Goal: Task Accomplishment & Management: Manage account settings

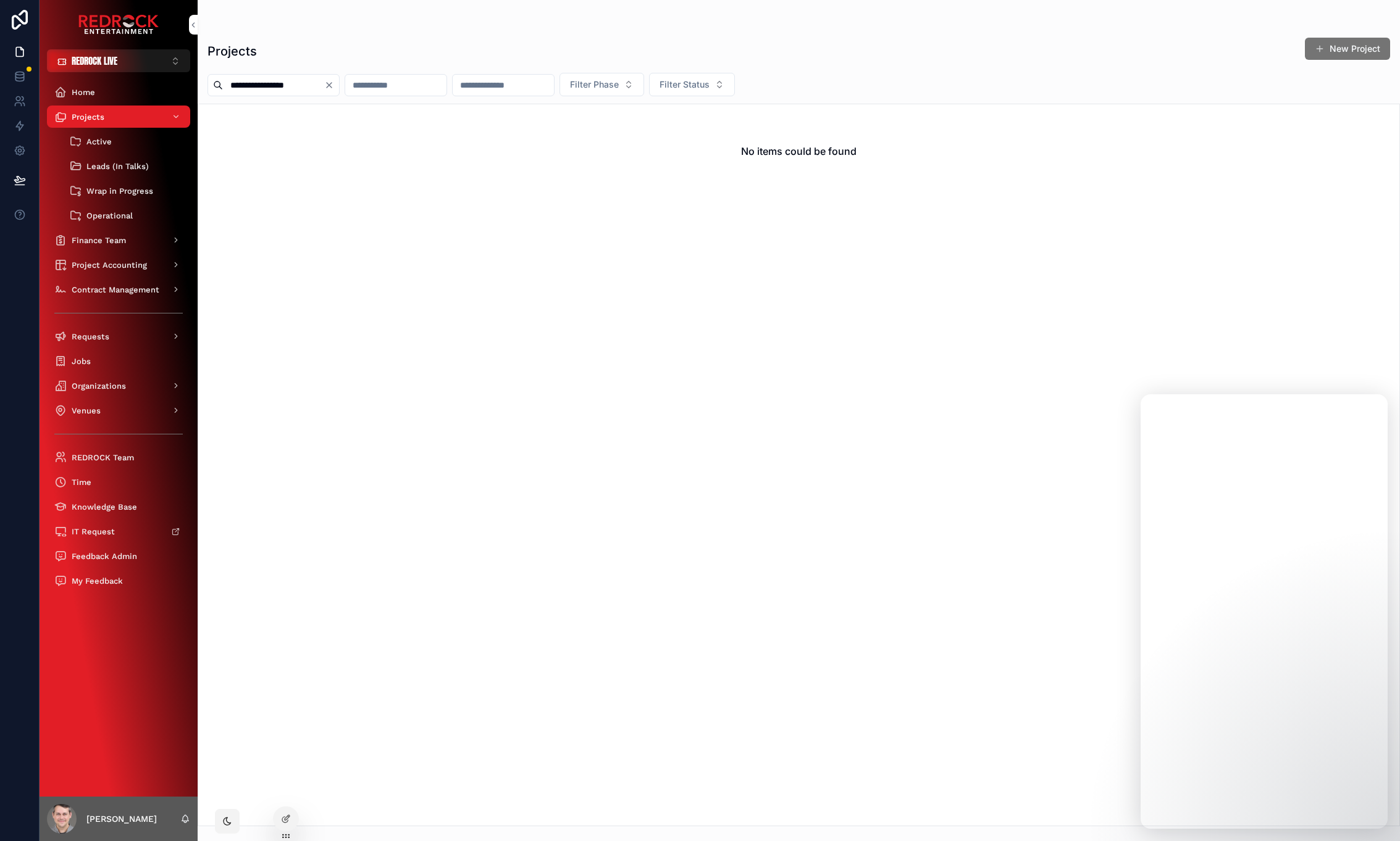
click at [134, 62] on button "REDROCK LIVE ⌥ 1" at bounding box center [119, 60] width 143 height 23
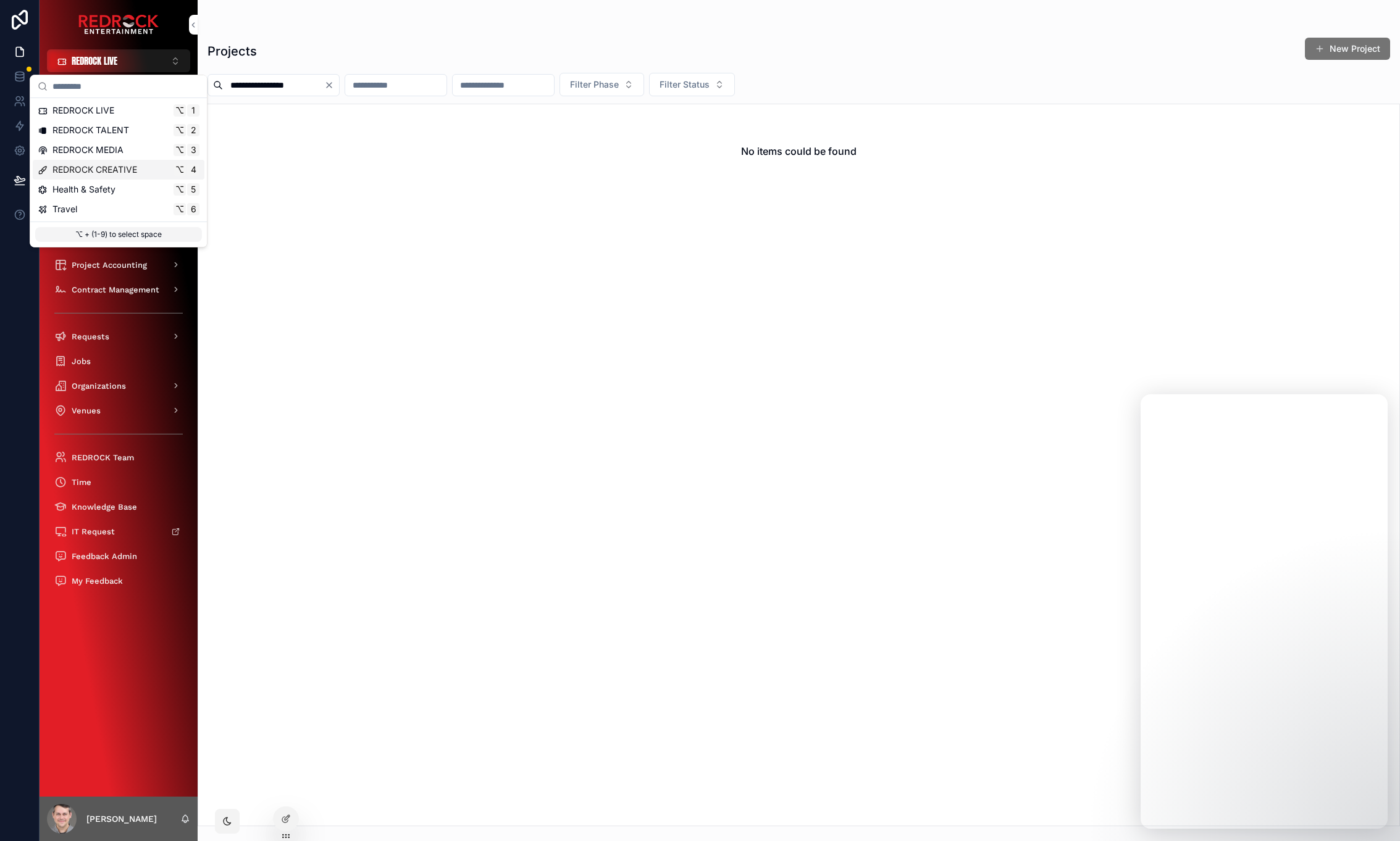
click at [115, 168] on span "REDROCK CREATIVE" at bounding box center [95, 169] width 84 height 12
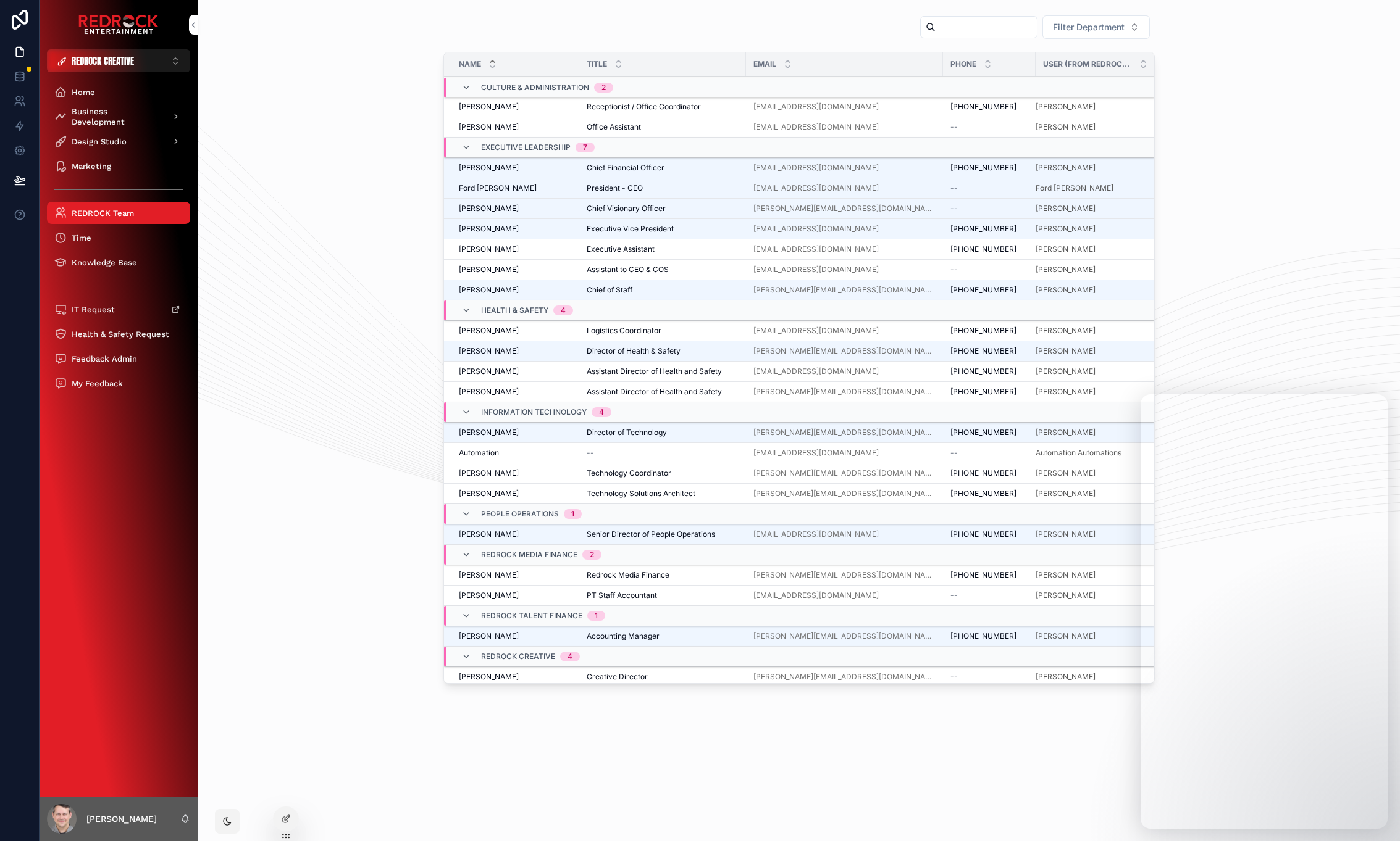
drag, startPoint x: 337, startPoint y: 224, endPoint x: 302, endPoint y: 213, distance: 36.7
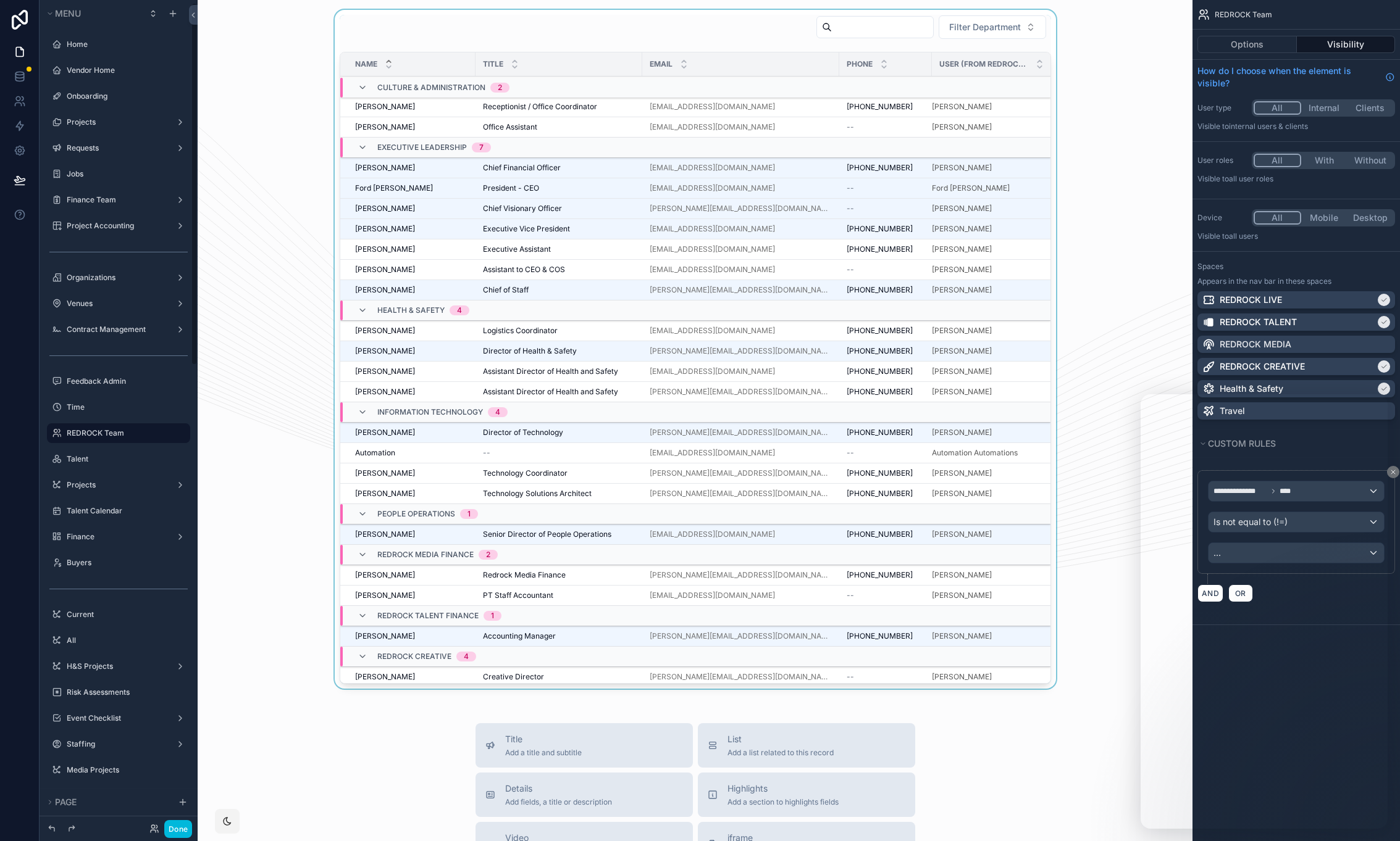
scroll to position [6, 0]
click at [872, 56] on div "Phone" at bounding box center [885, 64] width 93 height 23
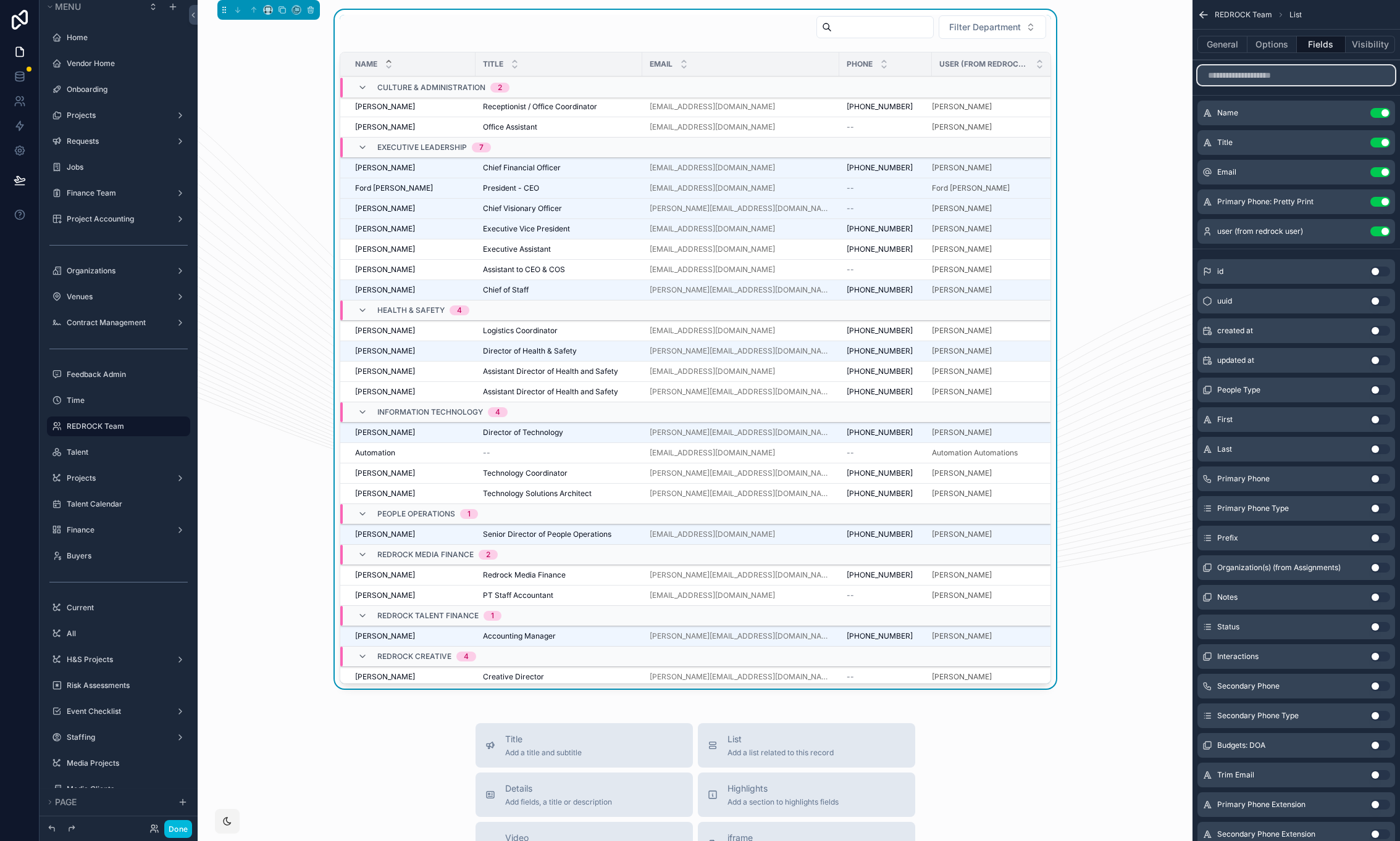
click at [1301, 70] on input "scrollable content" at bounding box center [1295, 75] width 198 height 19
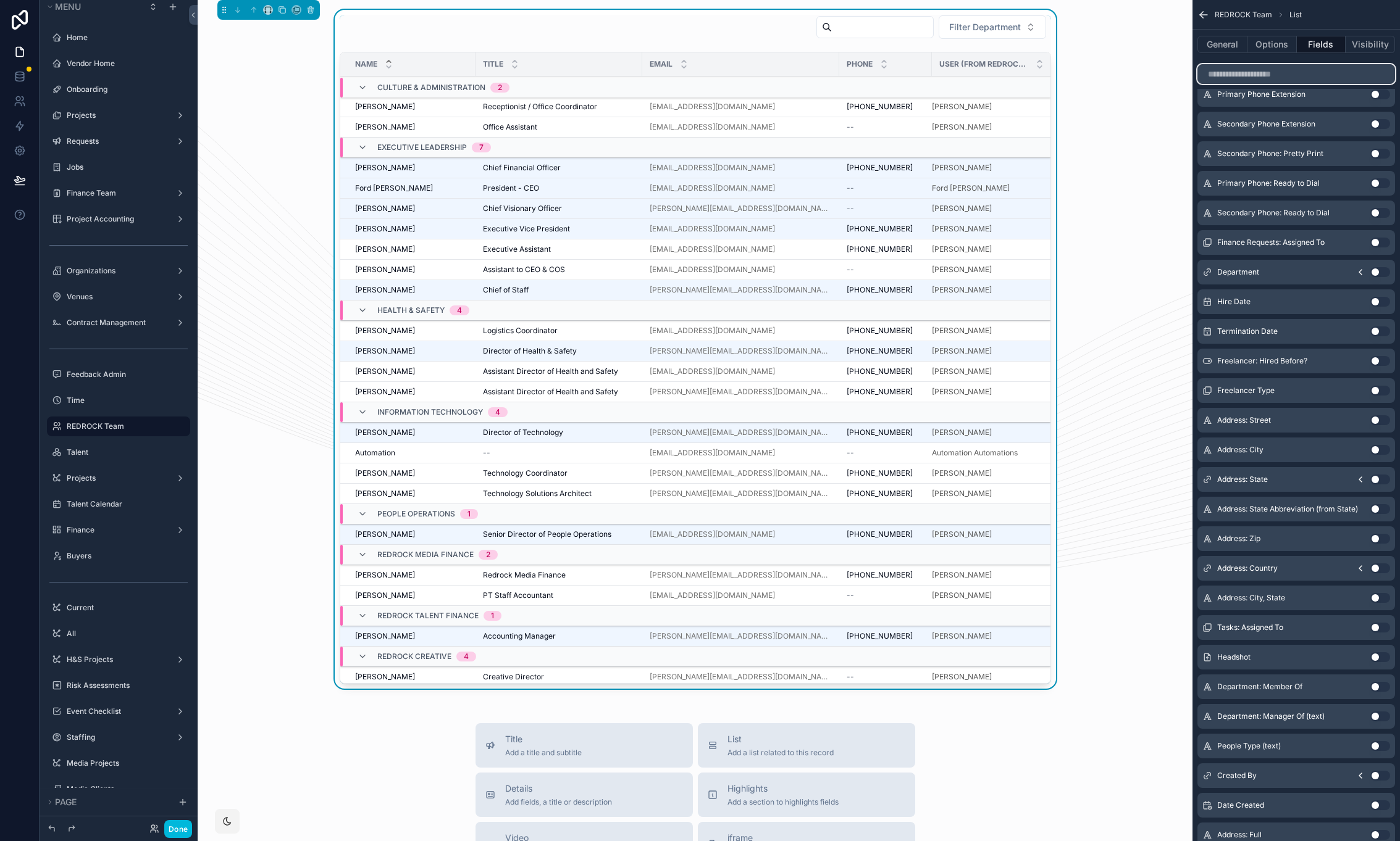
scroll to position [0, 0]
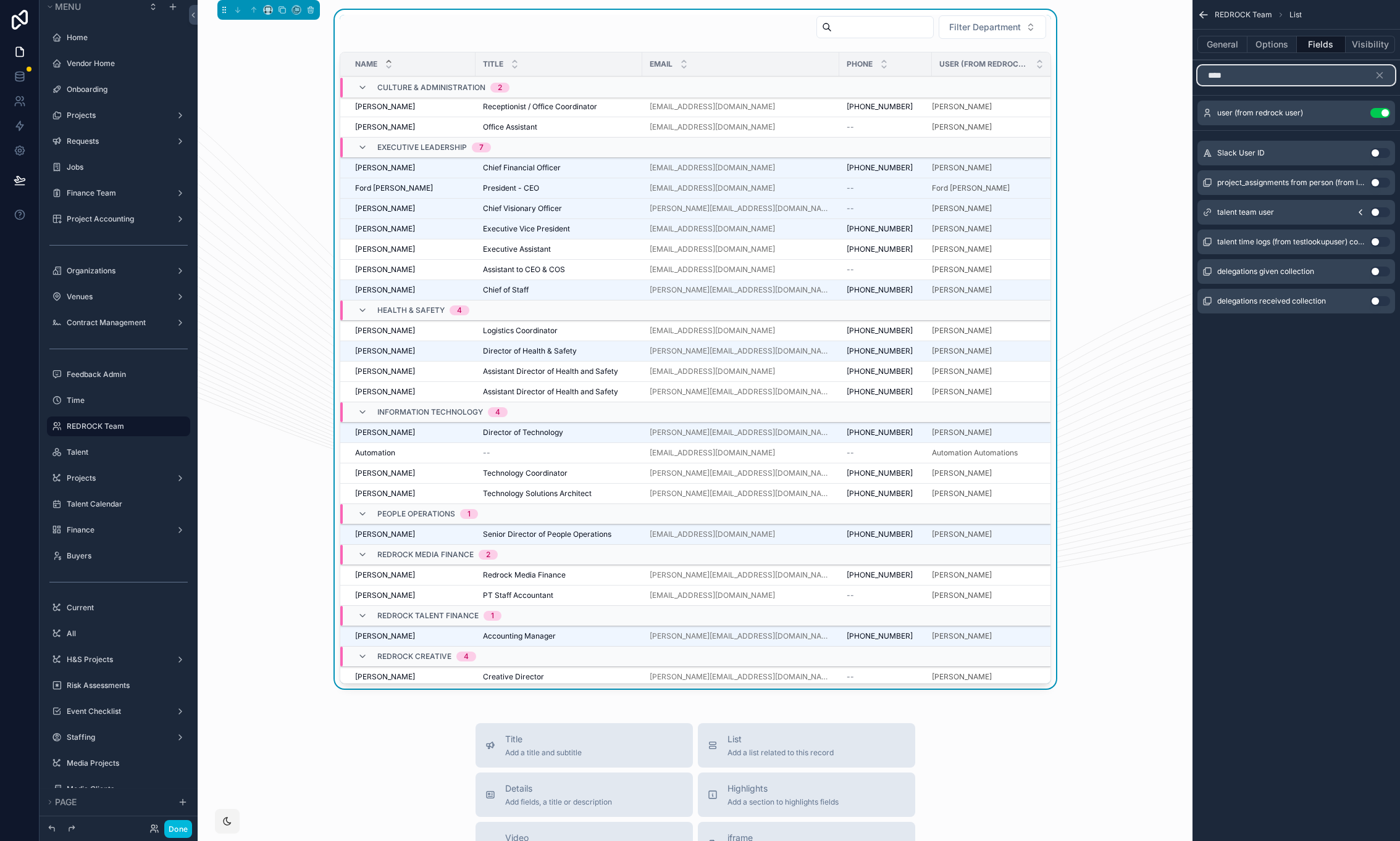
type input "****"
click at [0, 0] on icon "scrollable content" at bounding box center [0, 0] width 0 height 0
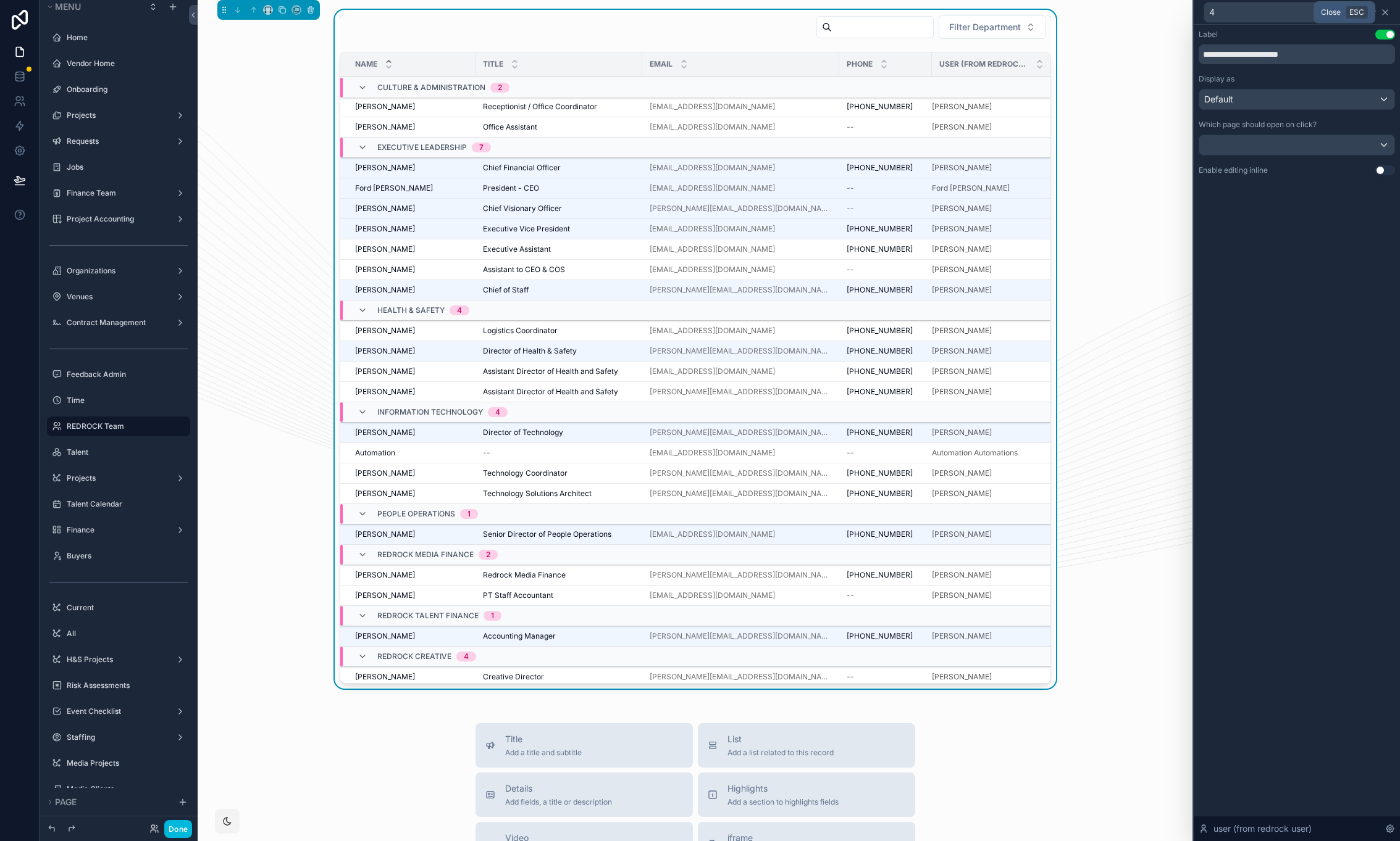
click at [1385, 10] on icon at bounding box center [1384, 12] width 10 height 10
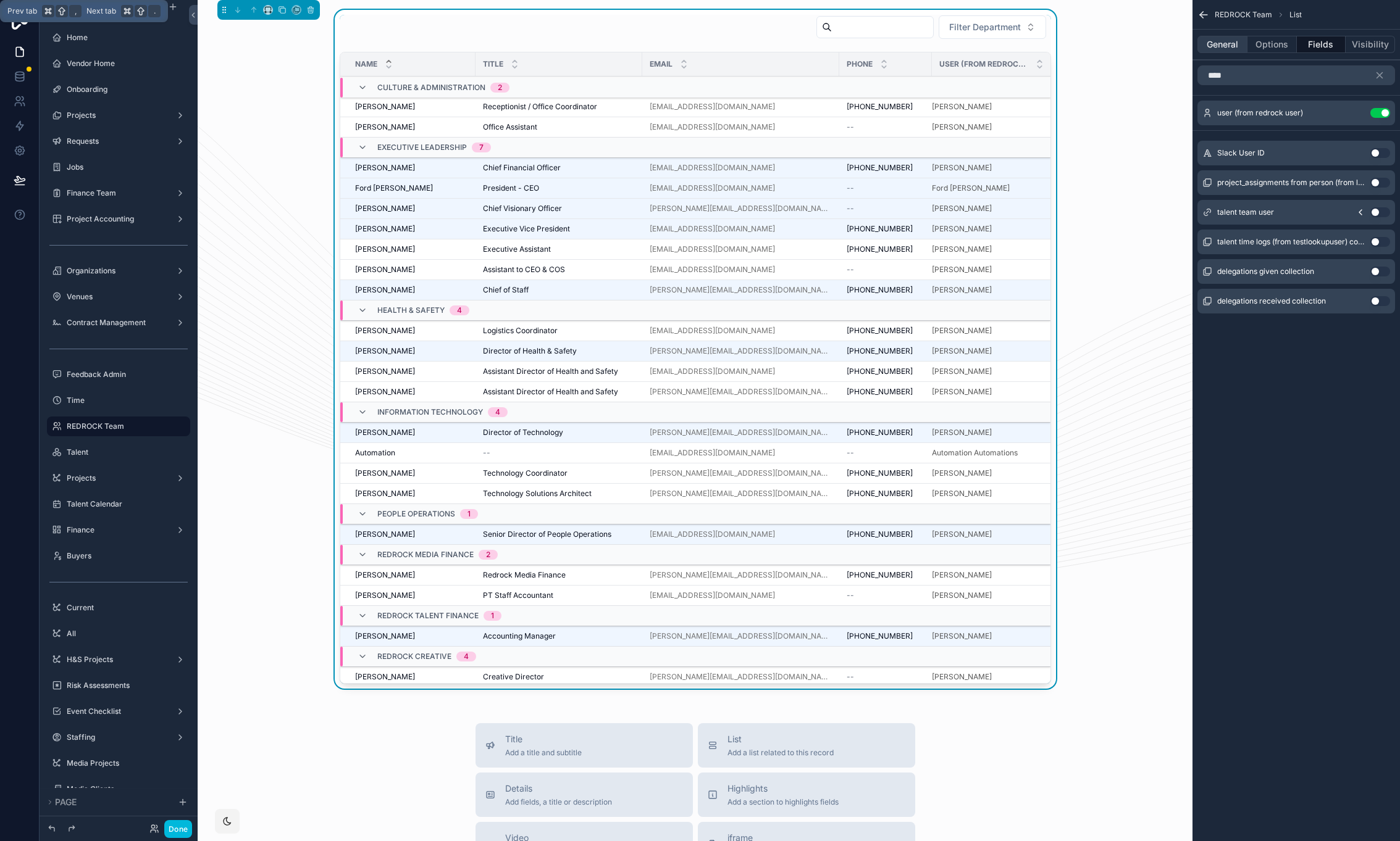
click at [1238, 40] on button "General" at bounding box center [1222, 45] width 50 height 18
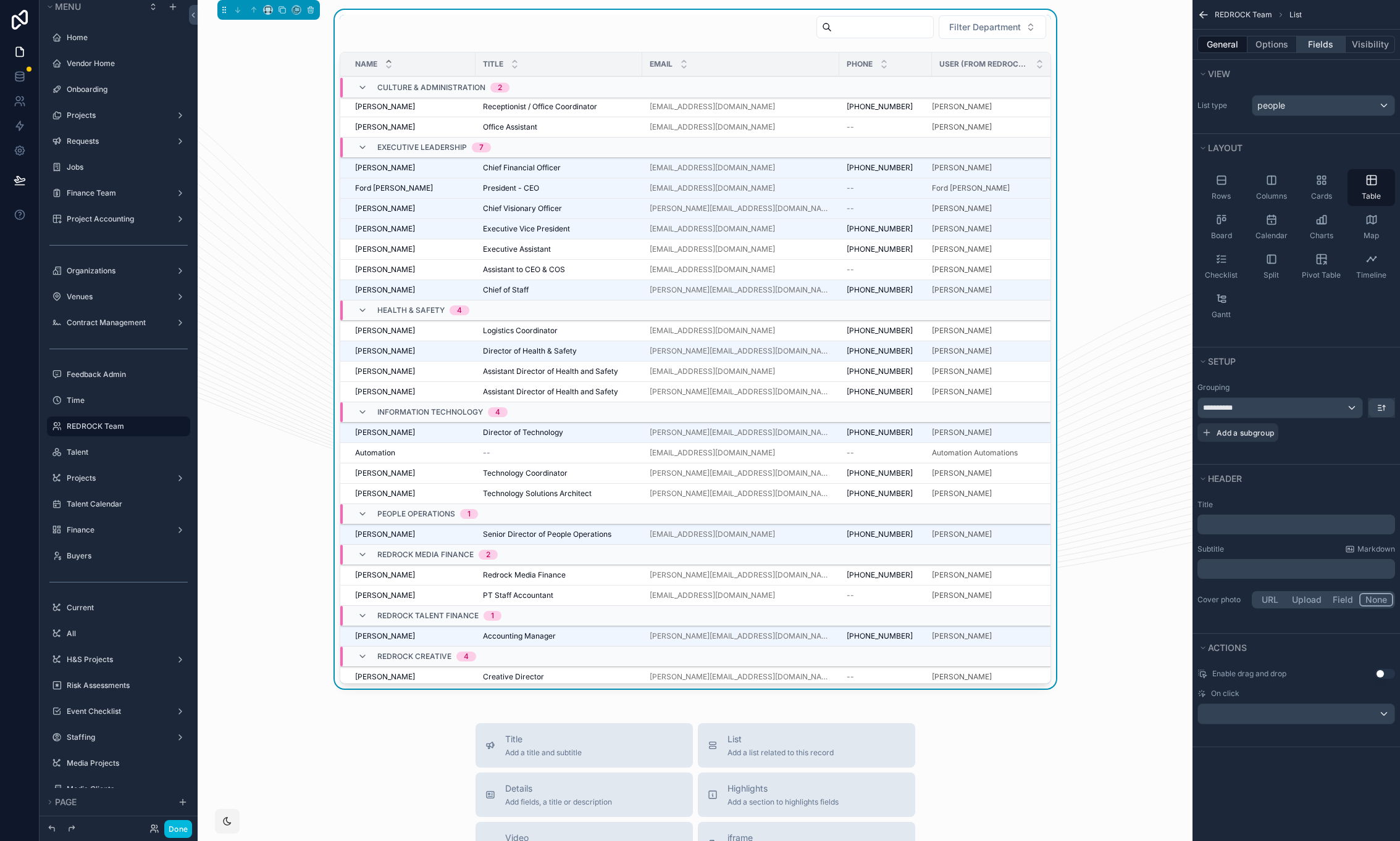
click at [1328, 51] on button "Fields" at bounding box center [1321, 45] width 49 height 18
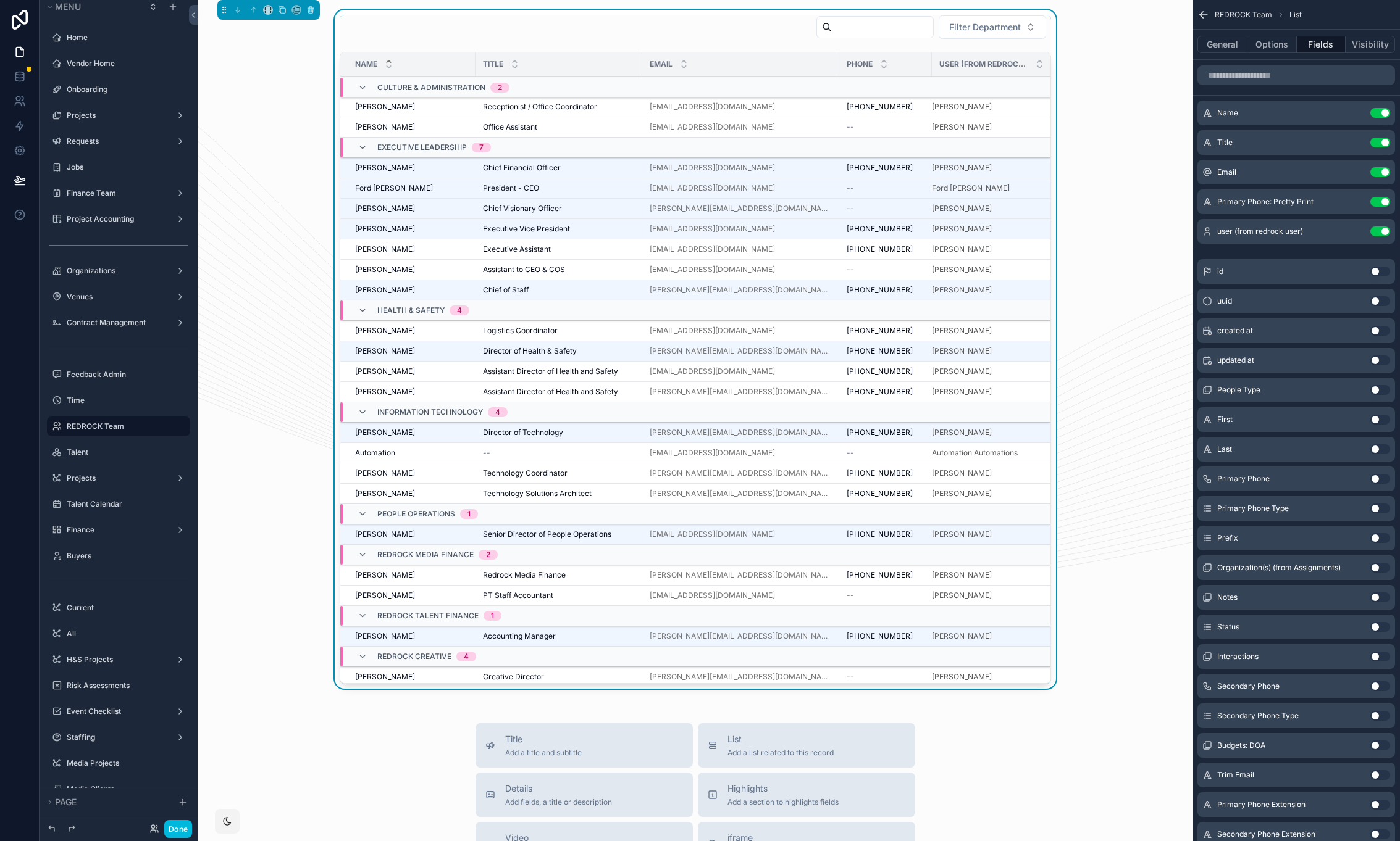
click at [0, 0] on icon "scrollable content" at bounding box center [0, 0] width 0 height 0
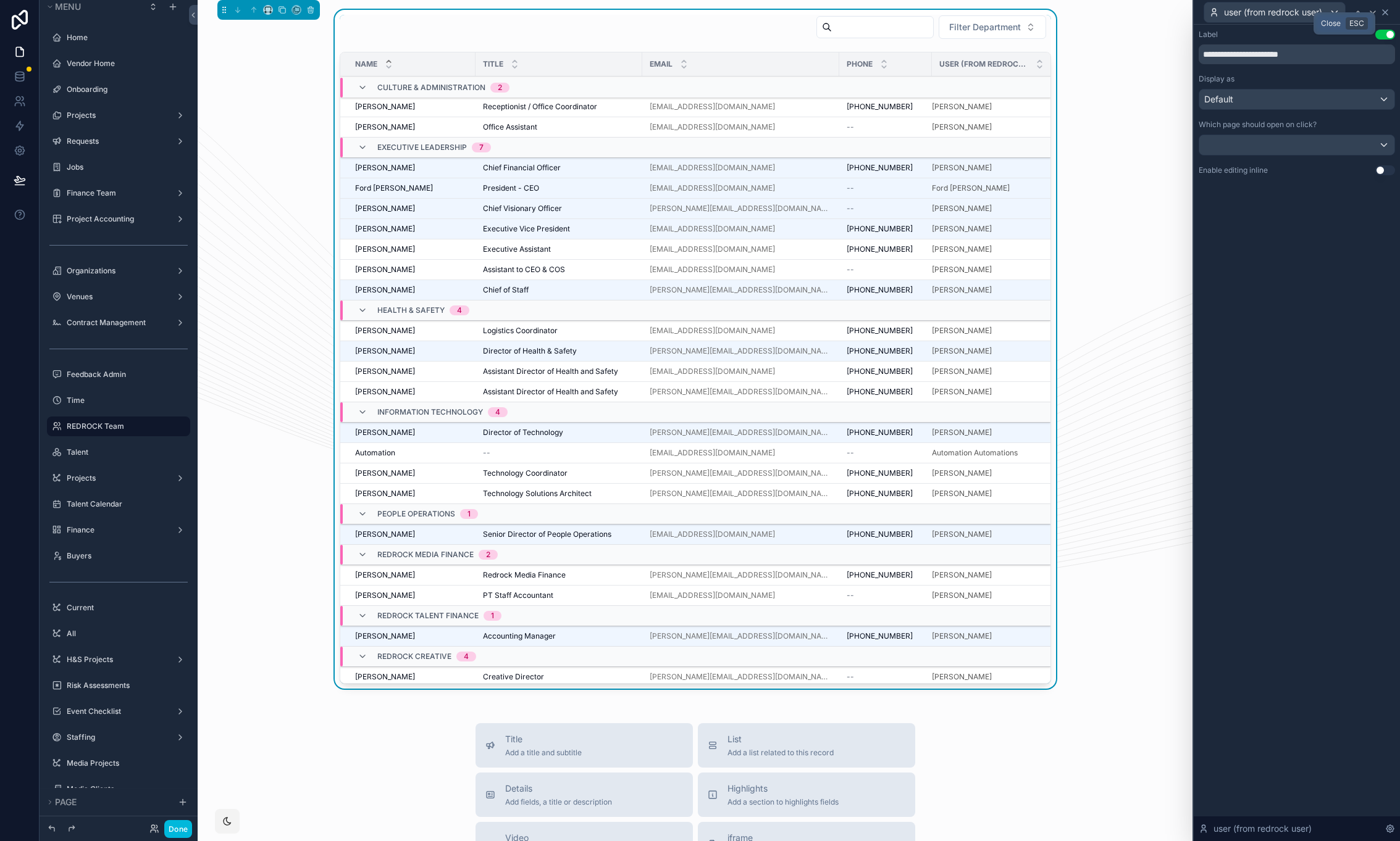
click at [1386, 14] on icon at bounding box center [1384, 12] width 10 height 10
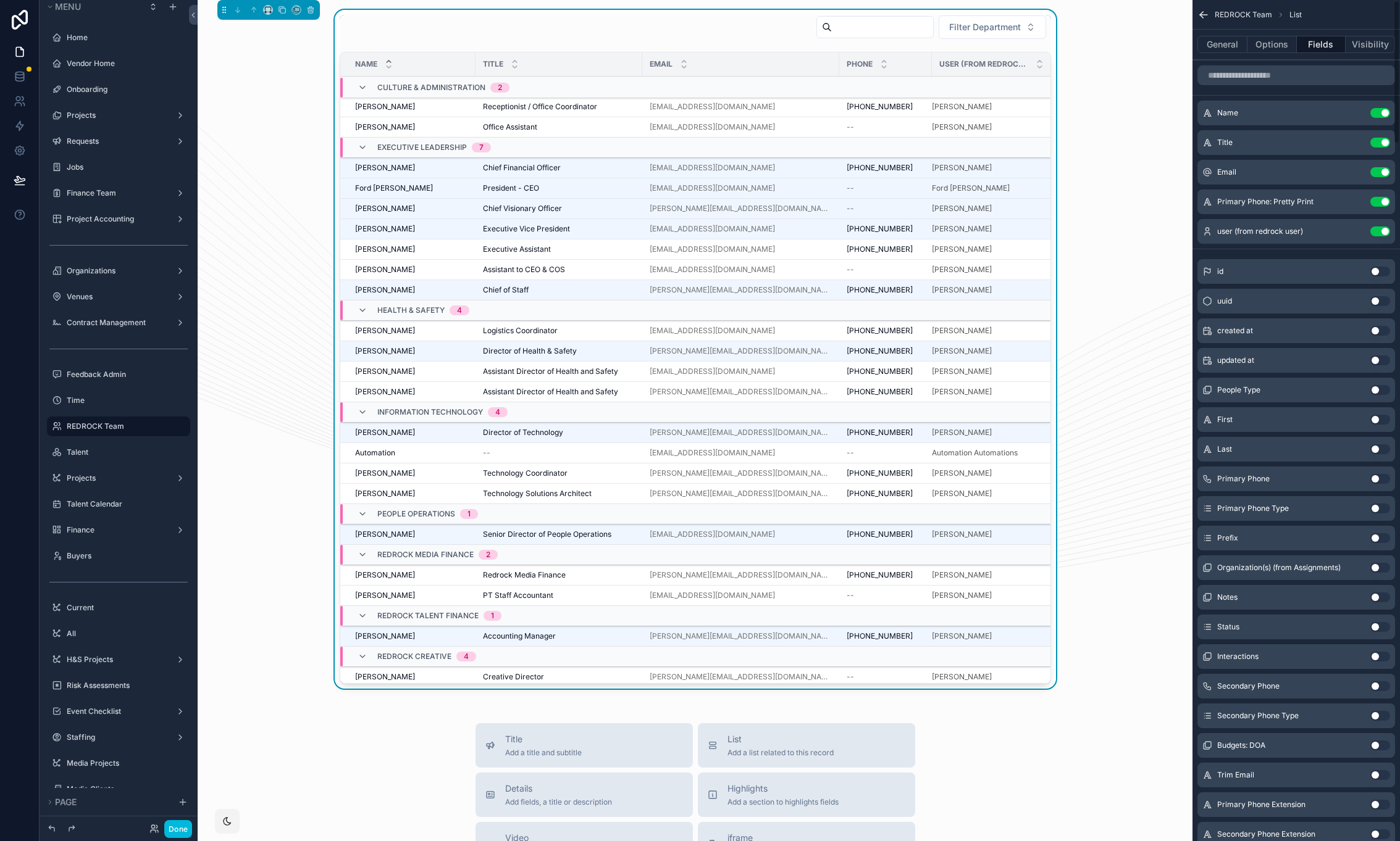
click at [1379, 224] on div "user (from redrock user) Use setting" at bounding box center [1295, 231] width 198 height 25
click at [1380, 232] on button "Use setting" at bounding box center [1380, 231] width 19 height 10
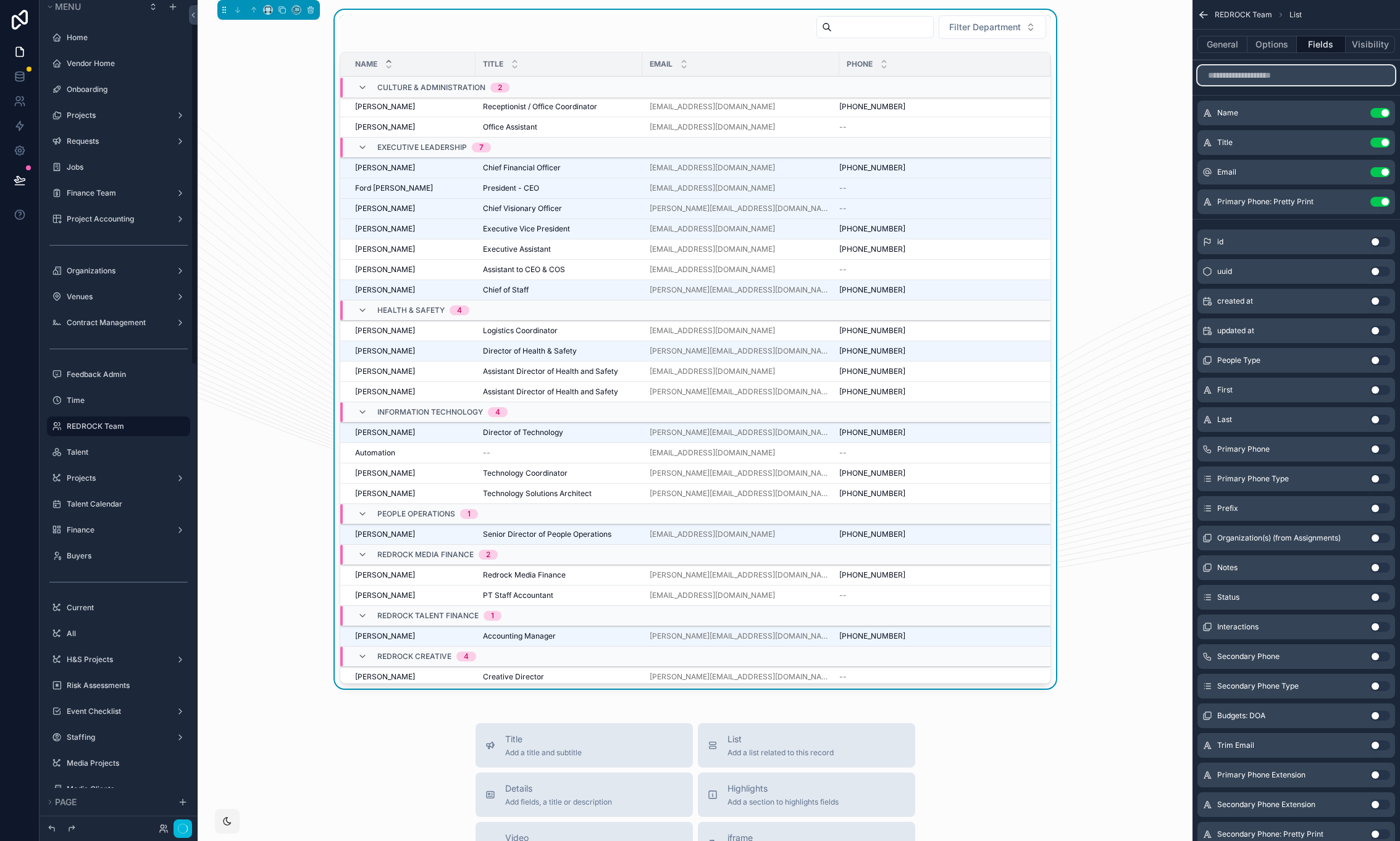
click at [1250, 80] on input "scrollable content" at bounding box center [1295, 75] width 198 height 19
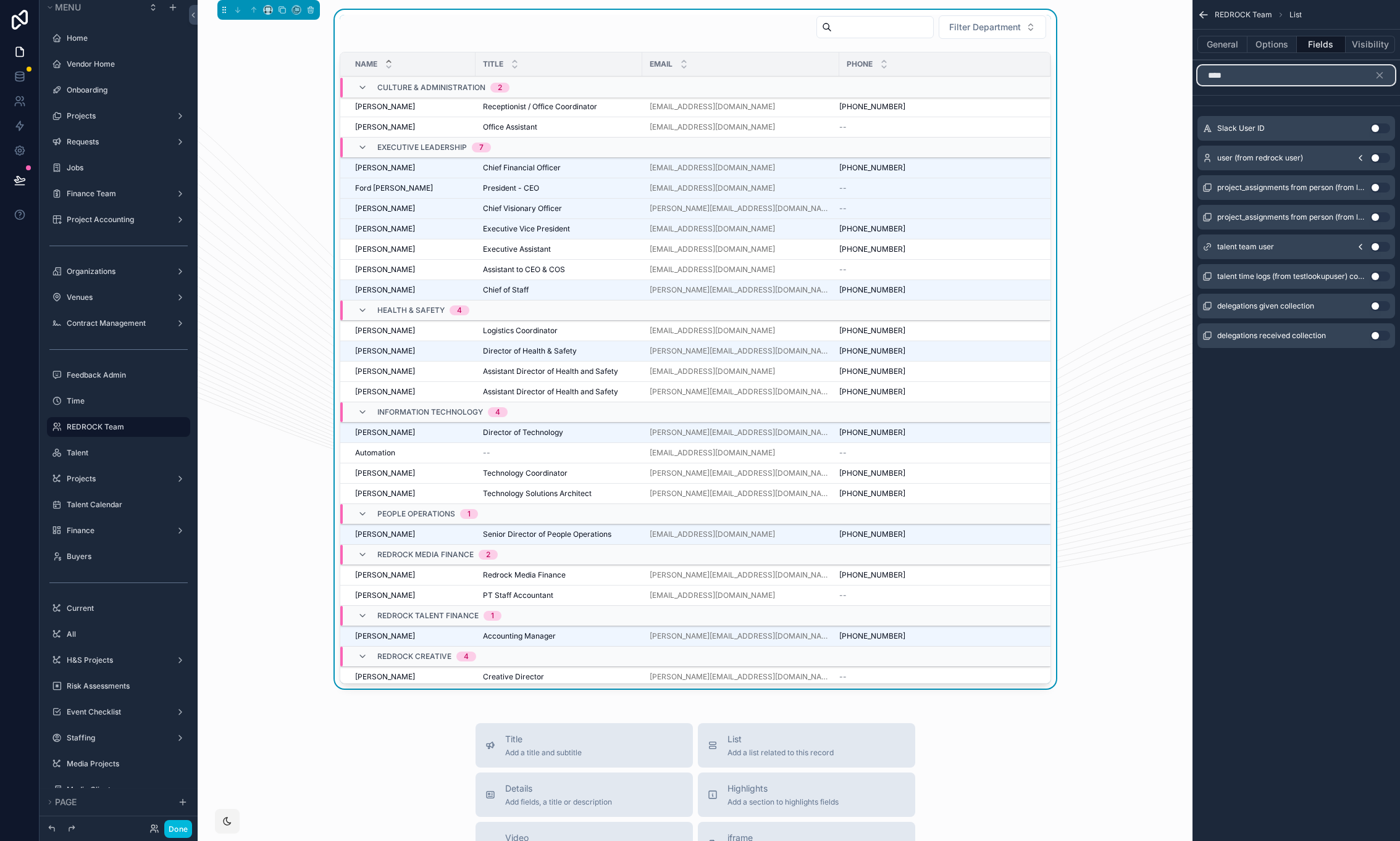
type input "****"
click at [1359, 158] on icon "scrollable content" at bounding box center [1360, 158] width 10 height 10
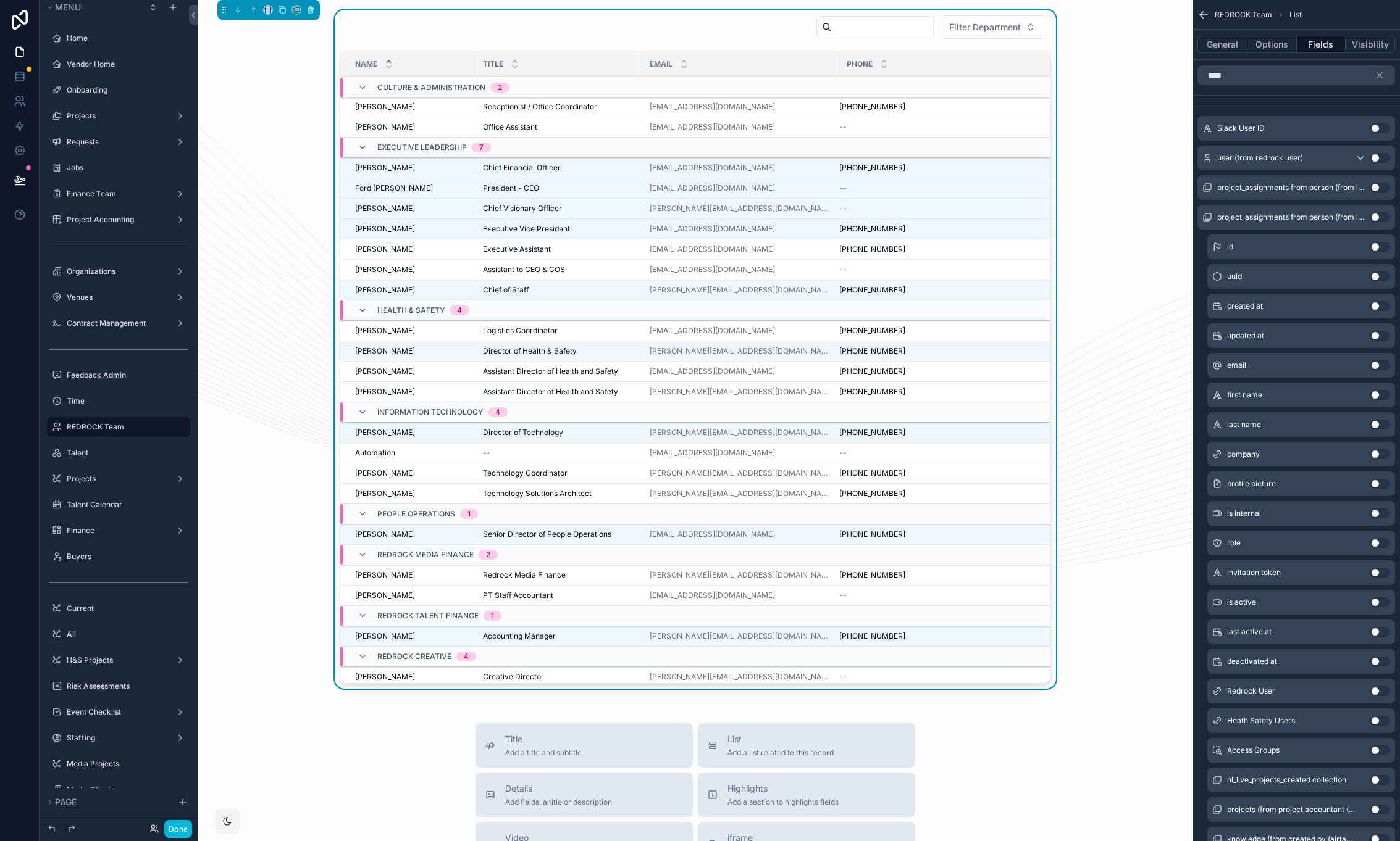
click at [1382, 482] on button "Use setting" at bounding box center [1380, 483] width 19 height 10
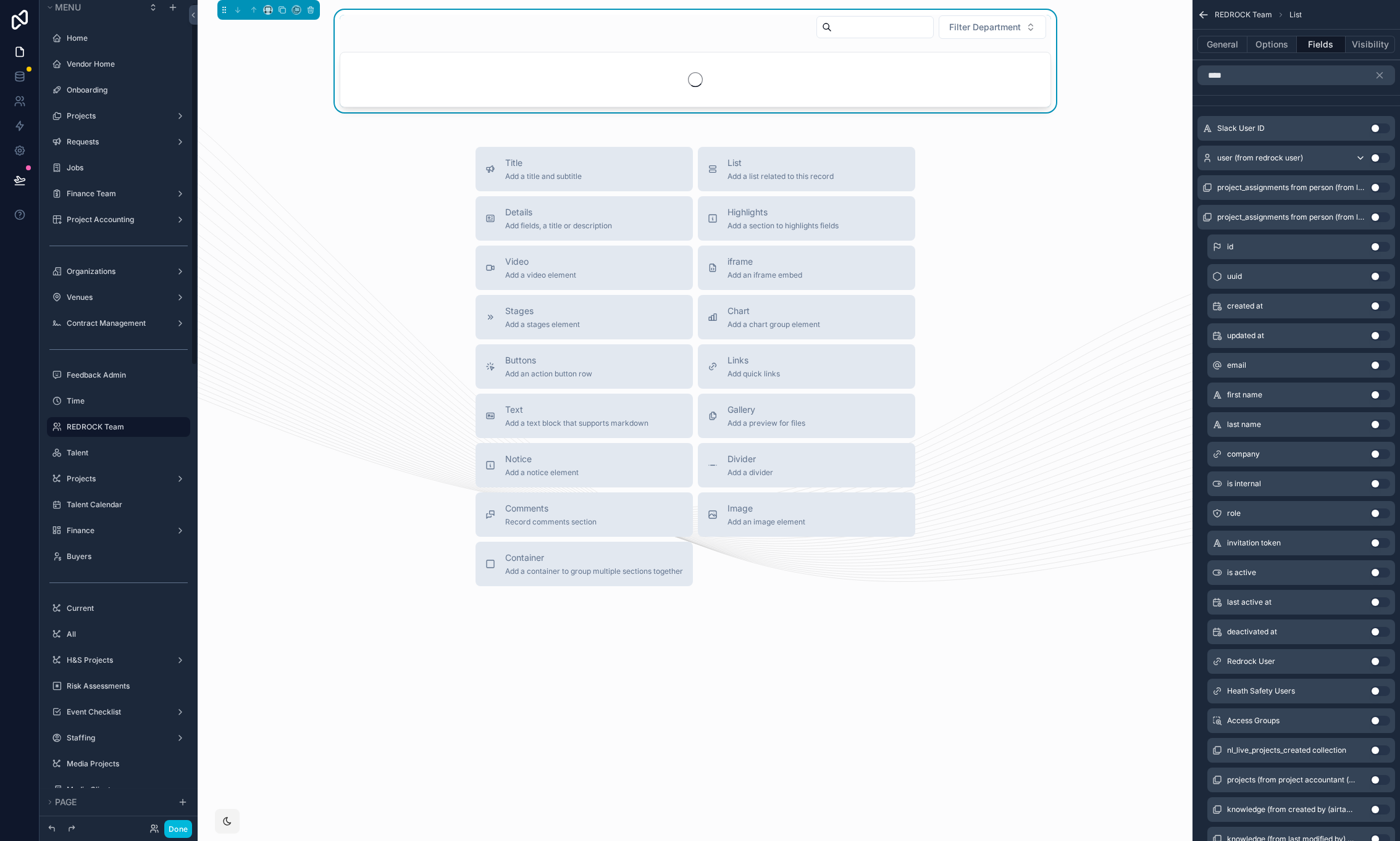
scroll to position [6, 0]
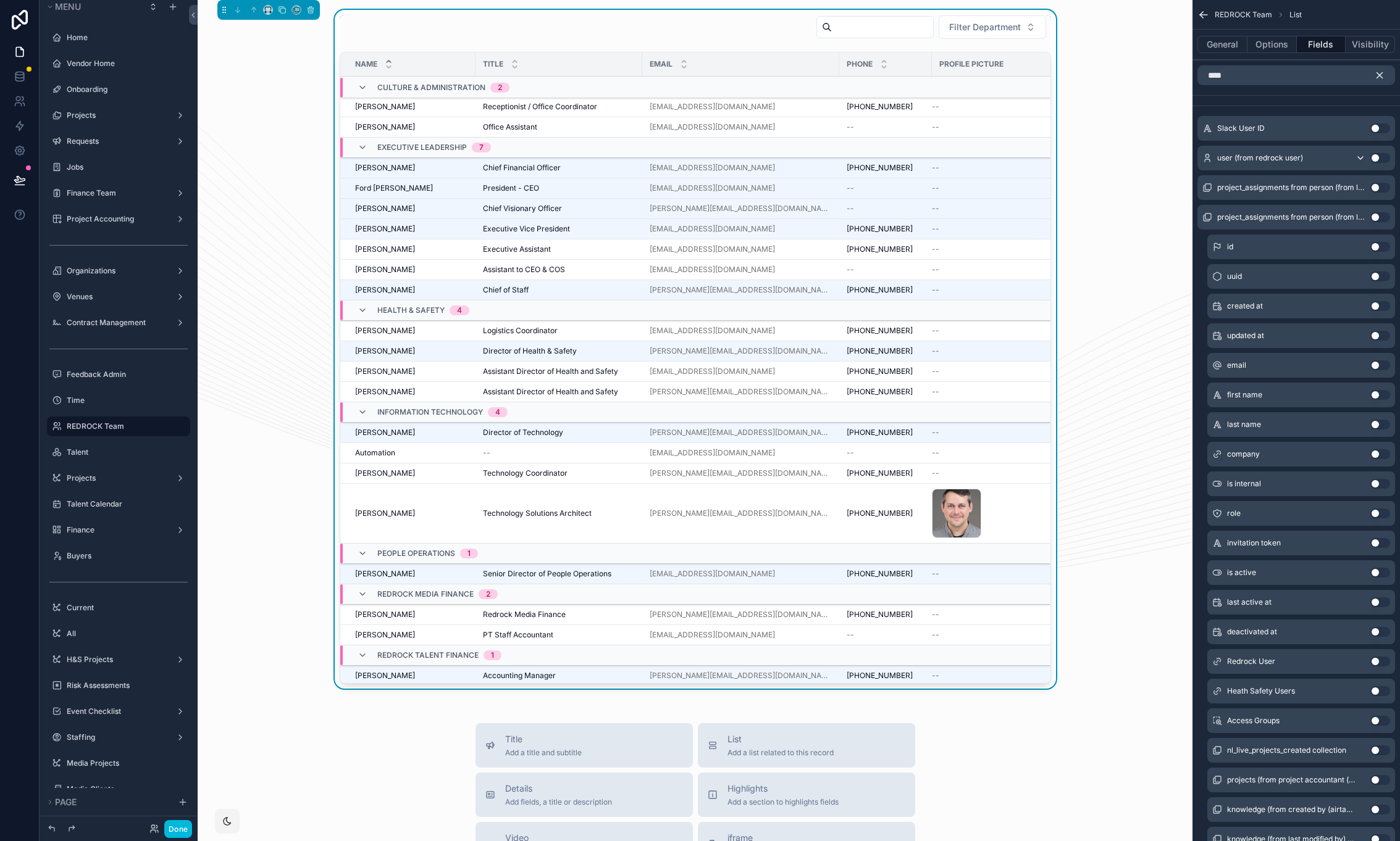
click at [1380, 75] on icon "scrollable content" at bounding box center [1380, 76] width 6 height 6
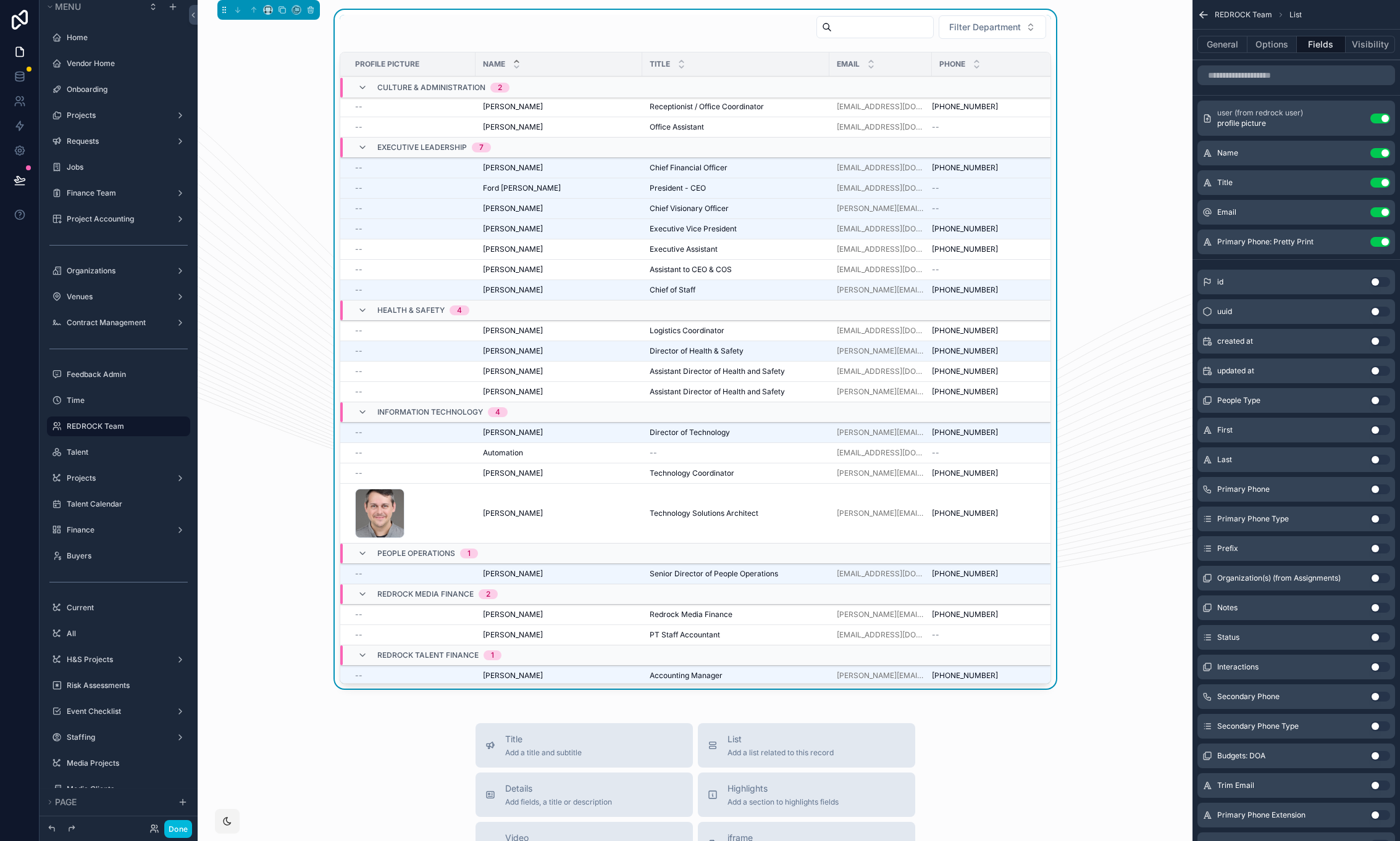
click at [0, 0] on icon "scrollable content" at bounding box center [0, 0] width 0 height 0
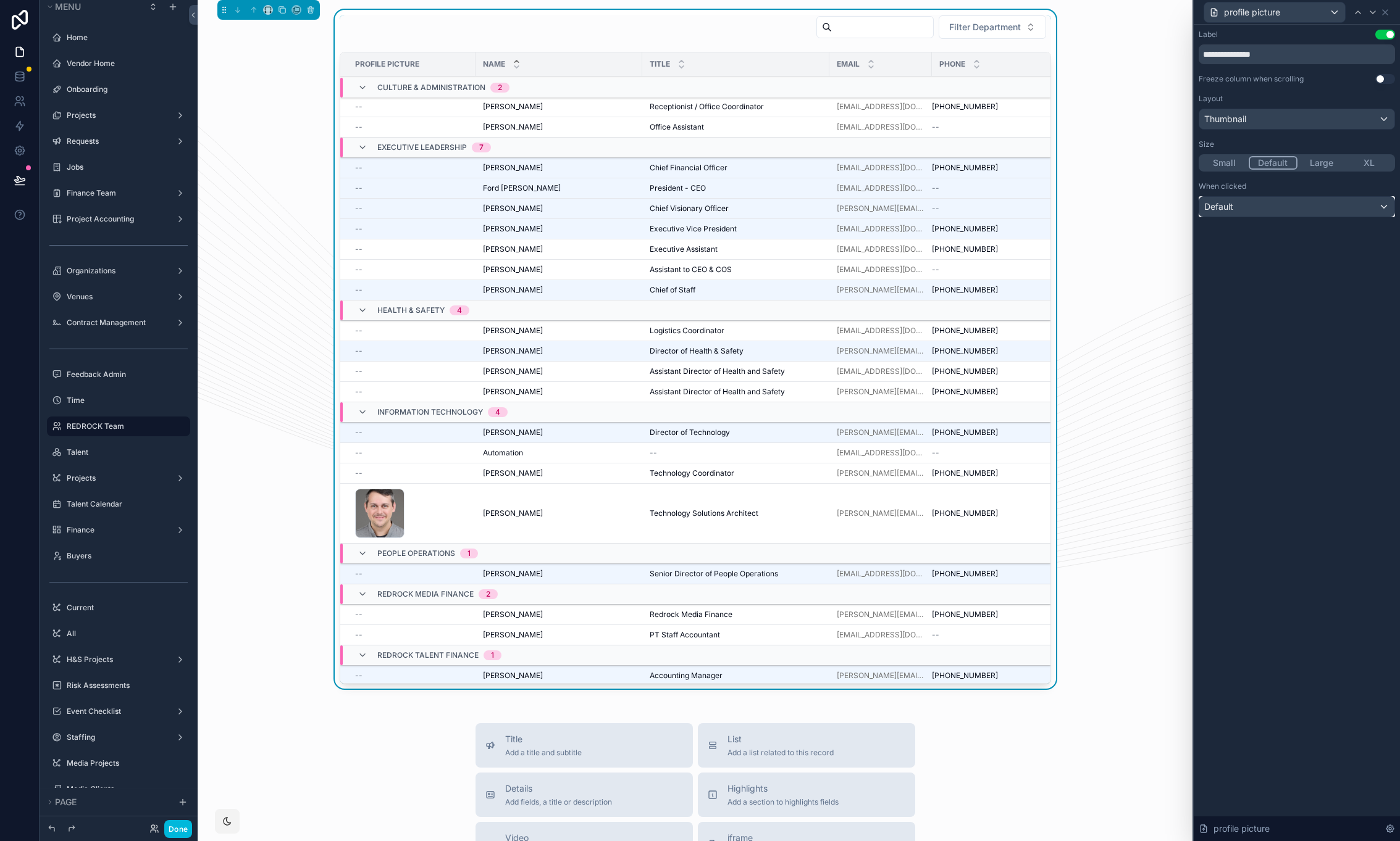
click at [1316, 198] on div "Default" at bounding box center [1296, 206] width 195 height 19
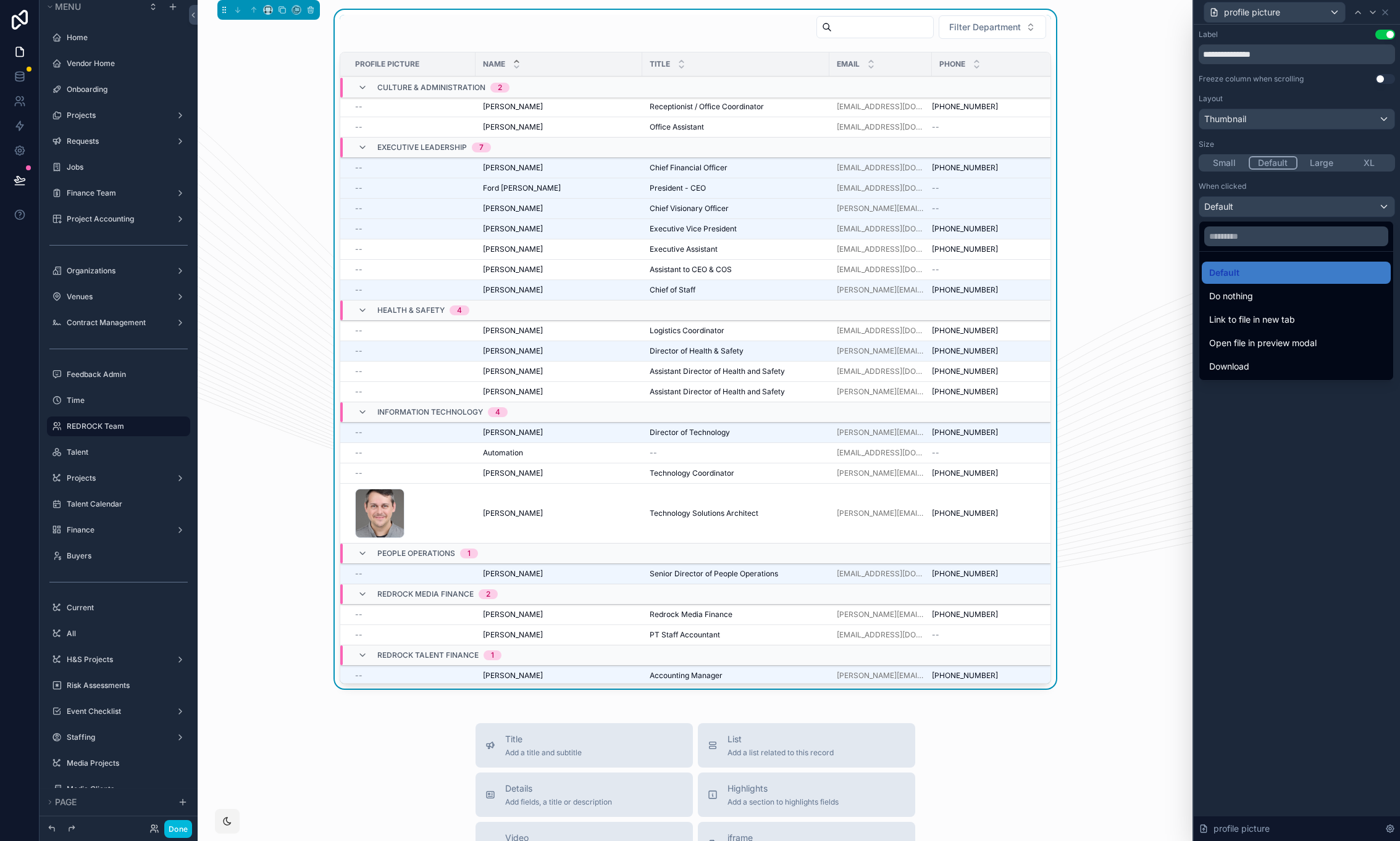
click at [1297, 124] on div at bounding box center [1296, 420] width 206 height 841
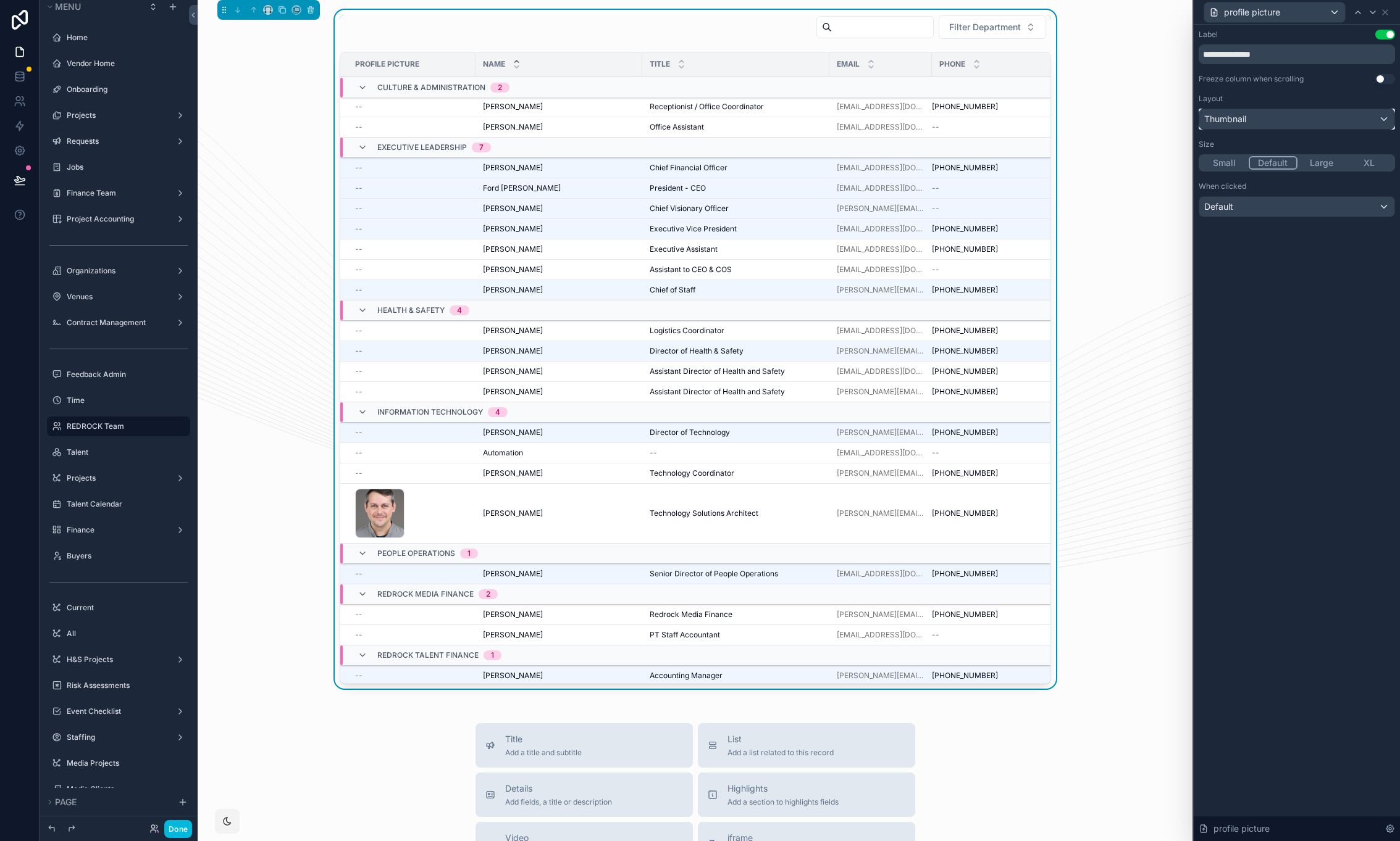
click at [1297, 119] on div "Thumbnail" at bounding box center [1296, 119] width 195 height 19
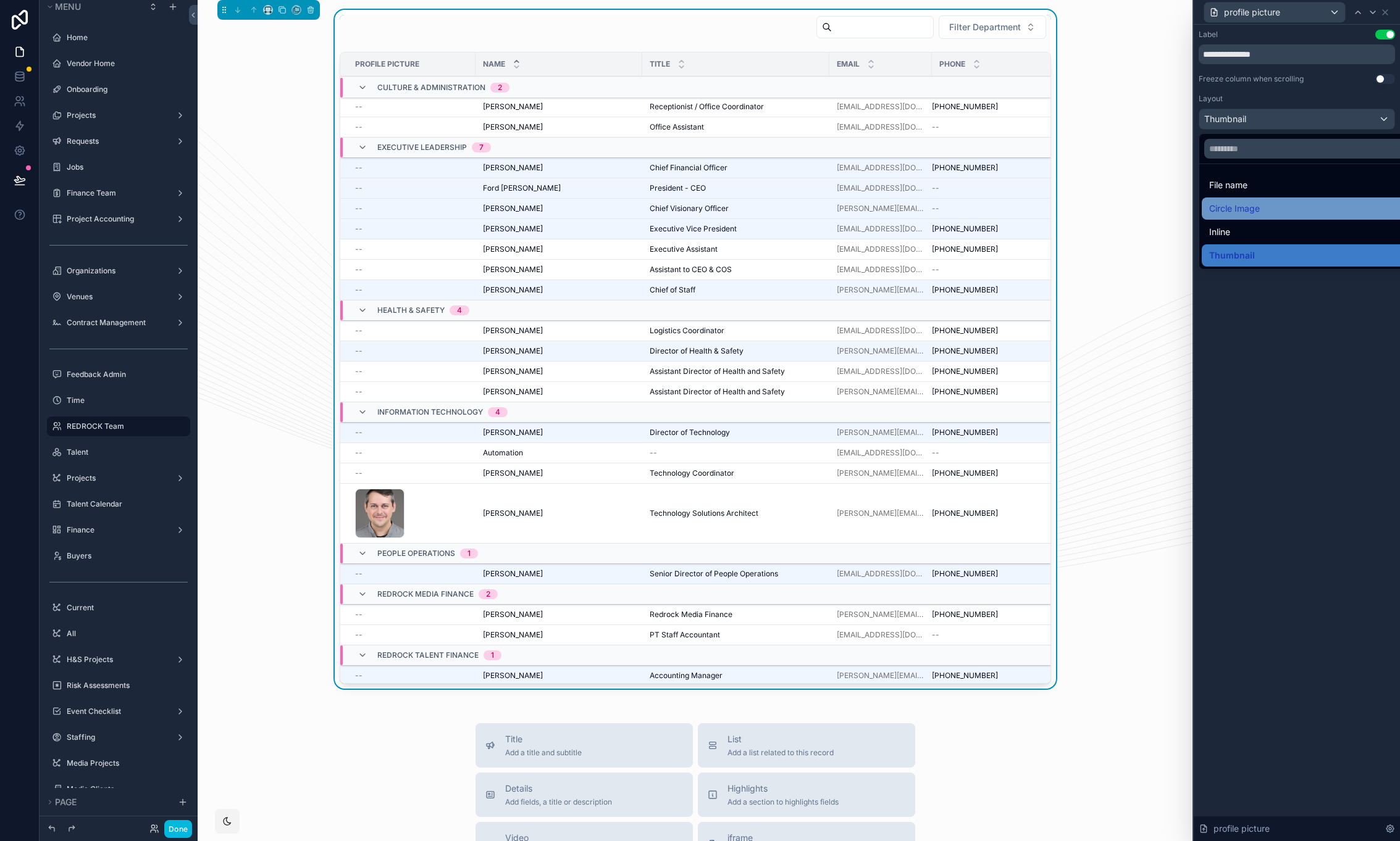
click at [1278, 210] on div "Circle Image" at bounding box center [1311, 209] width 204 height 15
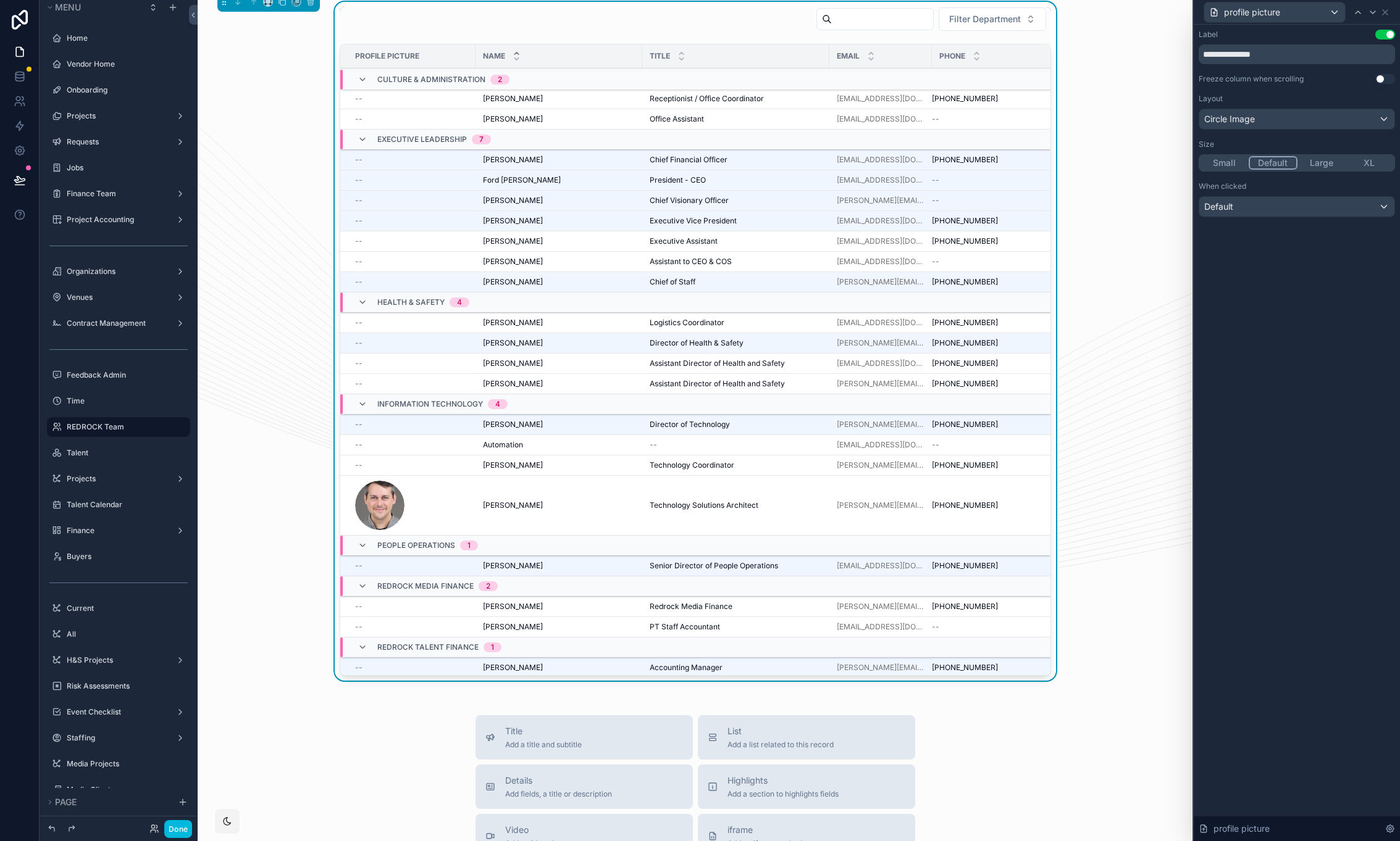
scroll to position [0, 0]
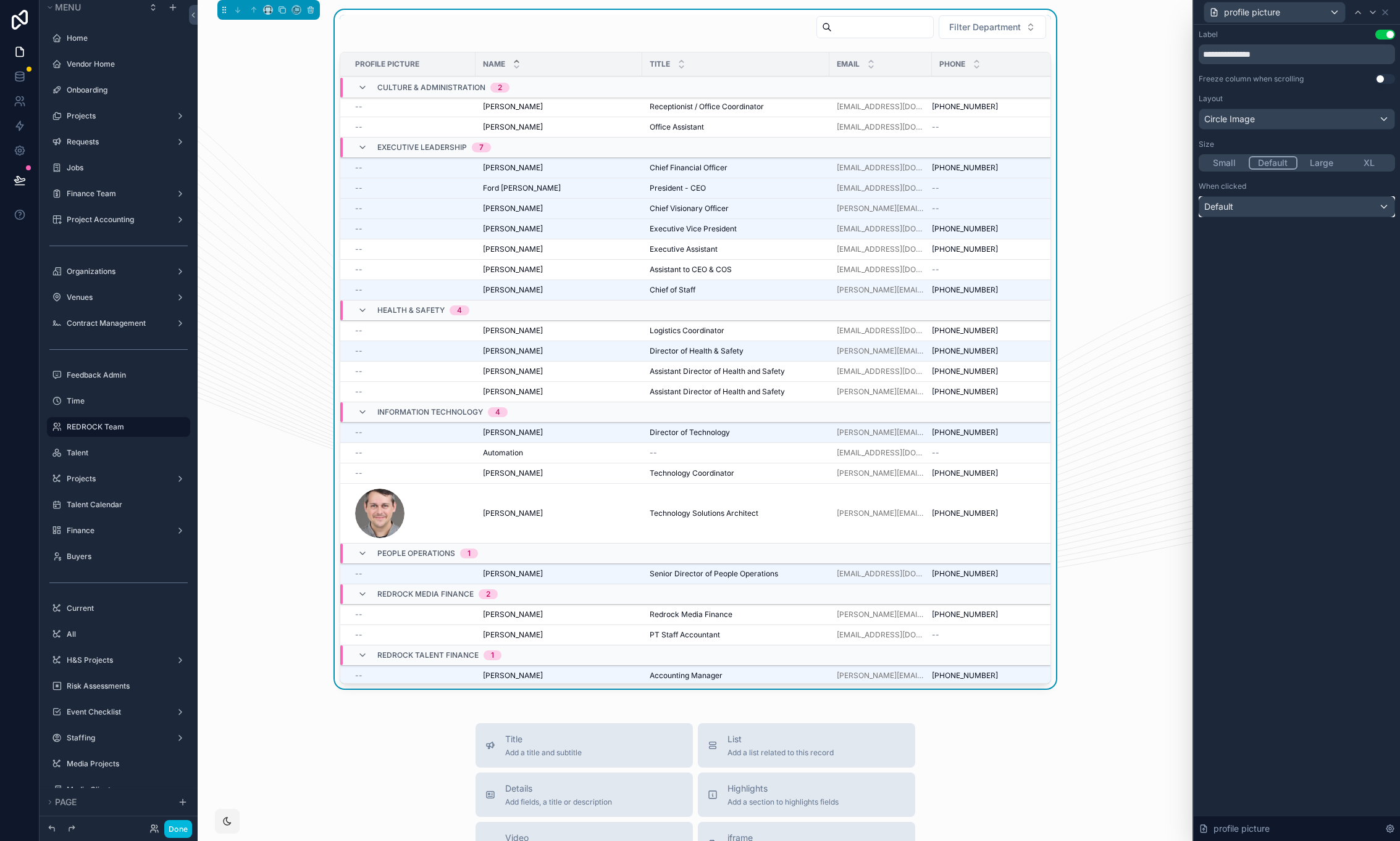
click at [1248, 206] on div "Default" at bounding box center [1296, 206] width 195 height 19
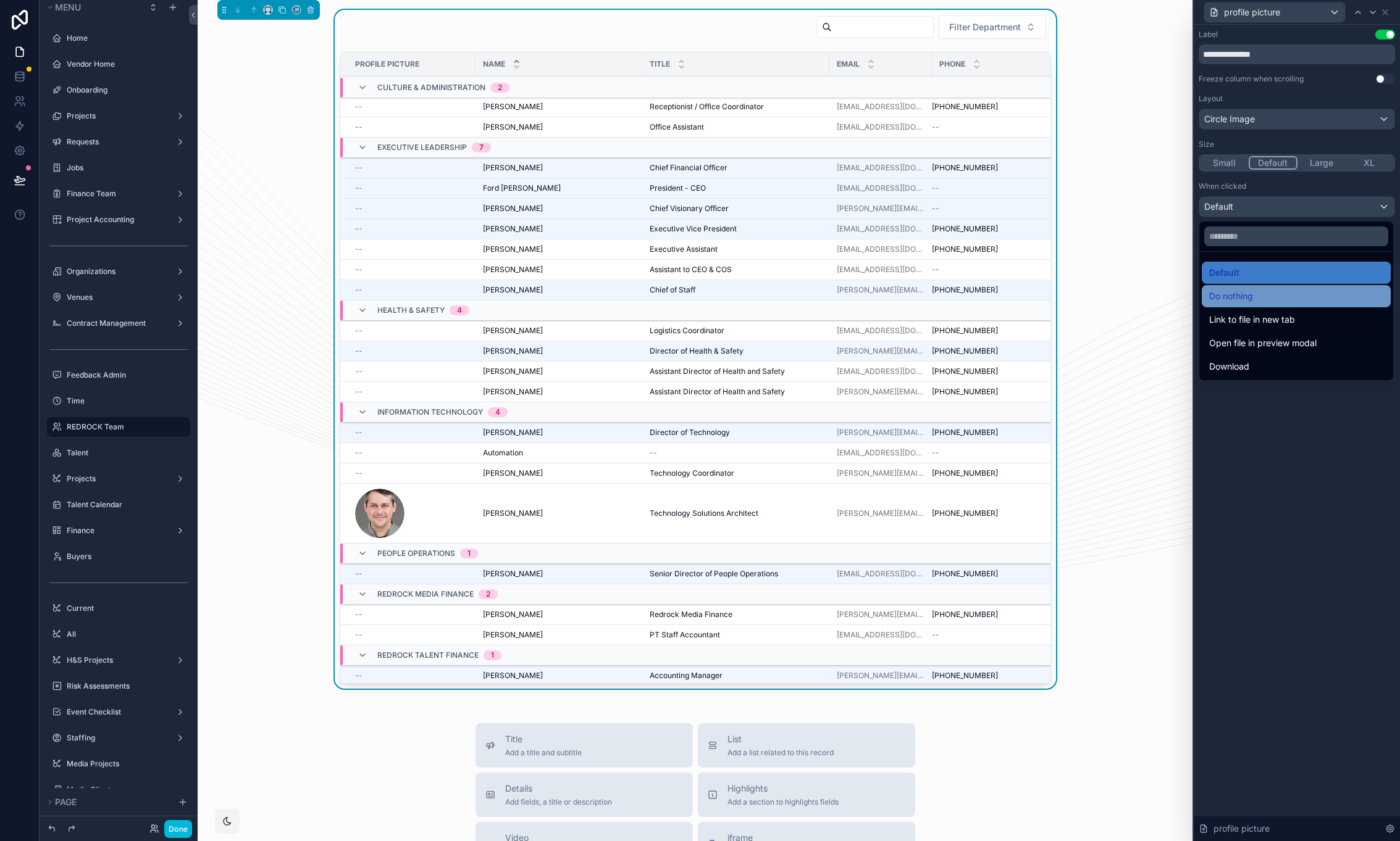
click at [1265, 296] on div "Do nothing" at bounding box center [1296, 296] width 174 height 15
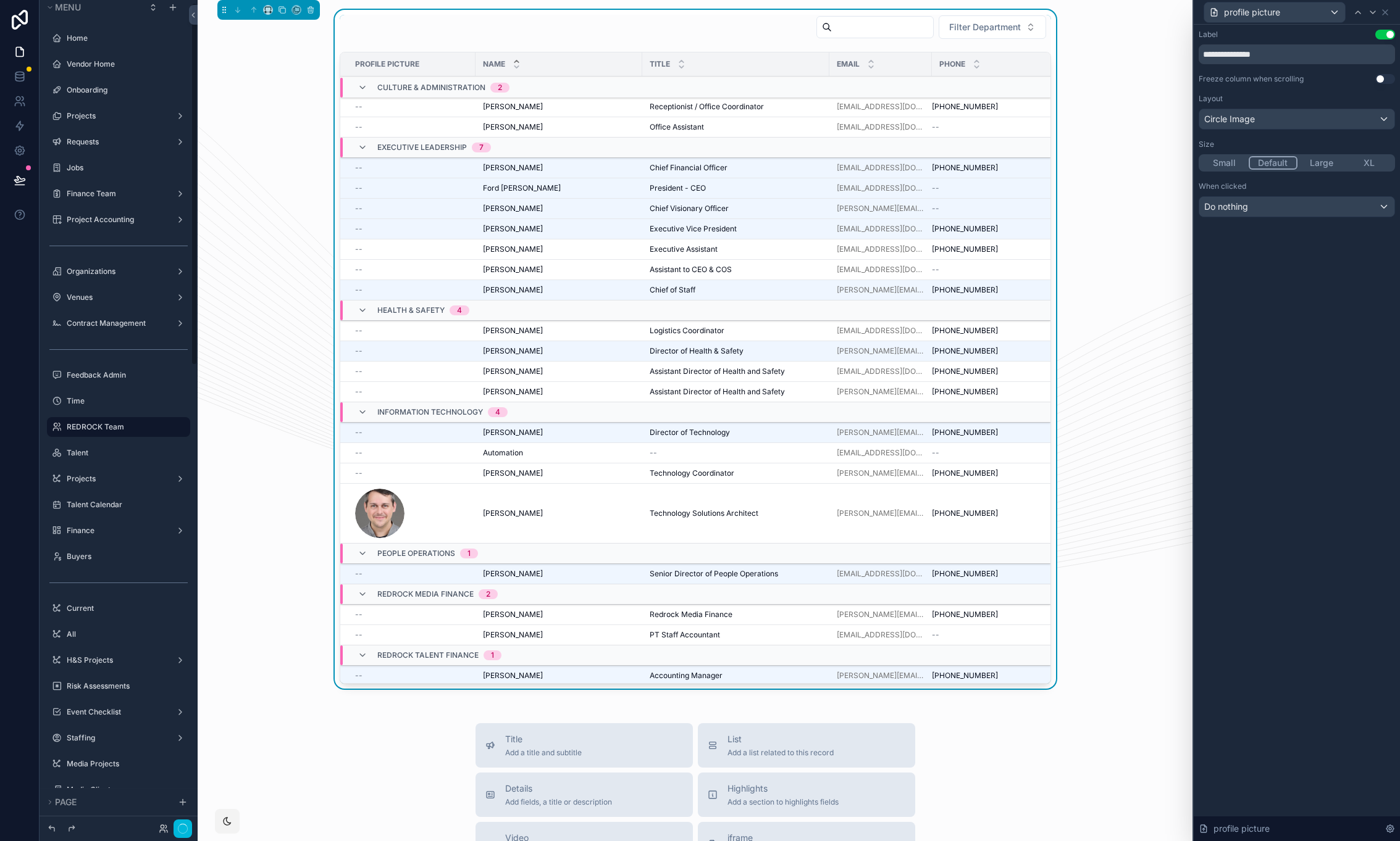
click at [1271, 447] on div "**********" at bounding box center [1296, 433] width 206 height 816
click at [268, 7] on icon "scrollable content" at bounding box center [267, 9] width 8 height 8
click at [297, 159] on div "Large" at bounding box center [292, 163] width 38 height 15
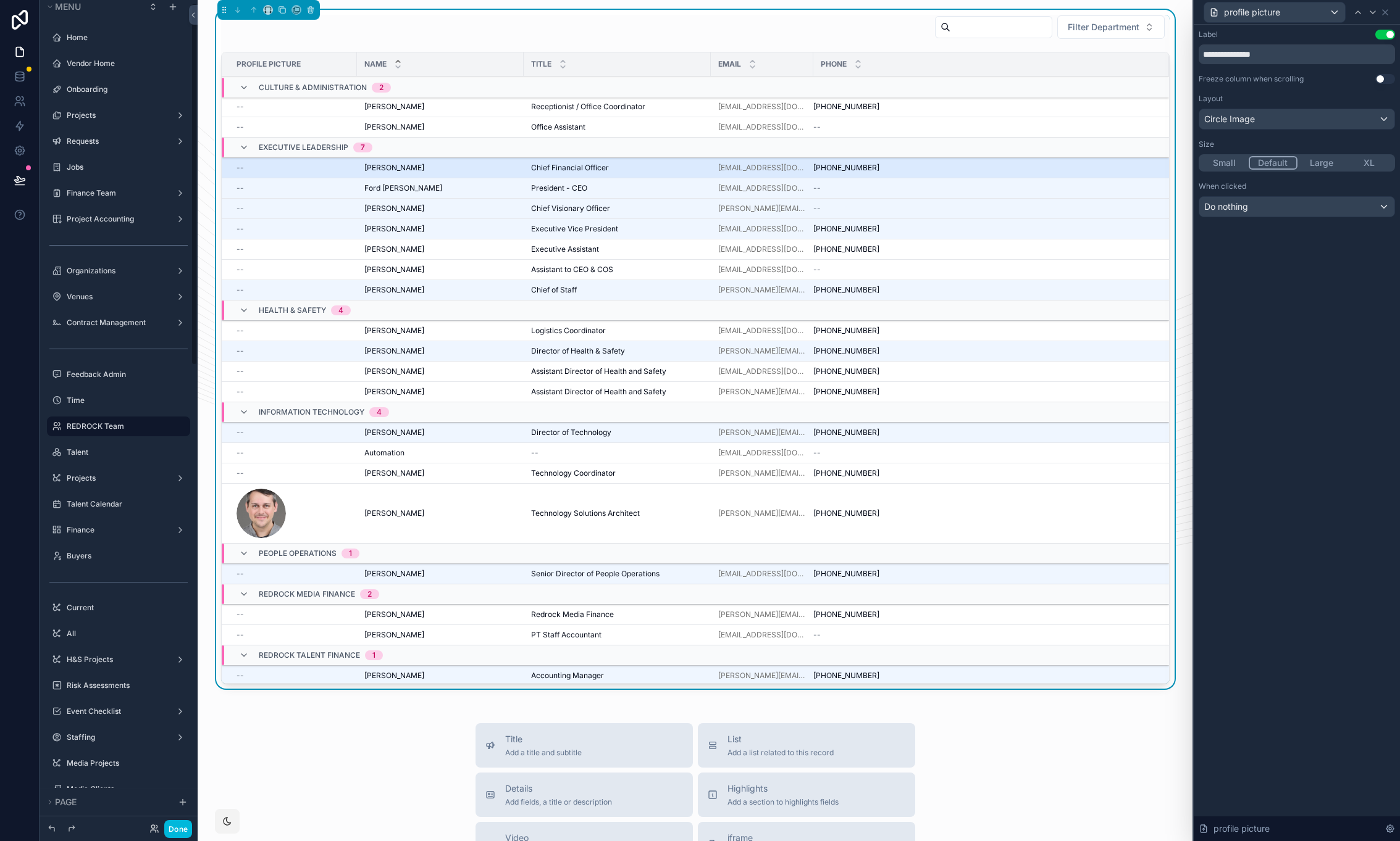
scroll to position [6, 0]
click at [1227, 159] on button "Small" at bounding box center [1225, 162] width 48 height 14
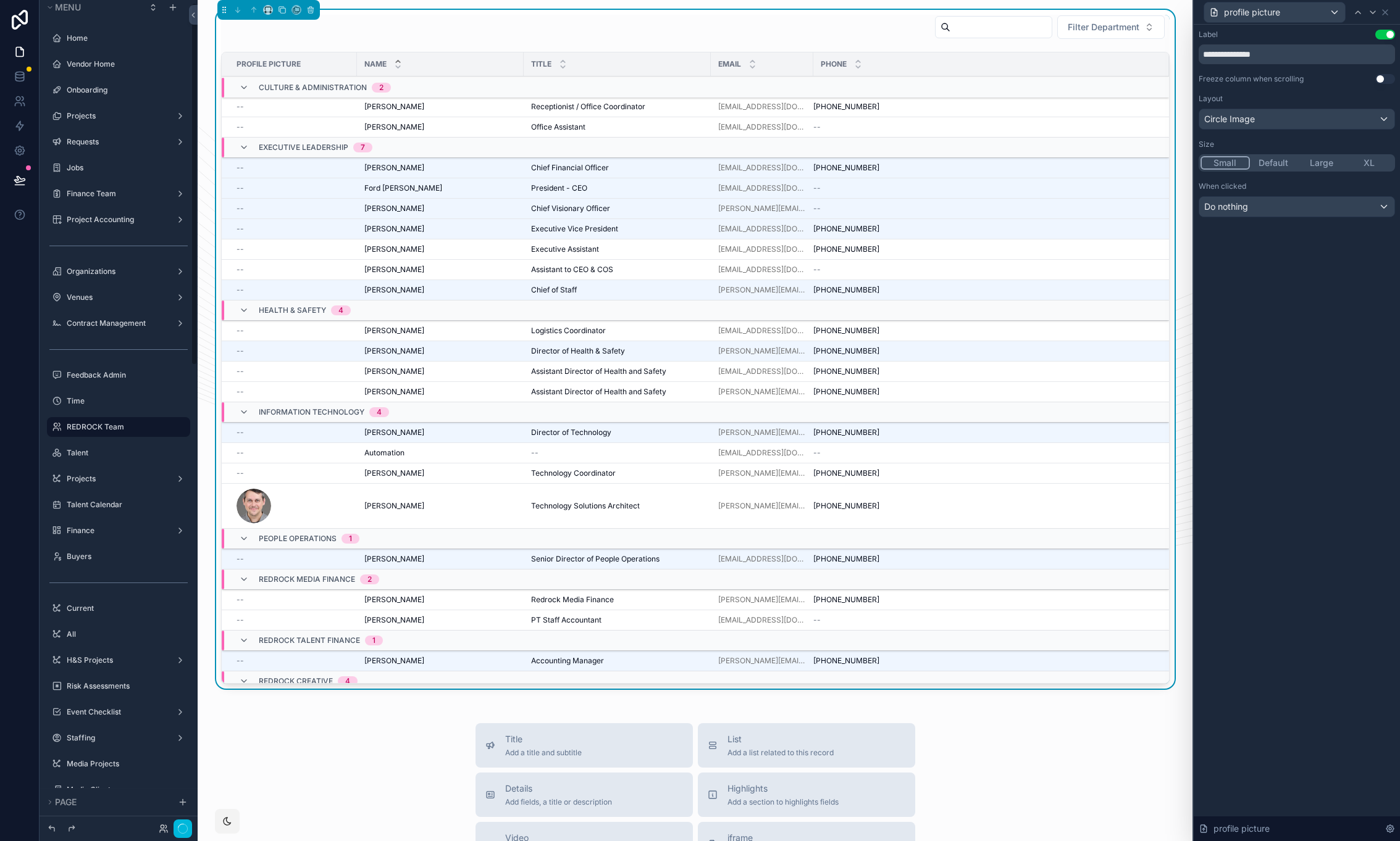
scroll to position [6, 0]
click at [1275, 56] on input "**********" at bounding box center [1297, 54] width 197 height 19
click at [1381, 81] on button "Use setting" at bounding box center [1384, 79] width 19 height 10
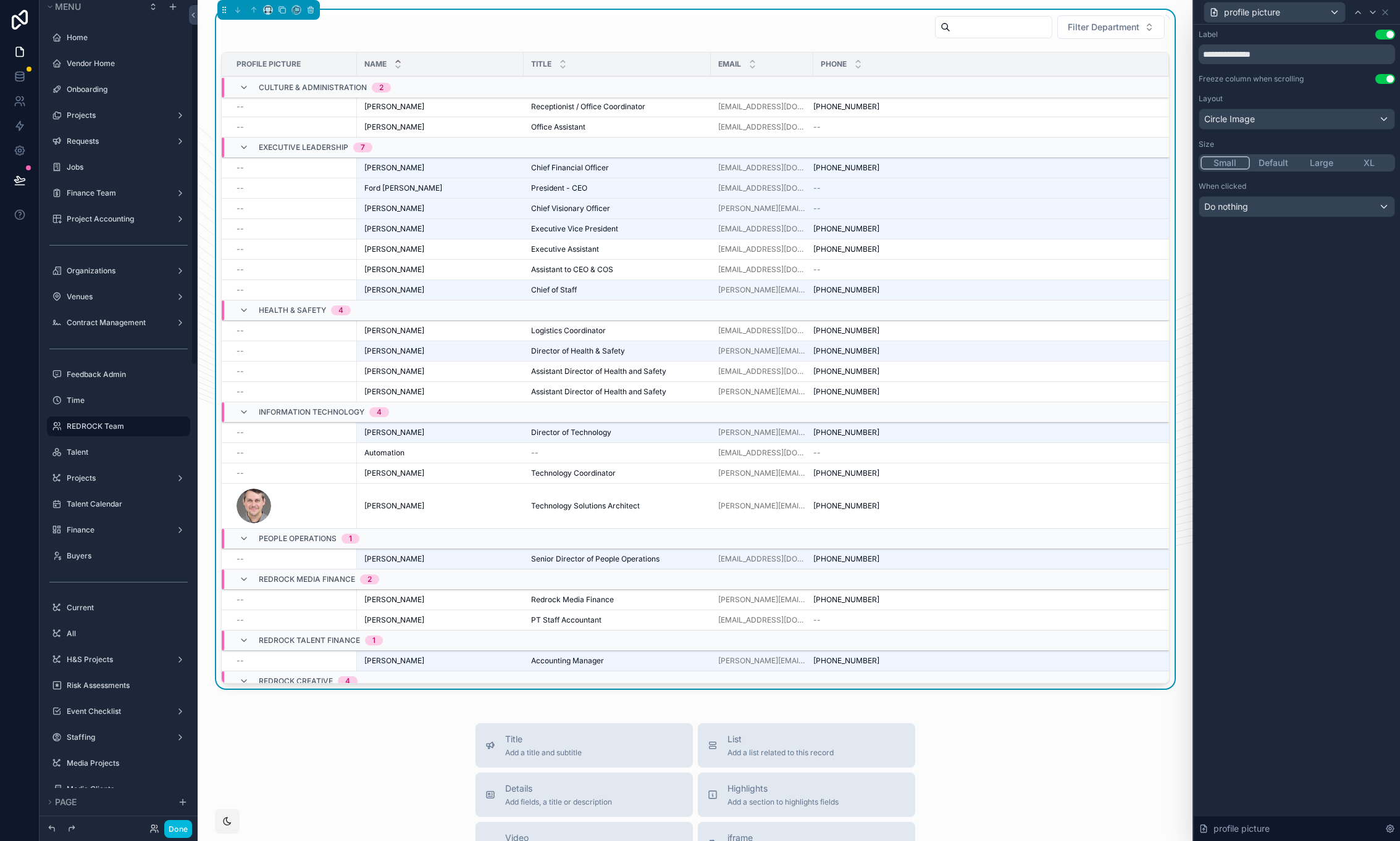
scroll to position [6, 0]
drag, startPoint x: 1289, startPoint y: 55, endPoint x: 1125, endPoint y: 60, distance: 164.1
click at [1199, 60] on input "**********" at bounding box center [1297, 54] width 197 height 19
click at [1386, 32] on button "Use setting" at bounding box center [1384, 34] width 19 height 10
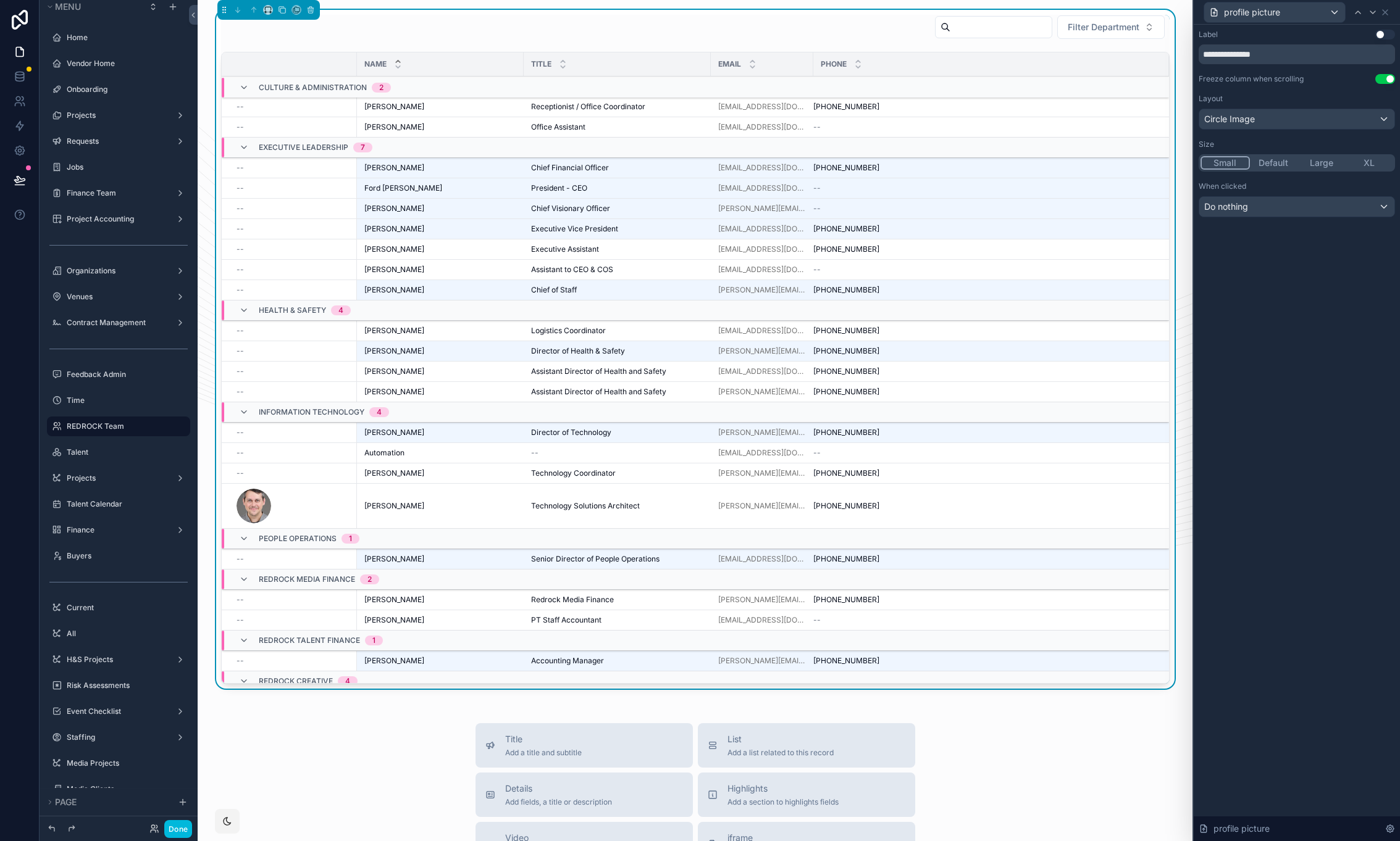
click at [1385, 82] on button "Use setting" at bounding box center [1384, 79] width 19 height 10
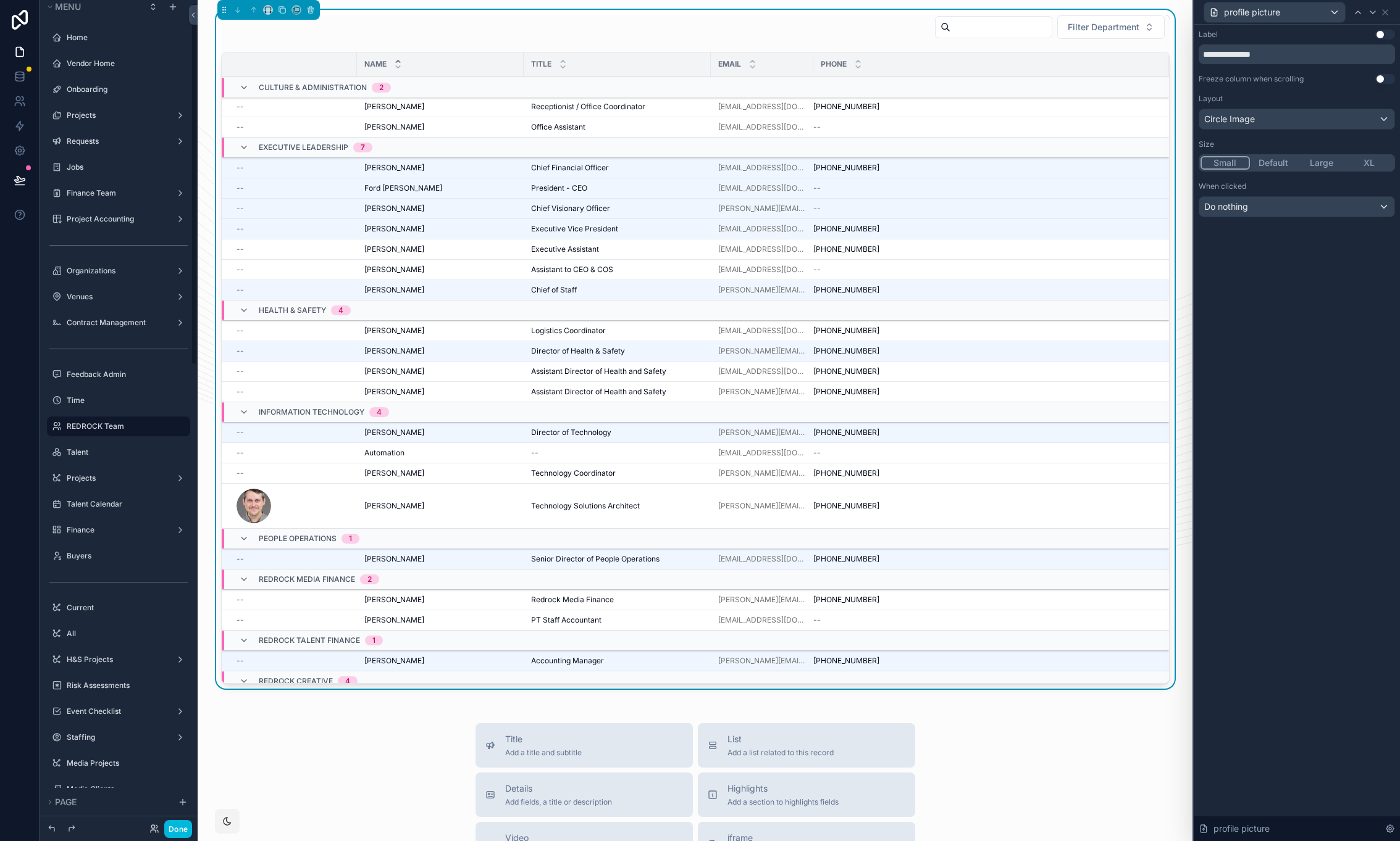
scroll to position [6, 0]
click at [1387, 10] on icon at bounding box center [1384, 12] width 10 height 10
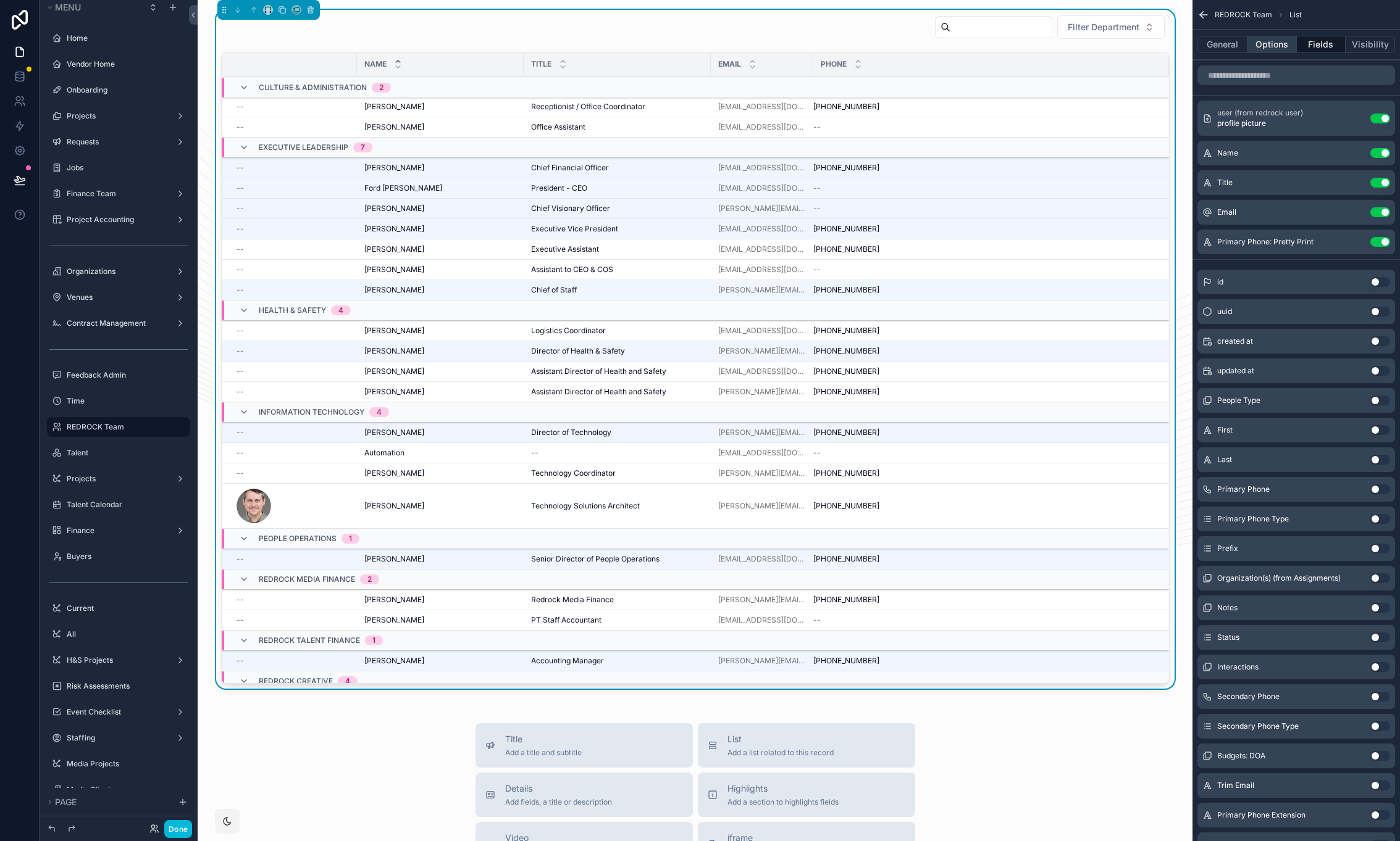
click at [1283, 45] on button "Options" at bounding box center [1271, 45] width 49 height 18
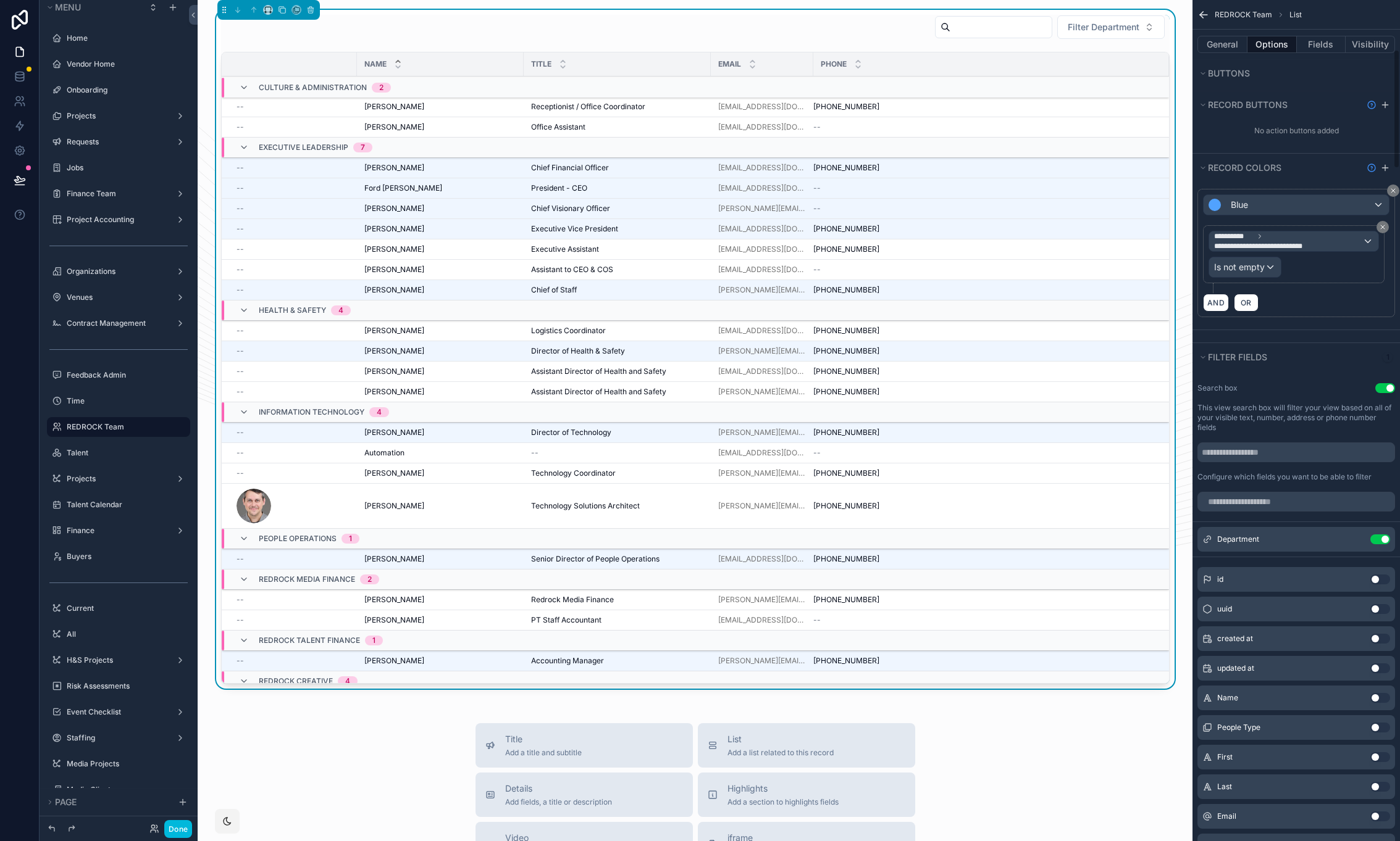
scroll to position [0, 0]
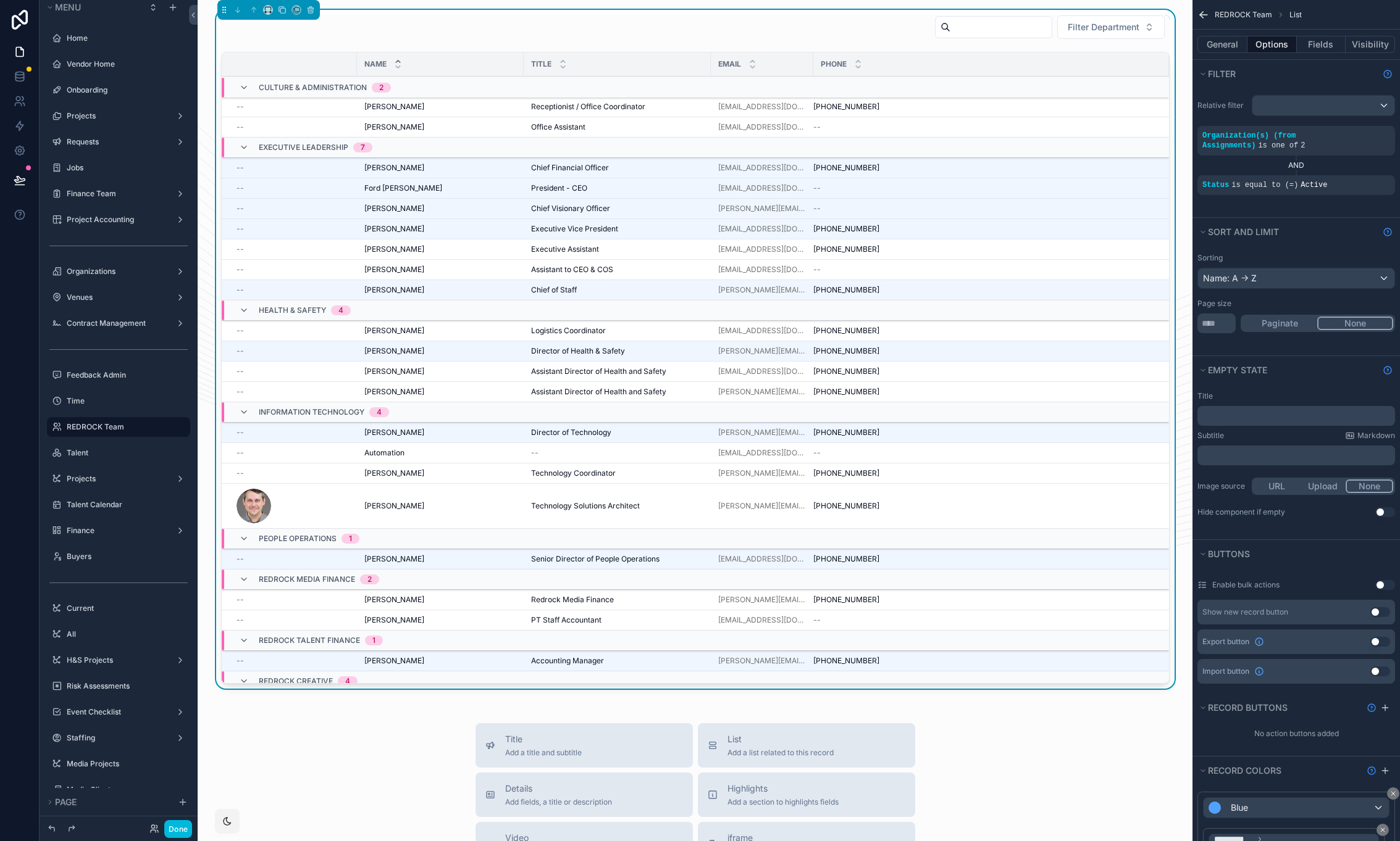
click at [1284, 485] on button "URL" at bounding box center [1277, 486] width 46 height 14
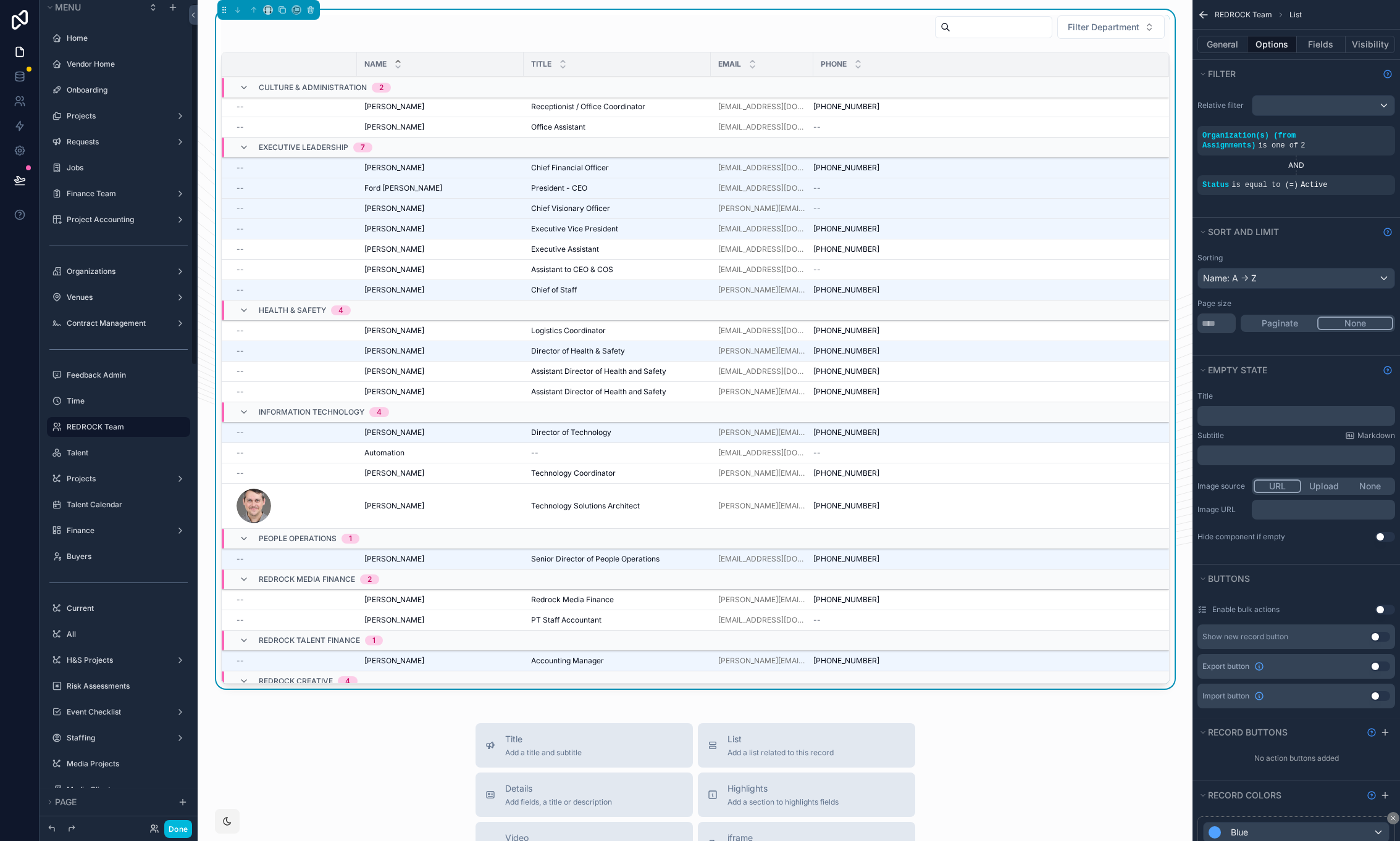
scroll to position [6, 0]
click at [1329, 482] on button "Upload" at bounding box center [1324, 486] width 46 height 14
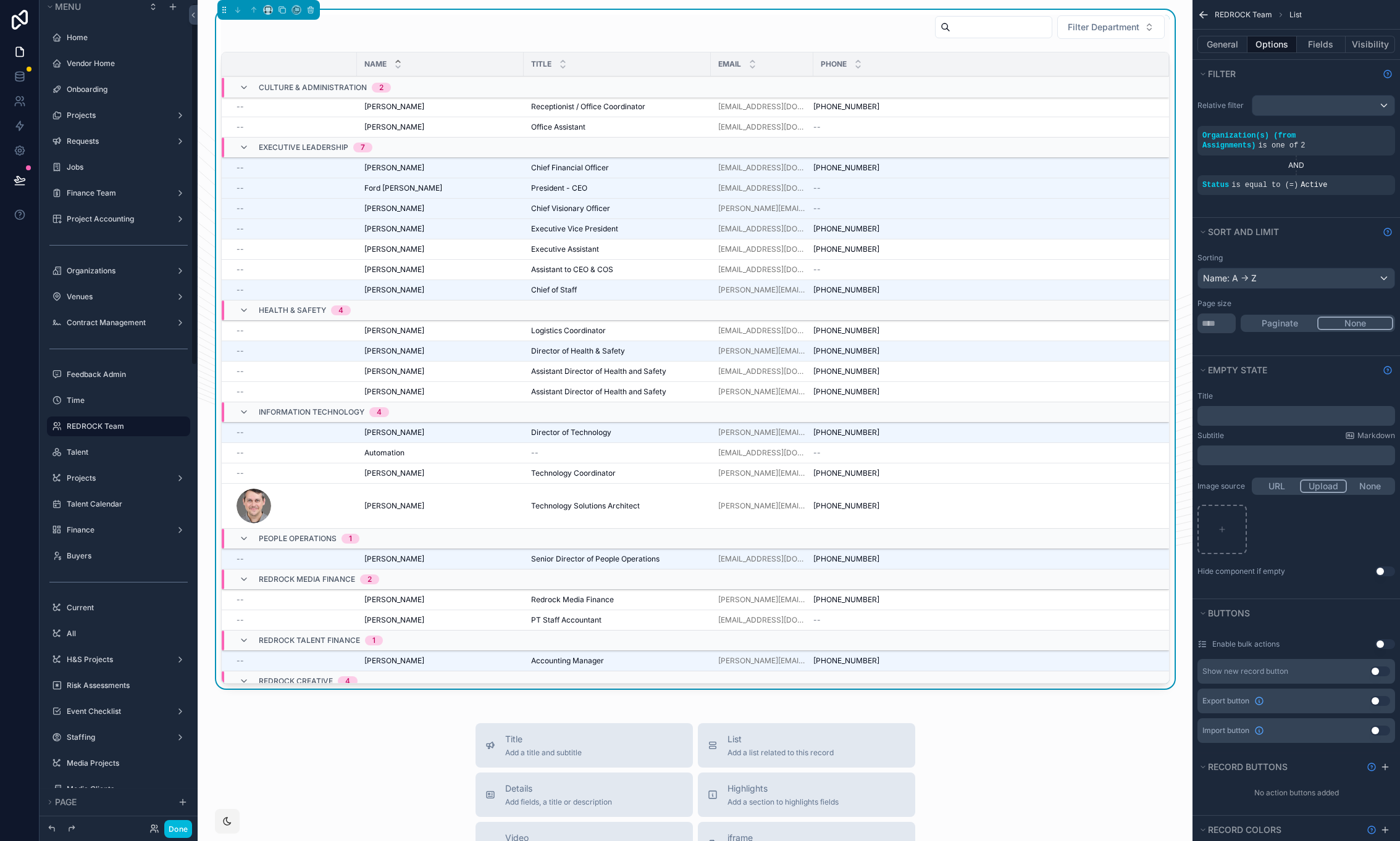
scroll to position [6, 0]
click at [1291, 486] on button "URL" at bounding box center [1277, 486] width 46 height 14
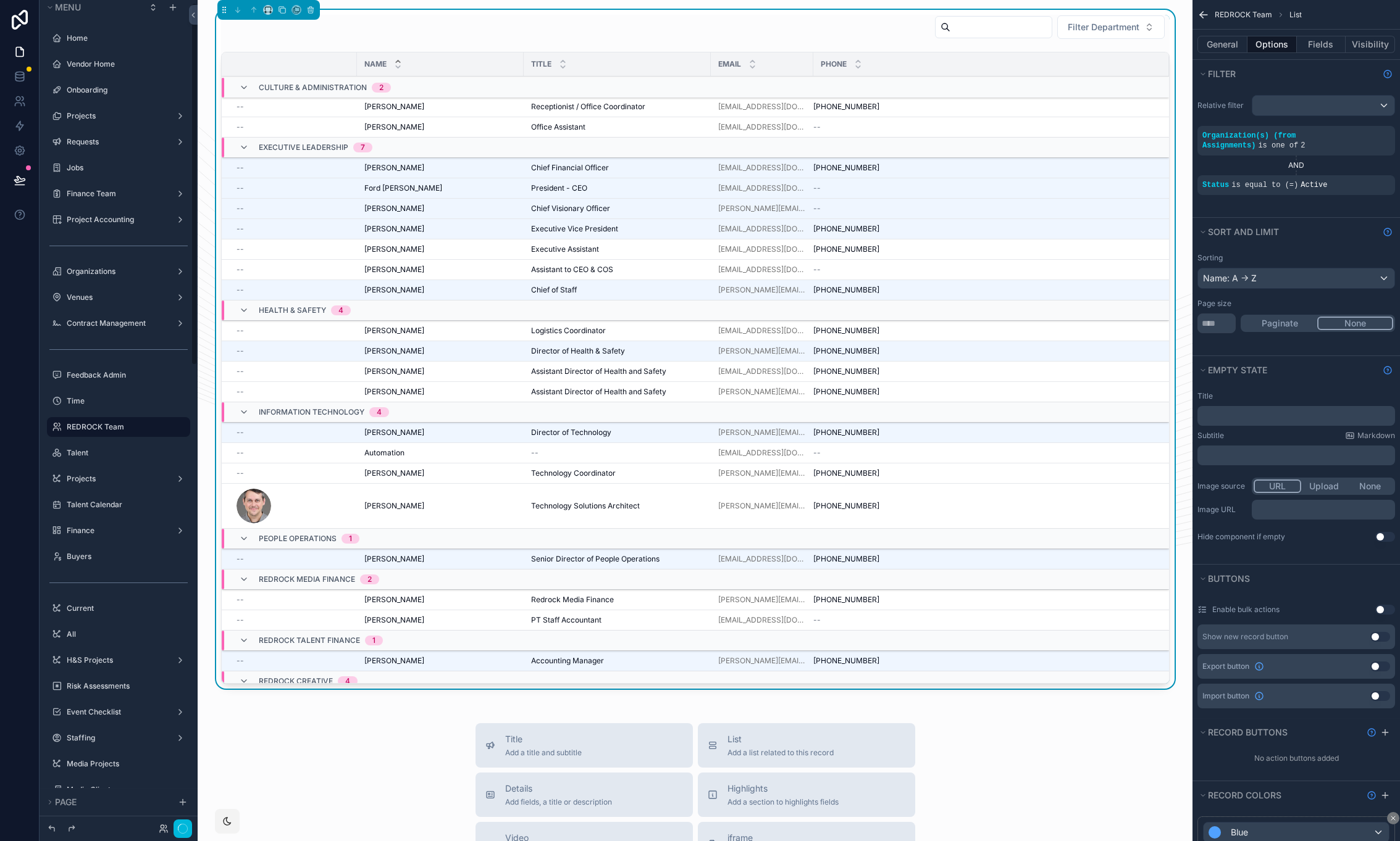
scroll to position [6, 0]
click at [1368, 486] on button "None" at bounding box center [1370, 486] width 46 height 14
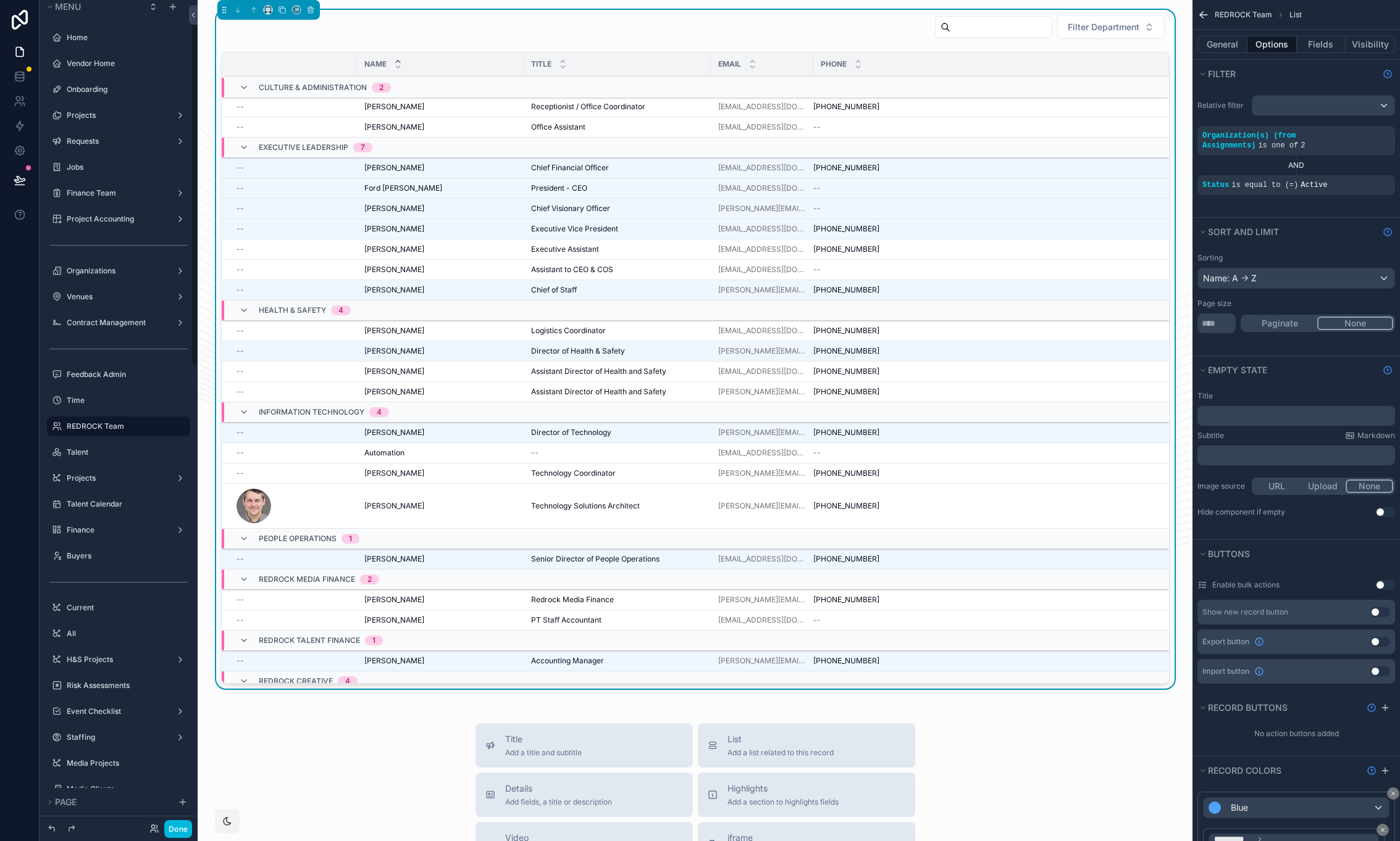
scroll to position [6, 0]
click at [1320, 493] on div "URL Upload None" at bounding box center [1323, 486] width 143 height 18
click at [1321, 488] on button "Upload" at bounding box center [1323, 486] width 46 height 14
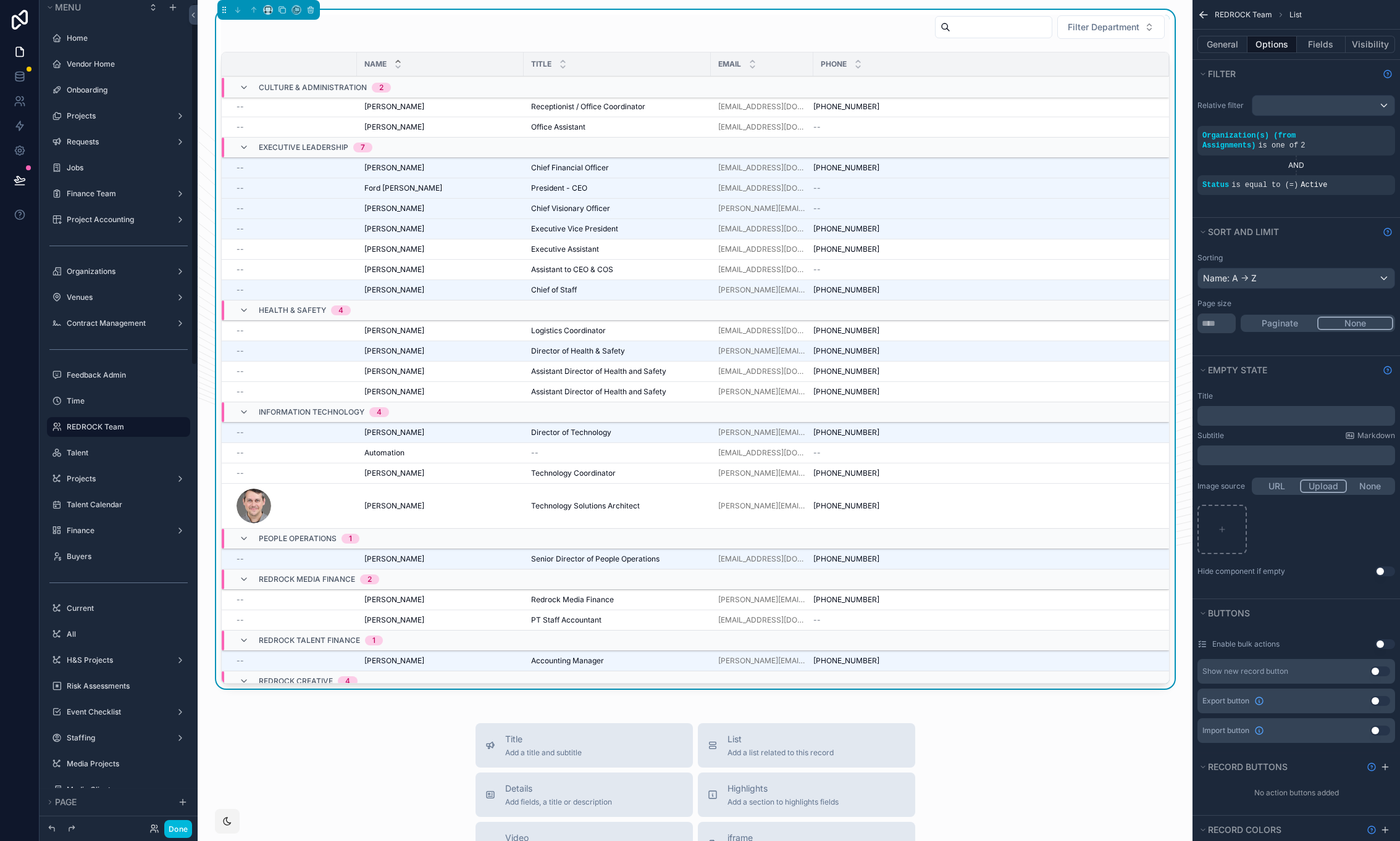
scroll to position [6, 0]
type input "**********"
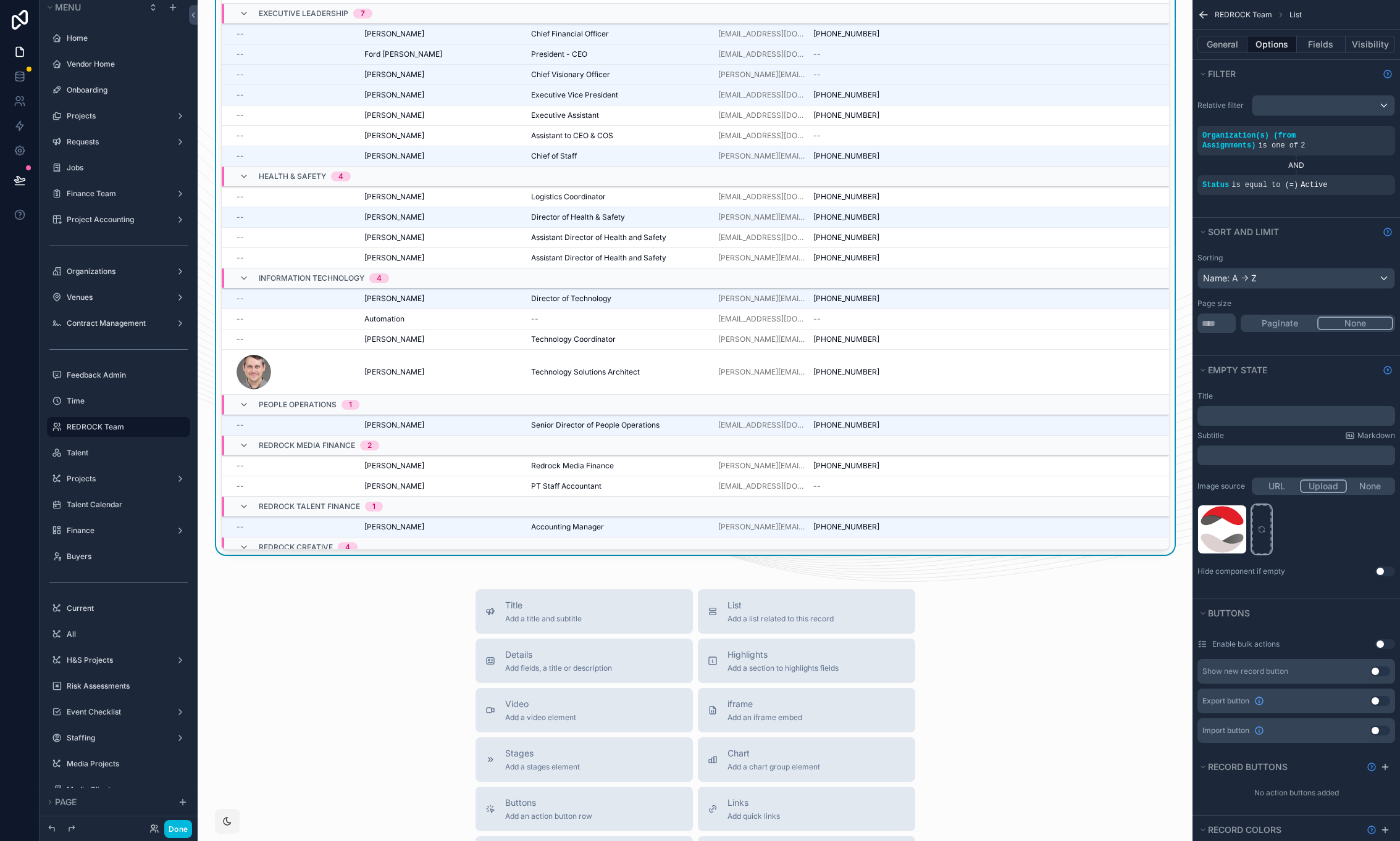
scroll to position [440, 0]
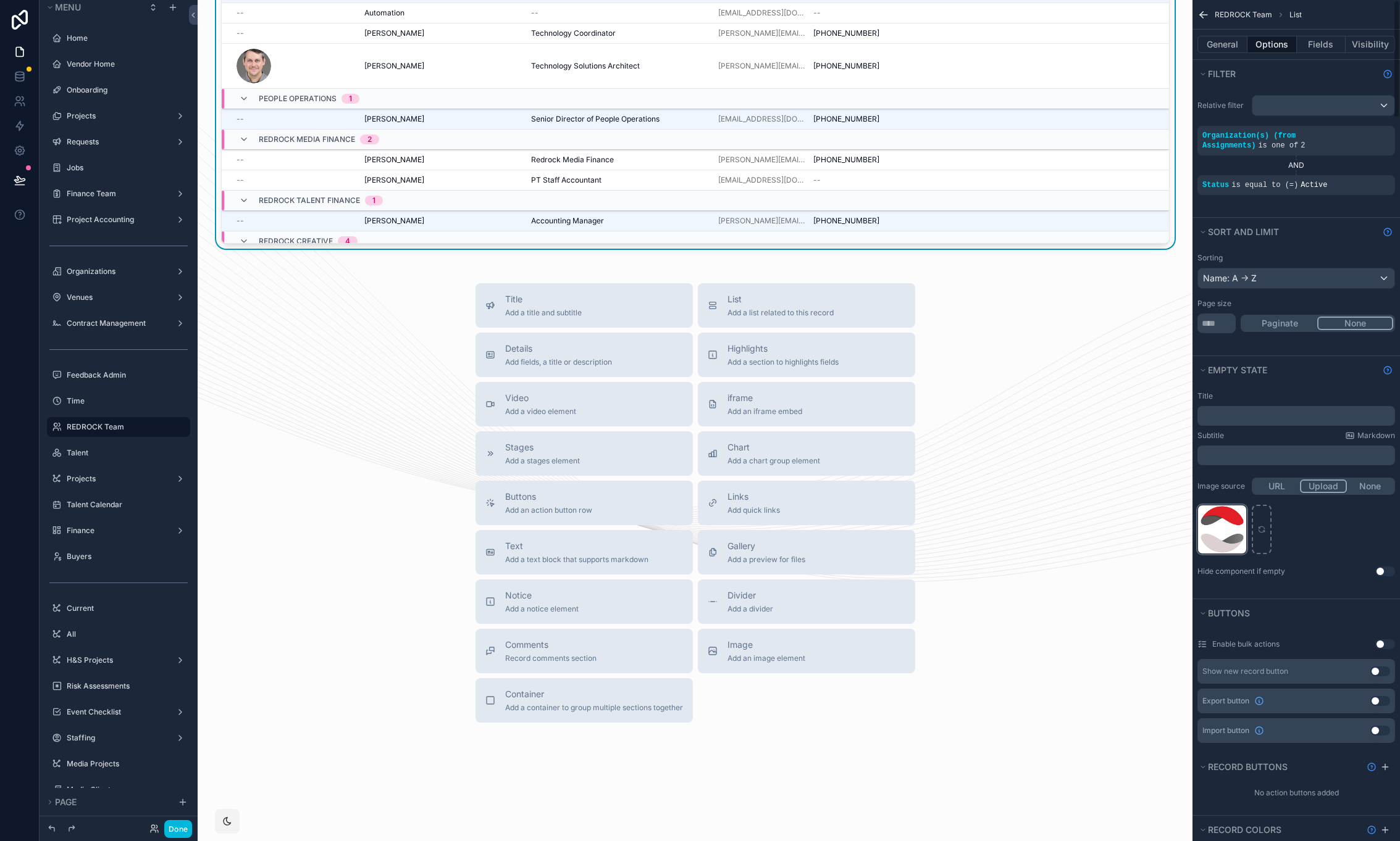
click at [0, 0] on icon "scrollable content" at bounding box center [0, 0] width 0 height 0
click at [1374, 484] on button "None" at bounding box center [1370, 486] width 46 height 14
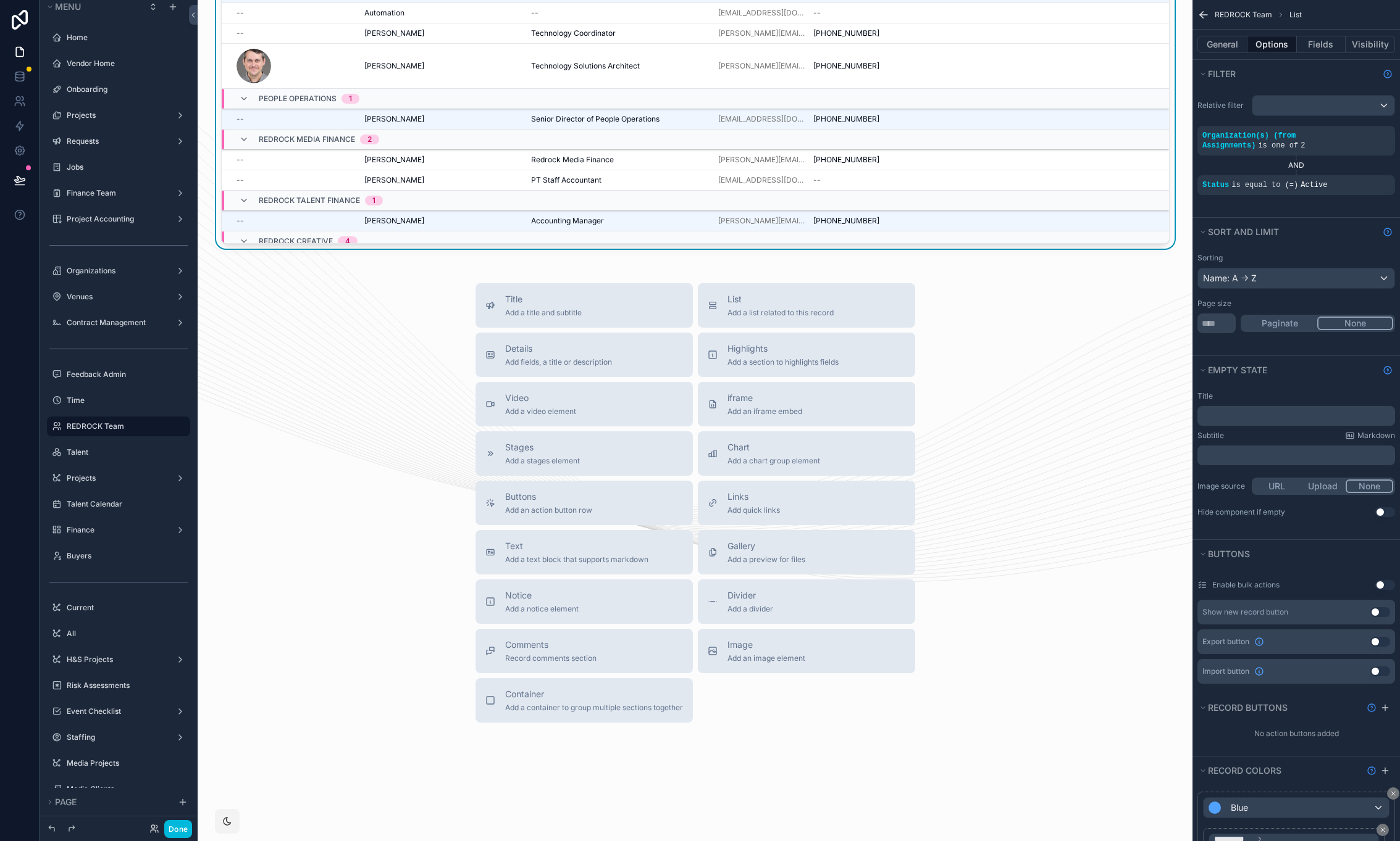
scroll to position [0, 0]
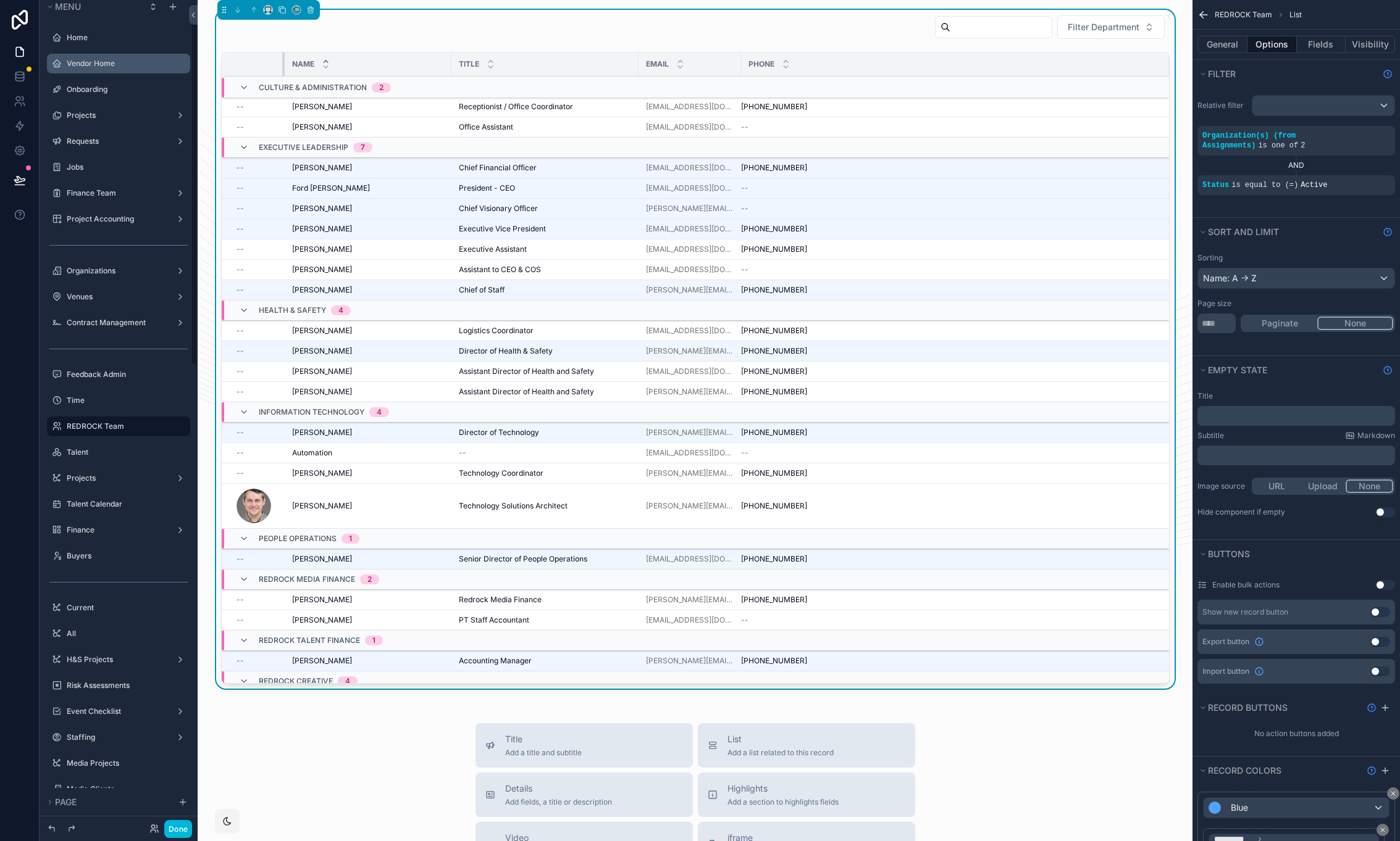
drag, startPoint x: 352, startPoint y: 64, endPoint x: 186, endPoint y: 69, distance: 166.1
click at [186, 69] on div "Menu Home Vendor Home Onboarding Projects Requests Jobs Finance Team Project Ac…" at bounding box center [720, 420] width 1360 height 841
click at [1325, 49] on button "Fields" at bounding box center [1321, 45] width 49 height 18
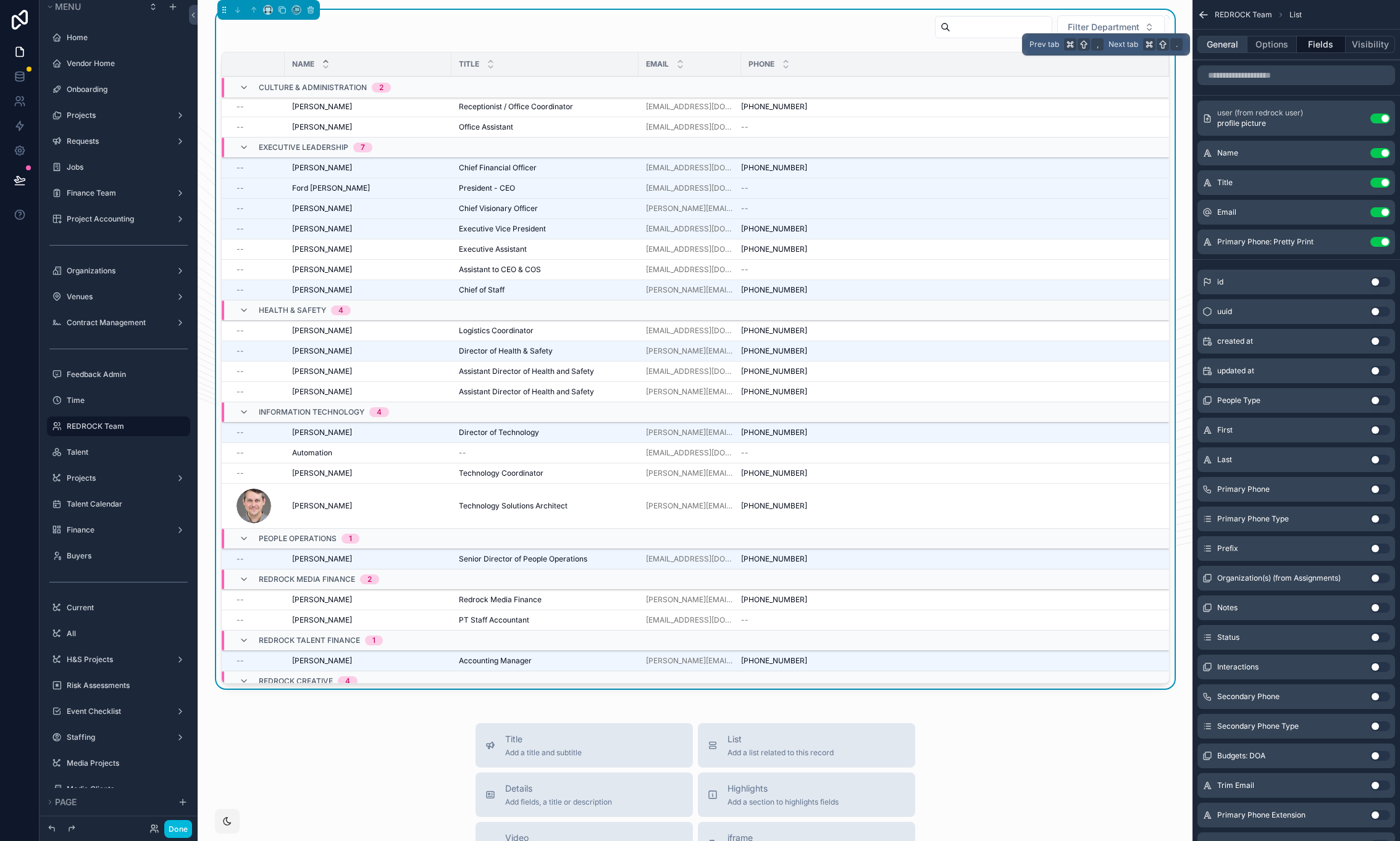
click at [1235, 45] on button "General" at bounding box center [1222, 45] width 50 height 18
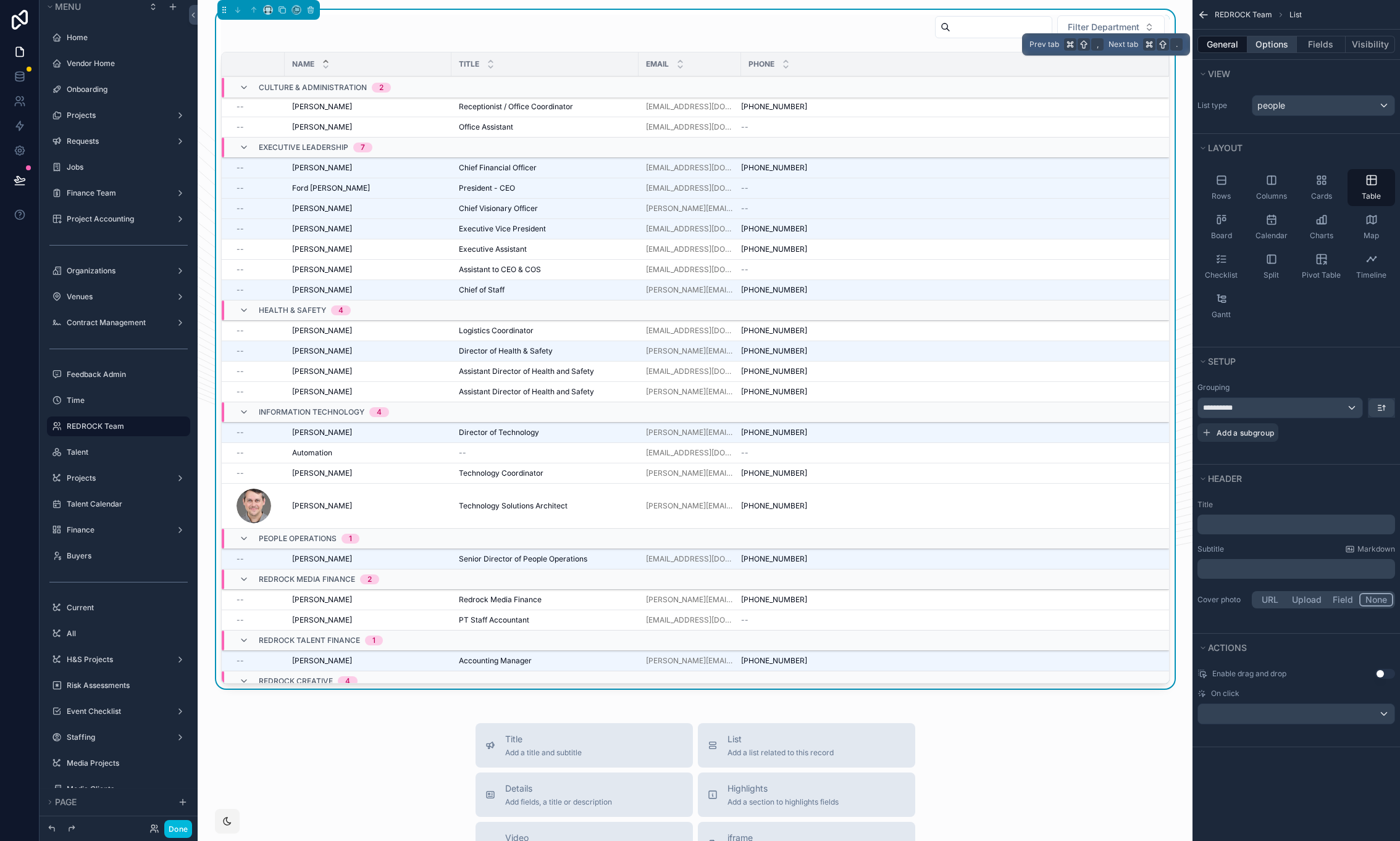
click at [1271, 47] on button "Options" at bounding box center [1271, 45] width 49 height 18
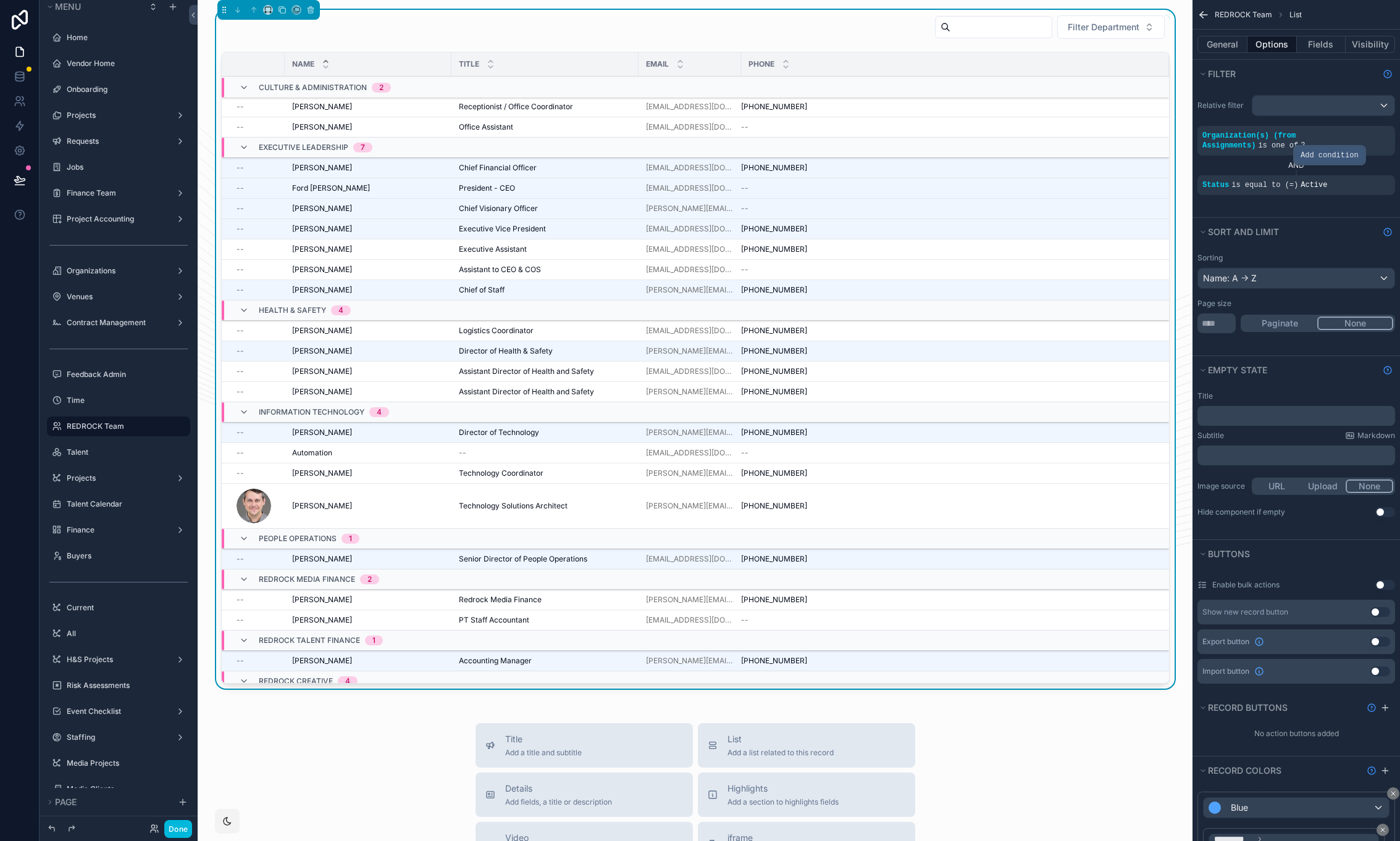
click at [0, 0] on icon "scrollable content" at bounding box center [0, 0] width 0 height 0
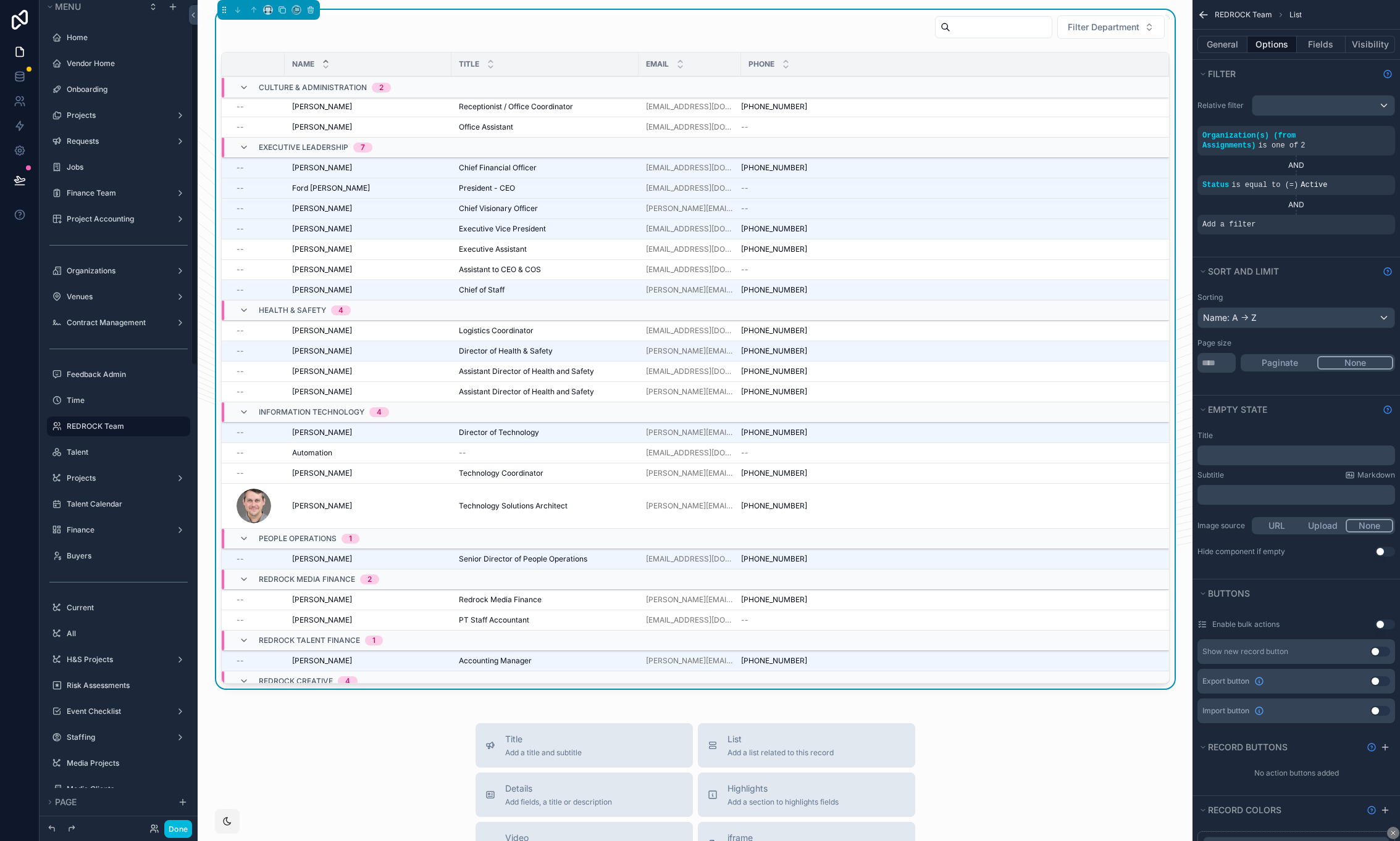
scroll to position [6, 0]
click at [0, 0] on icon "scrollable content" at bounding box center [0, 0] width 0 height 0
click at [1094, 206] on span "Select a field" at bounding box center [1072, 205] width 53 height 10
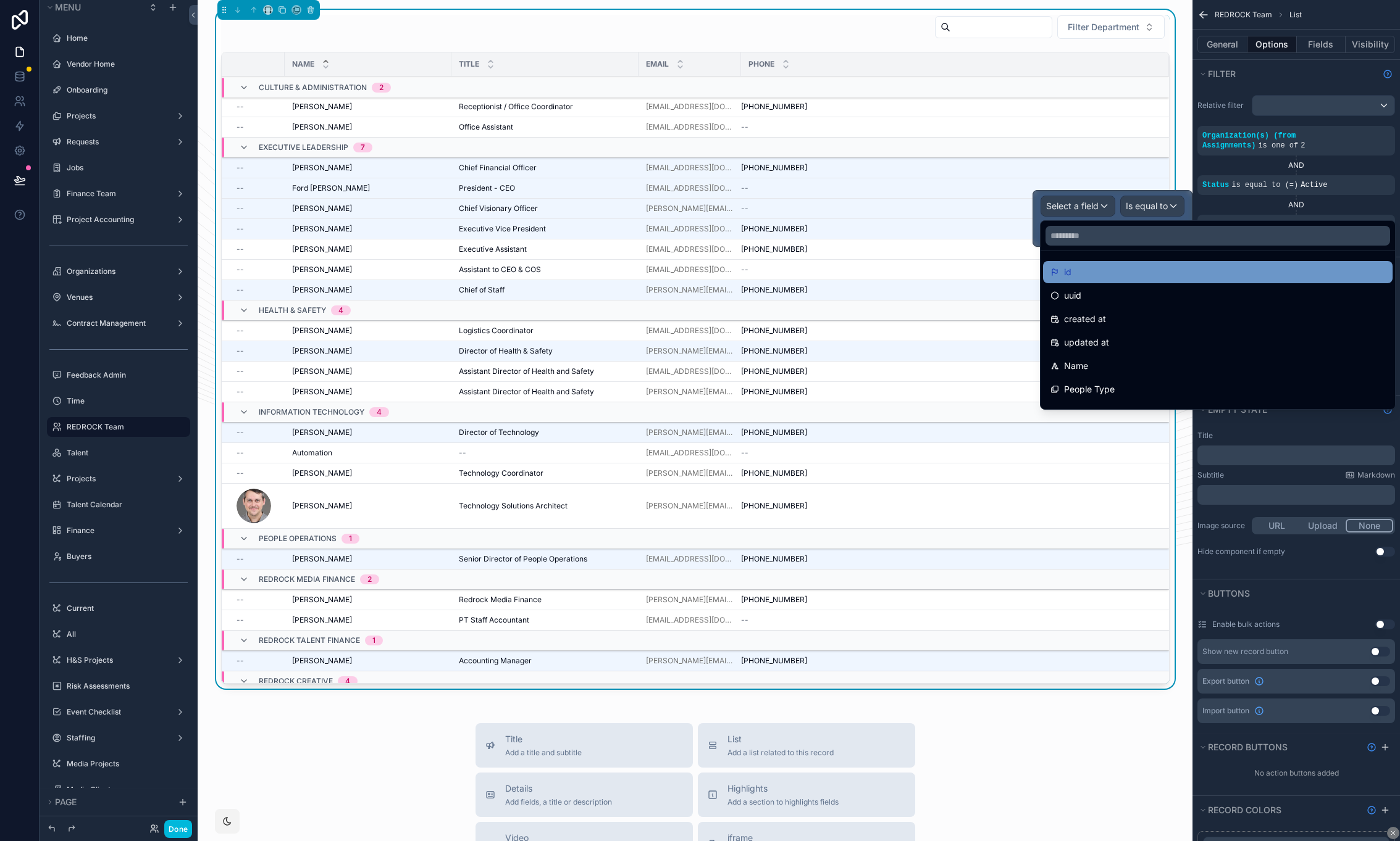
click at [1107, 271] on div "id" at bounding box center [1217, 273] width 335 height 15
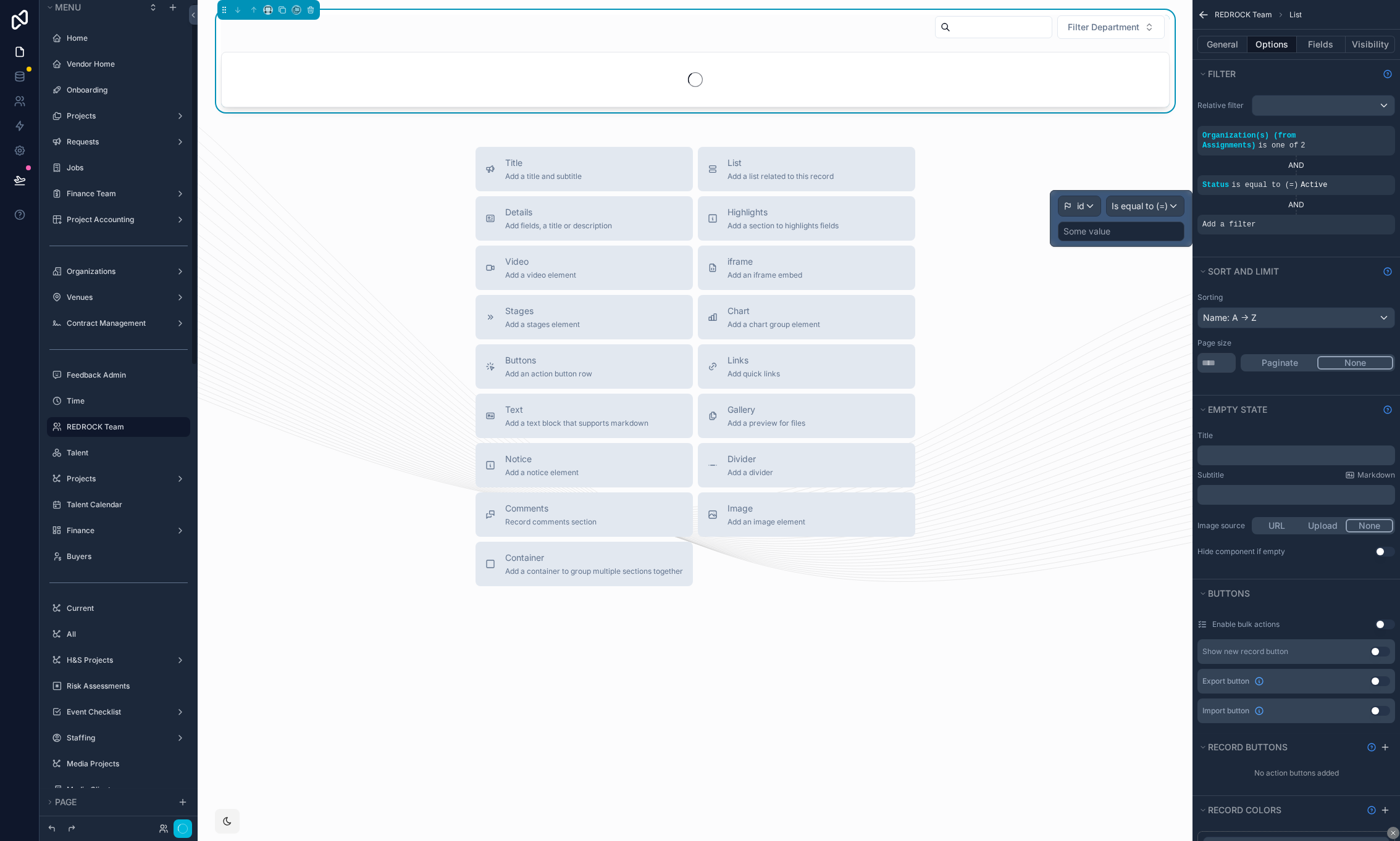
scroll to position [6, 0]
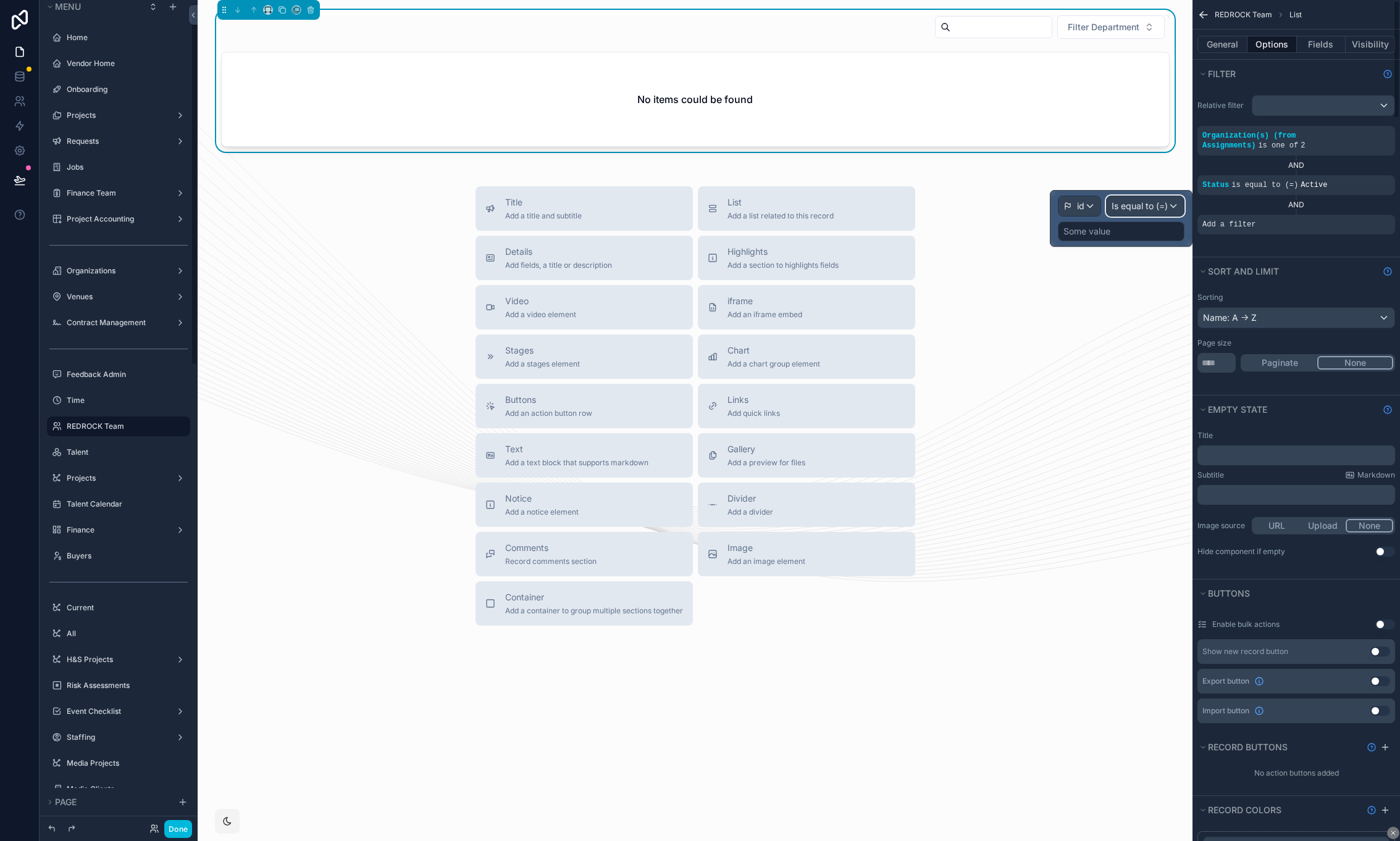
click at [1143, 206] on span "Is equal to (=)" at bounding box center [1139, 206] width 57 height 12
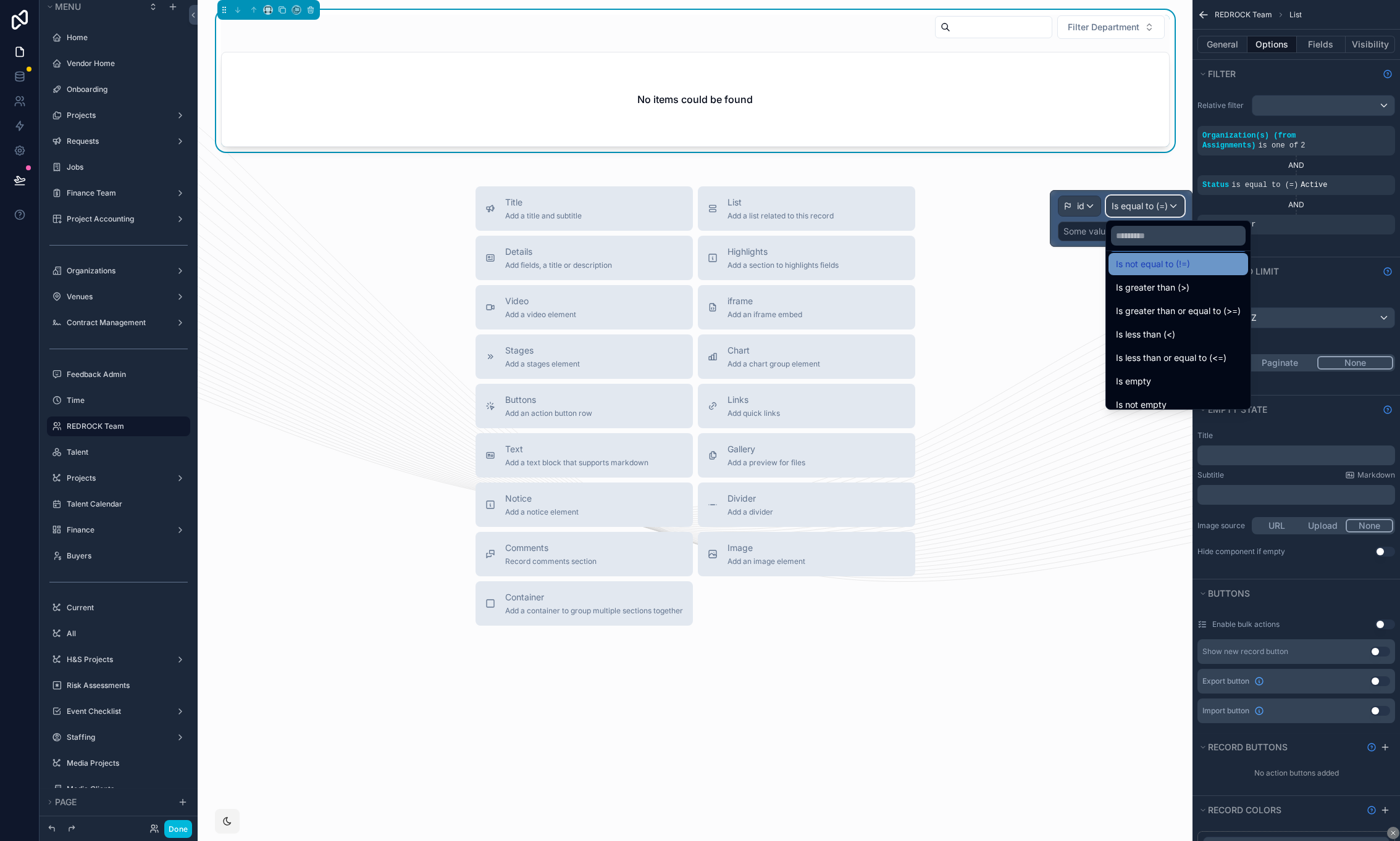
scroll to position [0, 0]
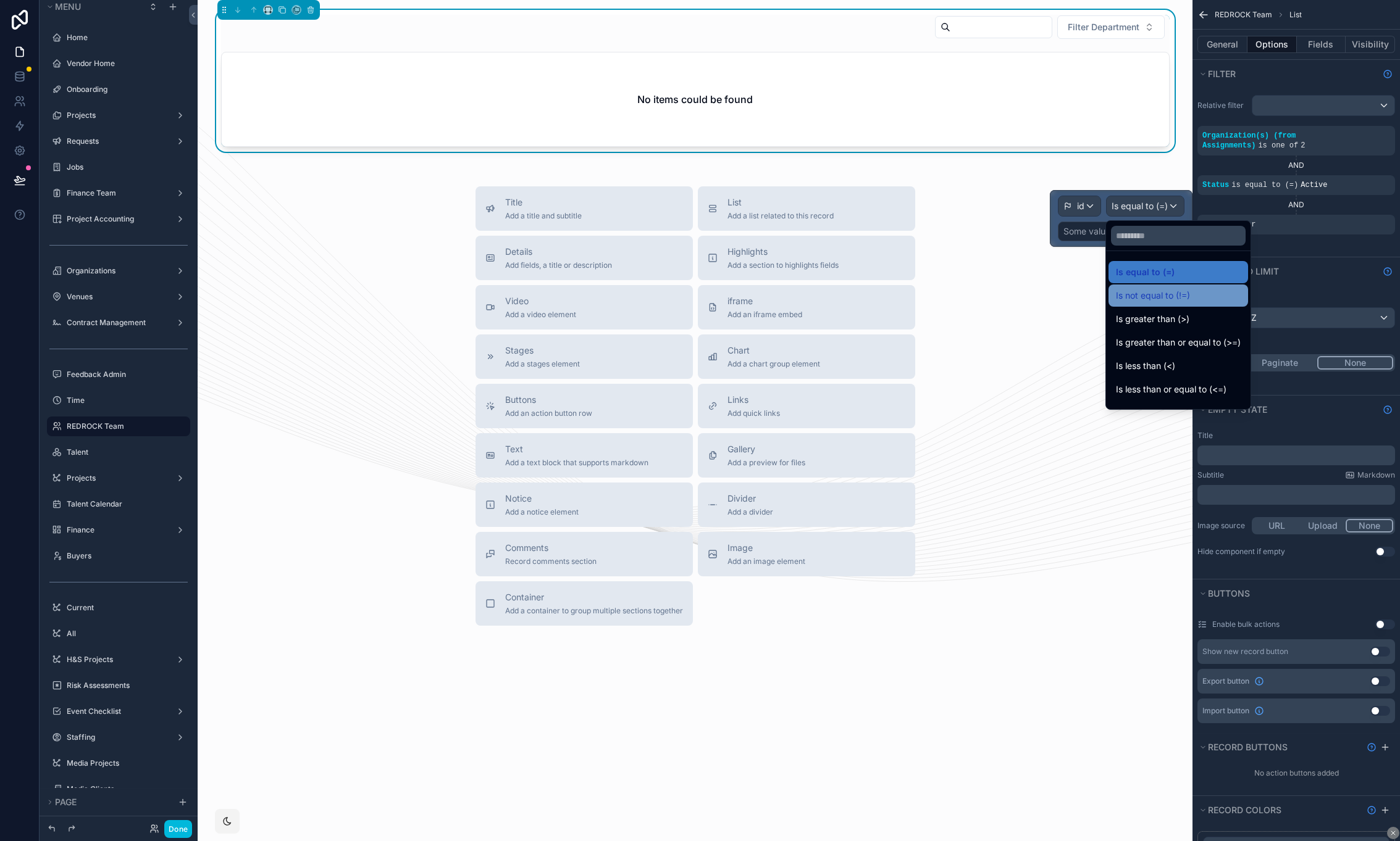
click at [1175, 301] on span "Is not equal to (!=)" at bounding box center [1153, 296] width 74 height 15
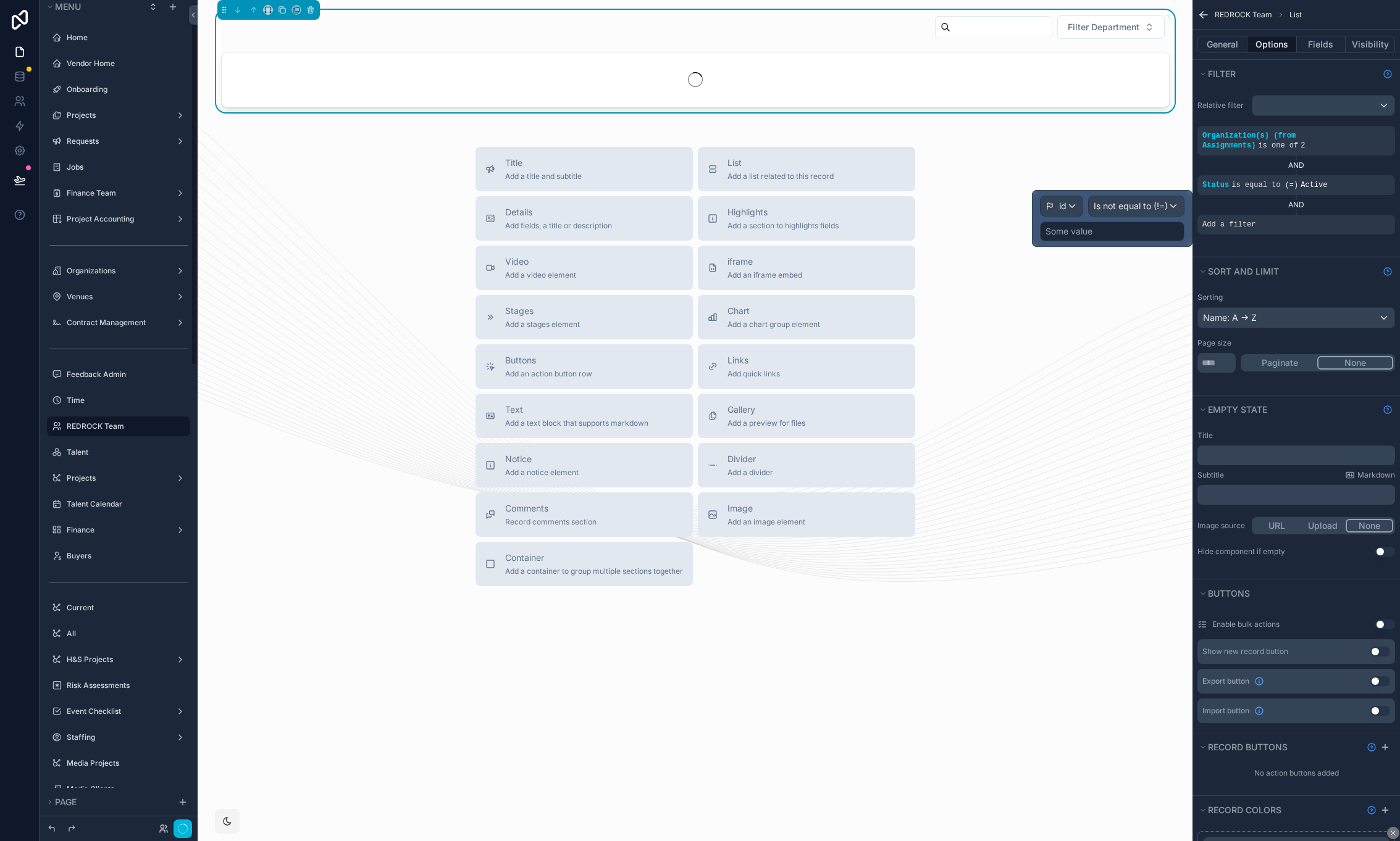
scroll to position [6, 0]
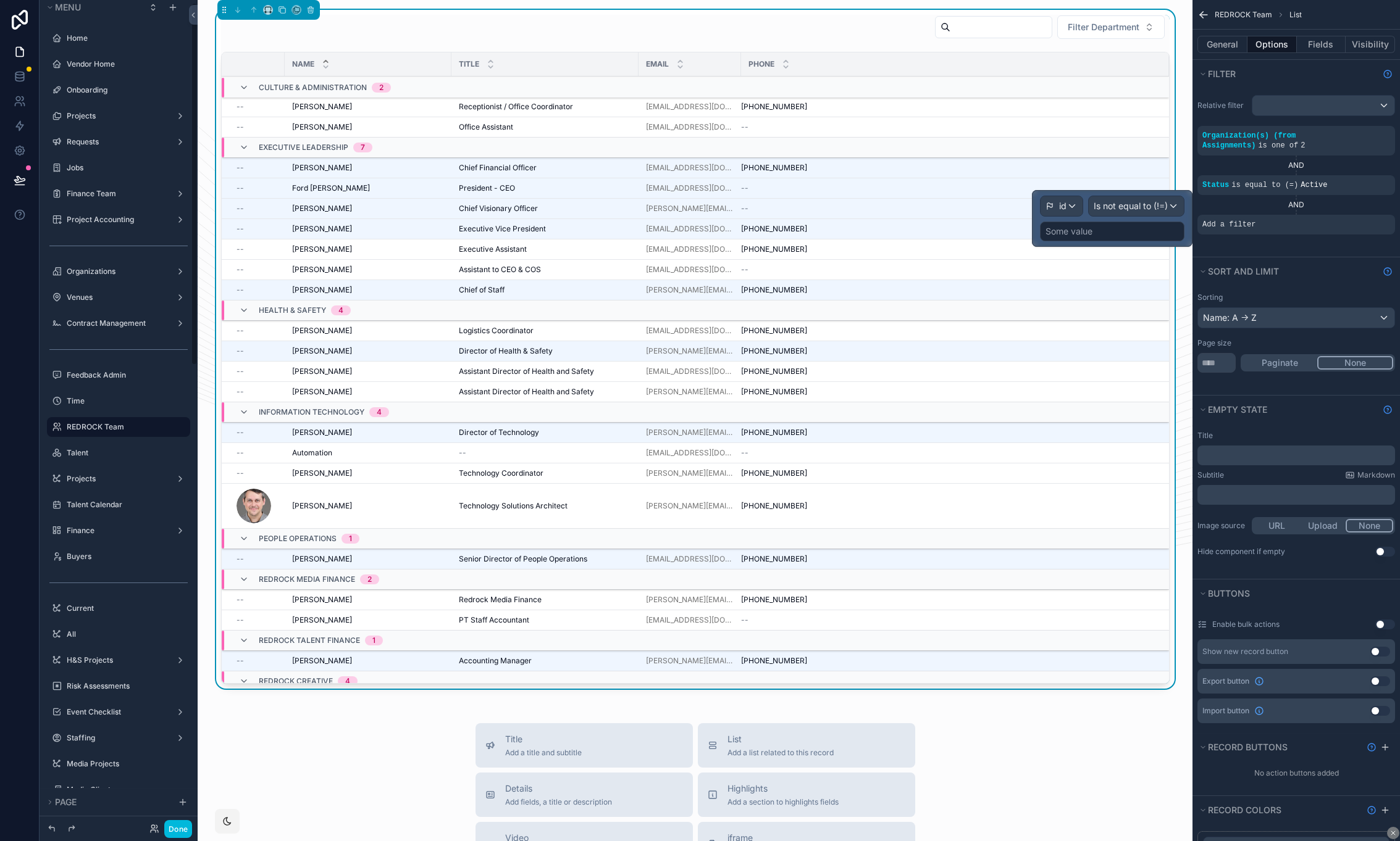
click at [1120, 233] on div "Some value" at bounding box center [1112, 231] width 145 height 19
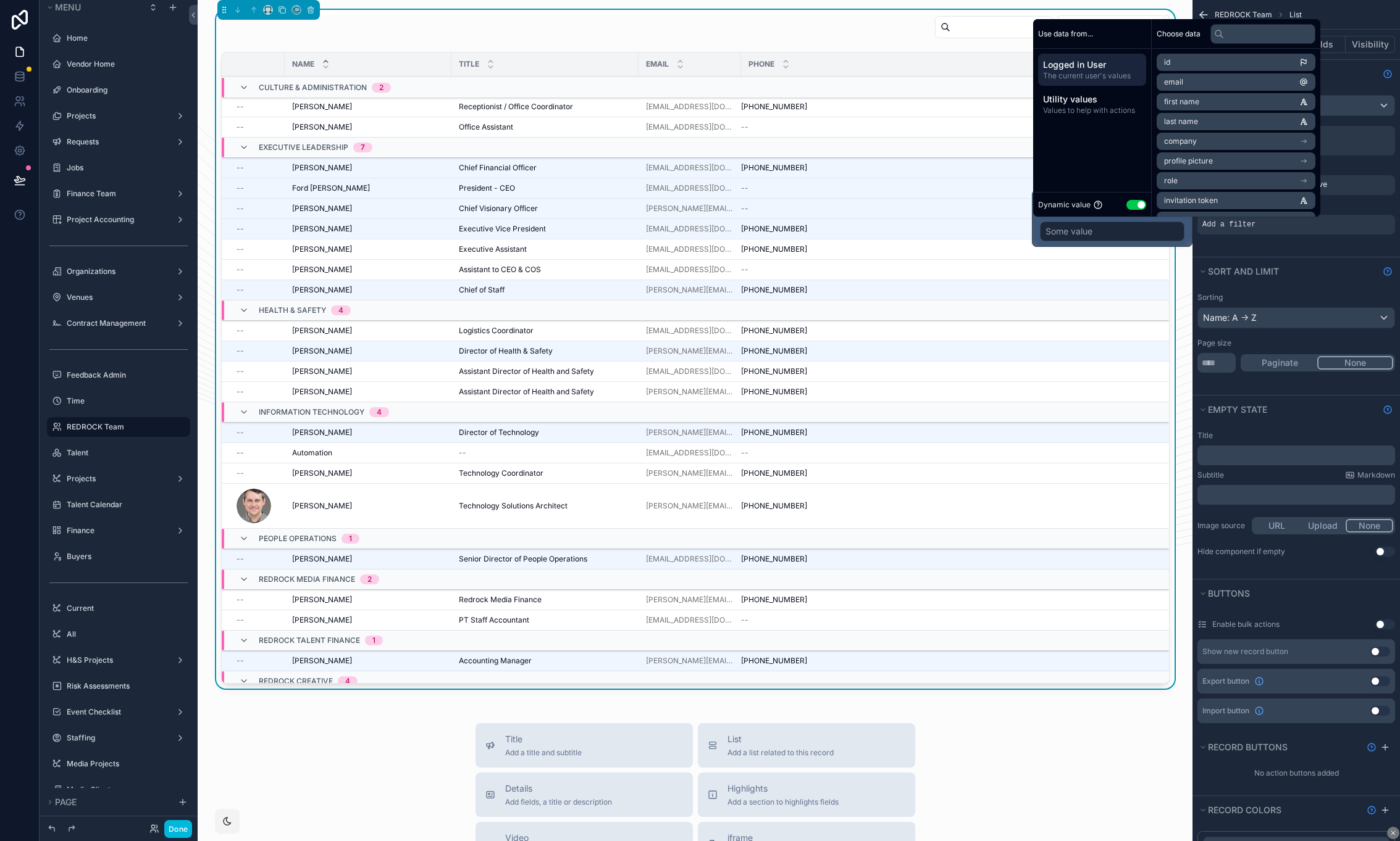
click at [1137, 203] on button "Use setting" at bounding box center [1136, 205] width 19 height 10
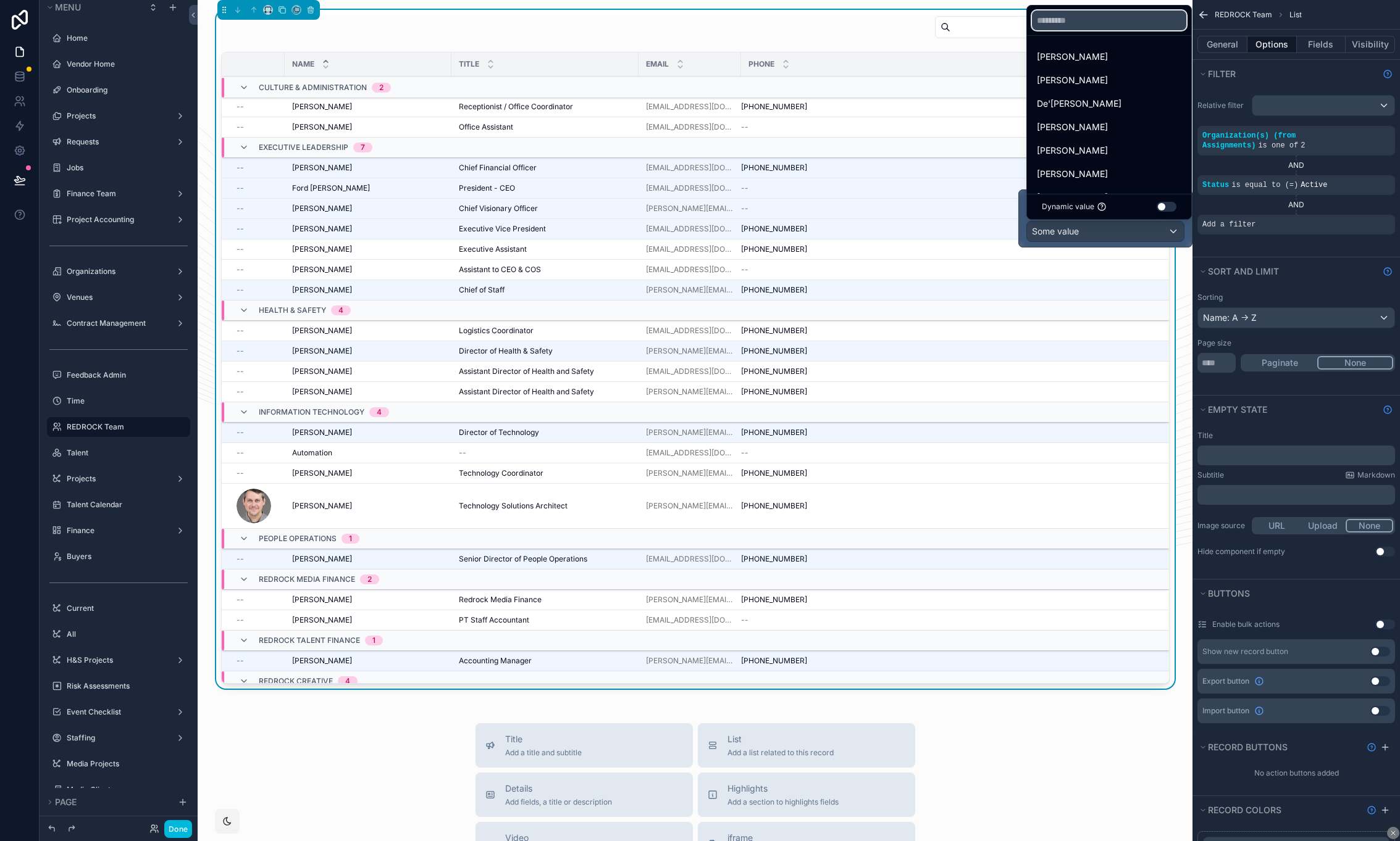
click at [1088, 15] on input "text" at bounding box center [1109, 19] width 154 height 19
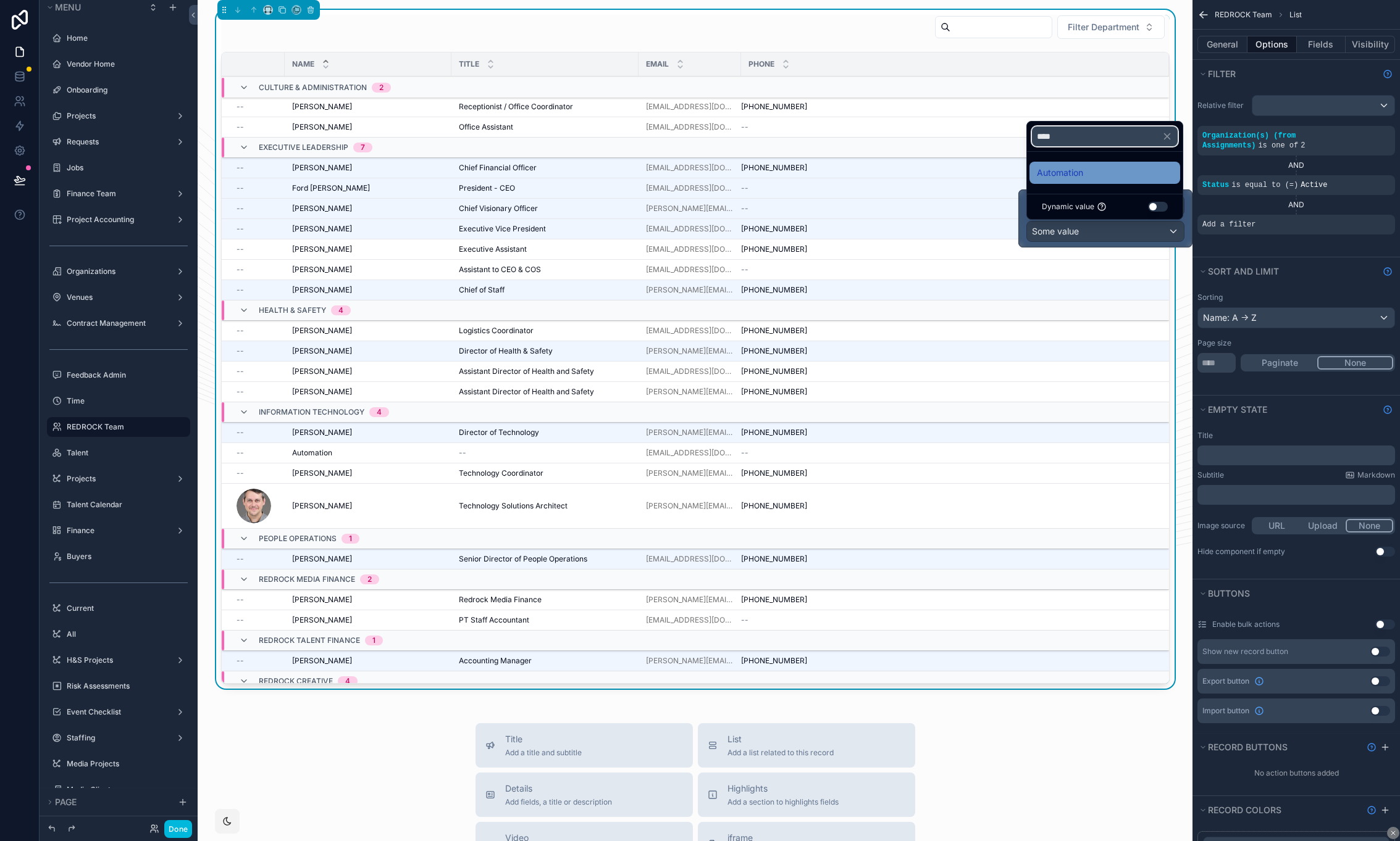
type input "****"
click at [1071, 172] on span "Automation" at bounding box center [1060, 172] width 46 height 15
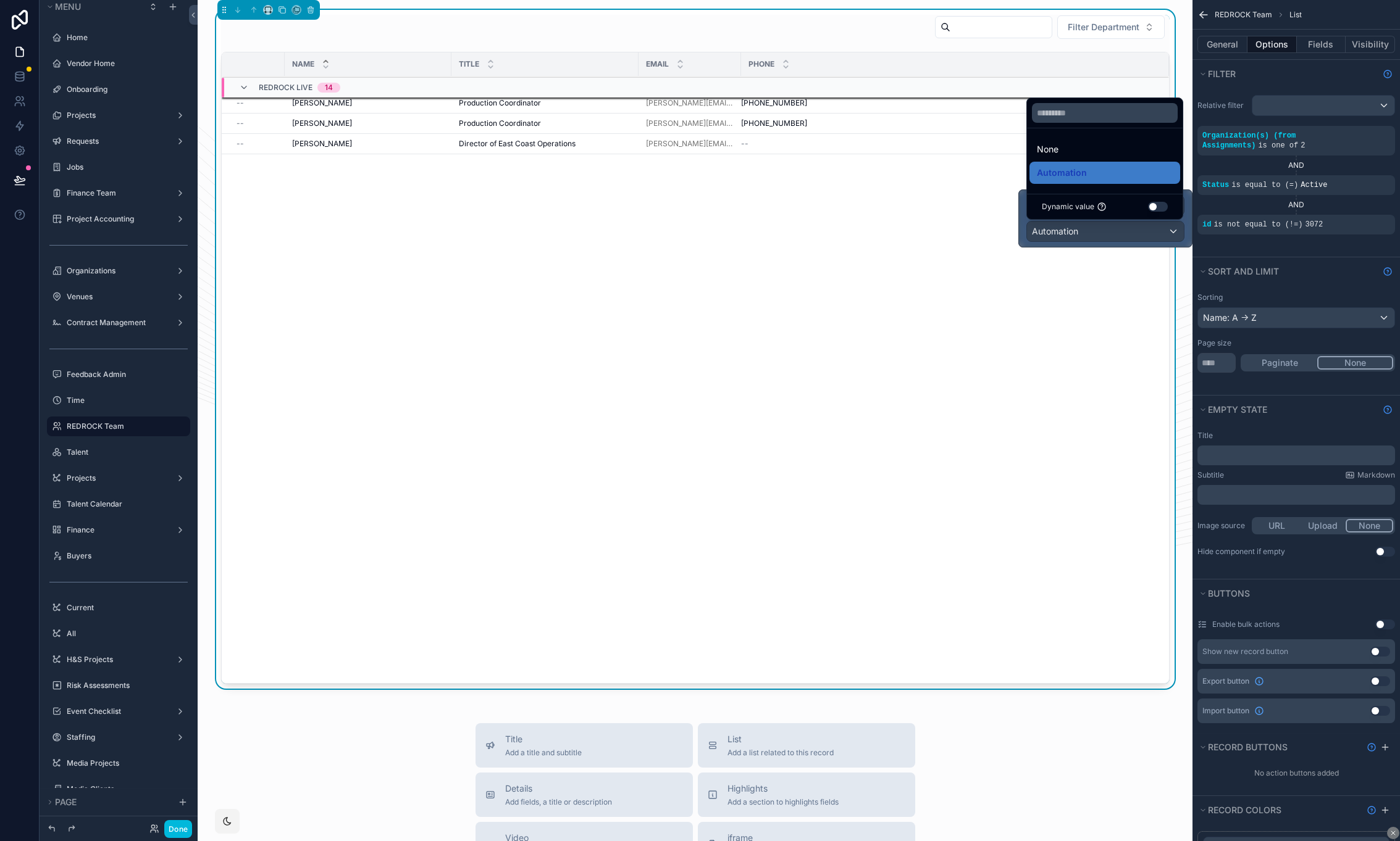
scroll to position [0, 0]
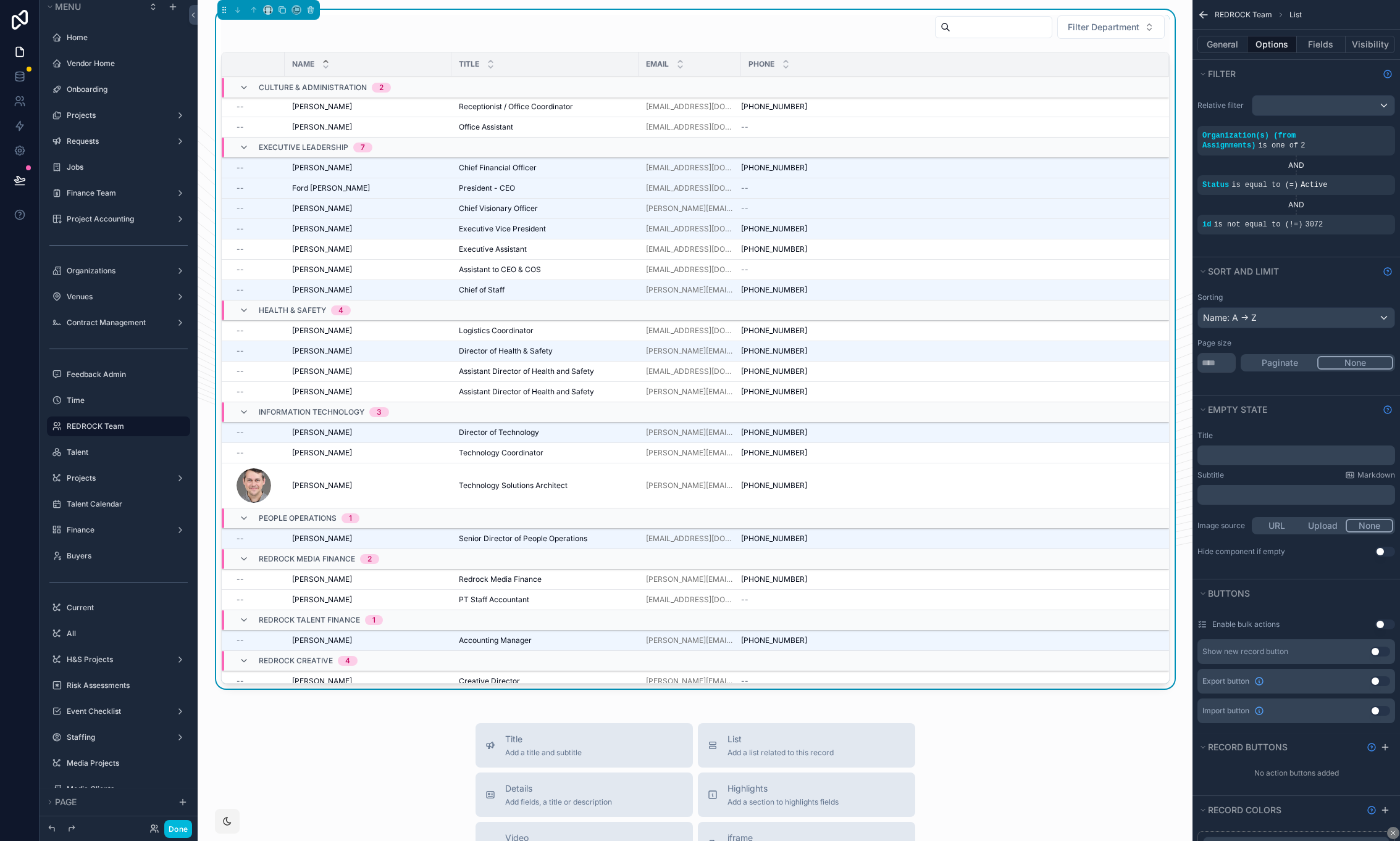
click at [1366, 20] on div "REDROCK Team List" at bounding box center [1296, 15] width 208 height 30
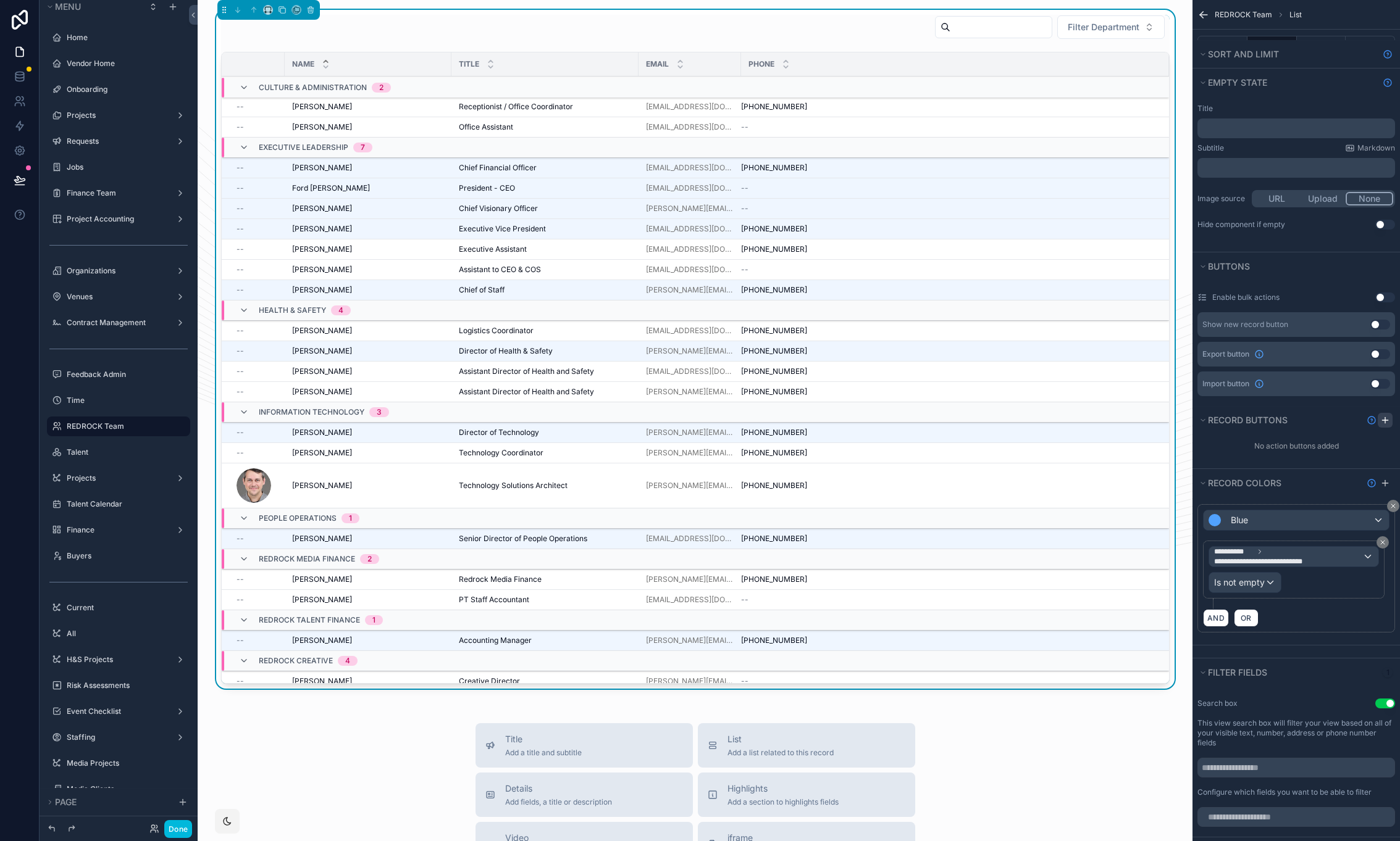
click at [1387, 421] on icon "scrollable content" at bounding box center [1384, 420] width 10 height 10
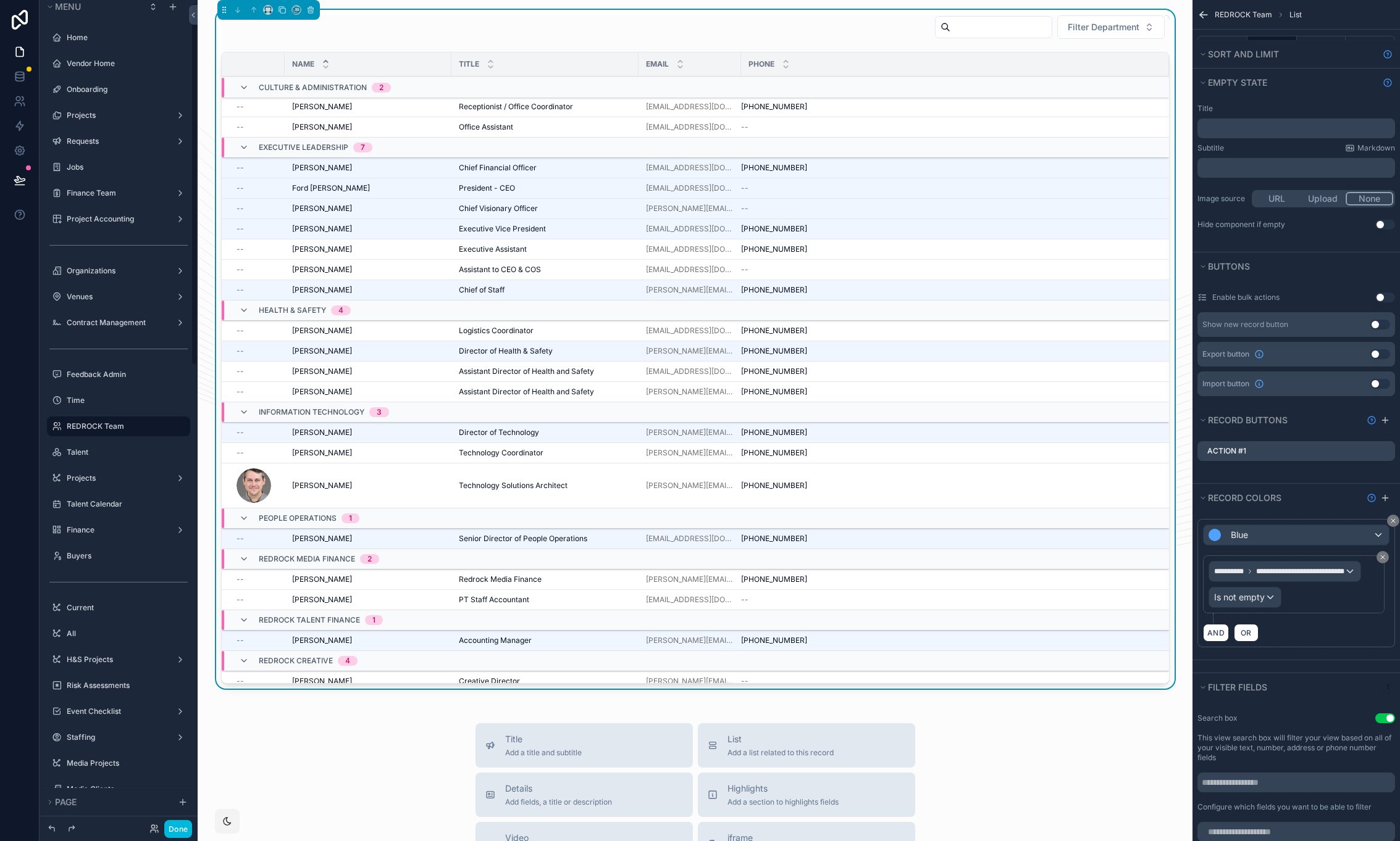
scroll to position [6, 0]
click at [0, 0] on icon "scrollable content" at bounding box center [0, 0] width 0 height 0
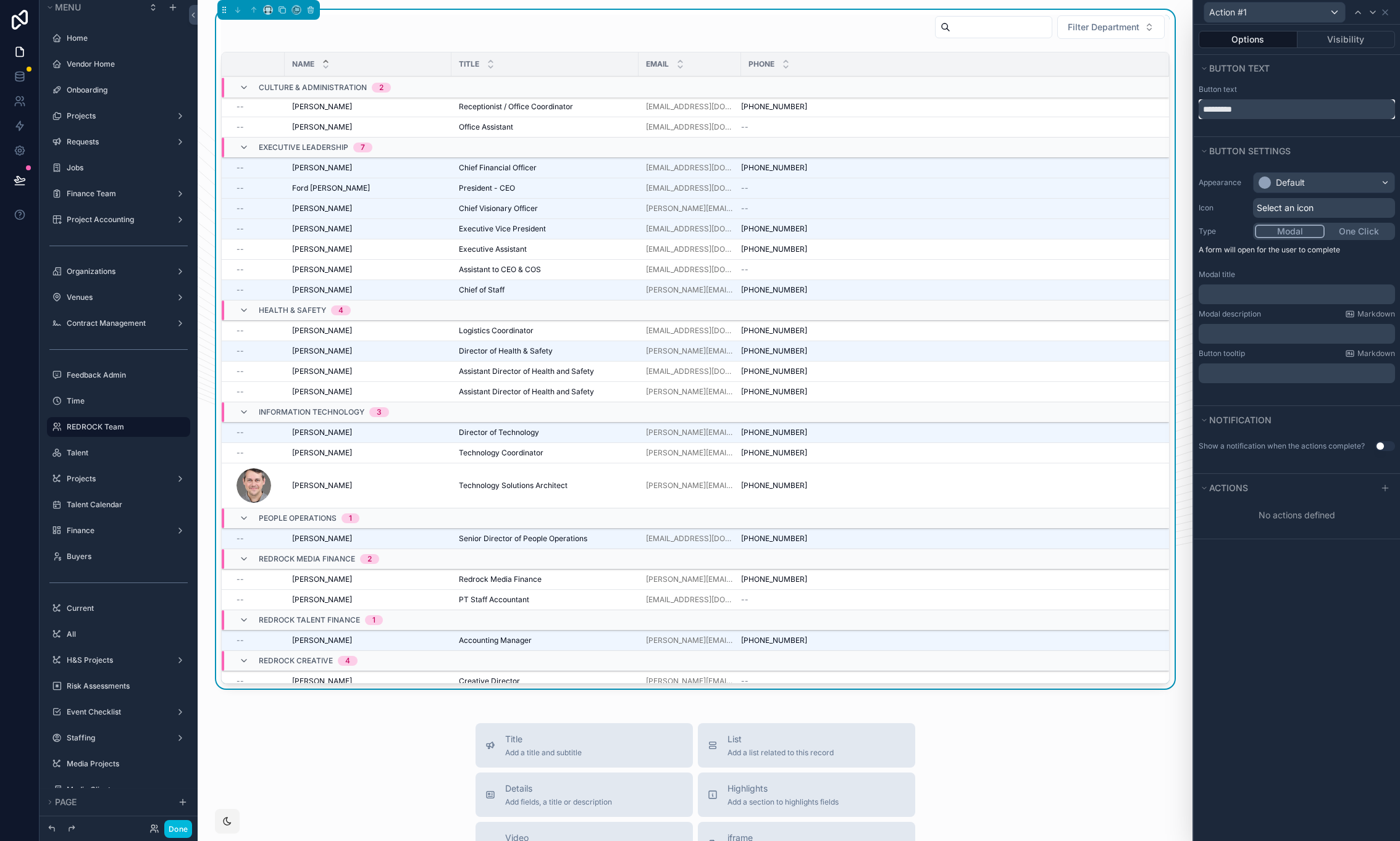
click at [1244, 111] on input "*********" at bounding box center [1297, 108] width 197 height 19
type input "**********"
click at [1297, 182] on div "Default" at bounding box center [1290, 182] width 29 height 12
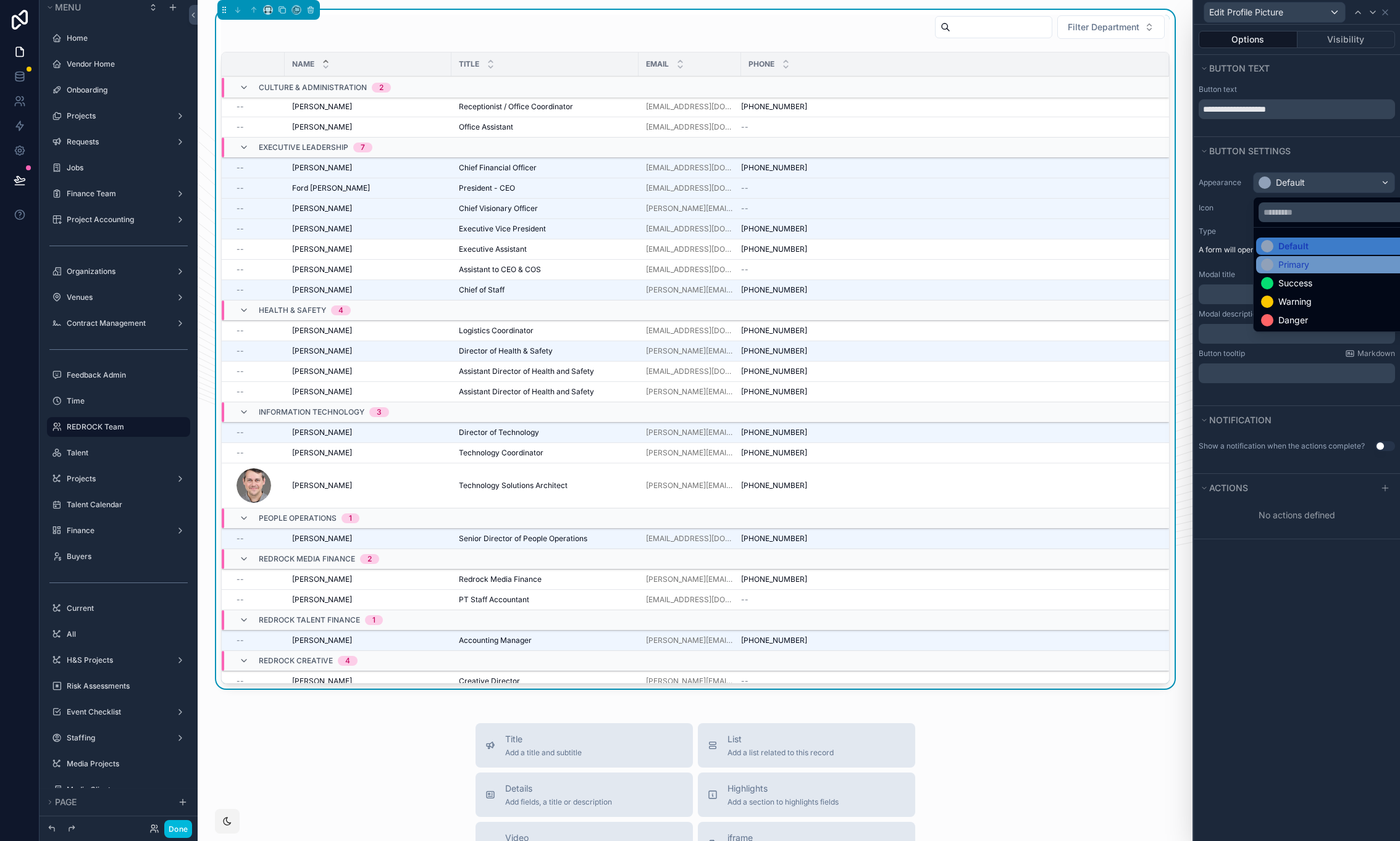
click at [1327, 267] on div "Primary" at bounding box center [1338, 264] width 154 height 12
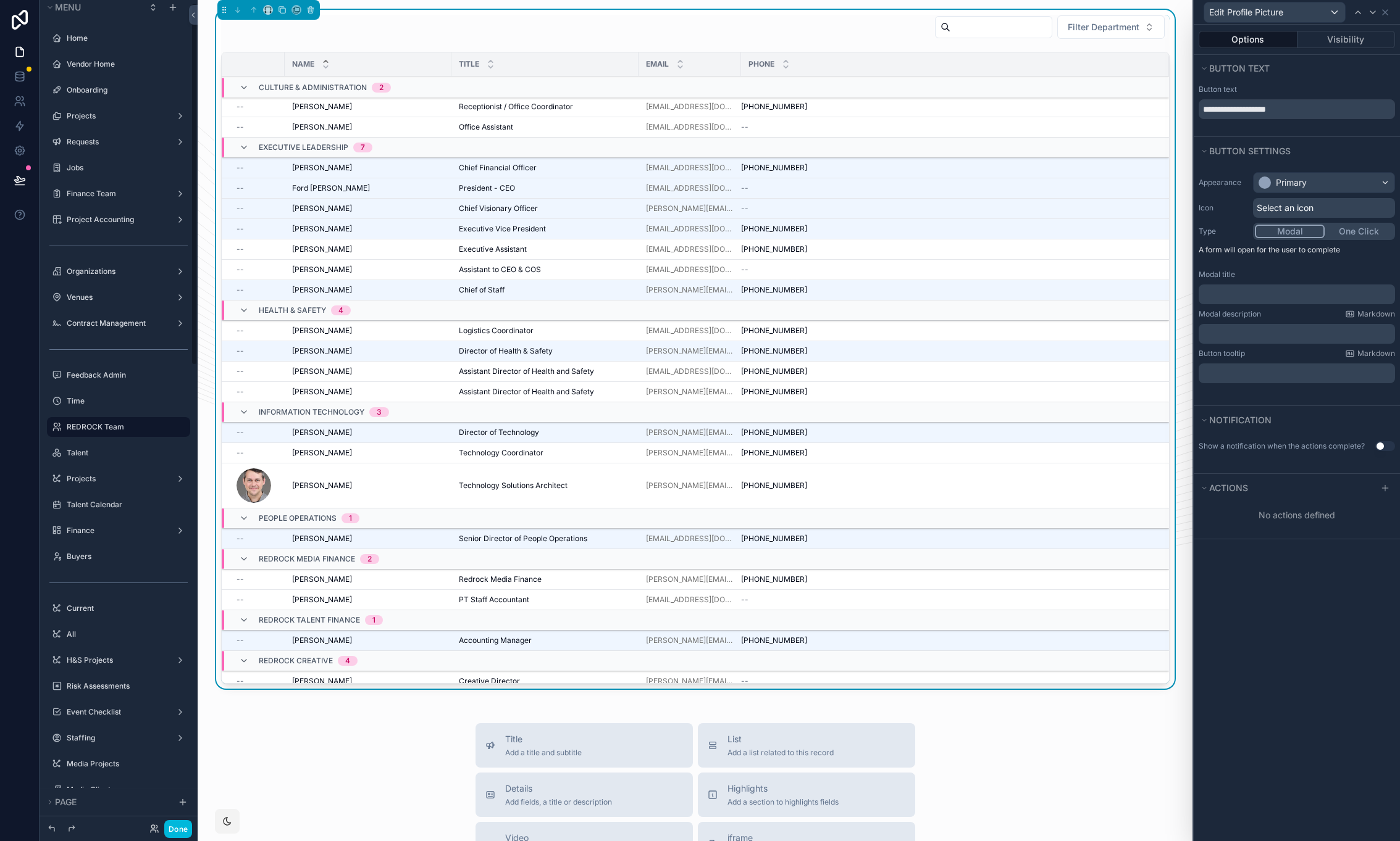
scroll to position [6, 0]
click at [1291, 186] on div "Primary" at bounding box center [1291, 182] width 31 height 12
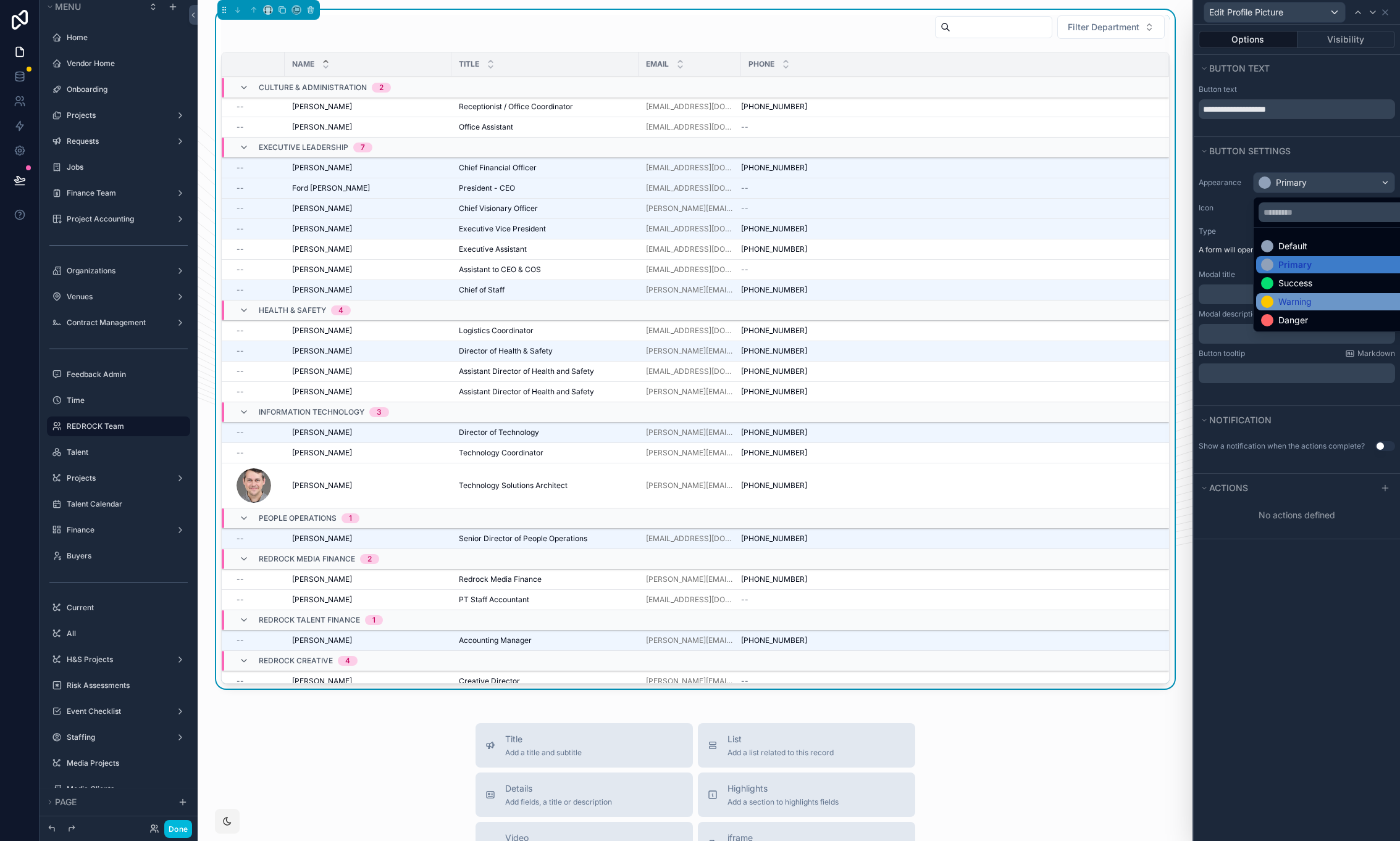
click at [1285, 297] on div "Warning" at bounding box center [1295, 301] width 33 height 12
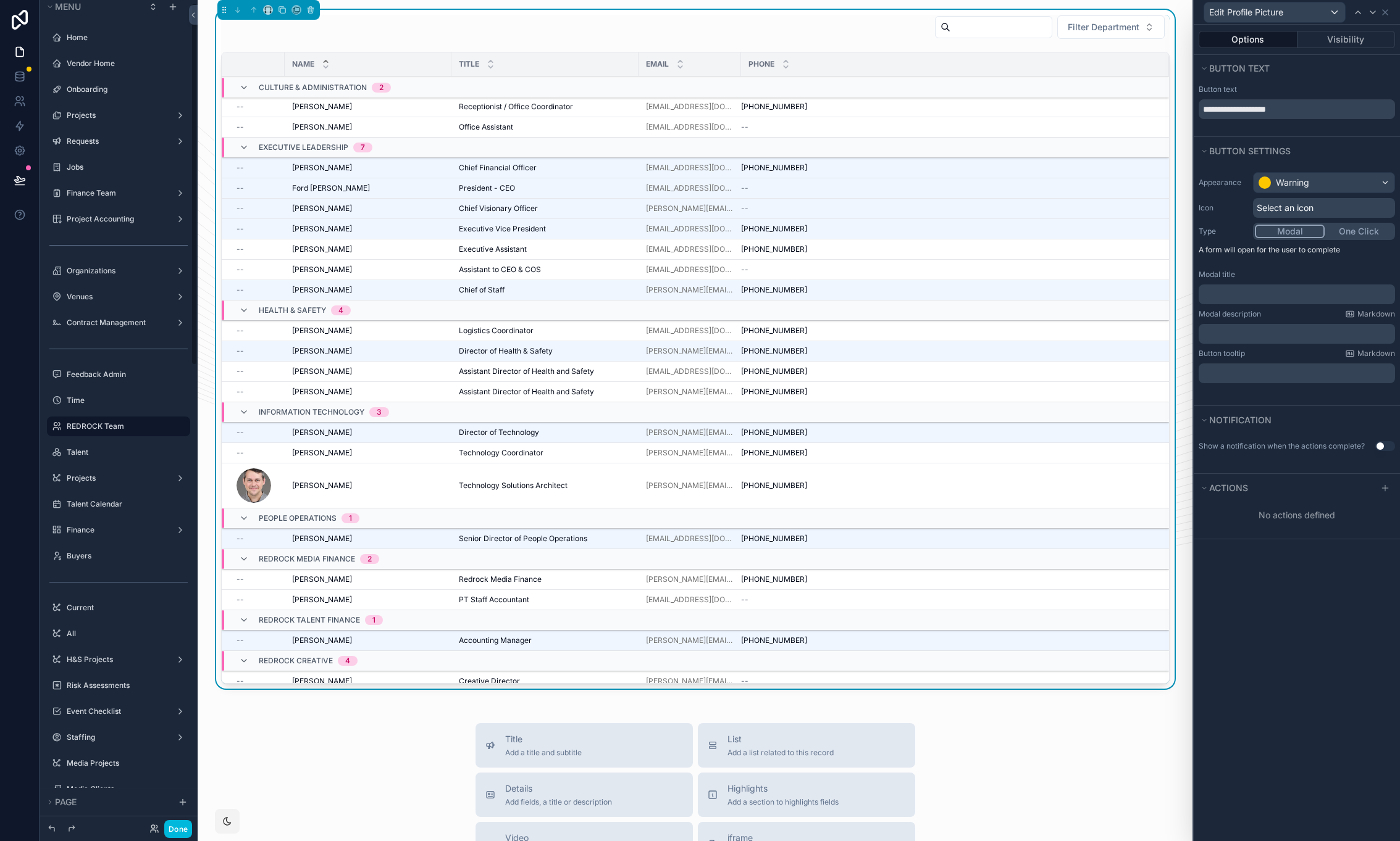
scroll to position [6, 0]
click at [1285, 301] on div "﻿" at bounding box center [1297, 294] width 197 height 19
click at [1286, 298] on p "﻿" at bounding box center [1298, 294] width 189 height 12
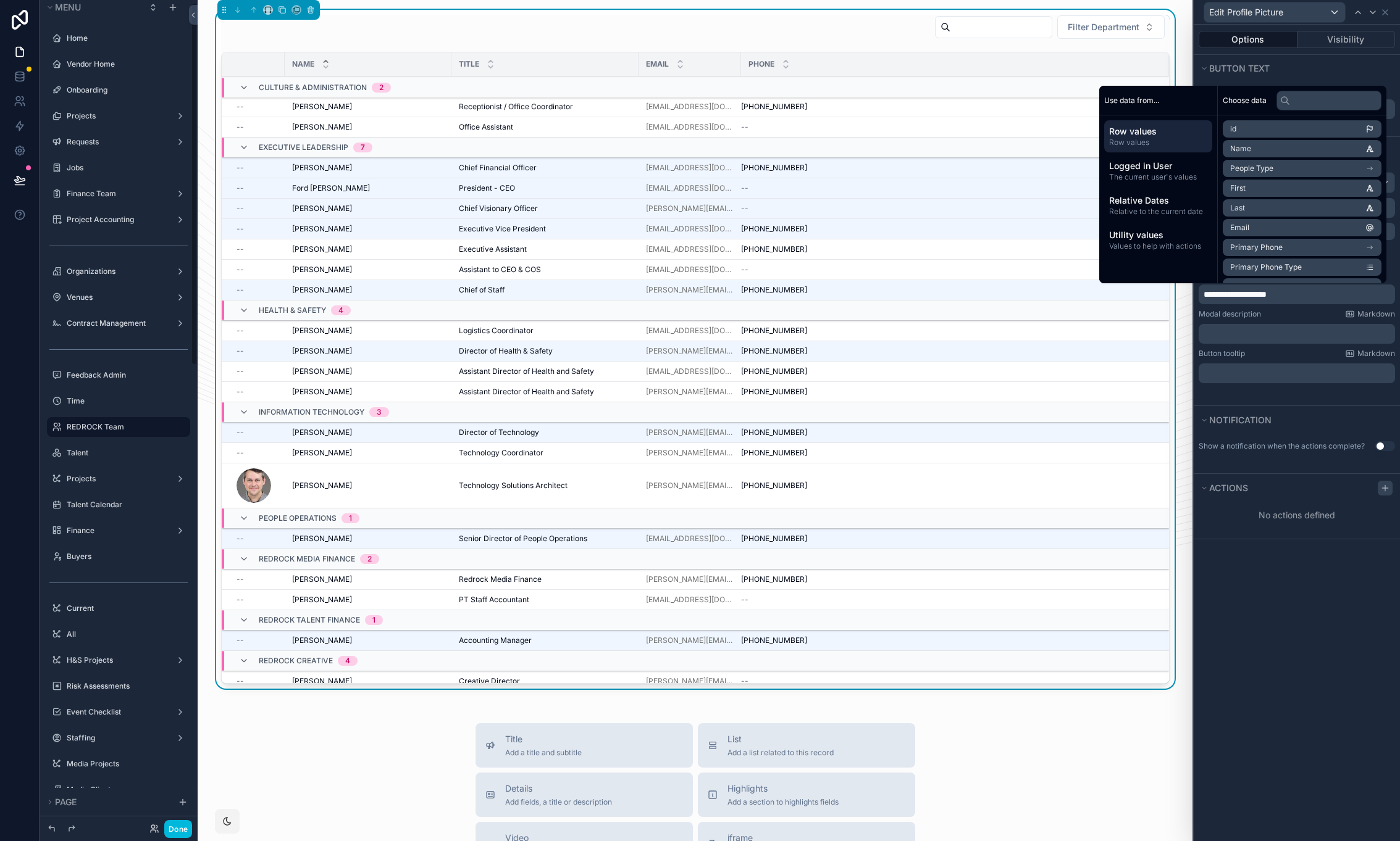
scroll to position [6, 0]
click at [1387, 490] on icon at bounding box center [1384, 488] width 10 height 10
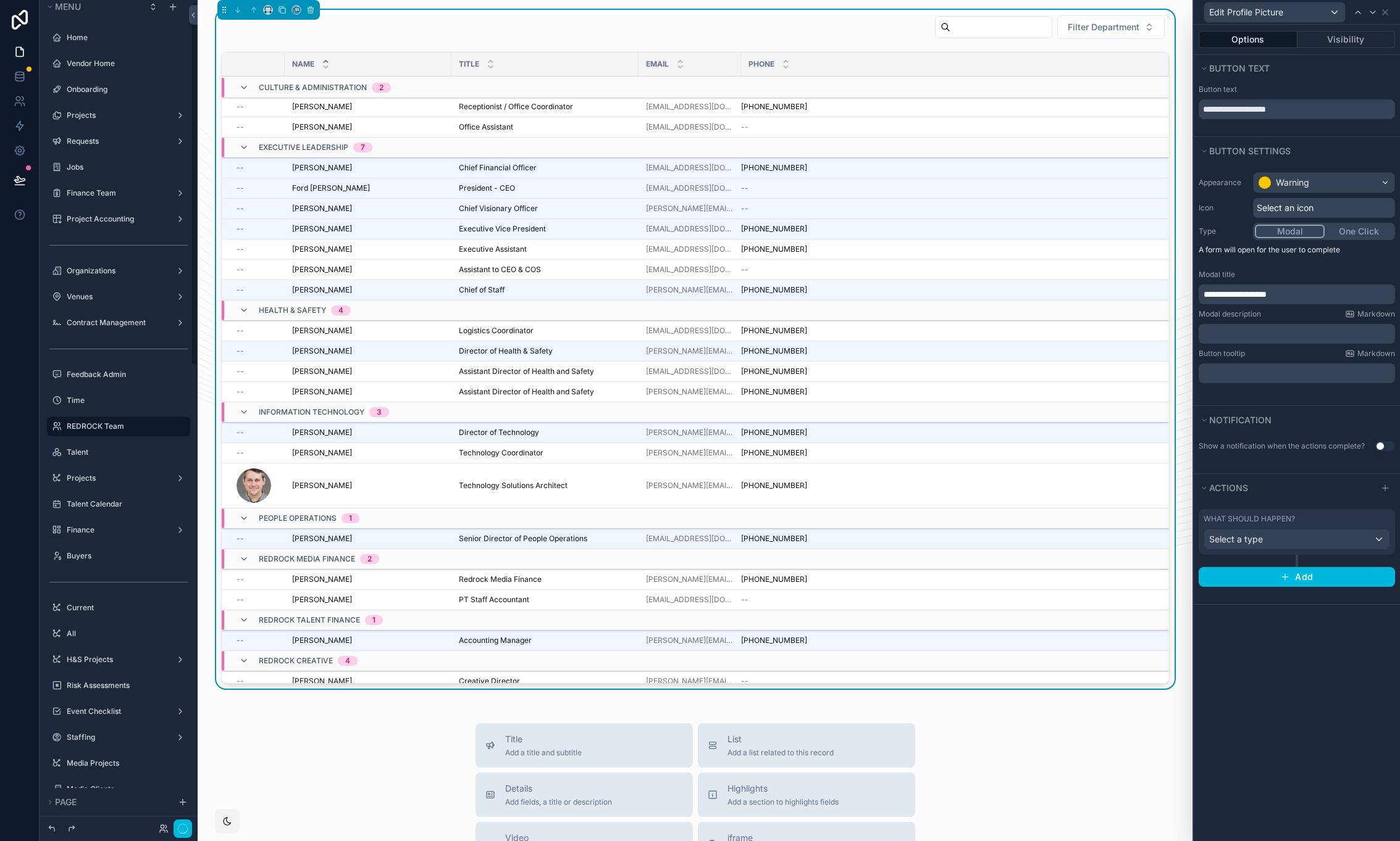
click at [1301, 552] on div "What should happen? Select a type" at bounding box center [1297, 531] width 197 height 45
click at [1274, 540] on div "Select a type" at bounding box center [1297, 539] width 186 height 19
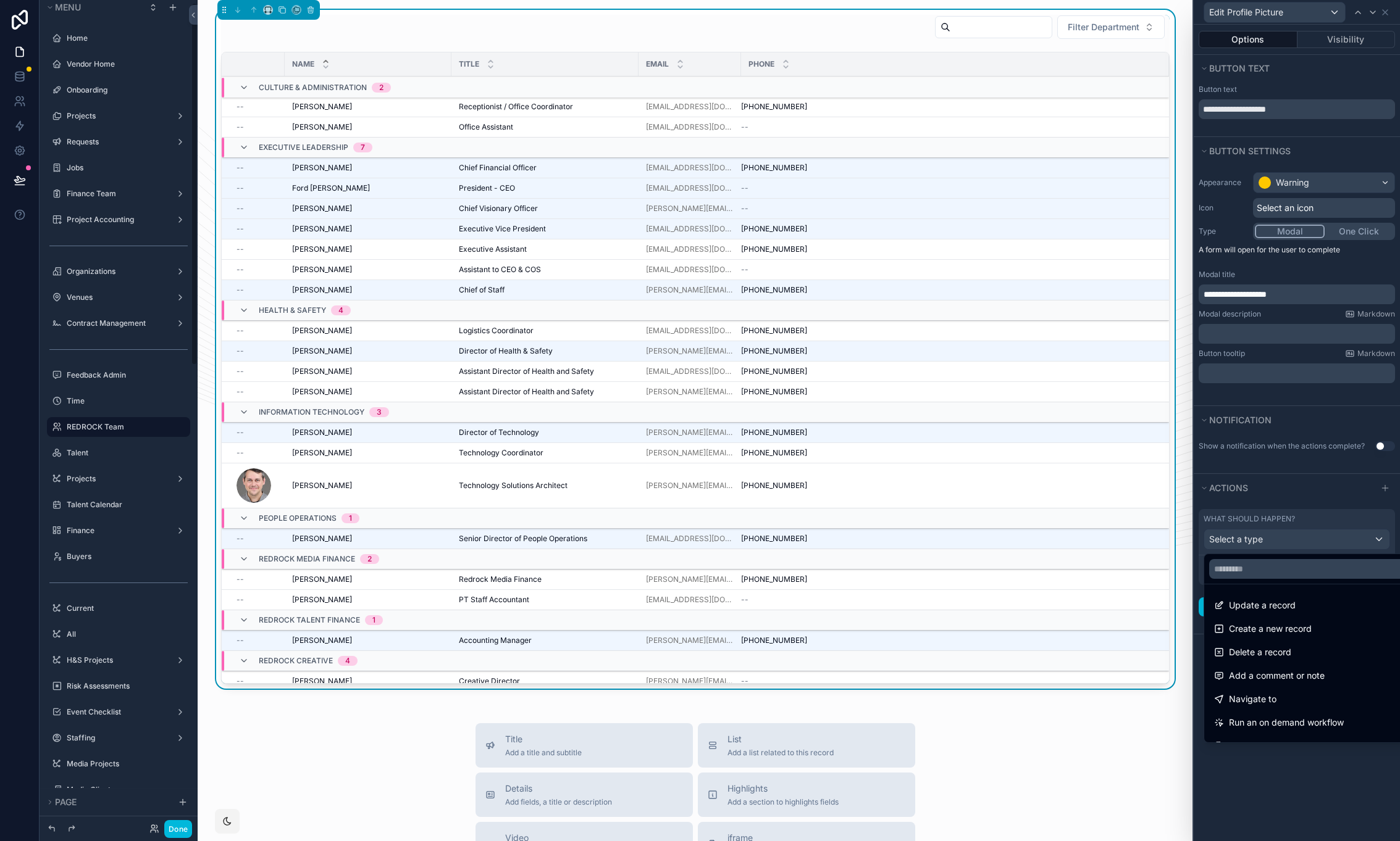
scroll to position [6, 0]
click at [1284, 604] on span "Update a record" at bounding box center [1262, 605] width 67 height 15
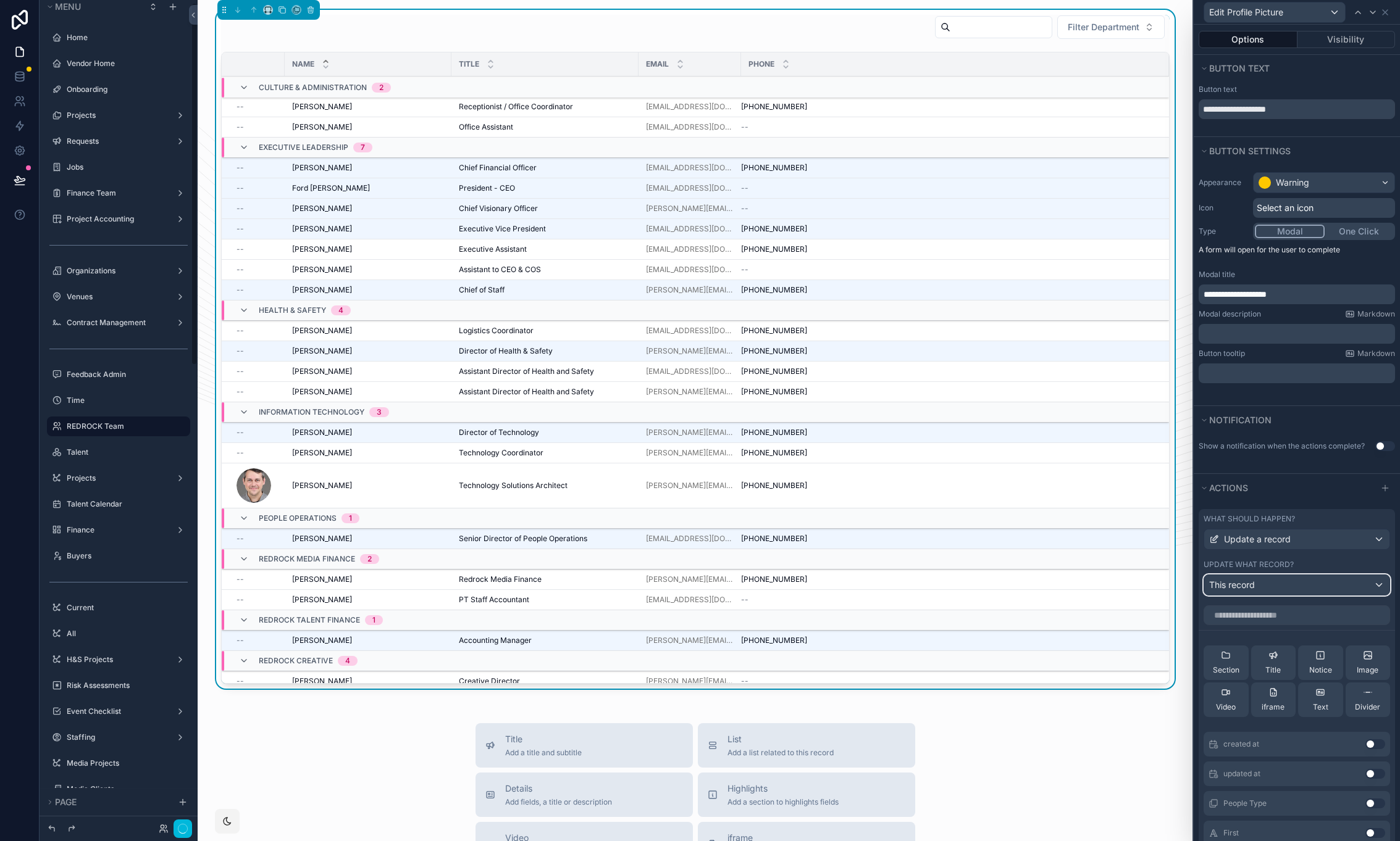
click at [1280, 582] on div "This record" at bounding box center [1297, 584] width 186 height 19
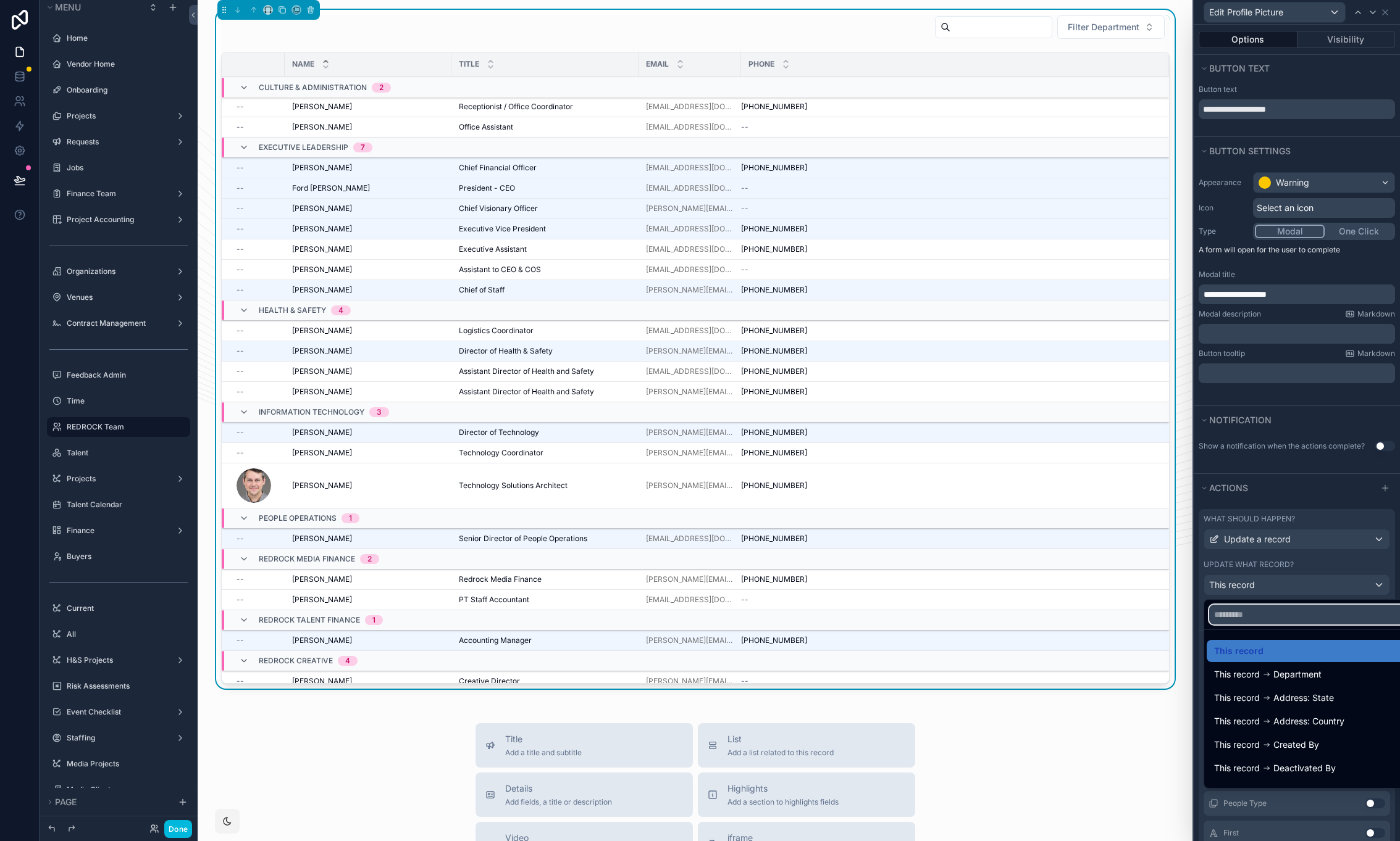
click at [1269, 615] on input "text" at bounding box center [1307, 614] width 197 height 19
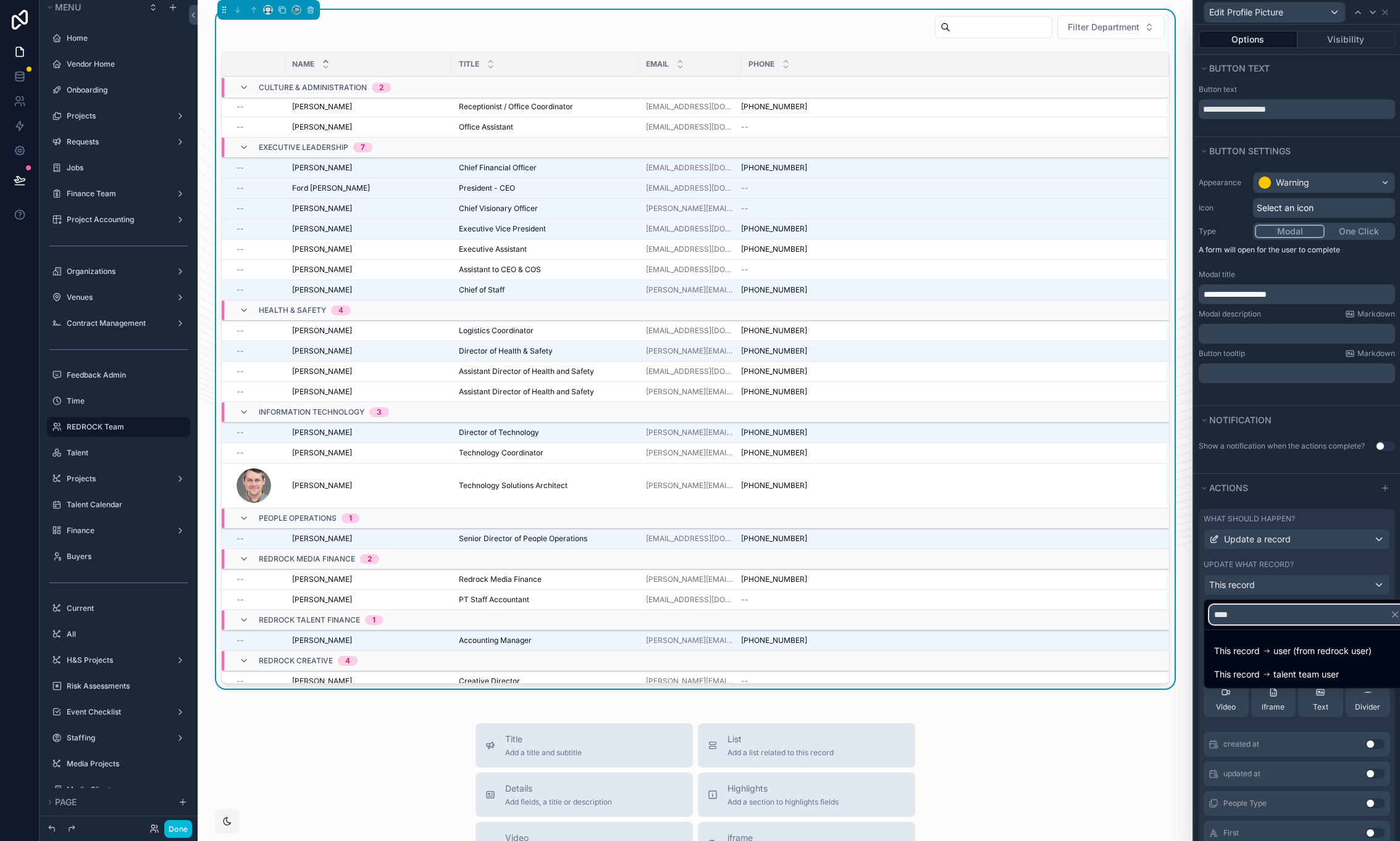
type input "****"
click at [1277, 650] on span "user (from redrock user)" at bounding box center [1322, 651] width 98 height 15
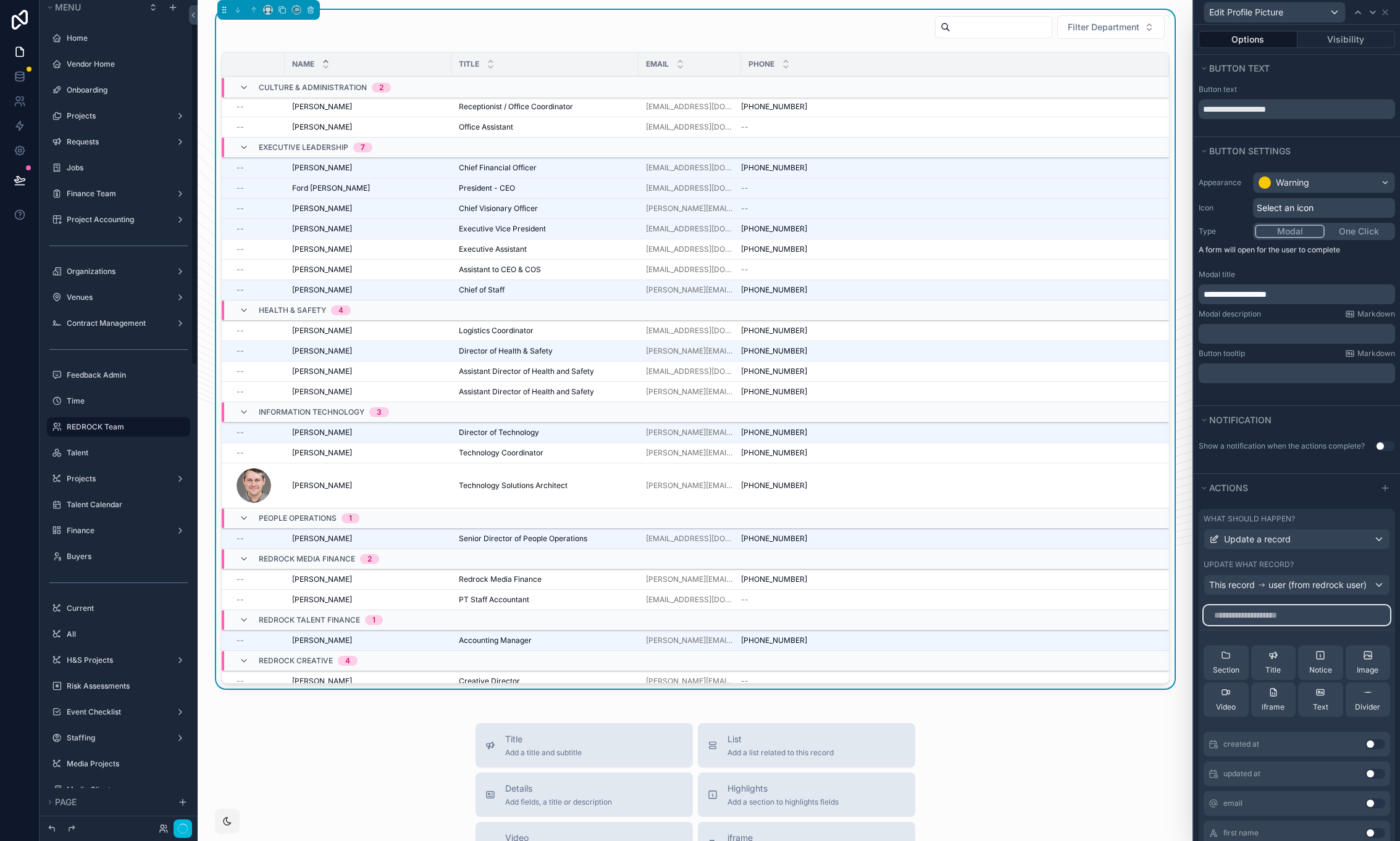
click at [1277, 624] on input "text" at bounding box center [1296, 615] width 186 height 19
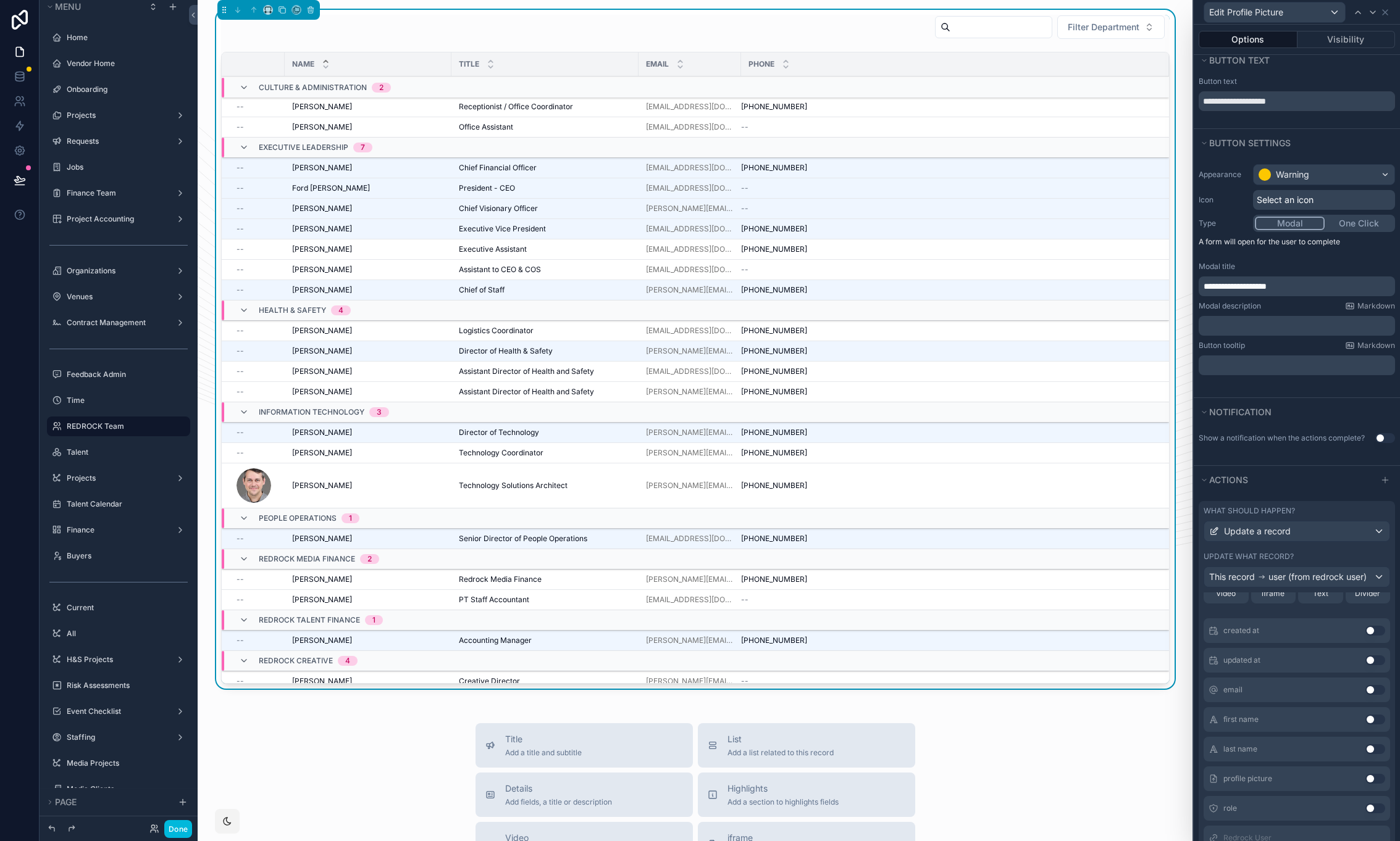
click at [1365, 784] on button "Use setting" at bounding box center [1374, 779] width 19 height 10
click at [0, 0] on icon at bounding box center [0, 0] width 0 height 0
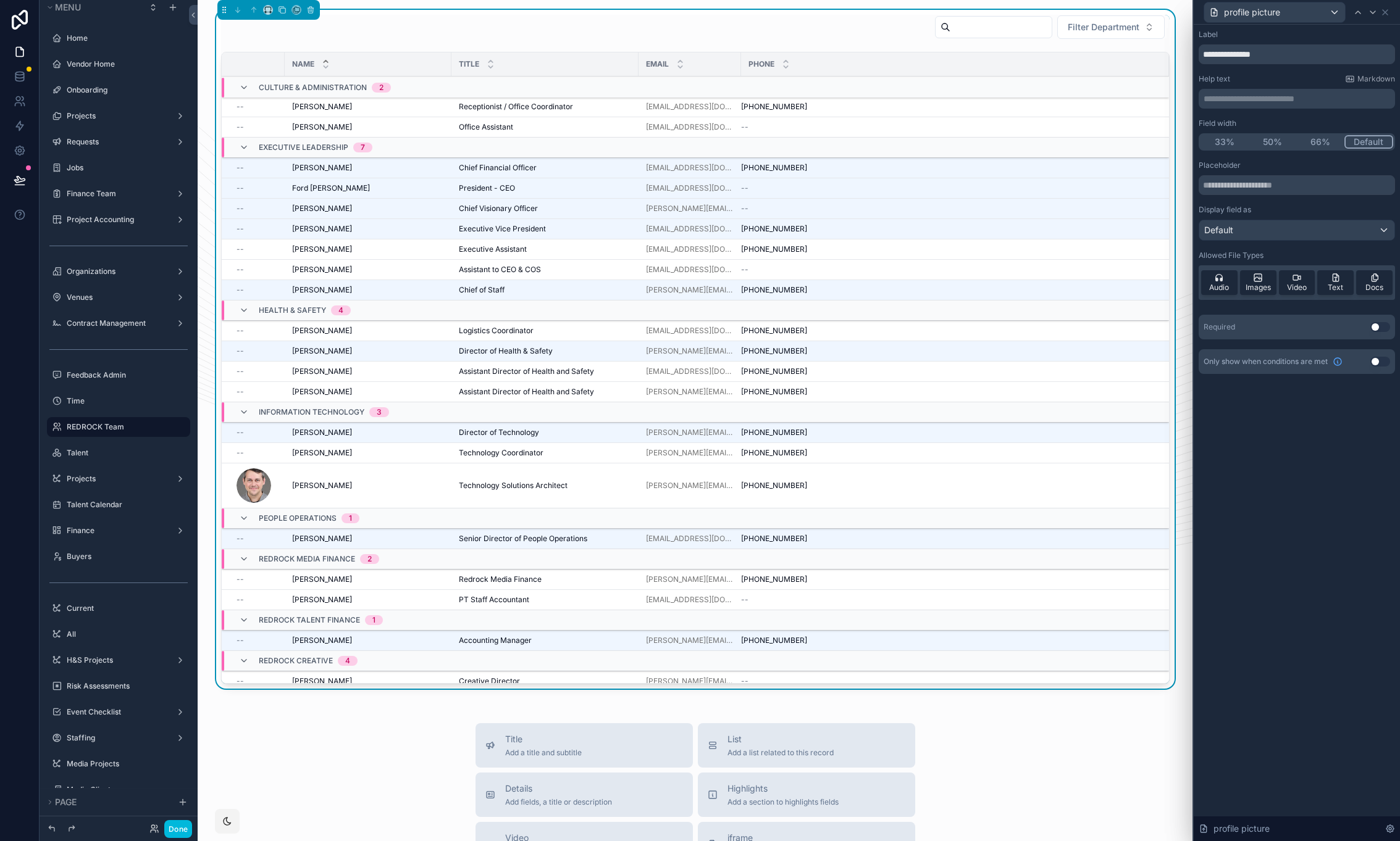
click at [1378, 327] on button "Use setting" at bounding box center [1380, 326] width 19 height 10
click at [1269, 285] on span "Images" at bounding box center [1257, 287] width 25 height 10
click at [1297, 283] on span "Video" at bounding box center [1296, 287] width 19 height 10
click at [1221, 283] on span "Audio" at bounding box center [1218, 287] width 19 height 10
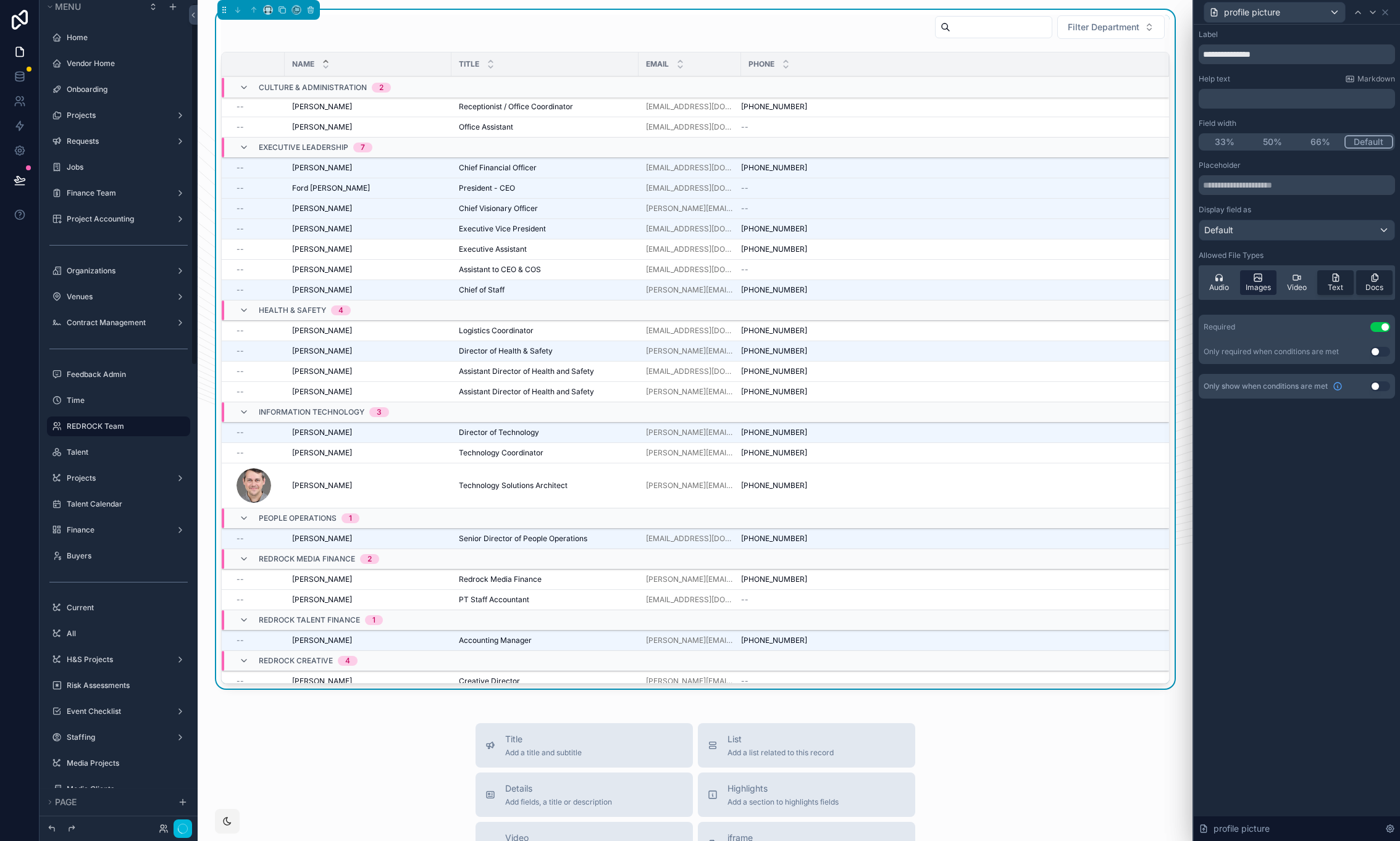
click at [1263, 280] on icon at bounding box center [1257, 277] width 10 height 10
click at [1373, 279] on icon at bounding box center [1375, 276] width 5 height 6
click at [1342, 280] on div "Text" at bounding box center [1335, 283] width 36 height 25
click at [1315, 230] on div "Default" at bounding box center [1296, 230] width 195 height 19
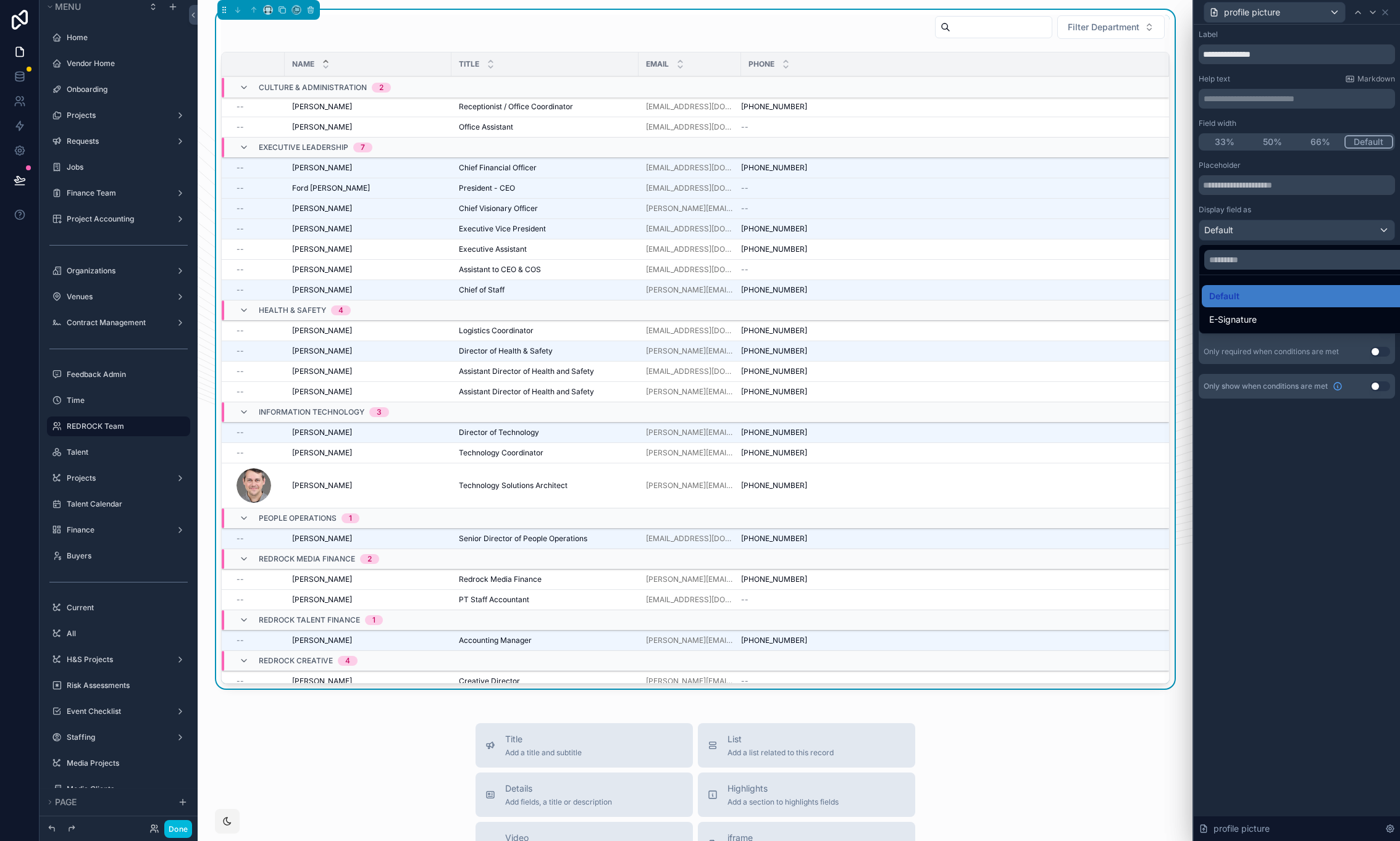
click at [1315, 230] on div at bounding box center [1296, 420] width 206 height 841
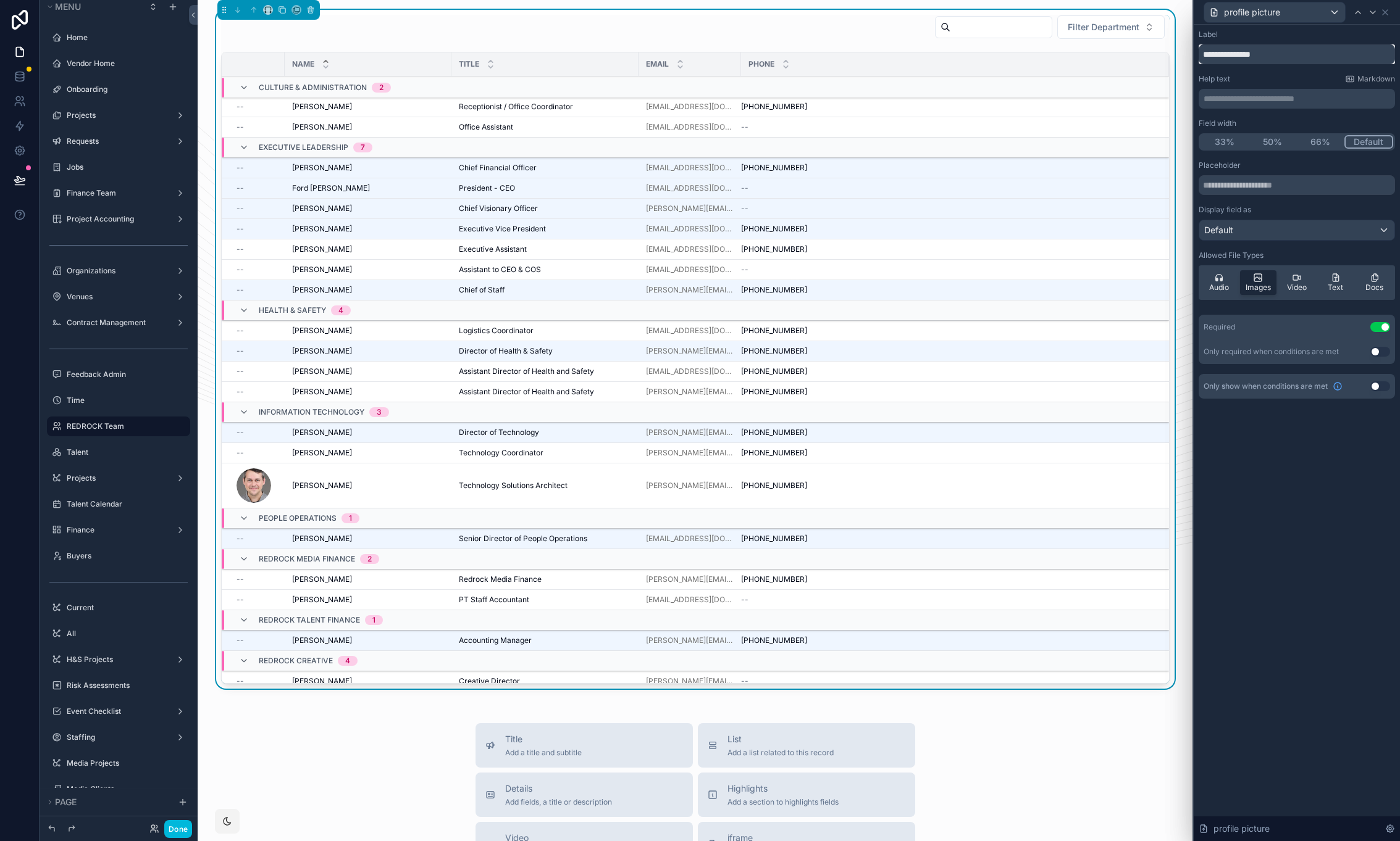
drag, startPoint x: 1304, startPoint y: 55, endPoint x: 1181, endPoint y: 47, distance: 123.3
click at [1199, 47] on input "**********" at bounding box center [1297, 54] width 197 height 19
click at [1389, 14] on icon at bounding box center [1384, 12] width 10 height 10
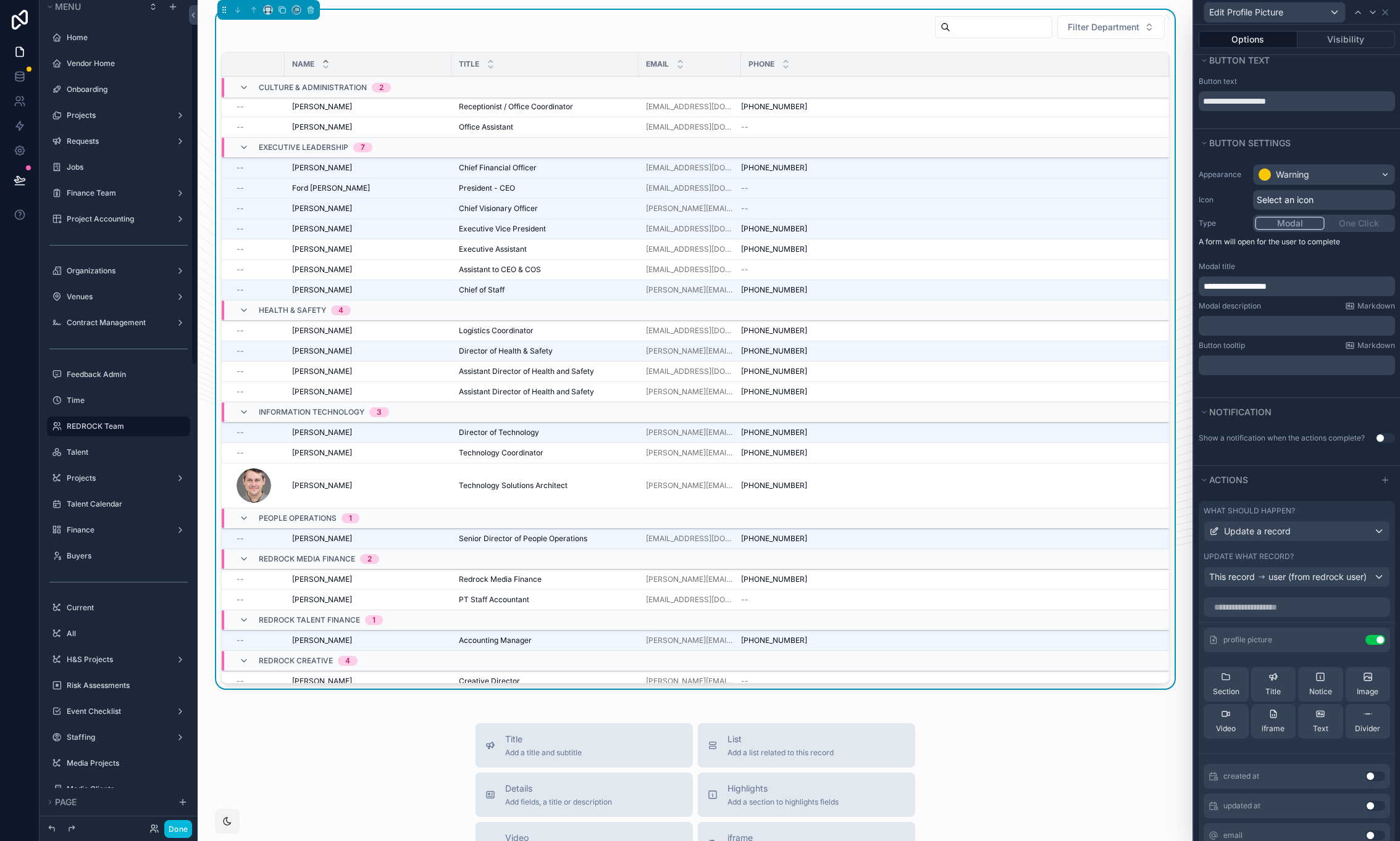
scroll to position [6, 0]
click at [1292, 203] on span "Select an icon" at bounding box center [1284, 199] width 57 height 12
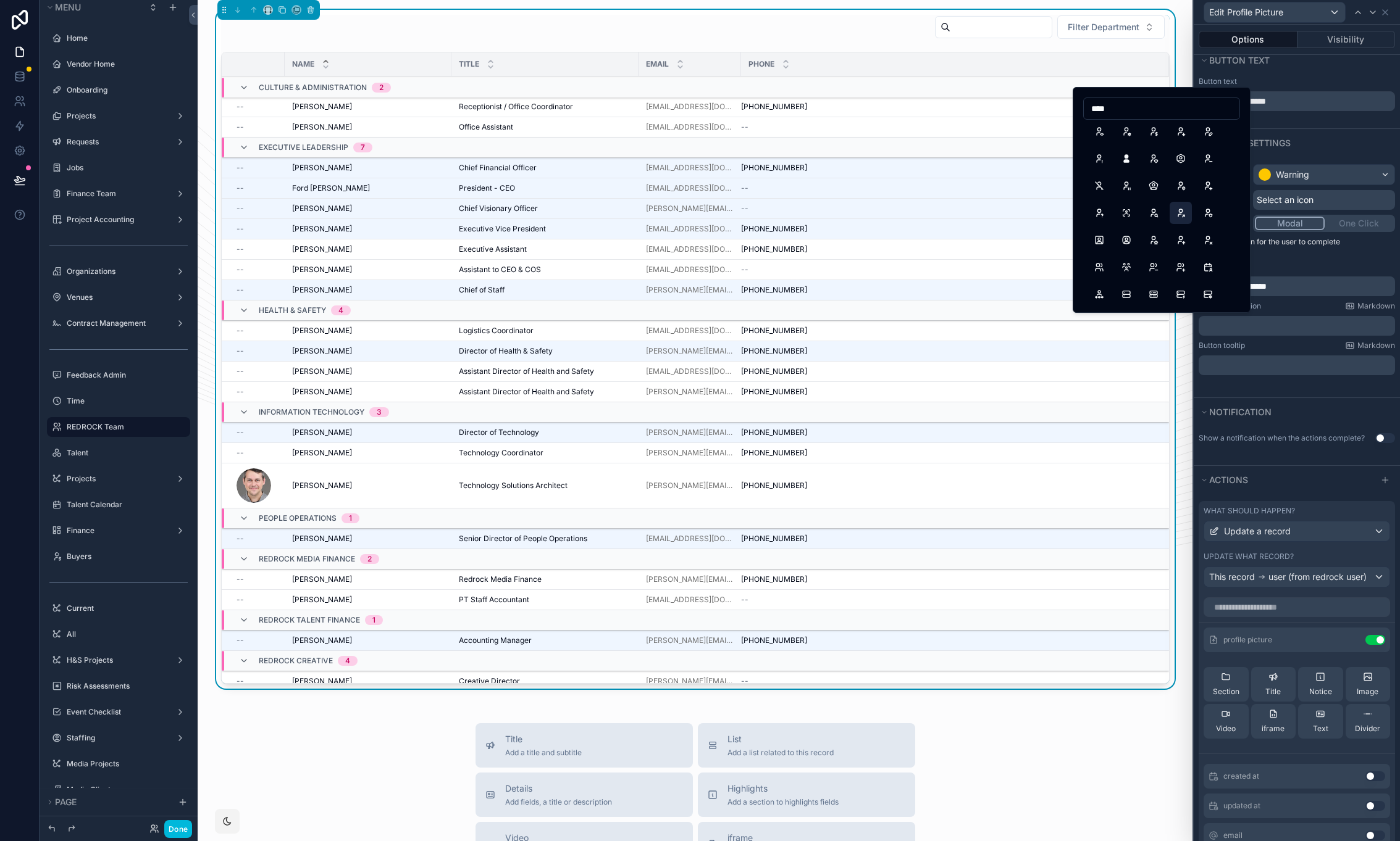
scroll to position [0, 0]
click at [1110, 111] on input "****" at bounding box center [1162, 108] width 156 height 18
click at [1103, 108] on input "******" at bounding box center [1162, 108] width 156 height 18
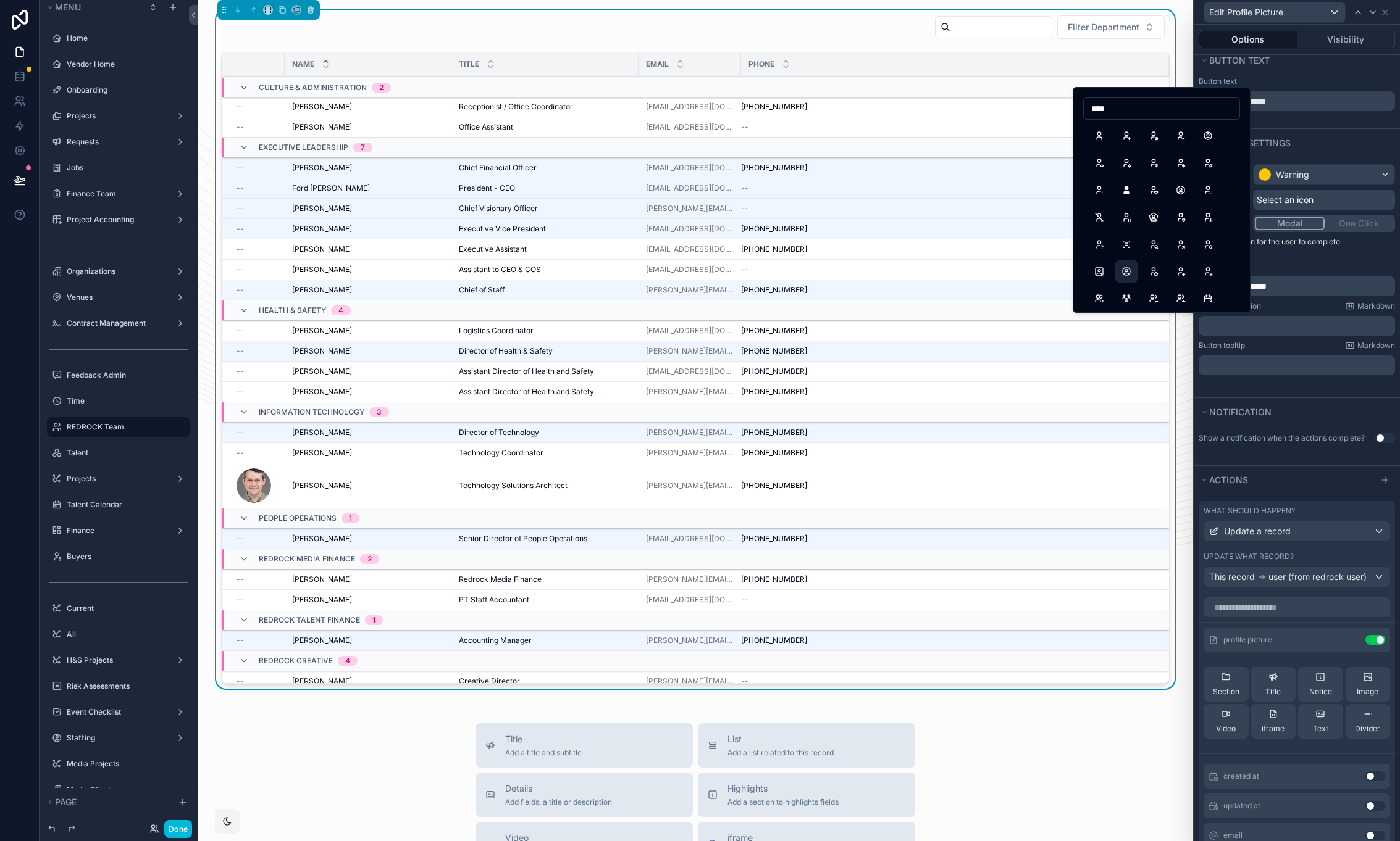
type input "****"
drag, startPoint x: 1129, startPoint y: 272, endPoint x: 1374, endPoint y: 319, distance: 249.5
click at [1129, 272] on button "UserSquareRounded" at bounding box center [1126, 272] width 22 height 22
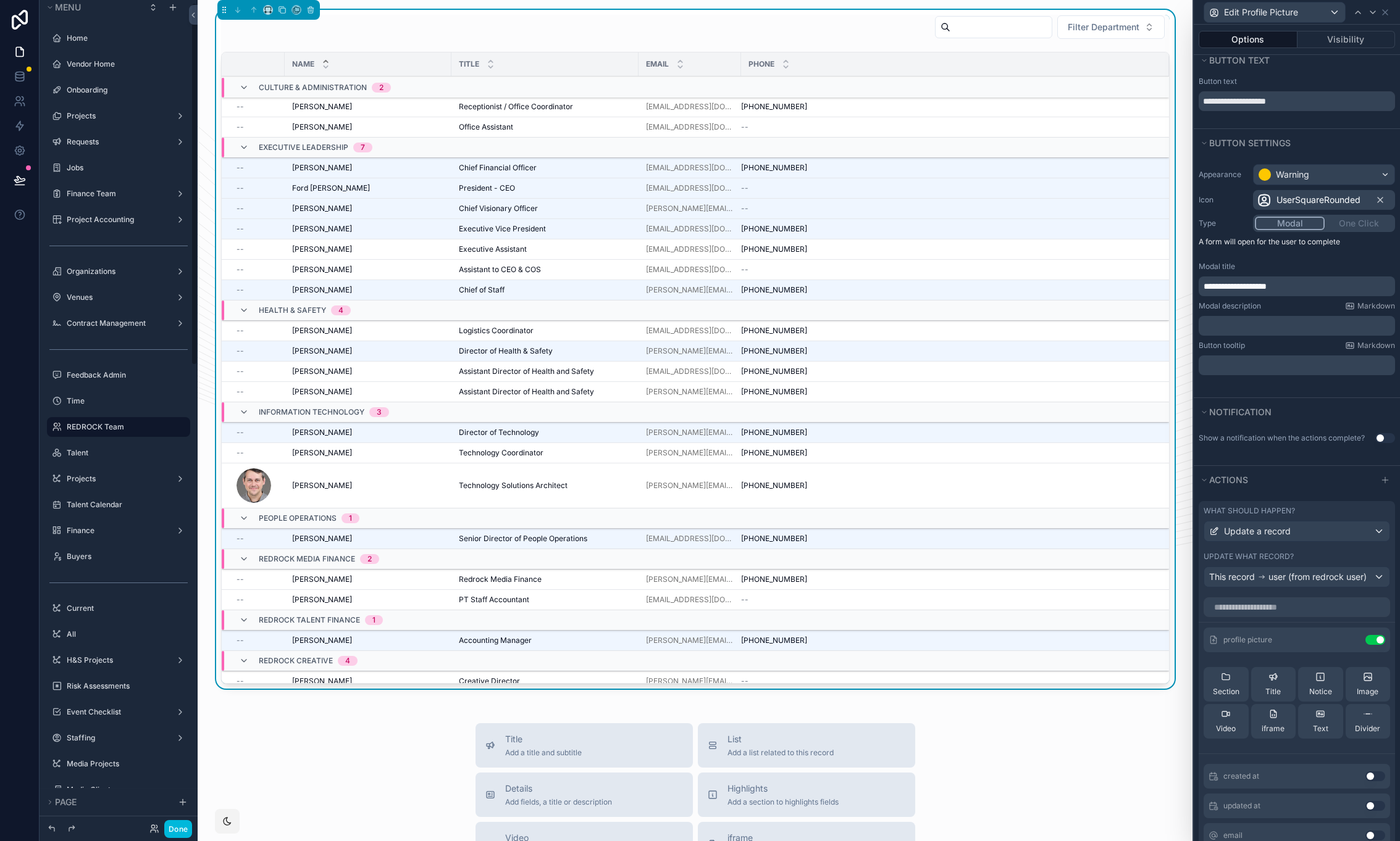
scroll to position [6, 0]
click at [1336, 42] on button "Visibility" at bounding box center [1346, 39] width 98 height 18
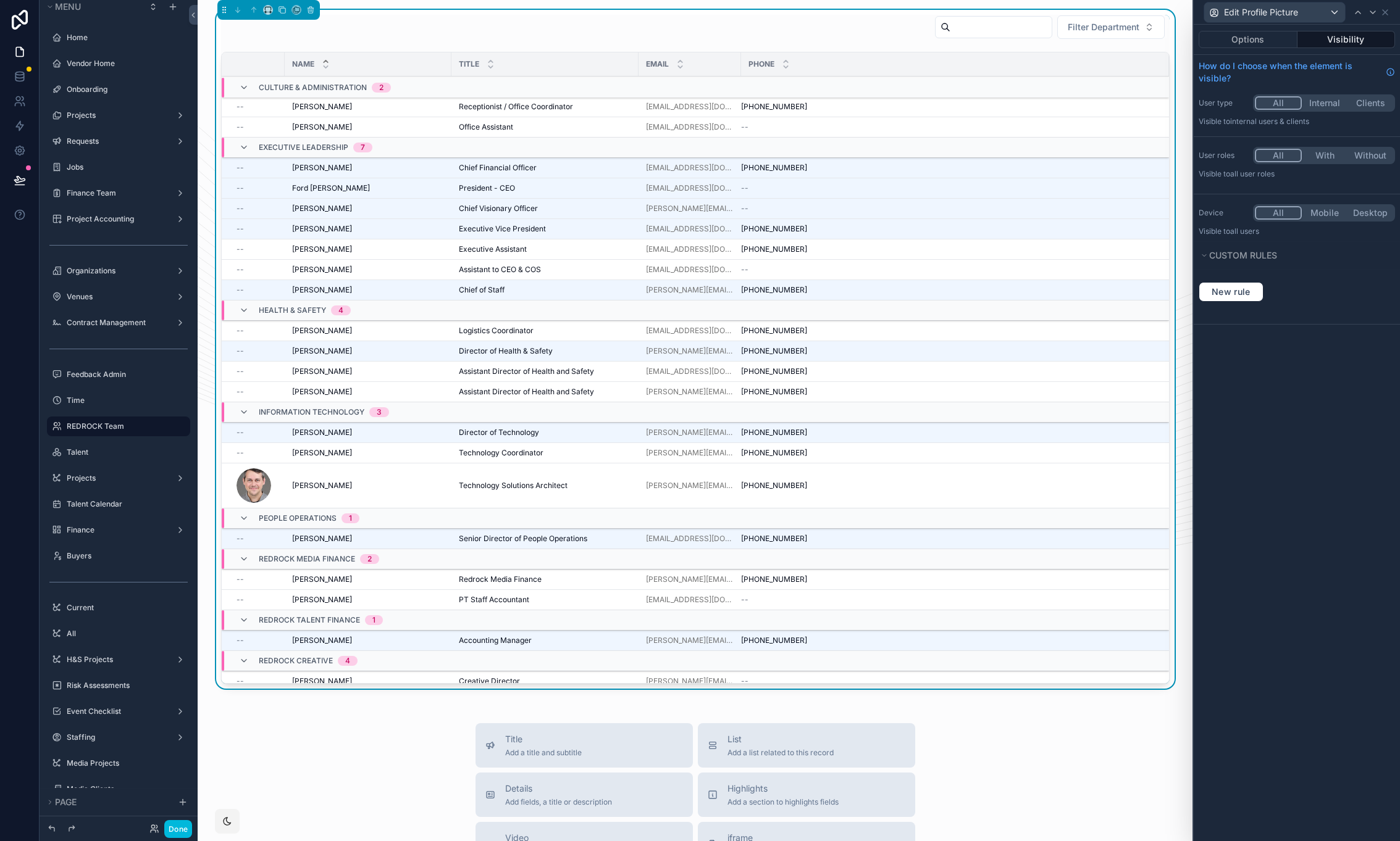
scroll to position [0, 0]
click at [1240, 298] on button "New rule" at bounding box center [1231, 291] width 65 height 19
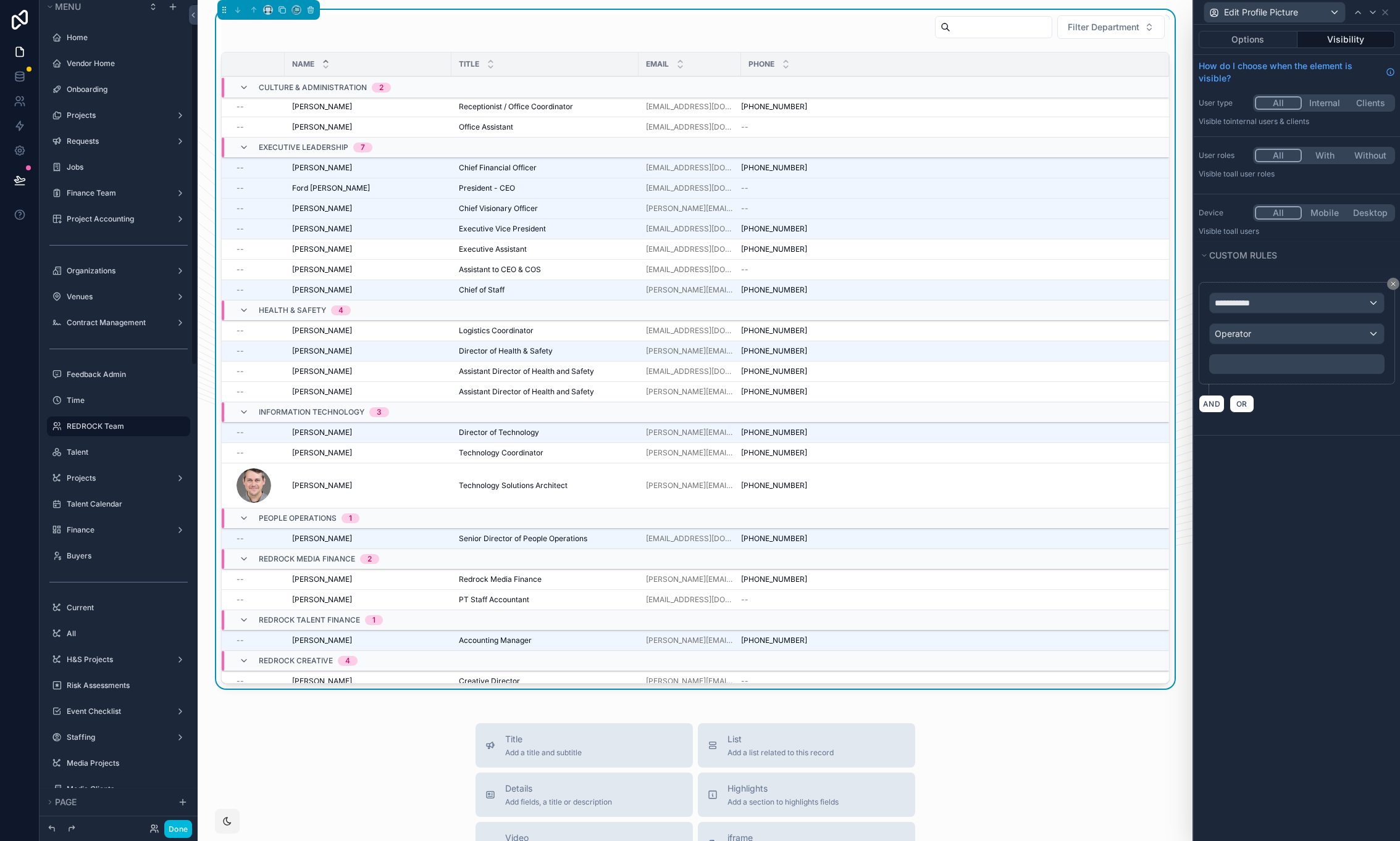
scroll to position [6, 0]
click at [1304, 304] on div "**********" at bounding box center [1297, 302] width 174 height 19
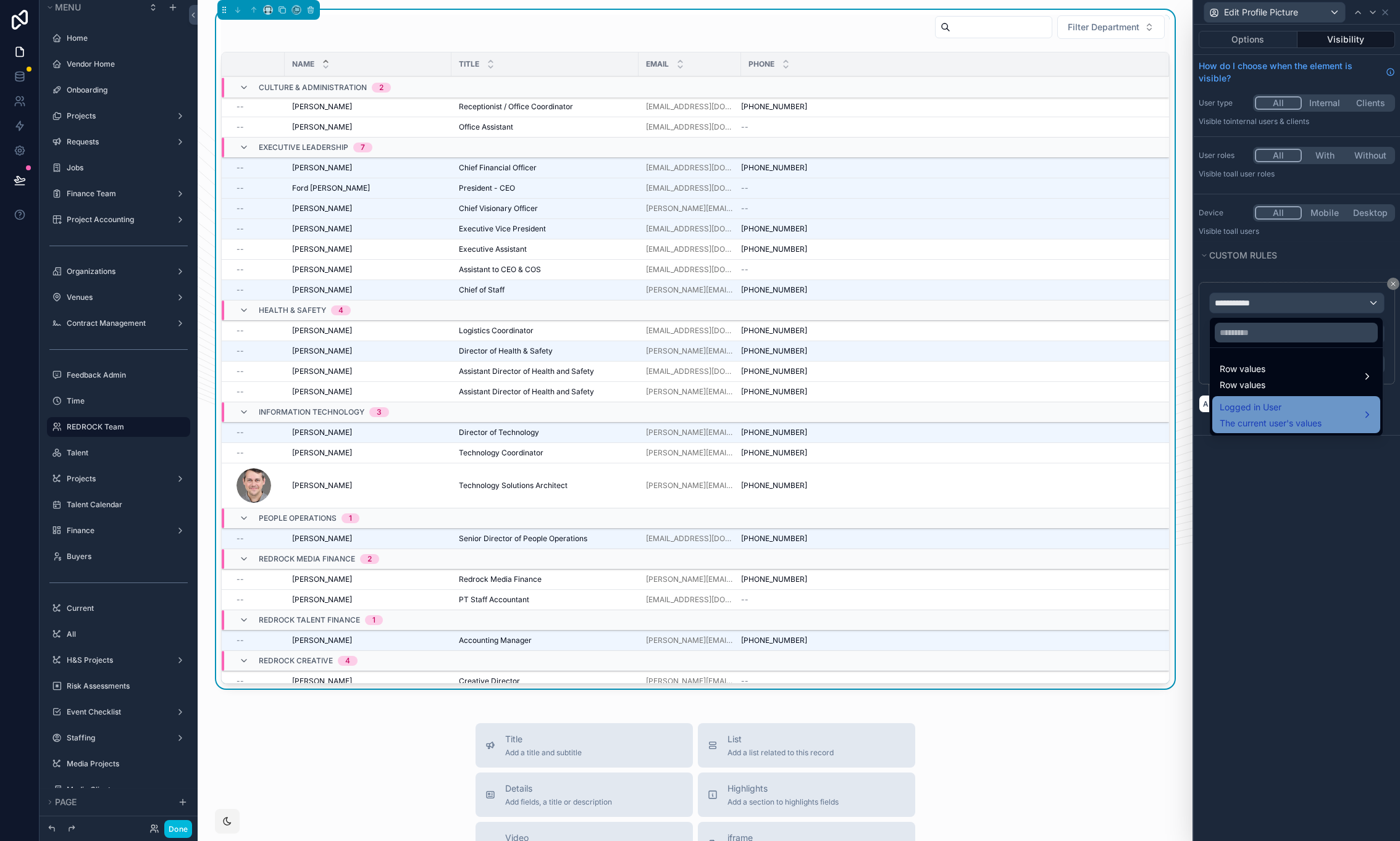
click at [1317, 413] on span "Logged in User" at bounding box center [1270, 407] width 102 height 15
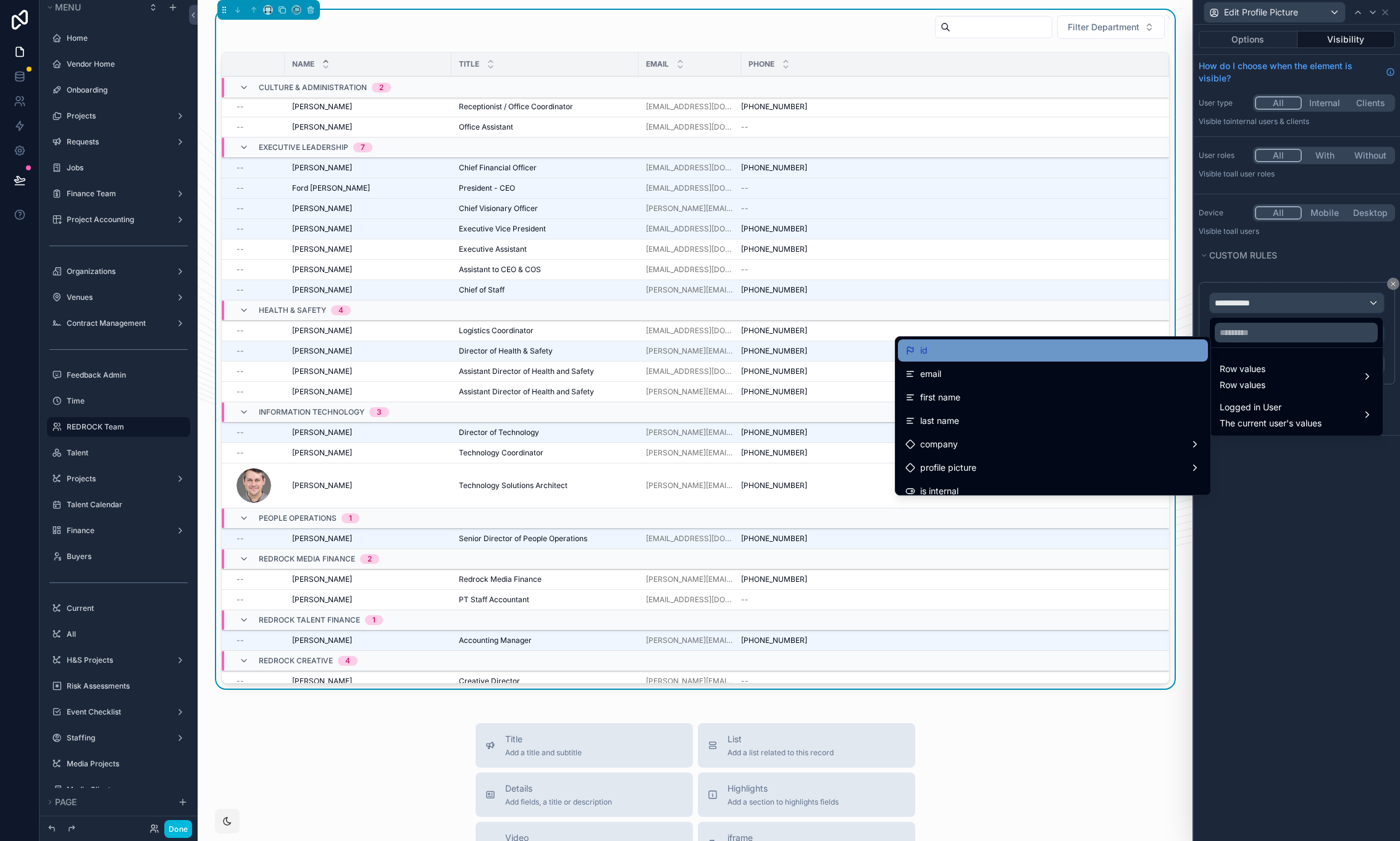
click at [1146, 350] on div "id" at bounding box center [1053, 350] width 295 height 15
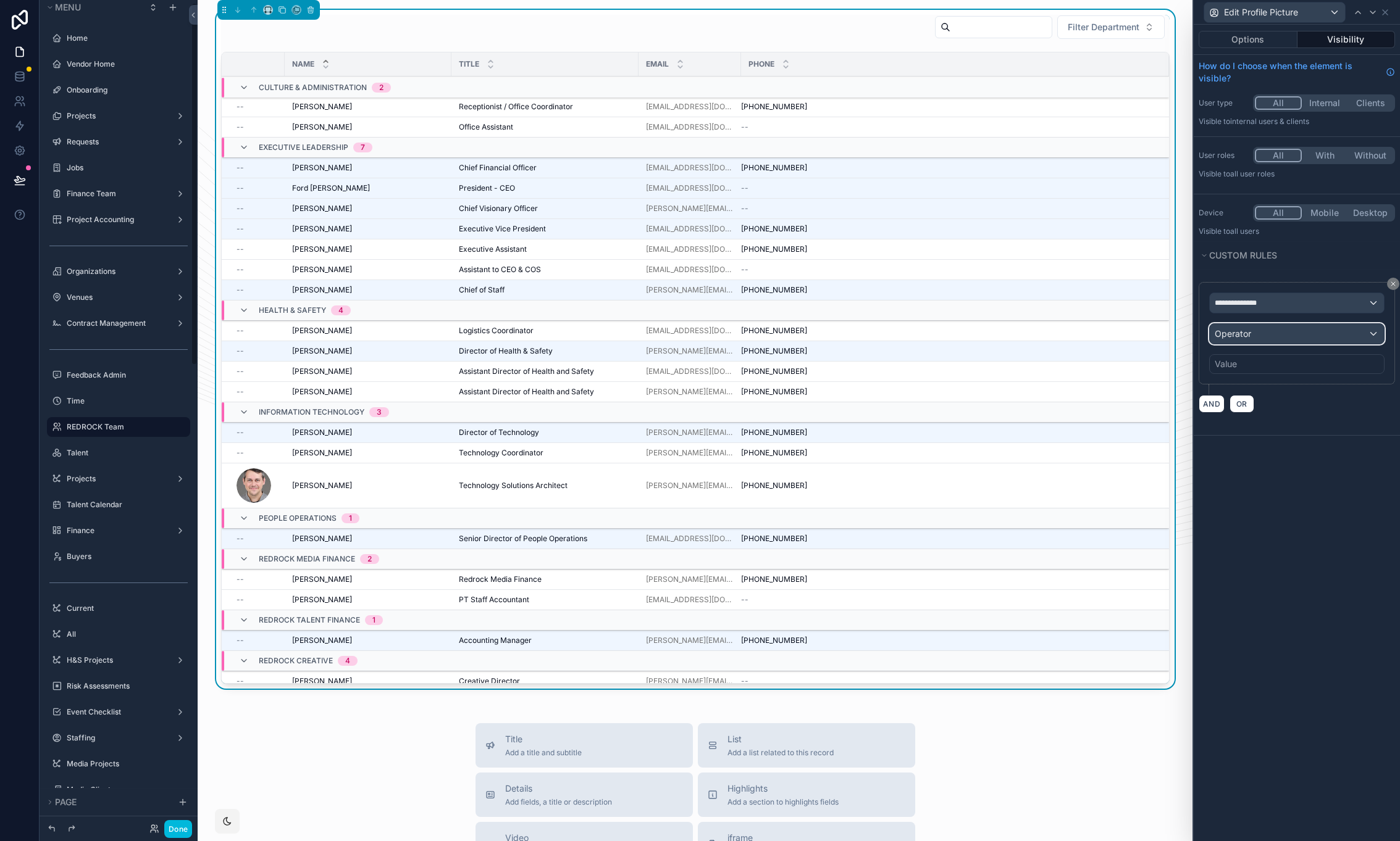
click at [1273, 340] on div "Operator" at bounding box center [1297, 333] width 174 height 19
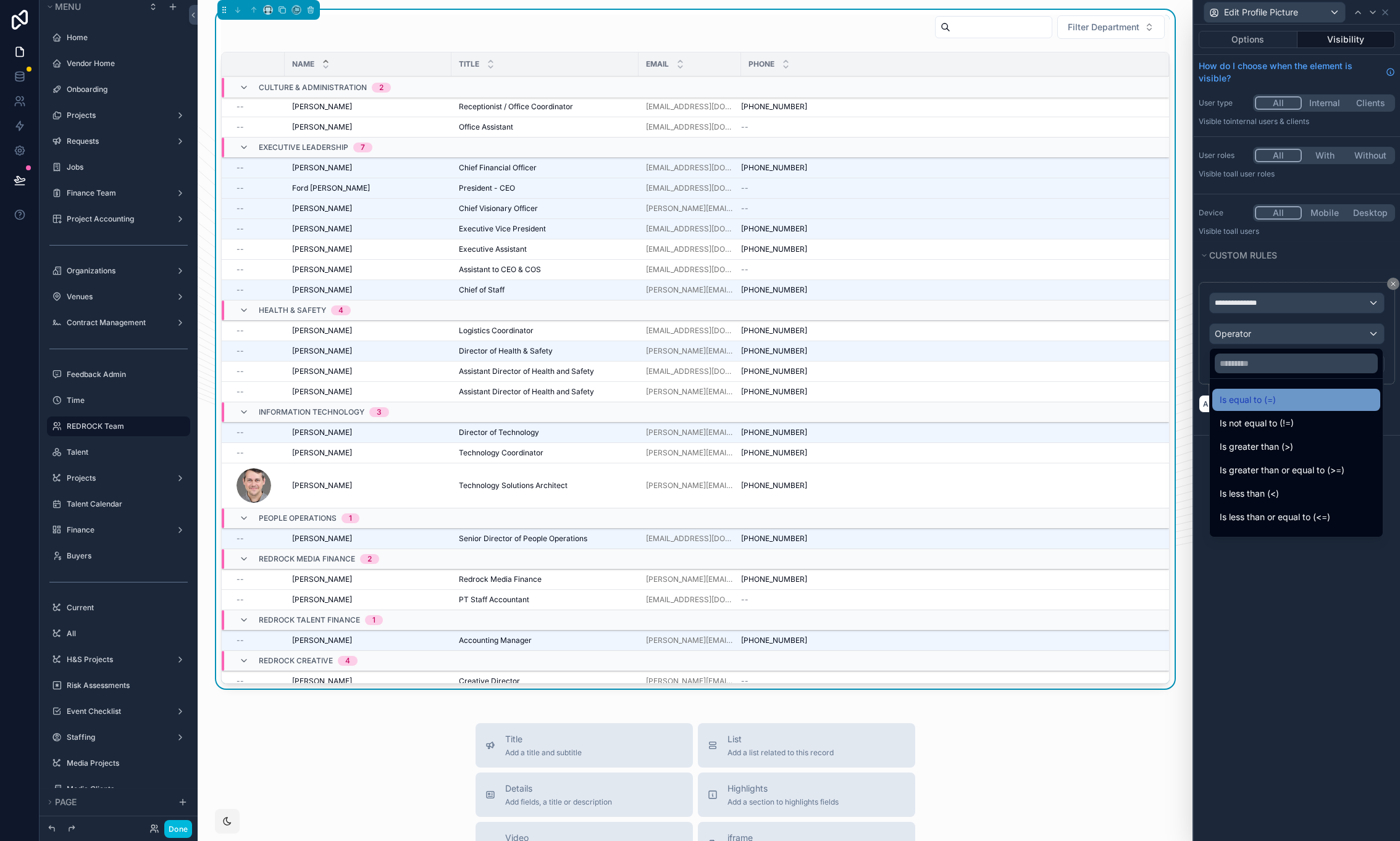
click at [1281, 394] on div "Is equal to (=)" at bounding box center [1295, 400] width 153 height 15
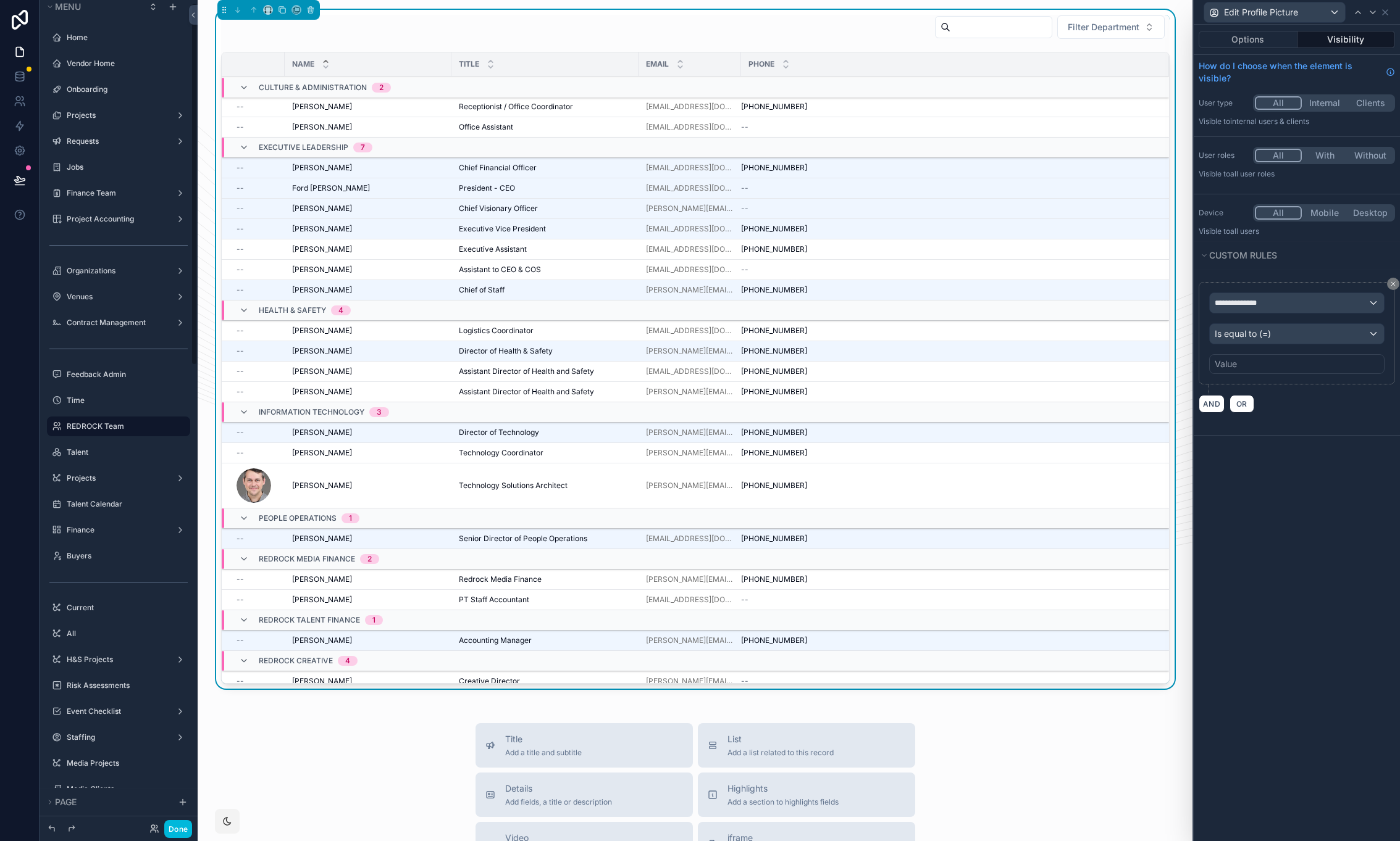
scroll to position [6, 0]
click at [1271, 368] on div "Value" at bounding box center [1296, 363] width 175 height 19
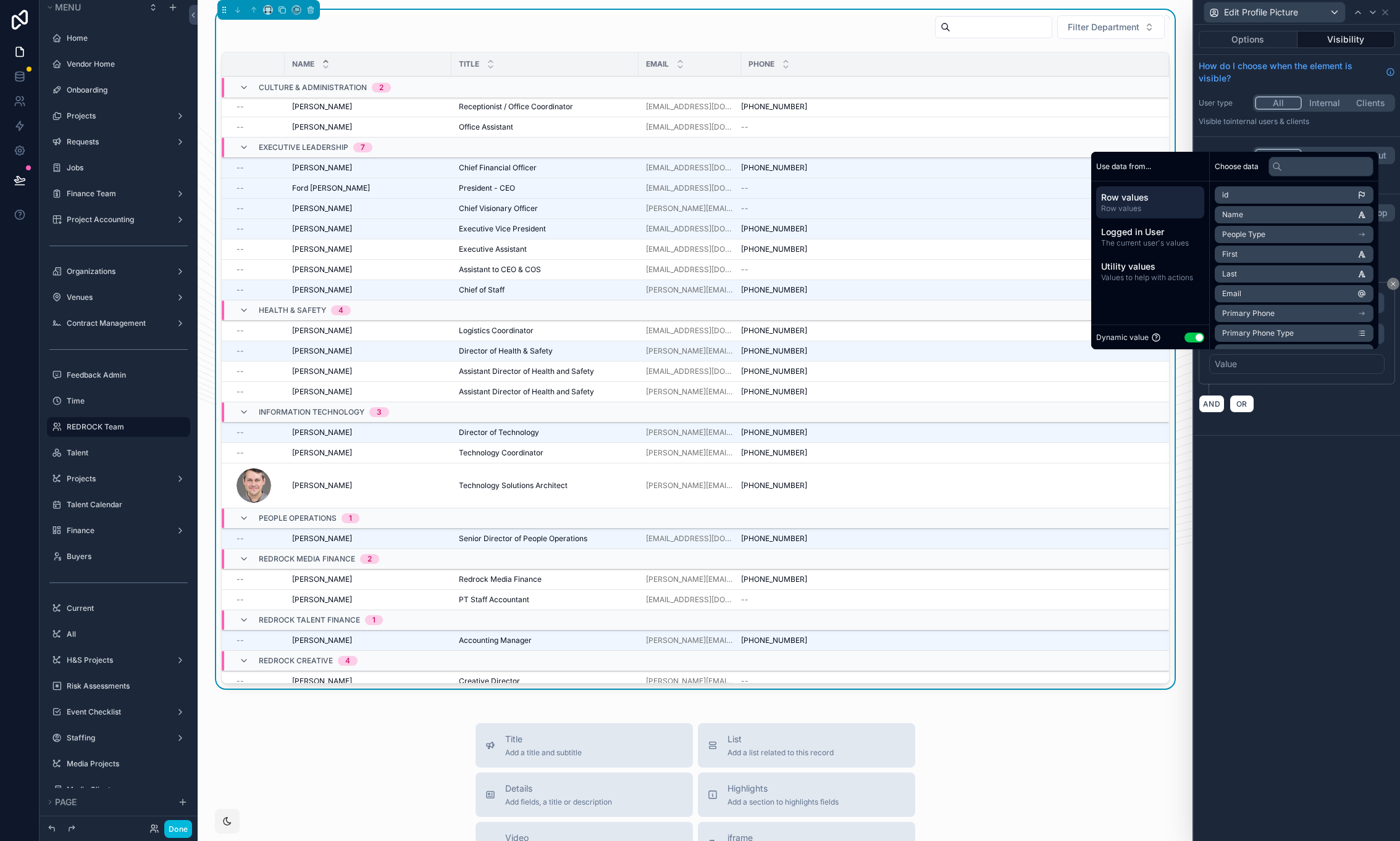
click at [1188, 338] on button "Use setting" at bounding box center [1193, 338] width 19 height 10
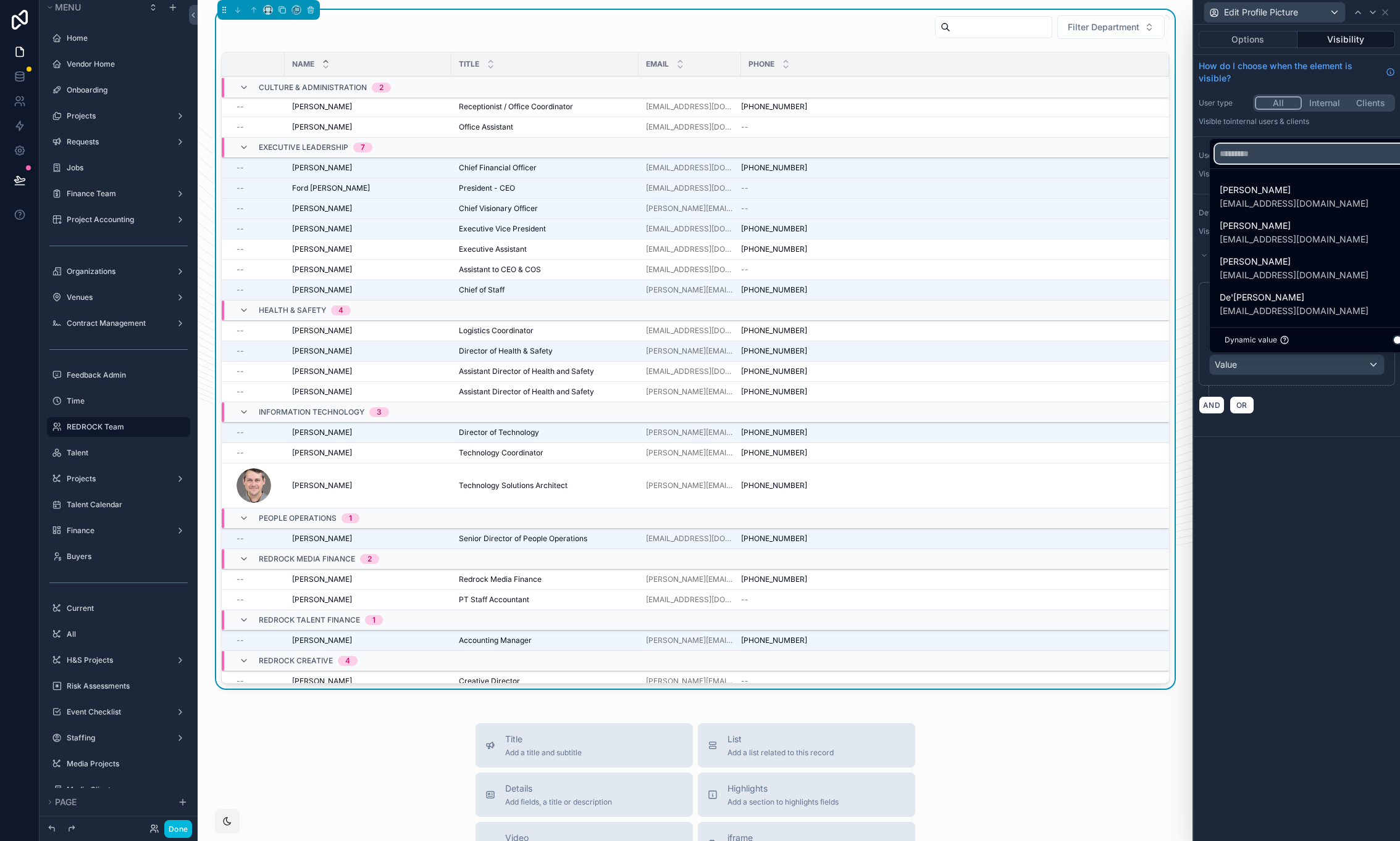
click at [1267, 156] on input "text" at bounding box center [1318, 153] width 208 height 19
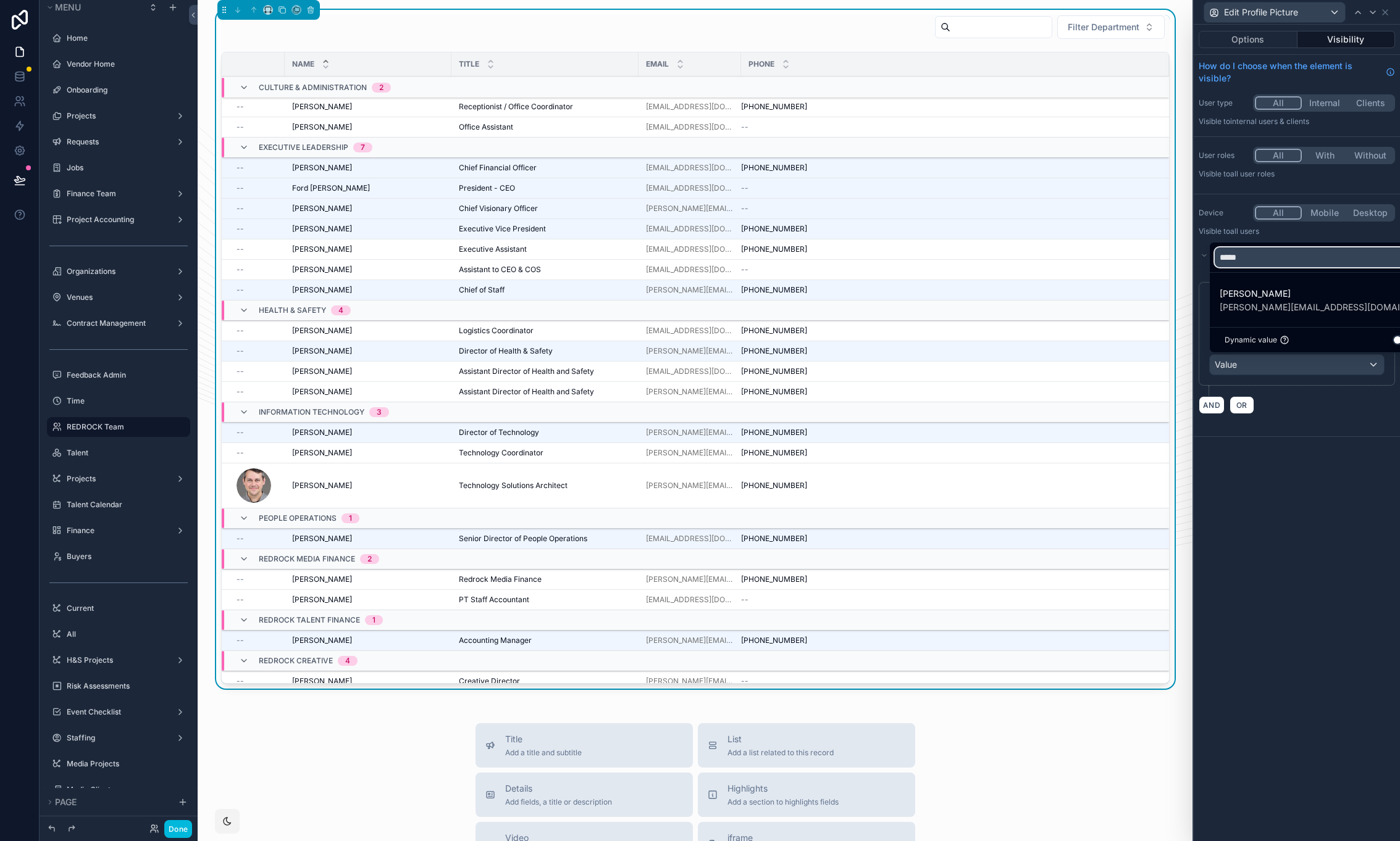
type input "*****"
click at [1312, 468] on div at bounding box center [1296, 420] width 206 height 841
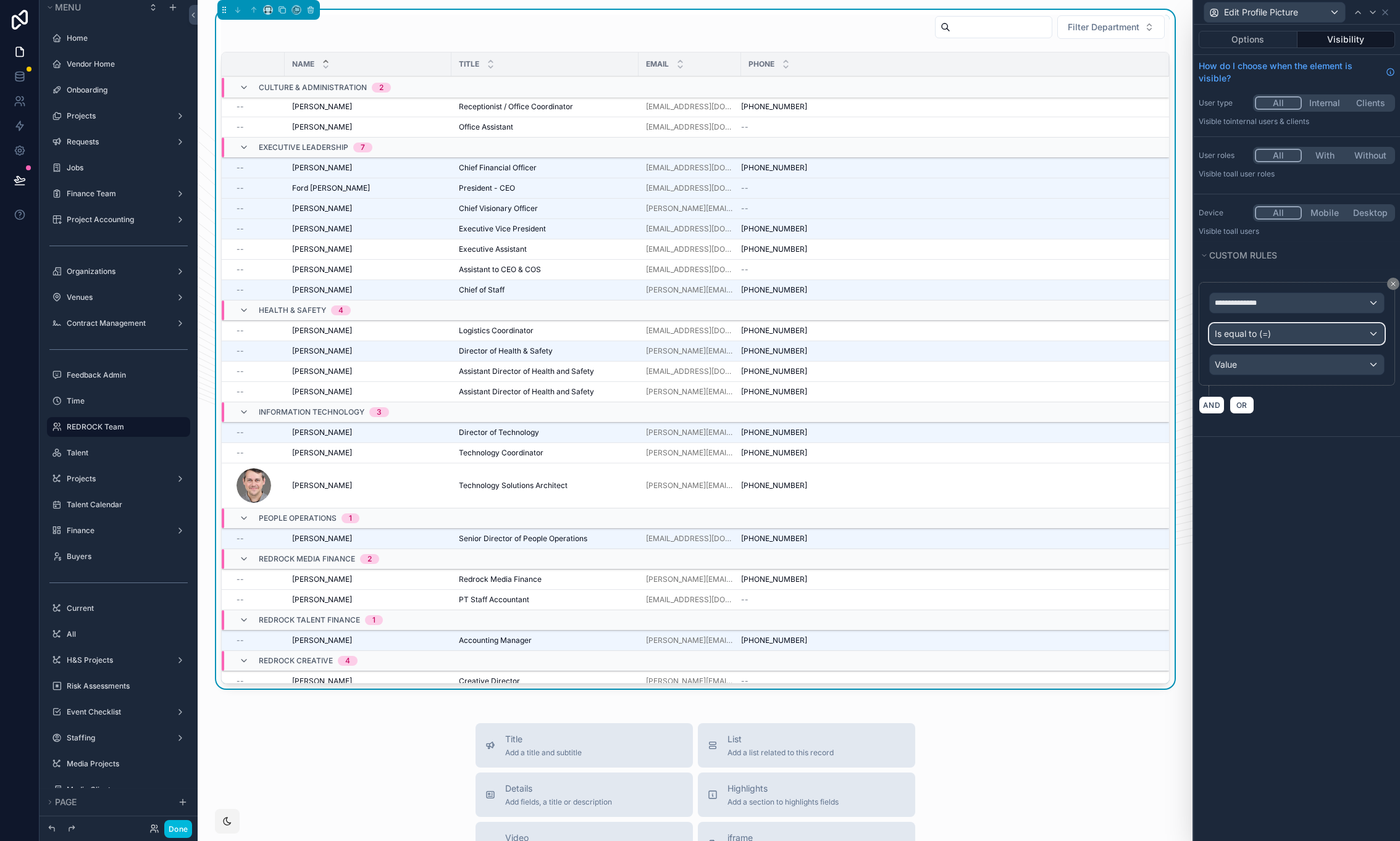
click at [1306, 337] on div "Is equal to (=)" at bounding box center [1297, 333] width 174 height 19
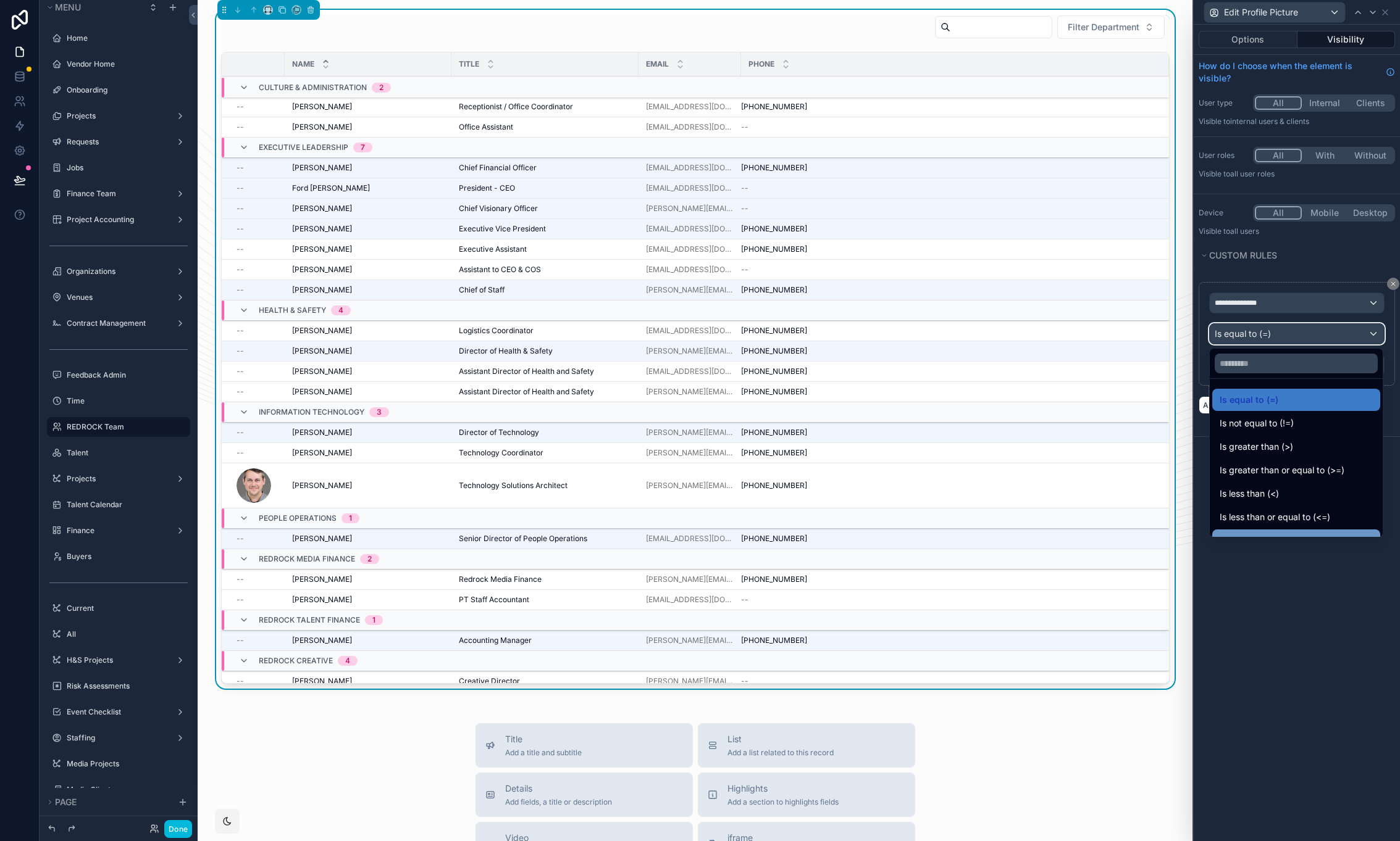
scroll to position [88, 0]
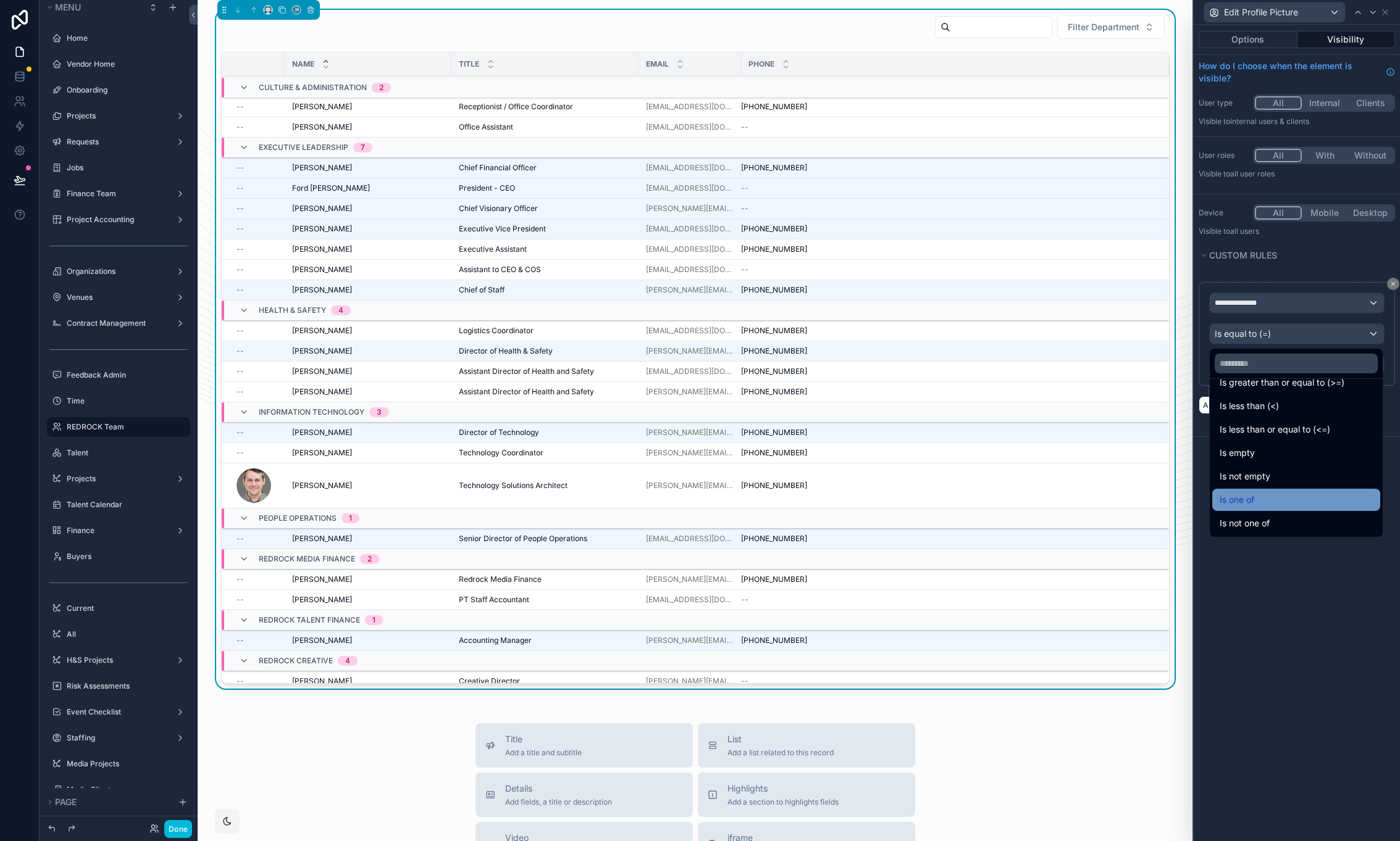
click at [1294, 497] on div "Is one of" at bounding box center [1295, 500] width 153 height 15
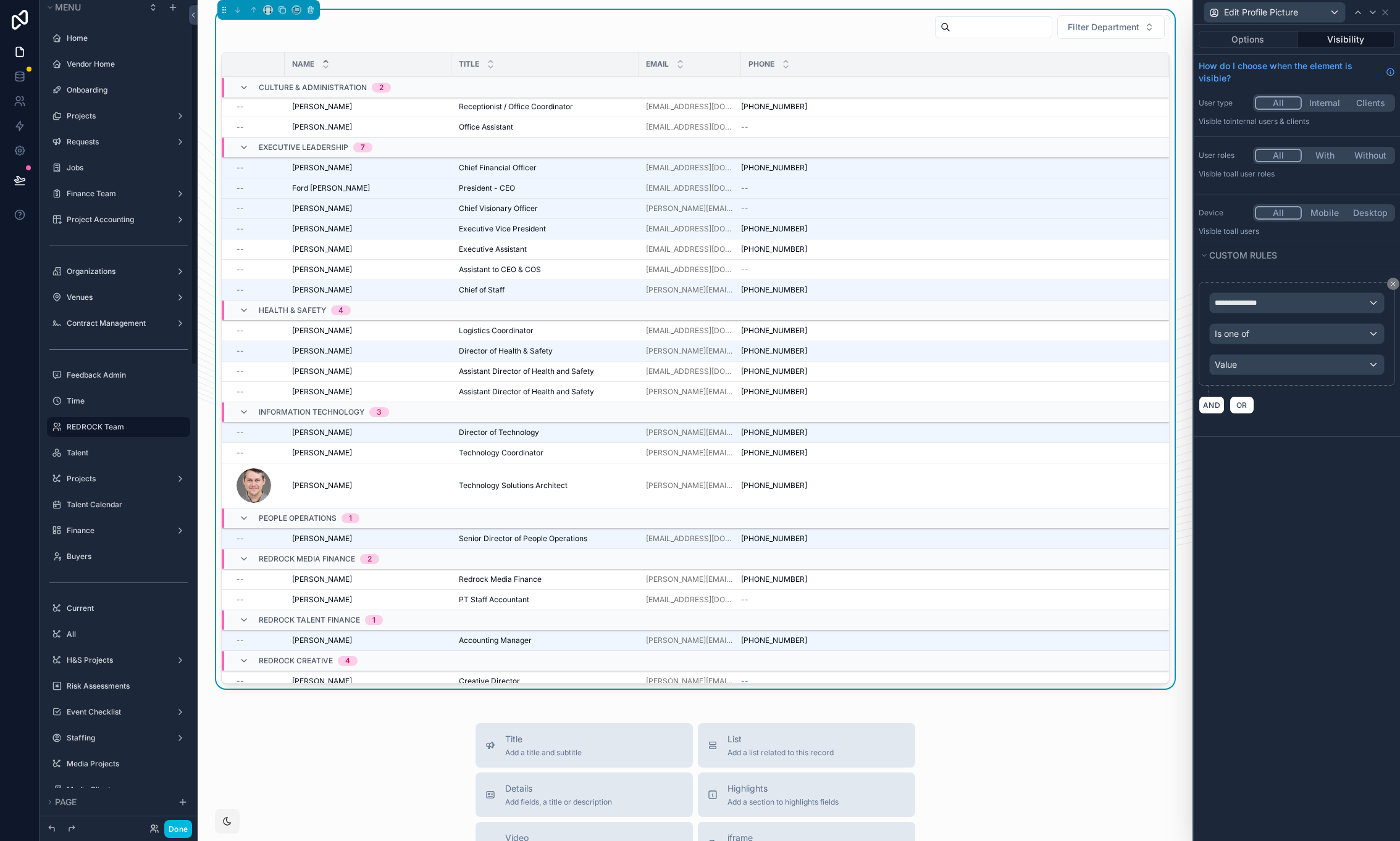
scroll to position [6, 0]
click at [1269, 363] on div "Value" at bounding box center [1297, 364] width 174 height 19
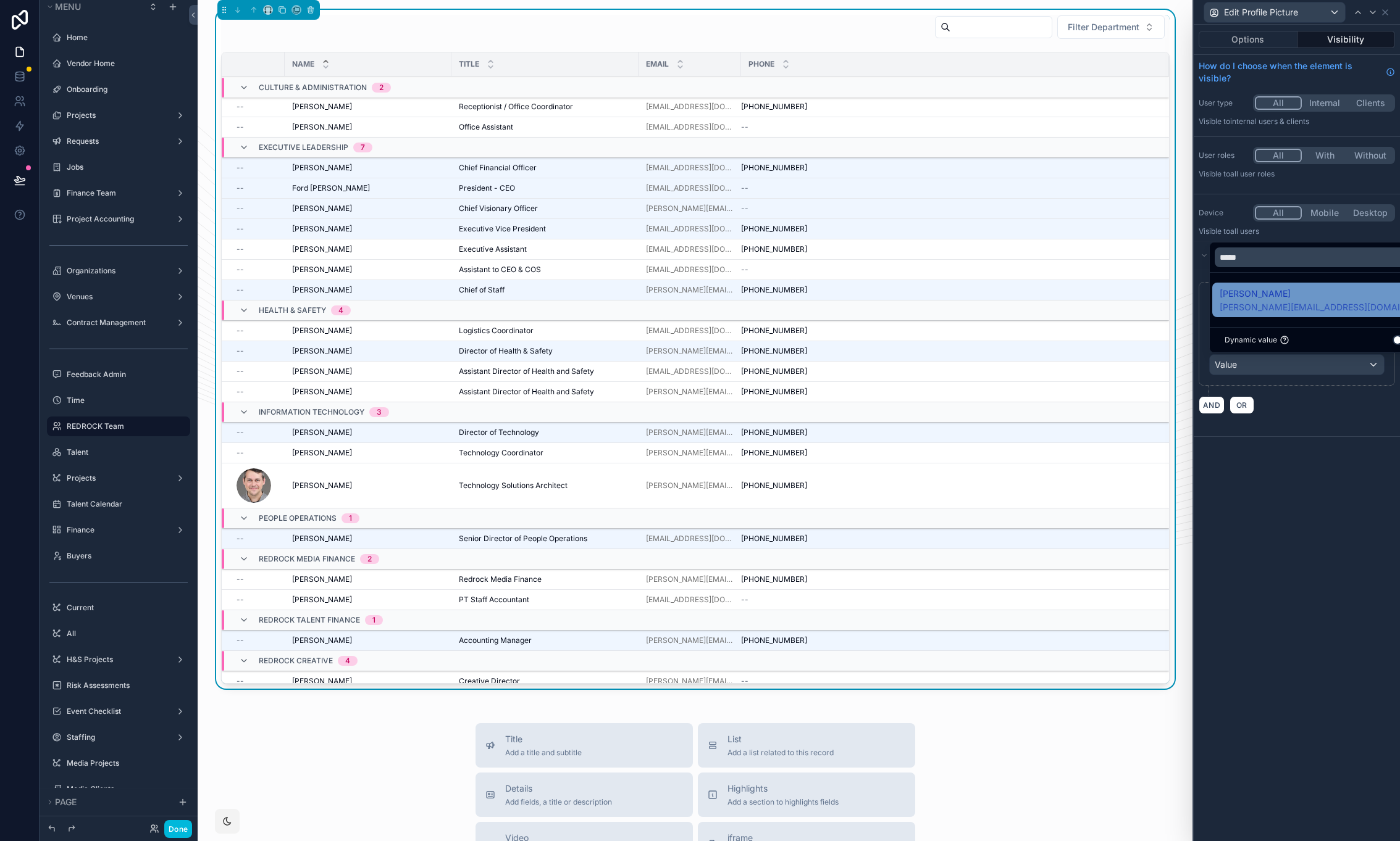
click at [1264, 304] on span "[PERSON_NAME][EMAIL_ADDRESS][DOMAIN_NAME]" at bounding box center [1317, 307] width 198 height 12
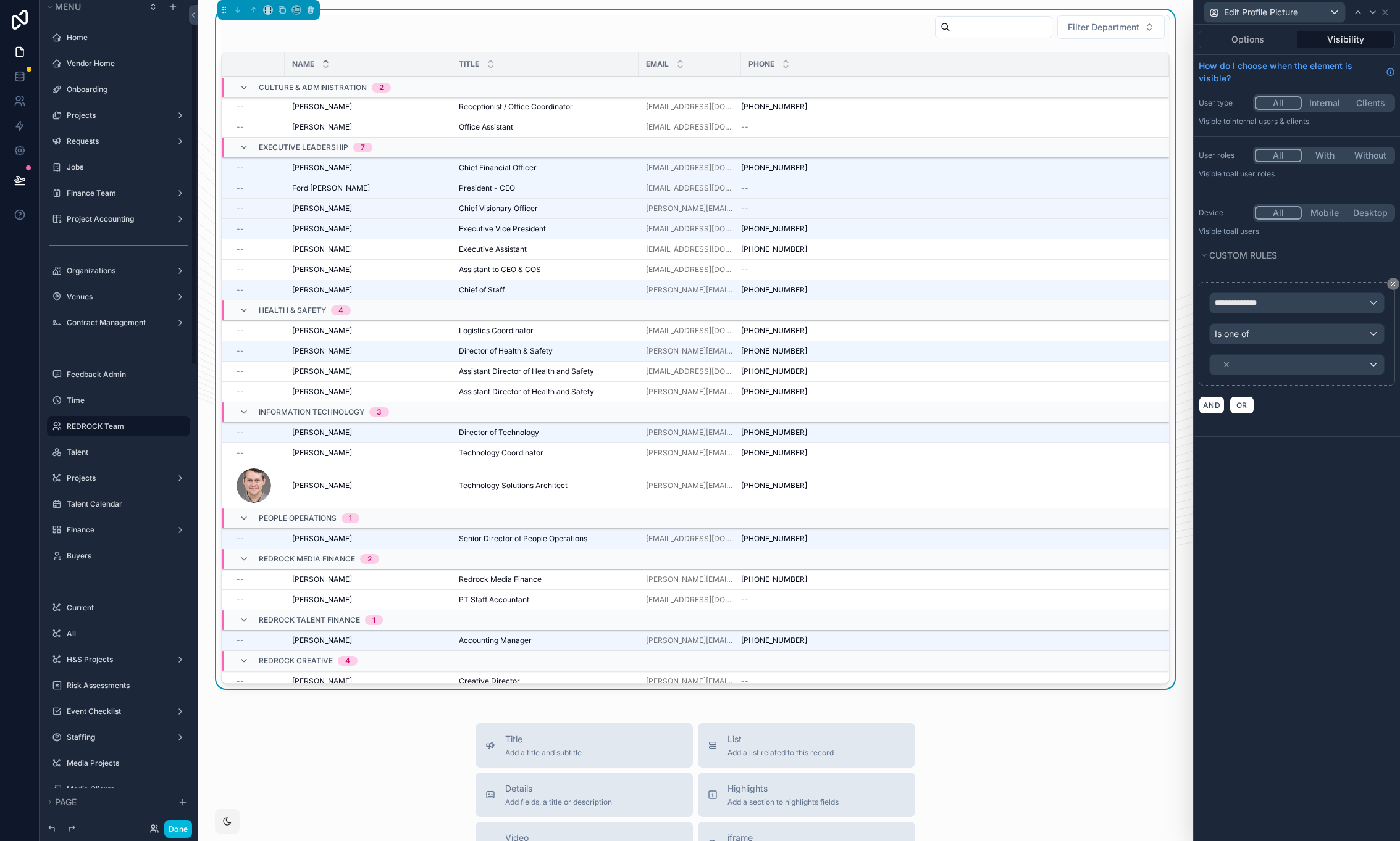
scroll to position [6, 0]
click at [1381, 371] on div "Hanna Bergström [EMAIL_ADDRESS][DOMAIN_NAME]" at bounding box center [1297, 370] width 174 height 30
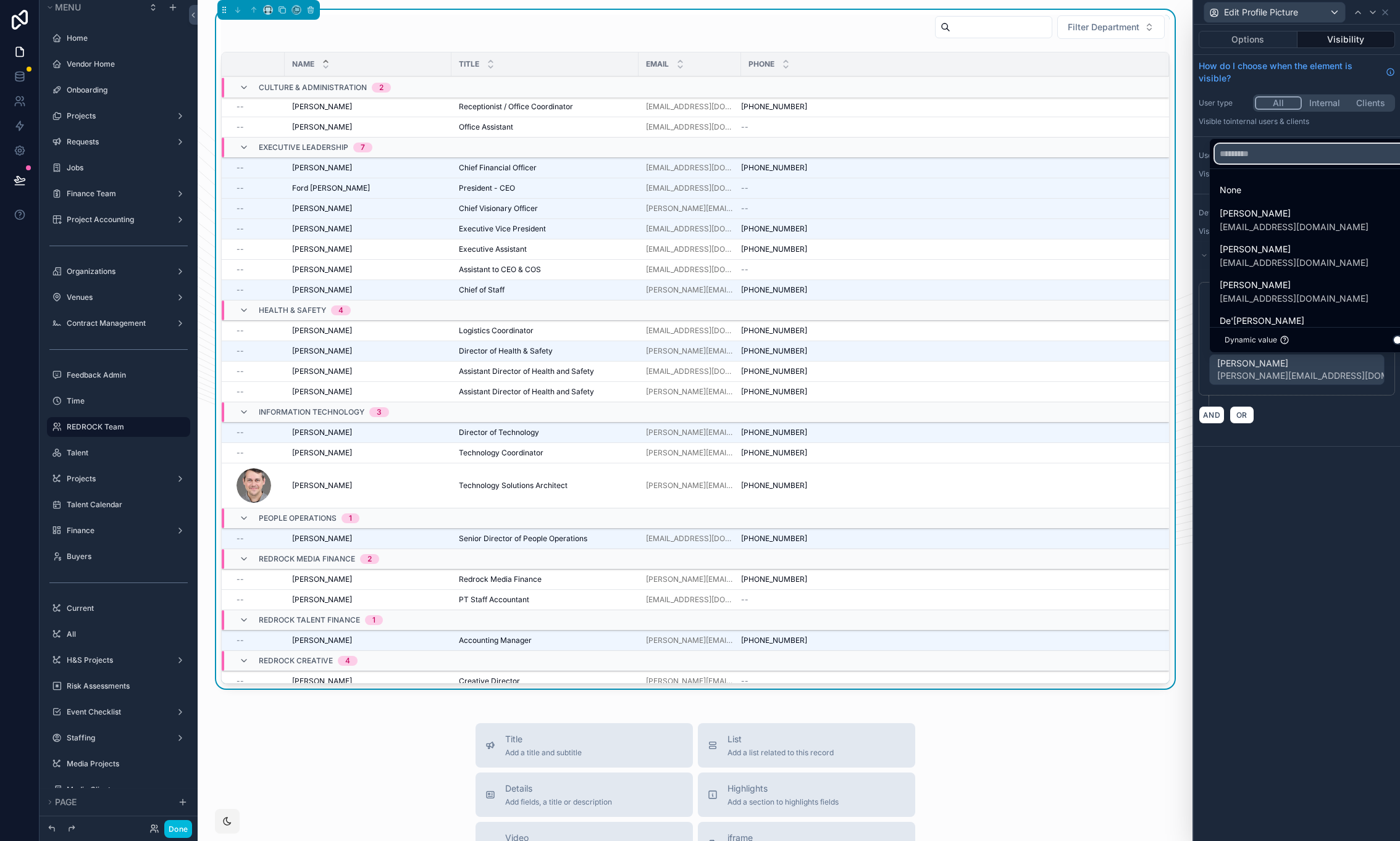
click at [1278, 157] on input "text" at bounding box center [1318, 153] width 208 height 19
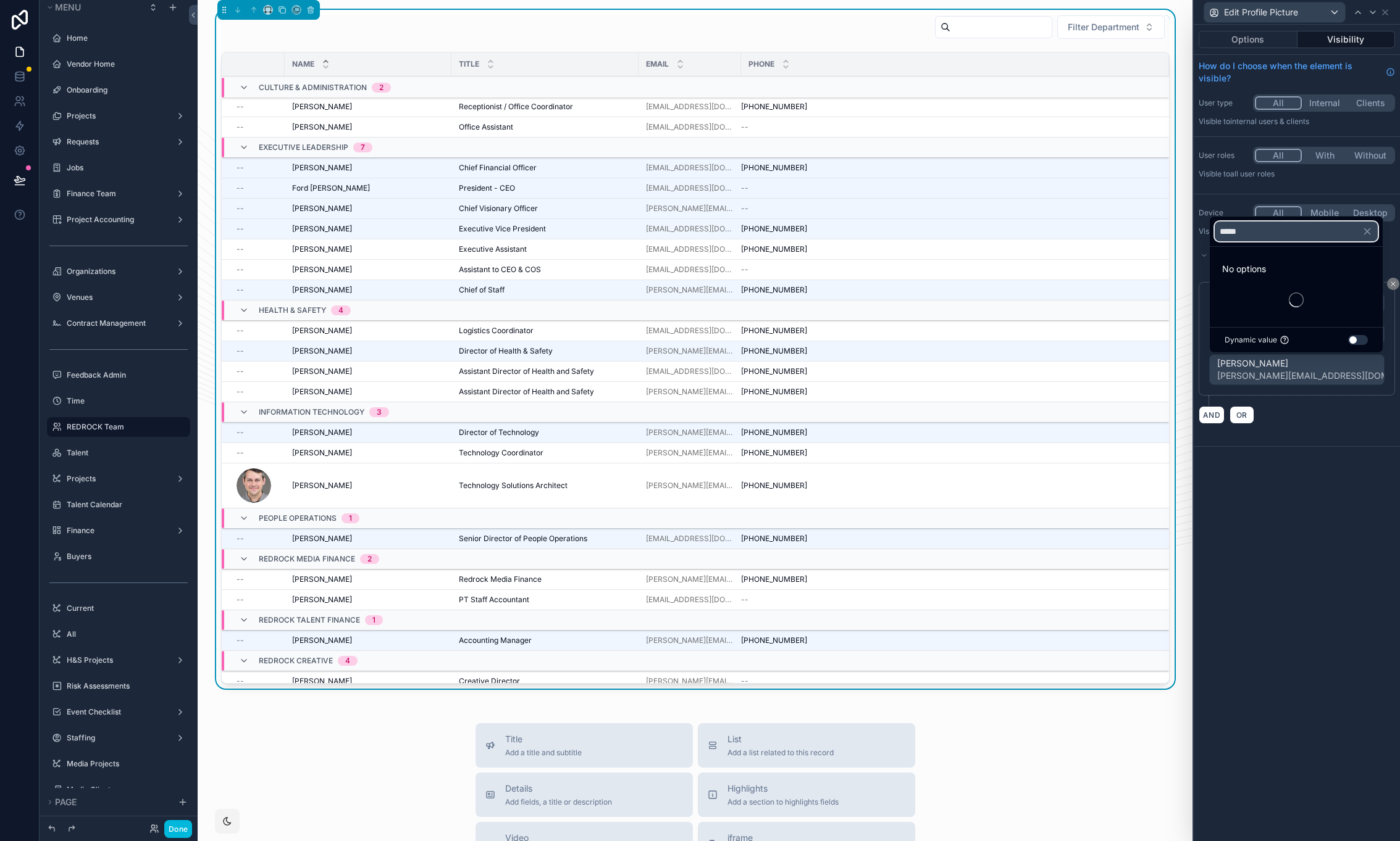
type input "******"
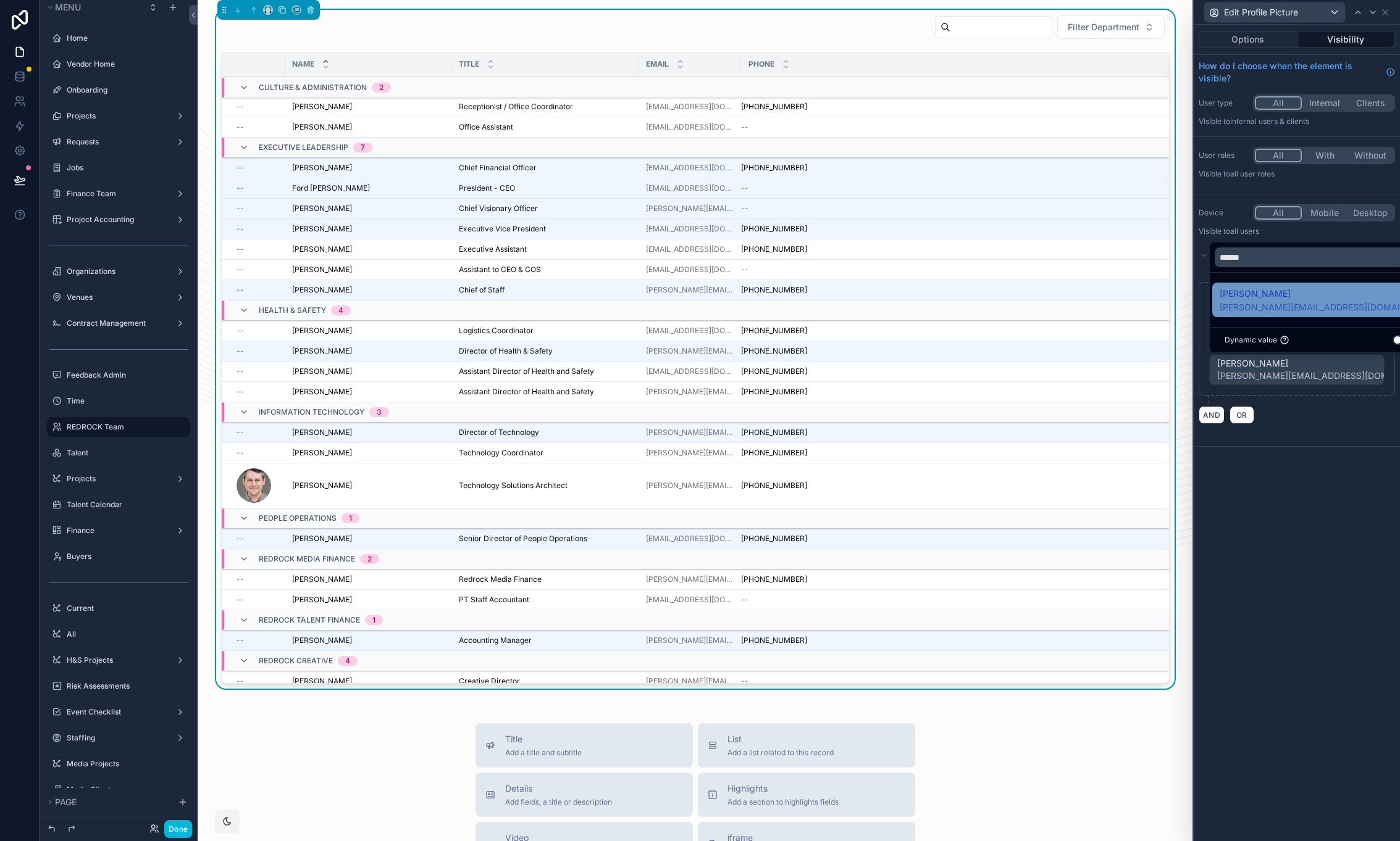
click at [1303, 296] on span "[PERSON_NAME]" at bounding box center [1317, 294] width 198 height 15
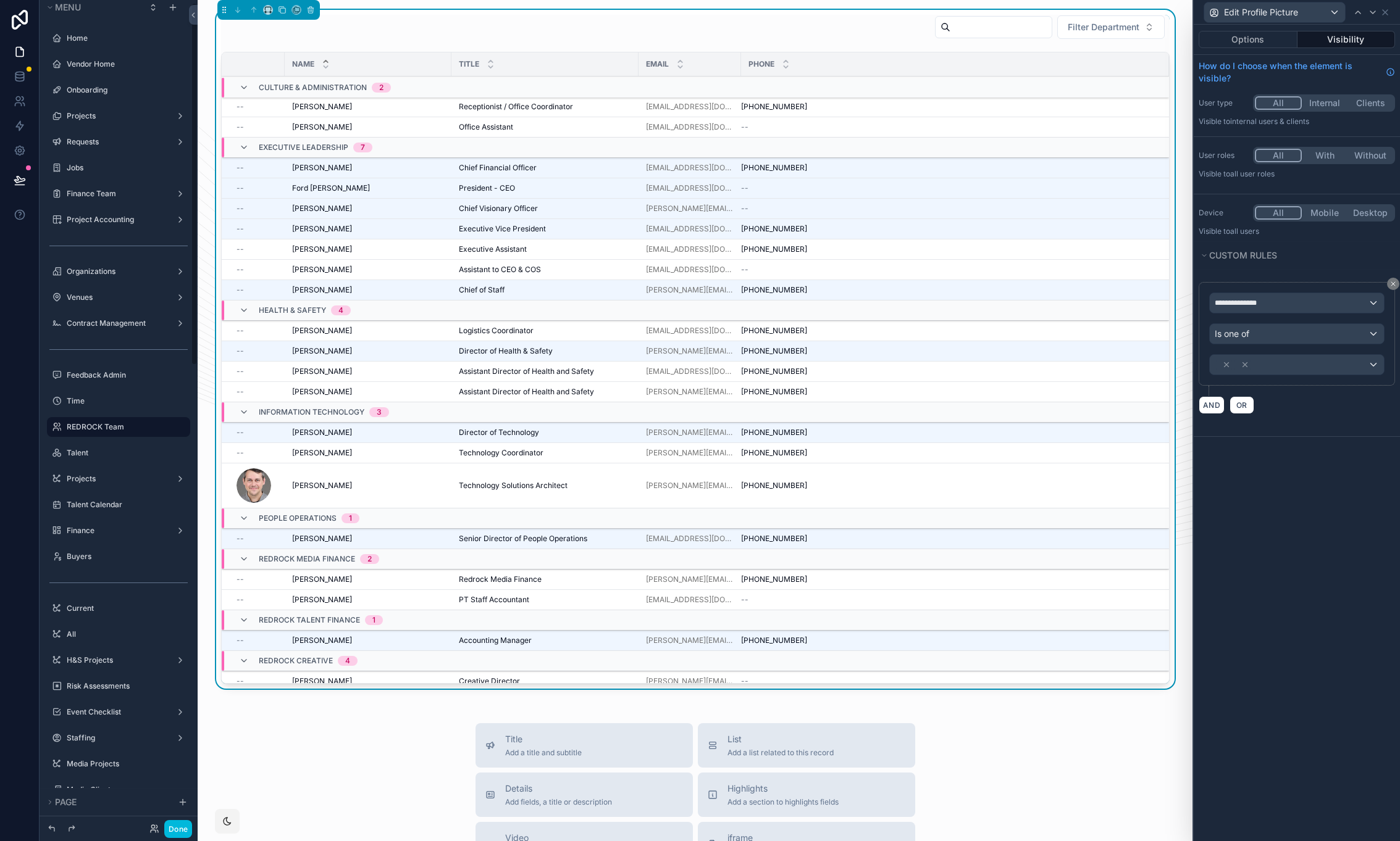
scroll to position [6, 0]
click at [1244, 444] on span "OR" at bounding box center [1241, 445] width 16 height 9
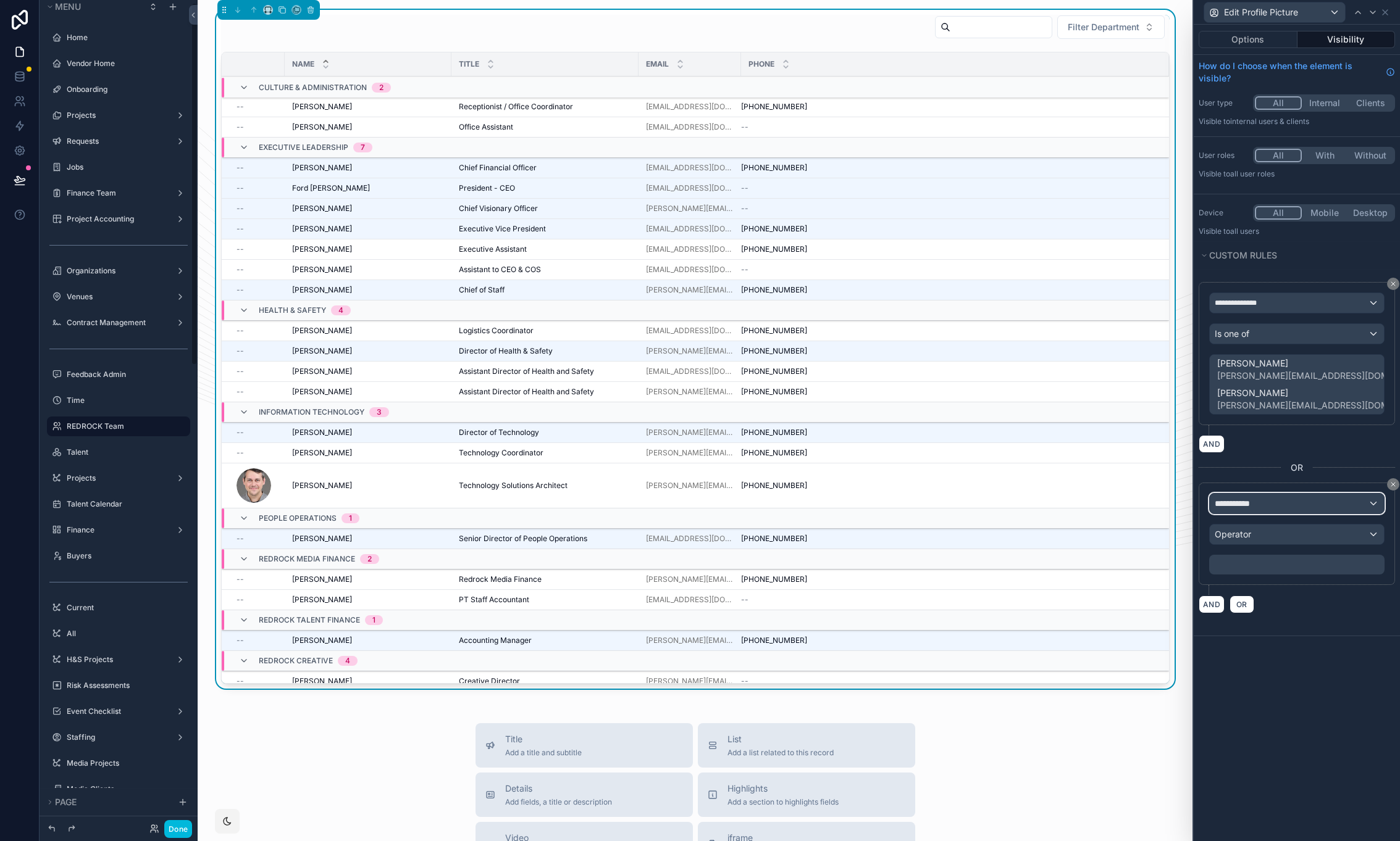
scroll to position [6, 0]
click at [1317, 507] on div "**********" at bounding box center [1297, 503] width 174 height 19
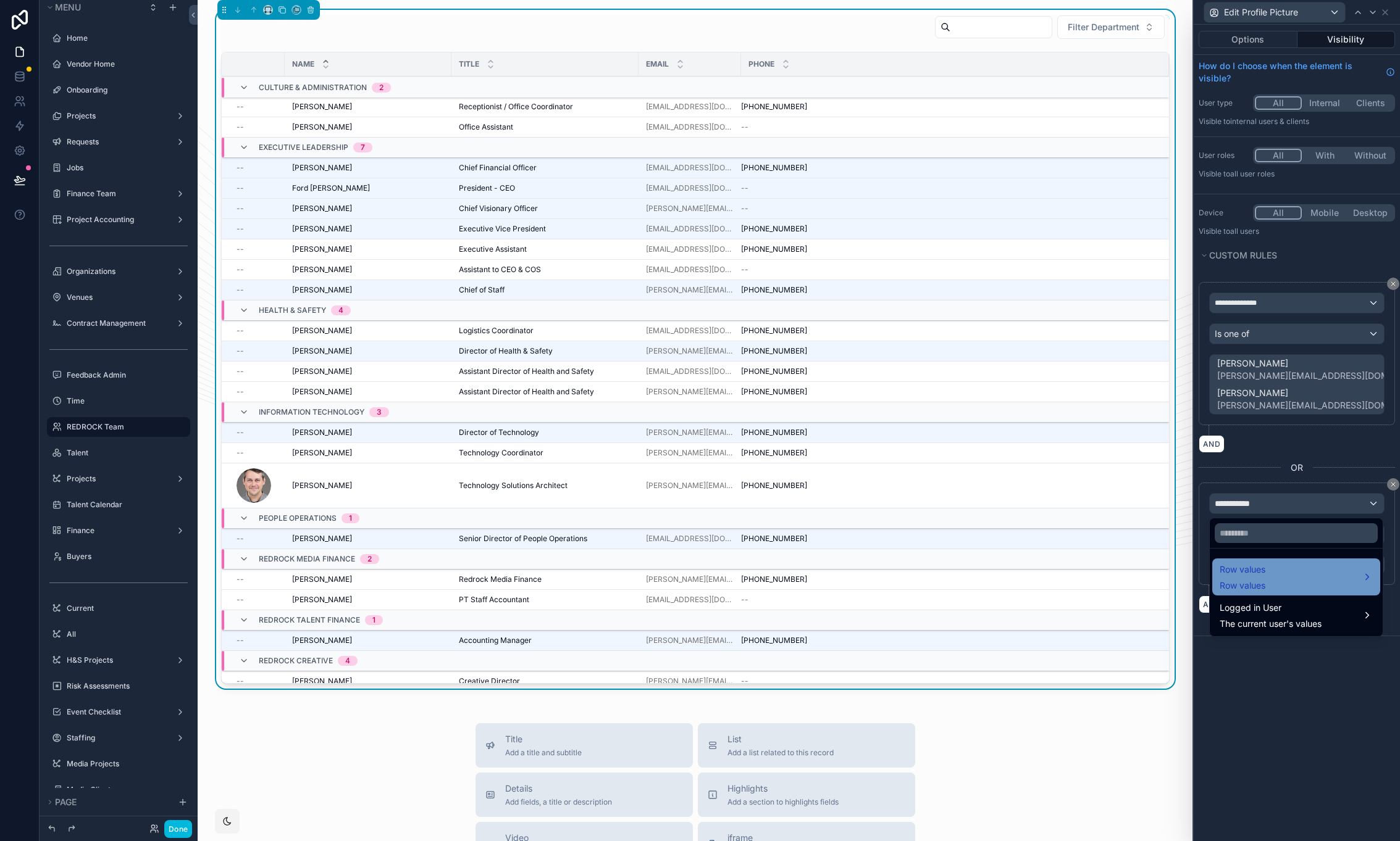
click at [1314, 566] on div "Row values Row values" at bounding box center [1295, 577] width 153 height 30
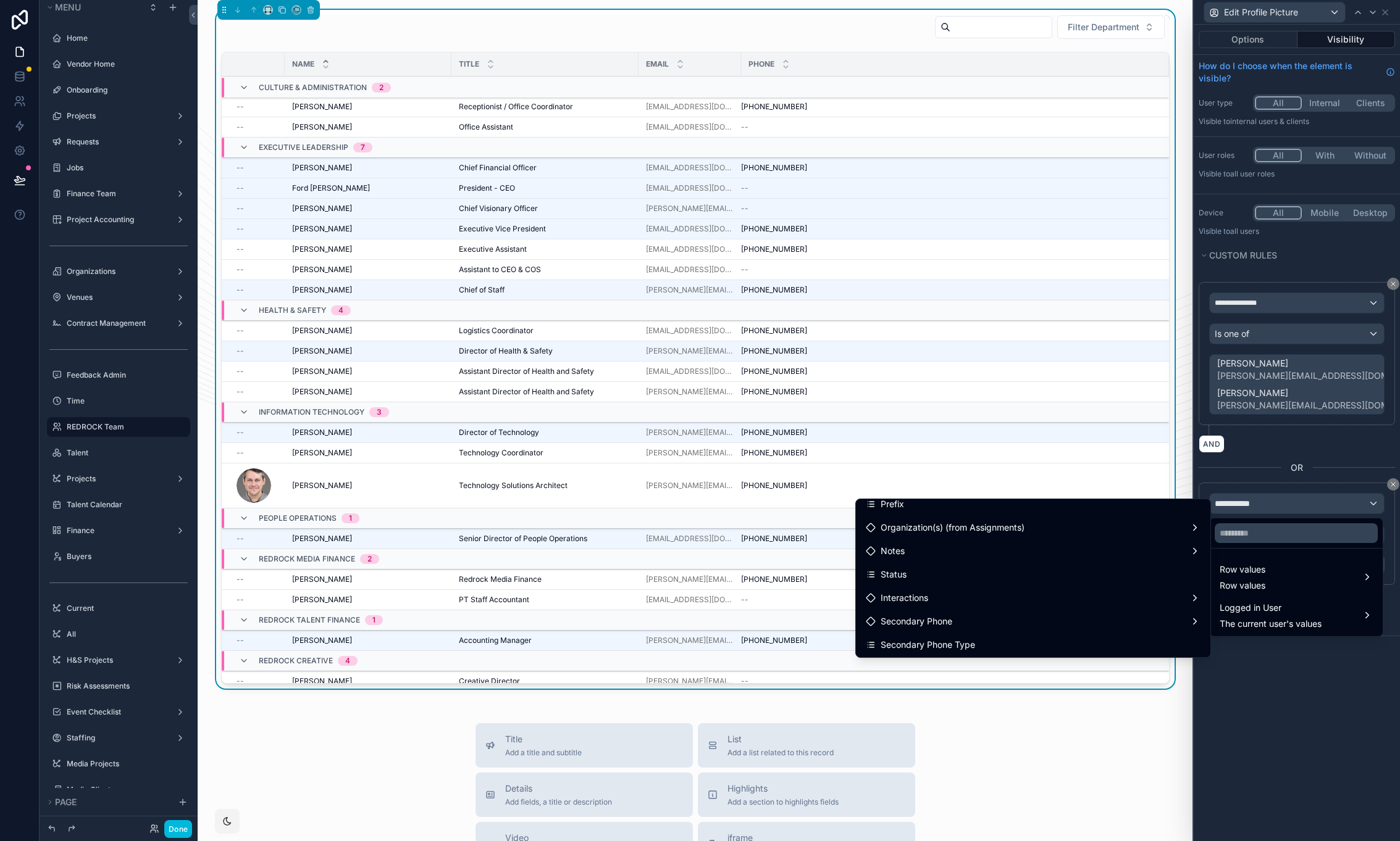
scroll to position [0, 0]
click at [1253, 529] on input "text" at bounding box center [1296, 532] width 163 height 19
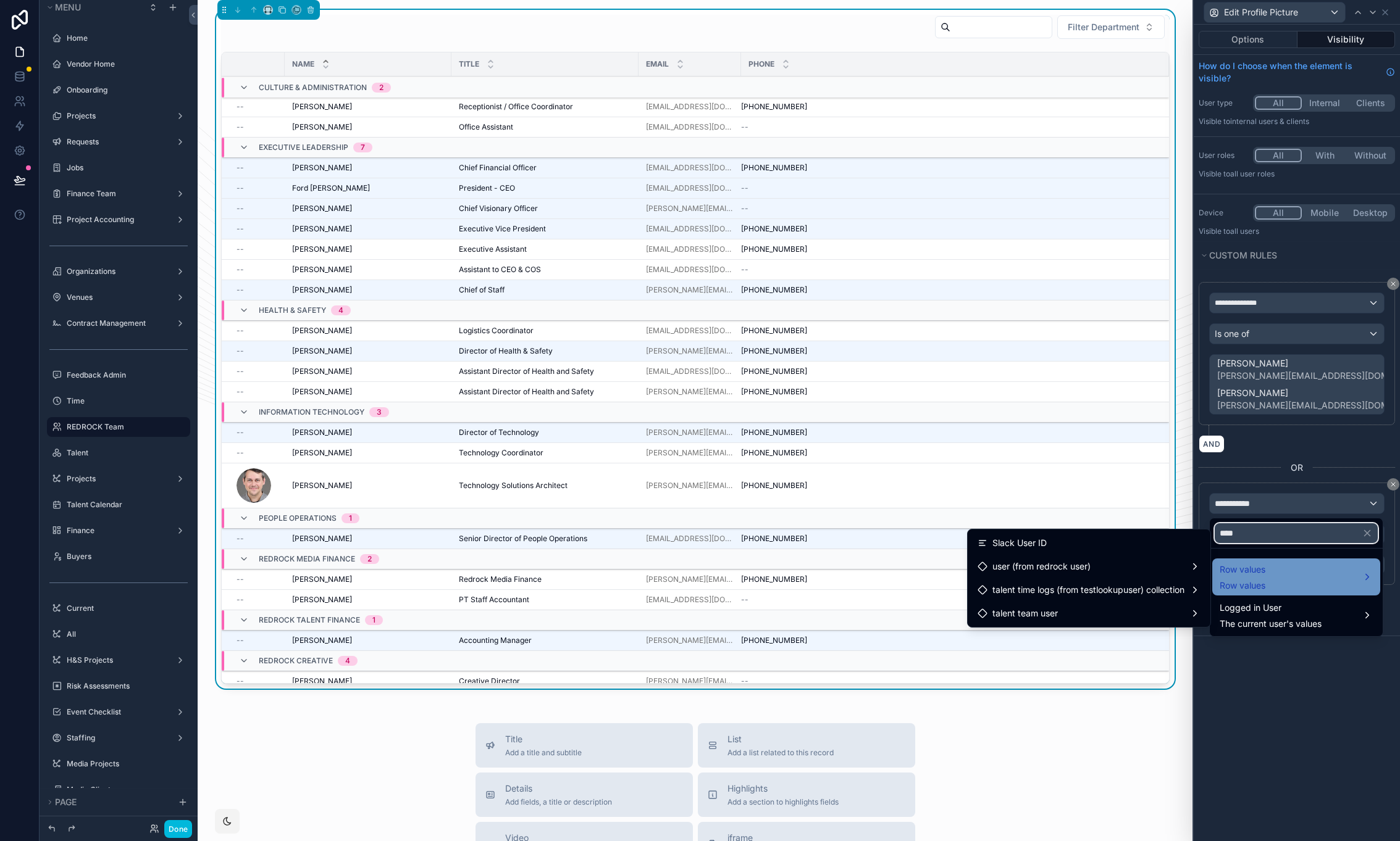
type input "****"
click at [1266, 583] on div "Row values Row values" at bounding box center [1295, 577] width 153 height 30
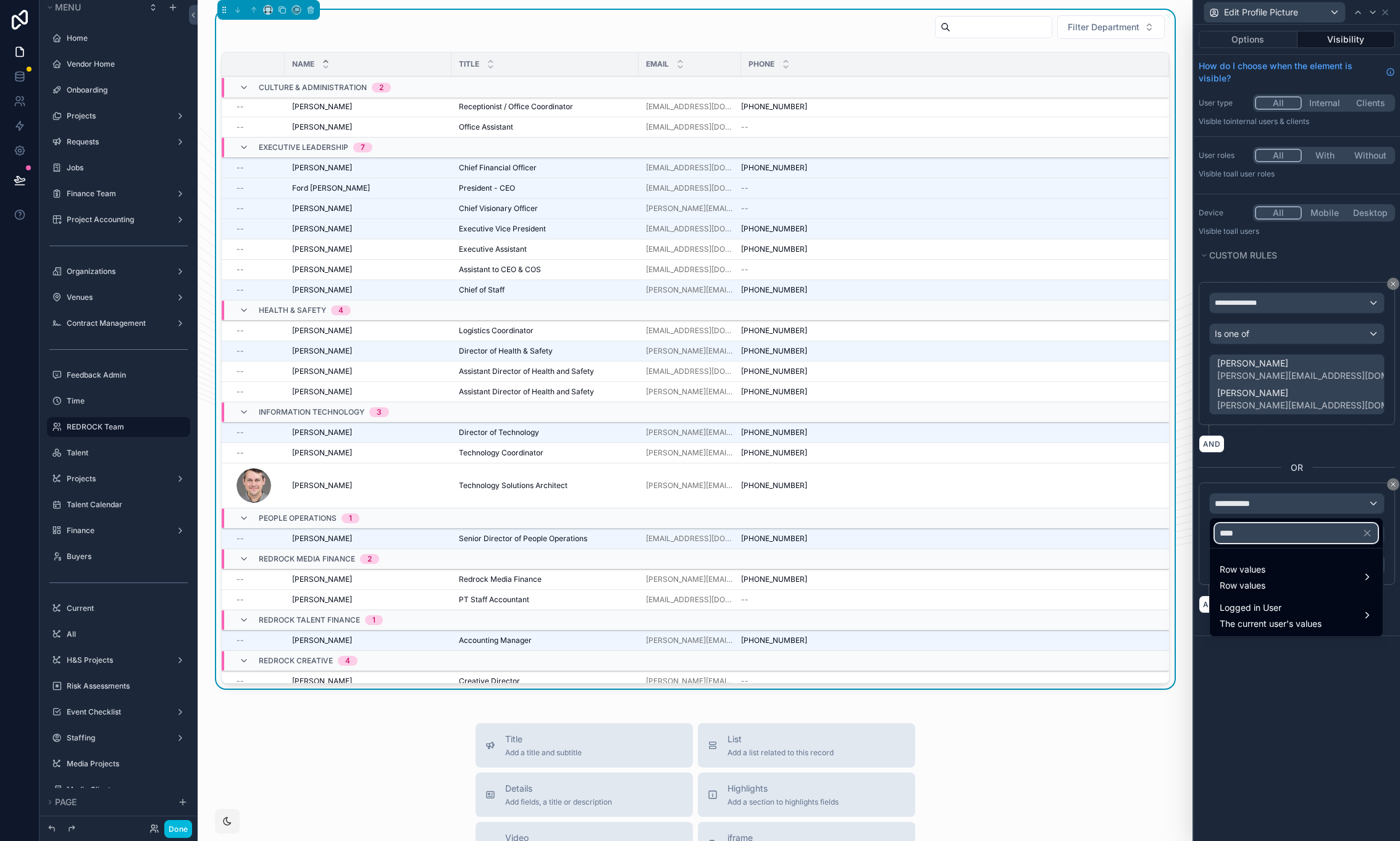
click at [1269, 530] on input "****" at bounding box center [1296, 532] width 163 height 19
drag, startPoint x: 1275, startPoint y: 568, endPoint x: 1267, endPoint y: 575, distance: 10.6
click at [1275, 569] on div "Row values Row values" at bounding box center [1295, 577] width 153 height 30
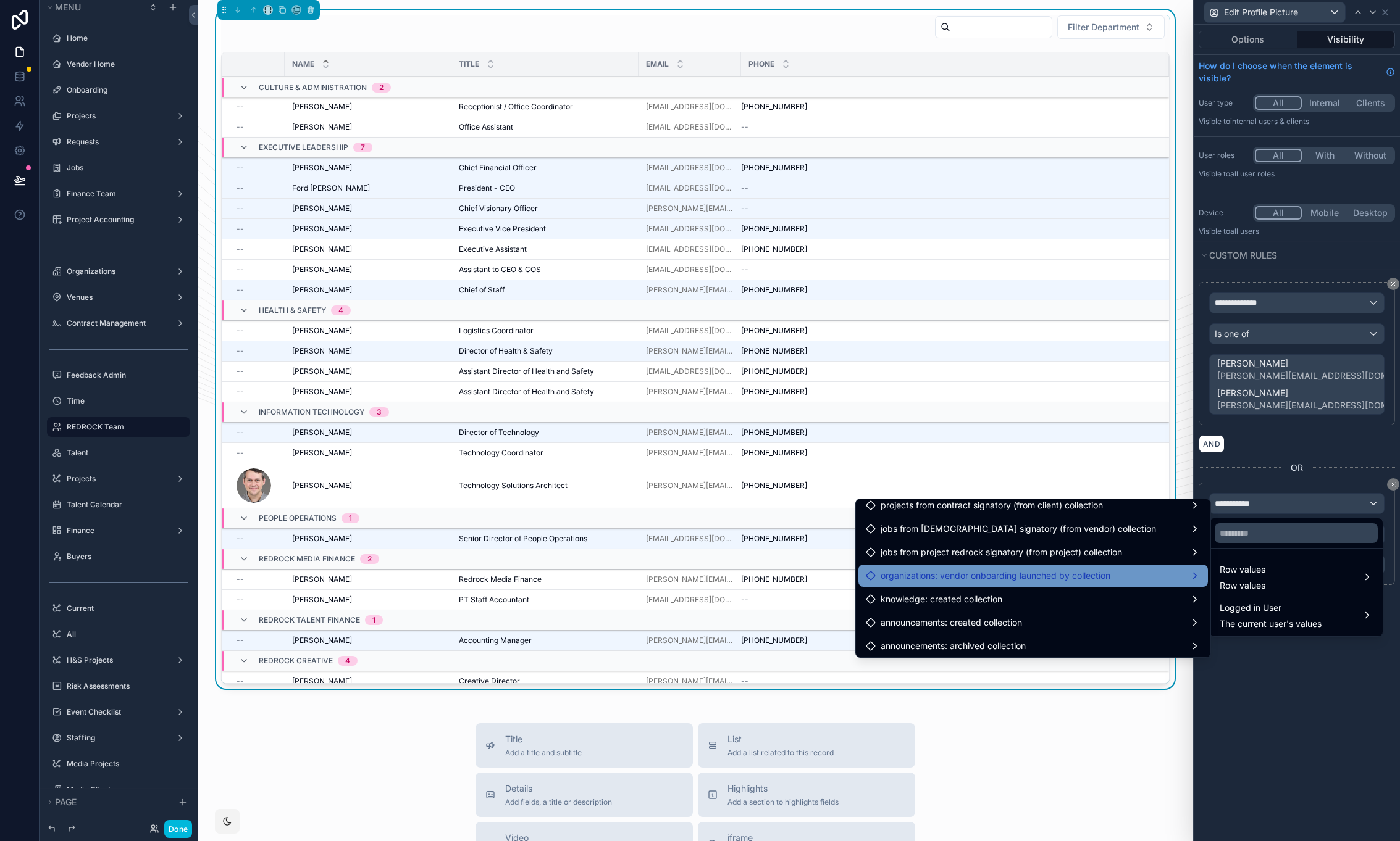
scroll to position [2873, 0]
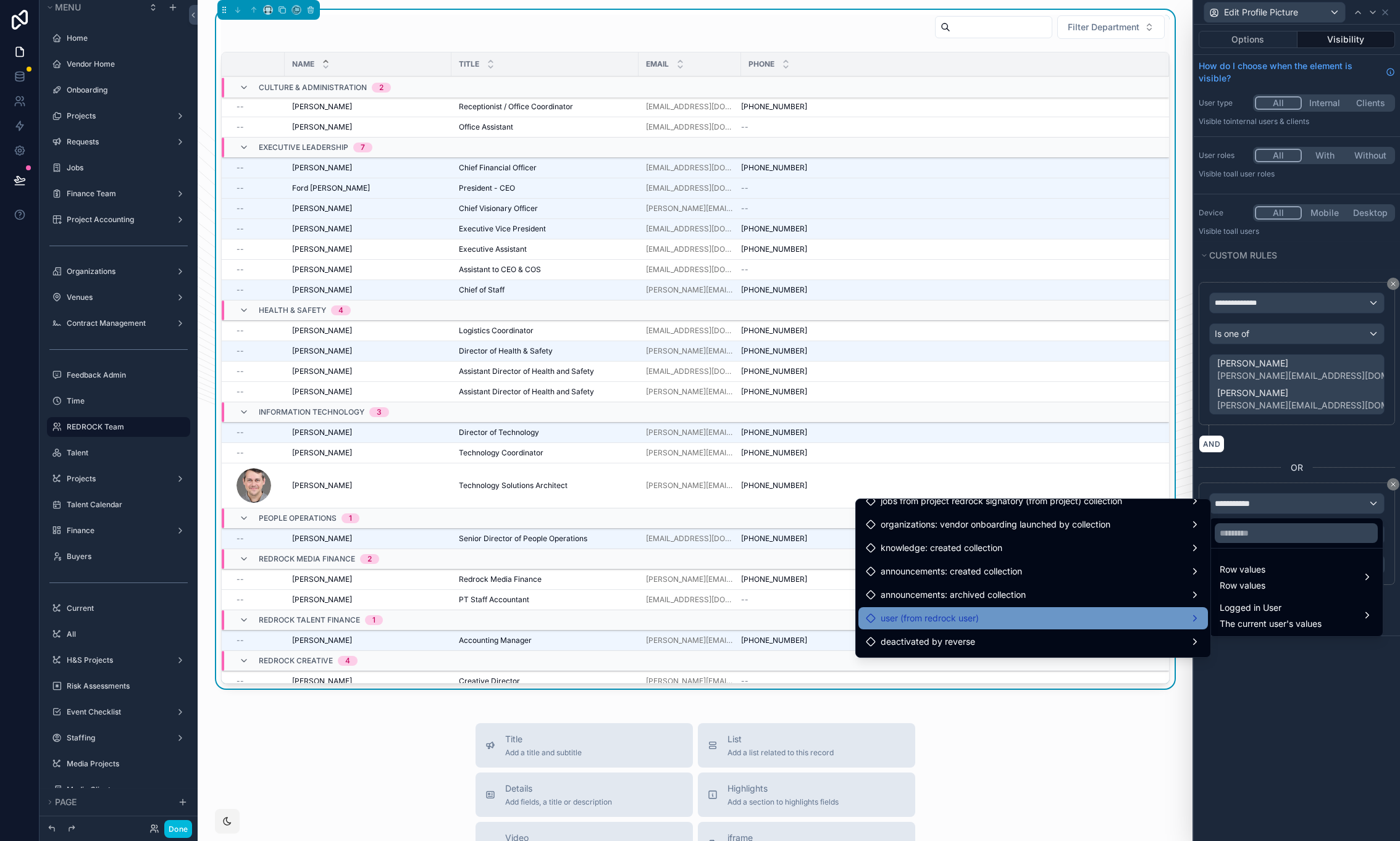
click at [1084, 621] on div "user (from redrock user)" at bounding box center [1033, 618] width 335 height 15
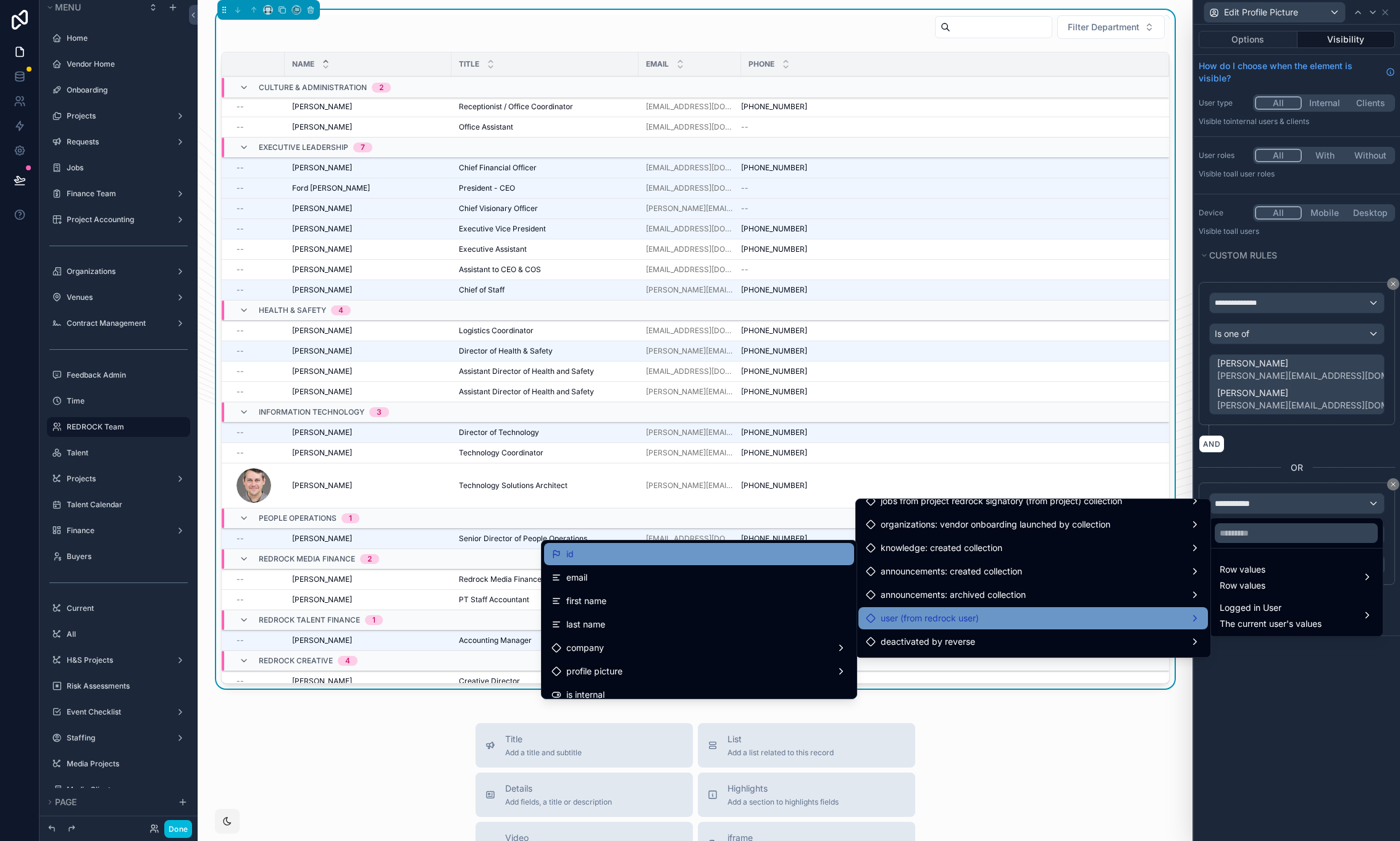
click at [767, 554] on div "id" at bounding box center [699, 554] width 295 height 15
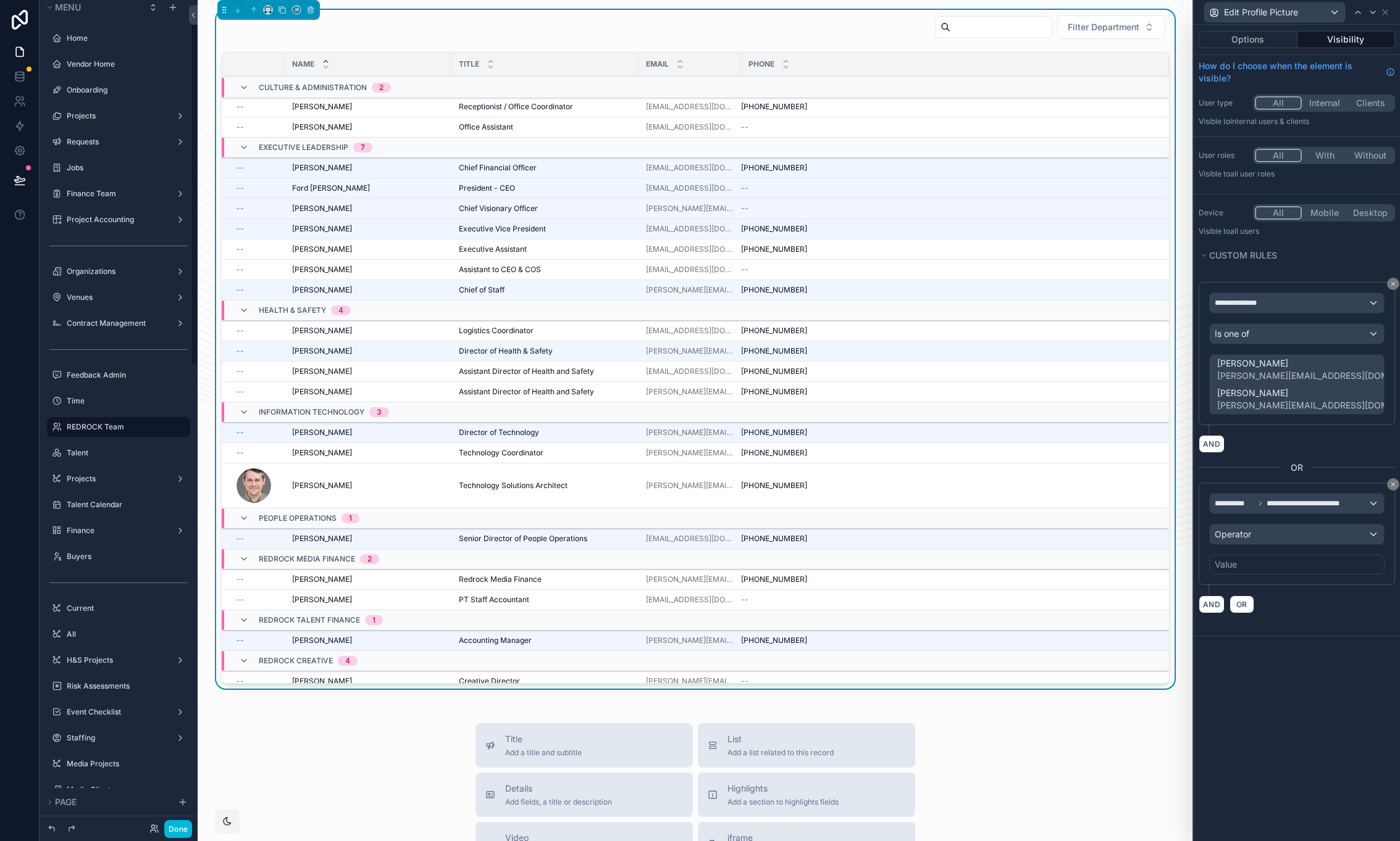
scroll to position [6, 0]
click at [1297, 539] on div "Operator" at bounding box center [1297, 534] width 174 height 19
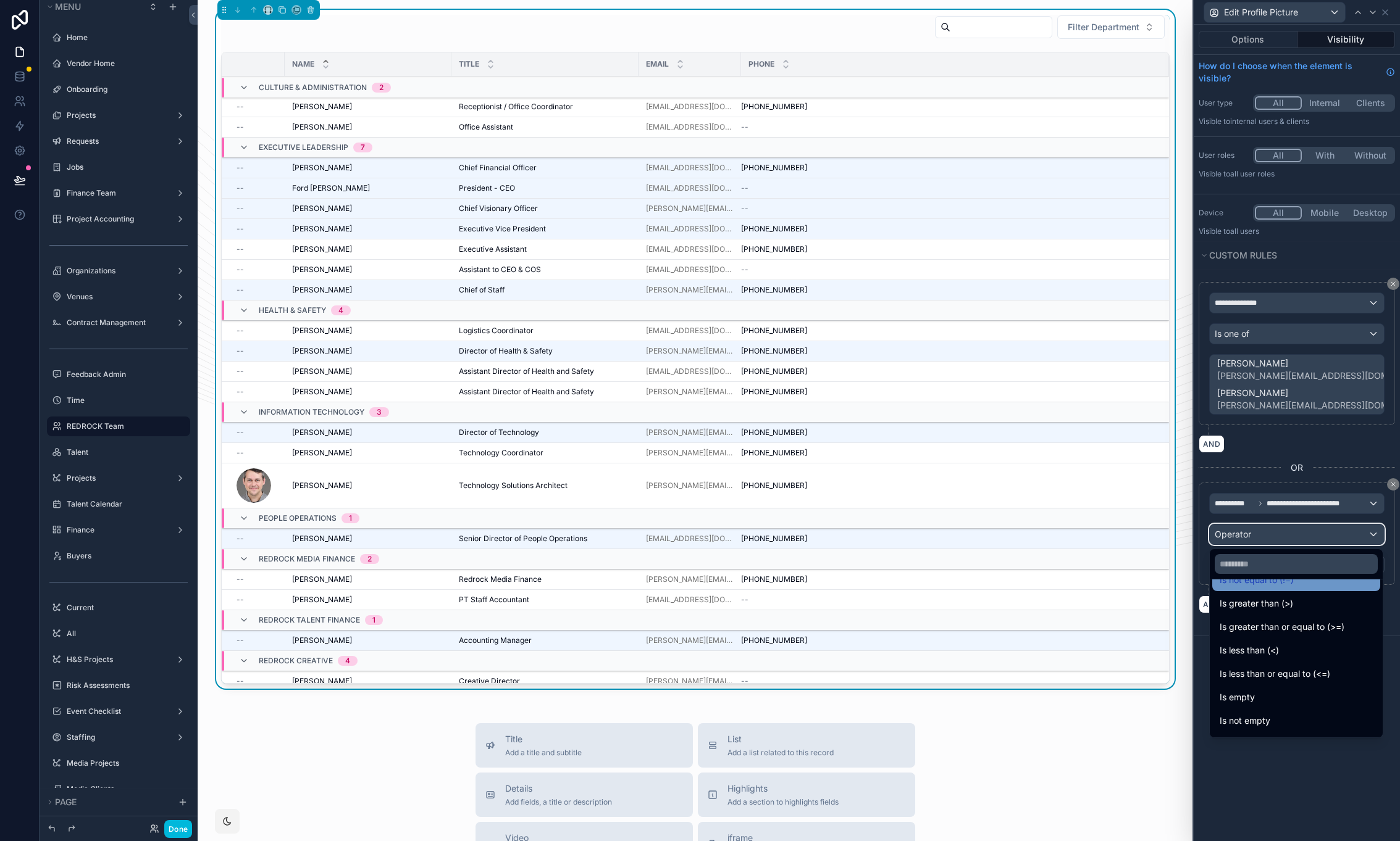
scroll to position [0, 0]
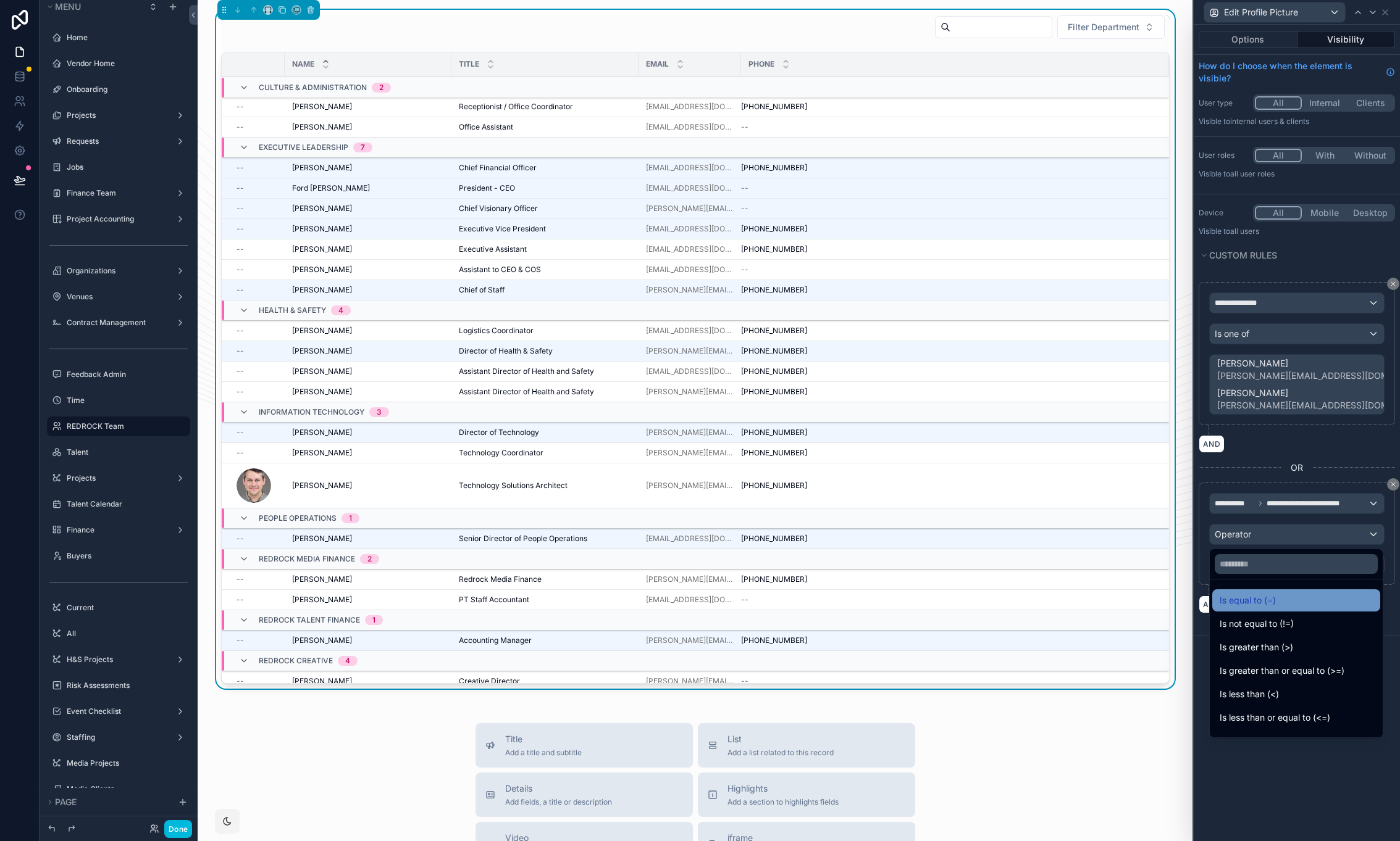
click at [1280, 605] on div "Is equal to (=)" at bounding box center [1295, 601] width 153 height 15
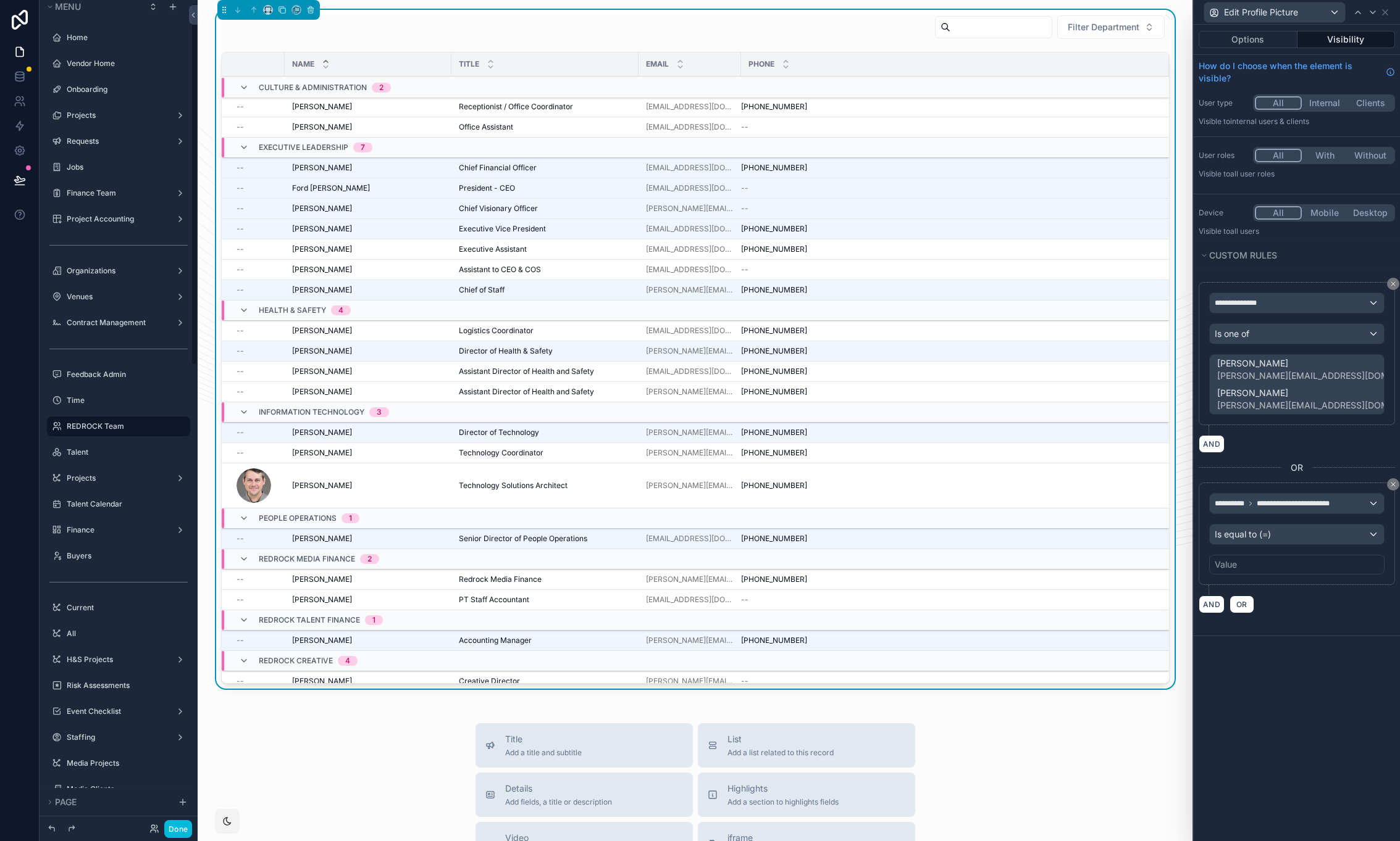
scroll to position [6, 0]
click at [1277, 565] on div "Value" at bounding box center [1296, 564] width 175 height 19
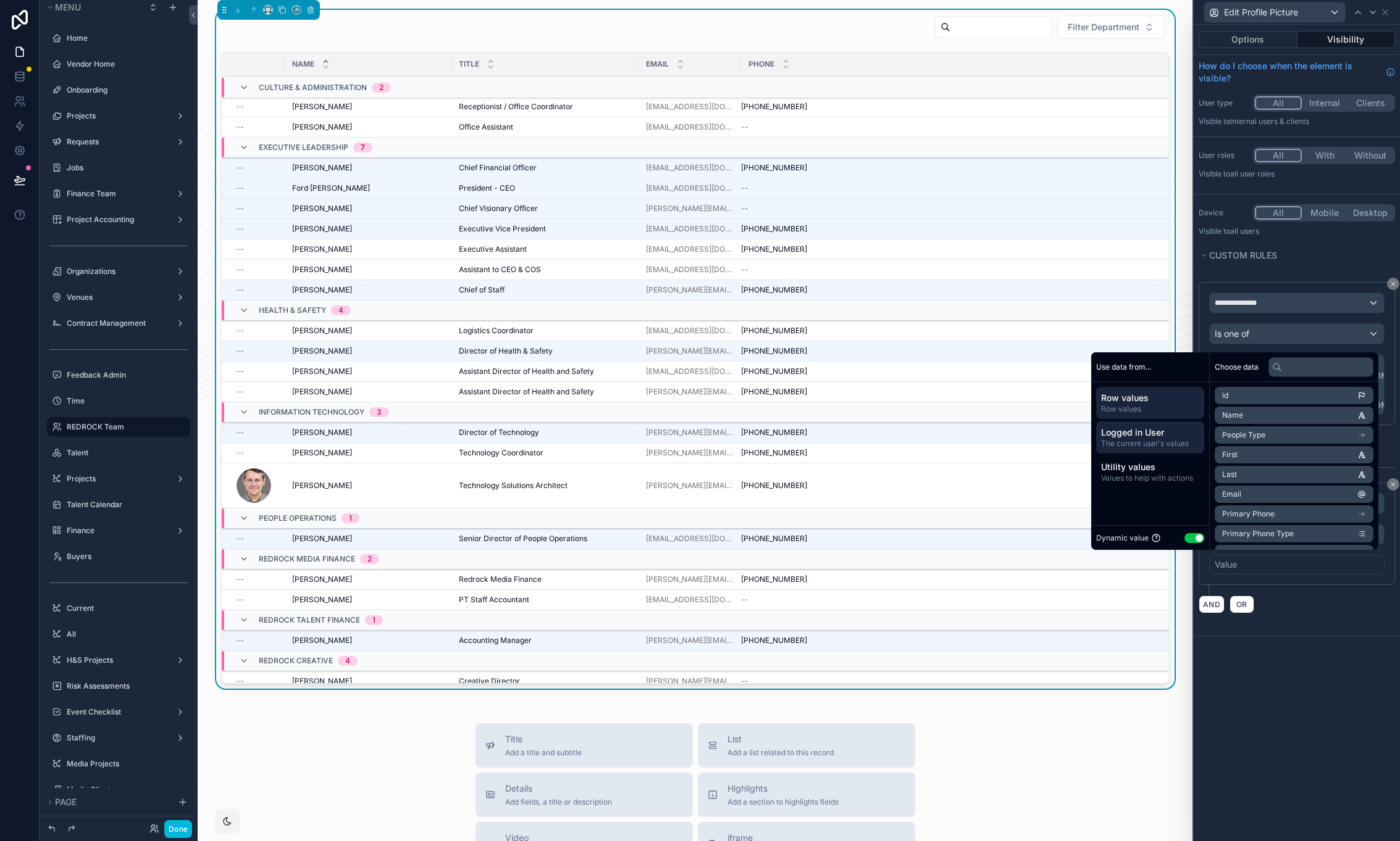
click at [1163, 439] on span "The current user's values" at bounding box center [1150, 443] width 98 height 10
click at [1237, 393] on li "id" at bounding box center [1293, 395] width 159 height 18
click at [1241, 661] on div "**********" at bounding box center [1296, 433] width 206 height 816
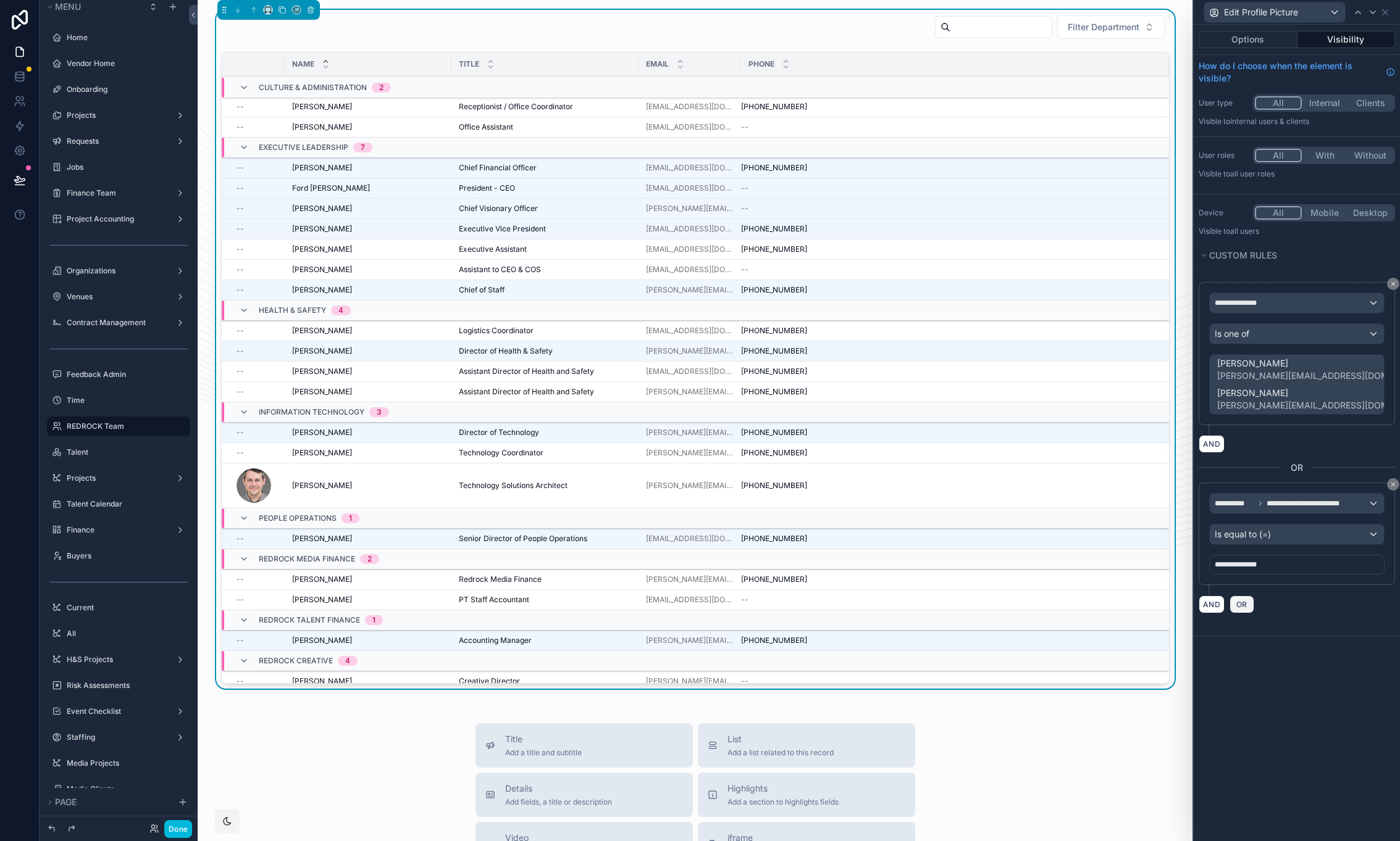
click at [1243, 603] on span "OR" at bounding box center [1241, 605] width 16 height 9
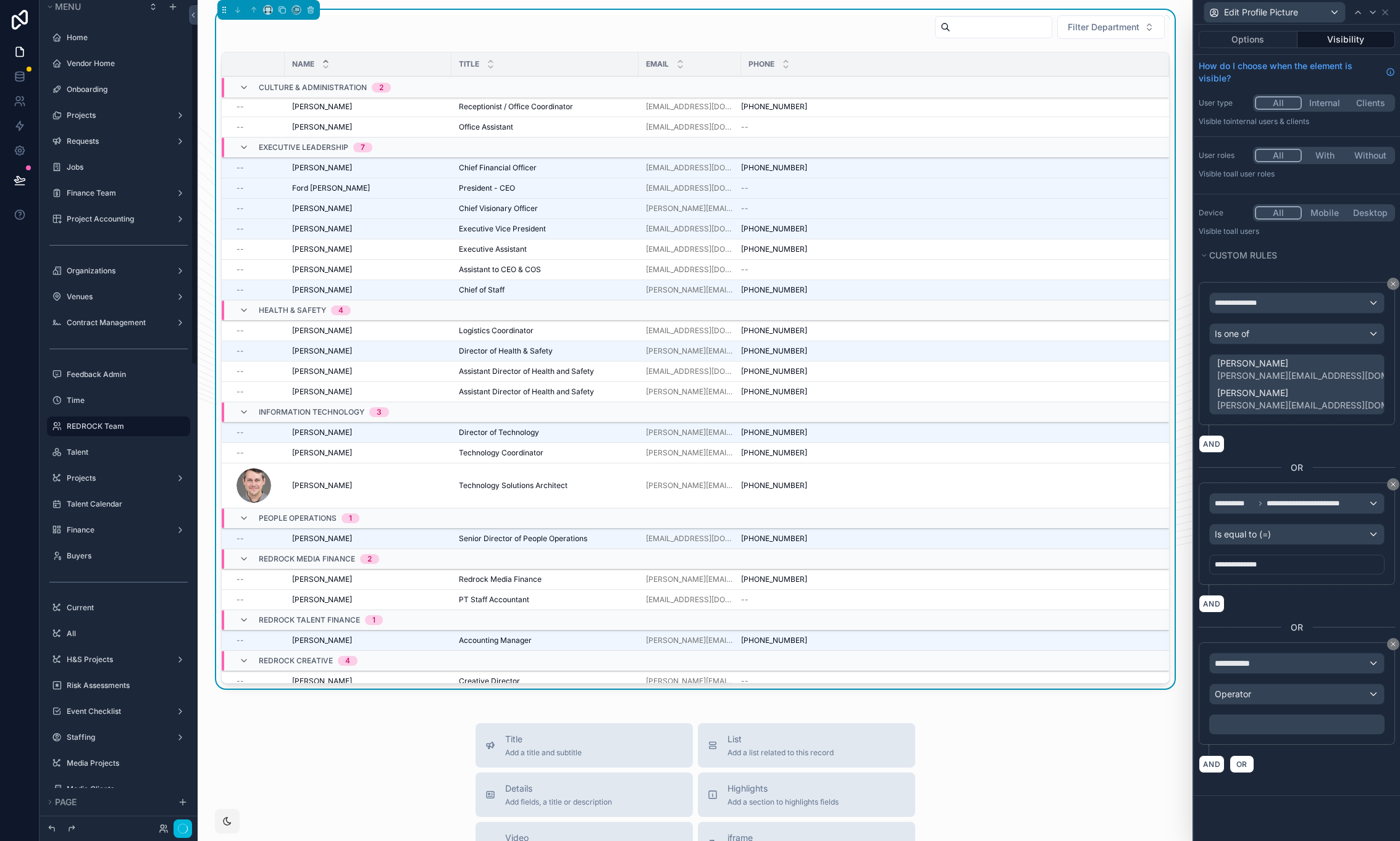
scroll to position [6, 0]
click at [1319, 660] on div "**********" at bounding box center [1297, 663] width 174 height 19
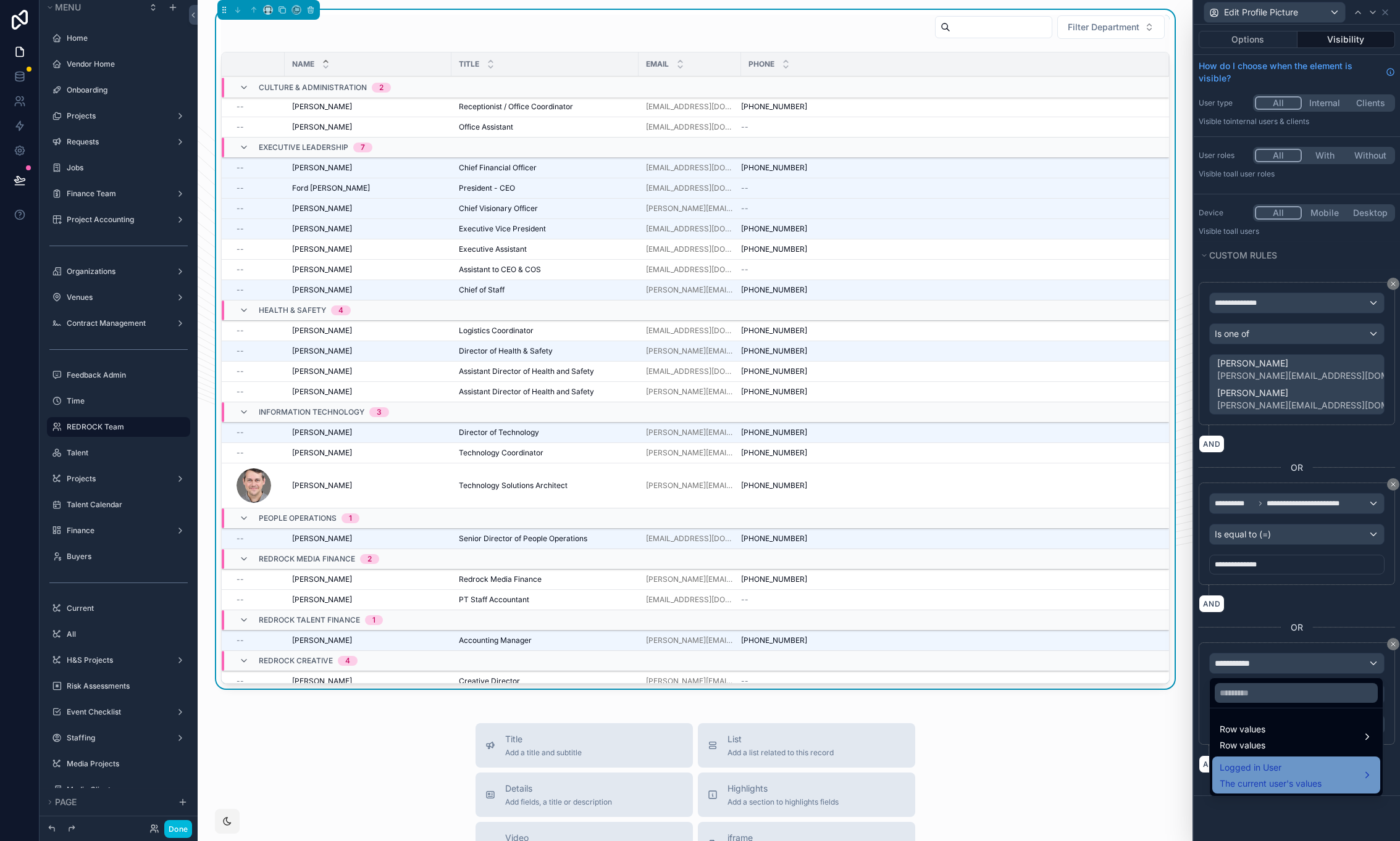
click at [1288, 773] on span "Logged in User" at bounding box center [1270, 768] width 102 height 15
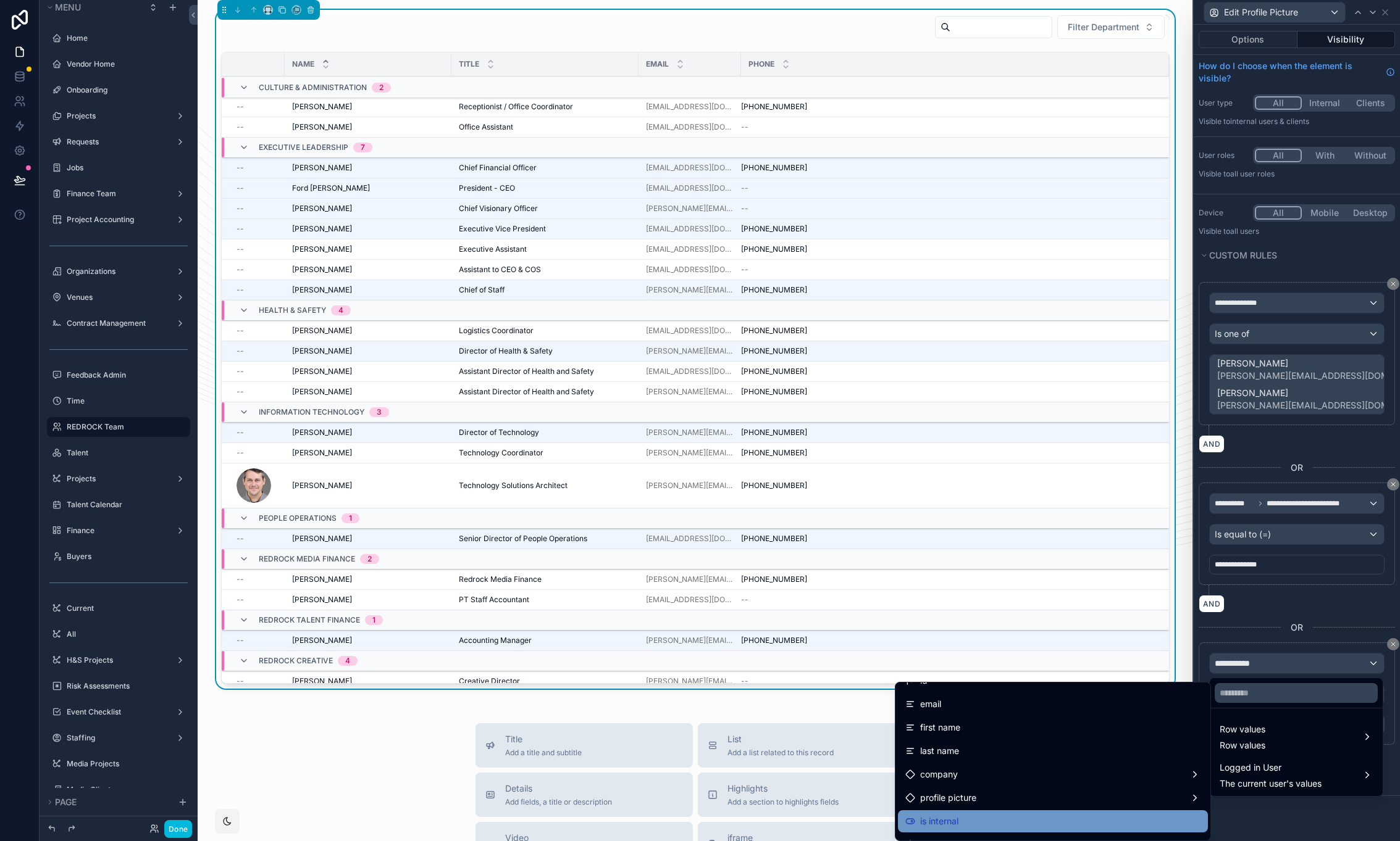
scroll to position [72, 0]
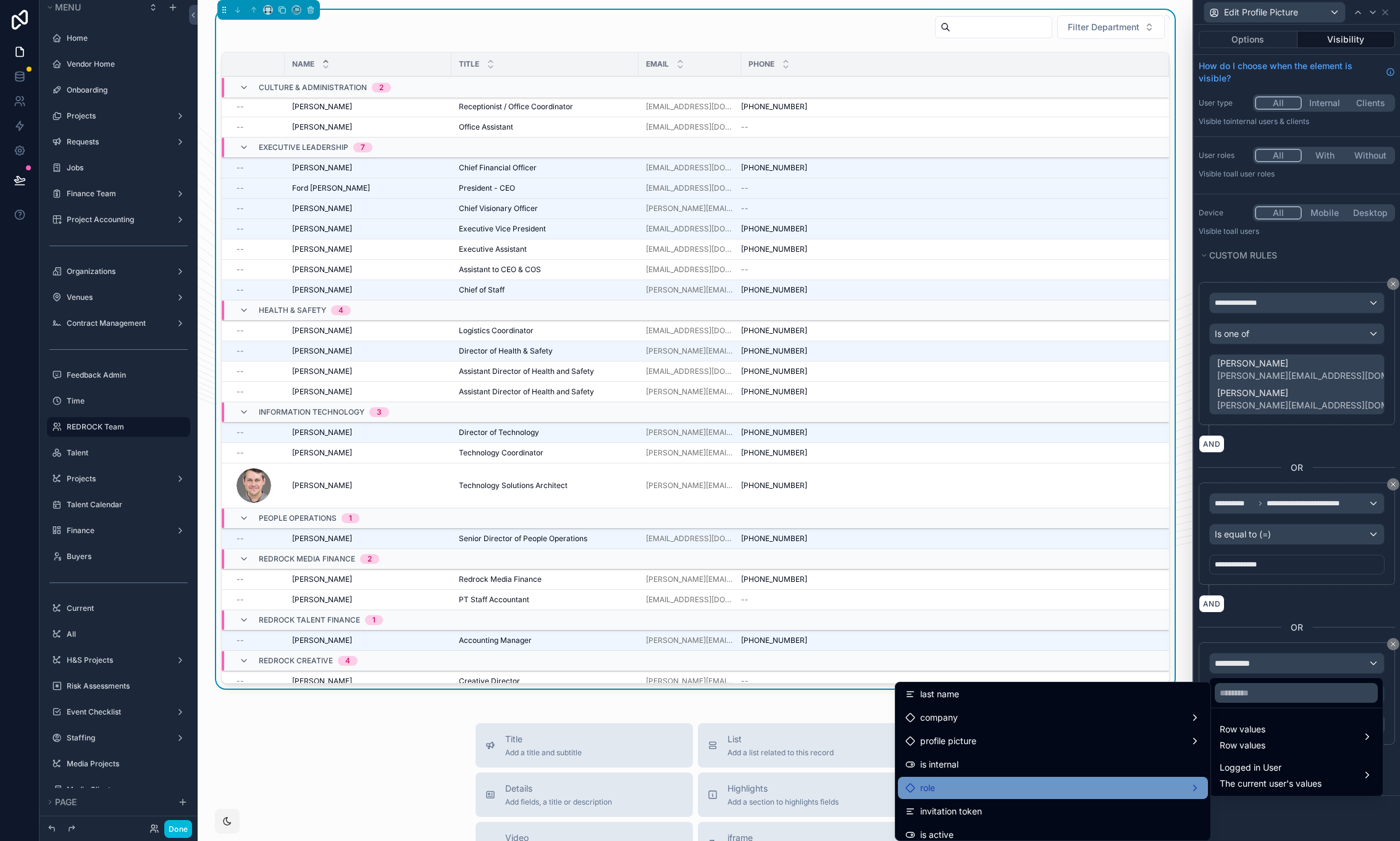
click at [1005, 793] on div "role" at bounding box center [1053, 788] width 295 height 15
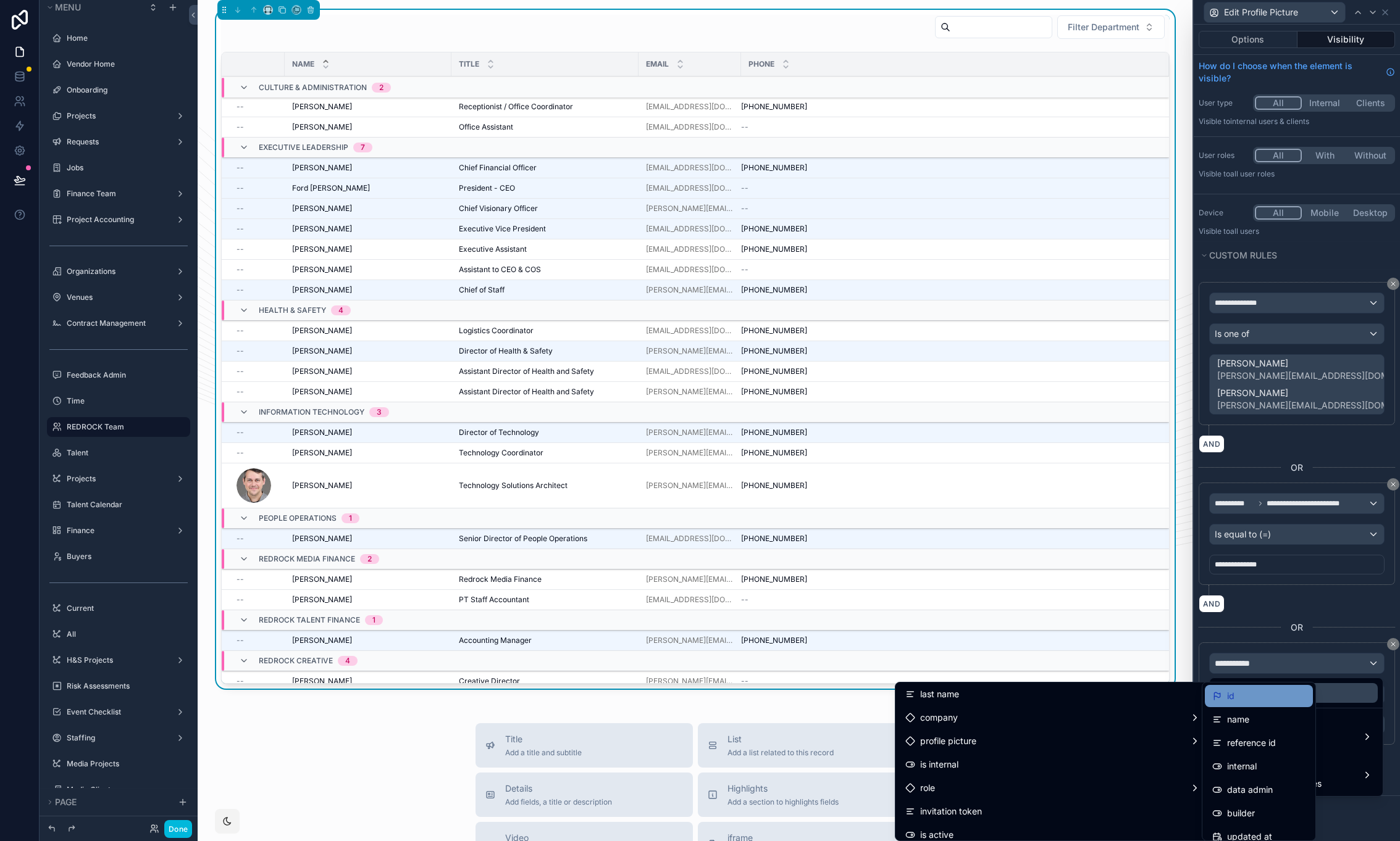
click at [1232, 700] on span "id" at bounding box center [1230, 696] width 7 height 15
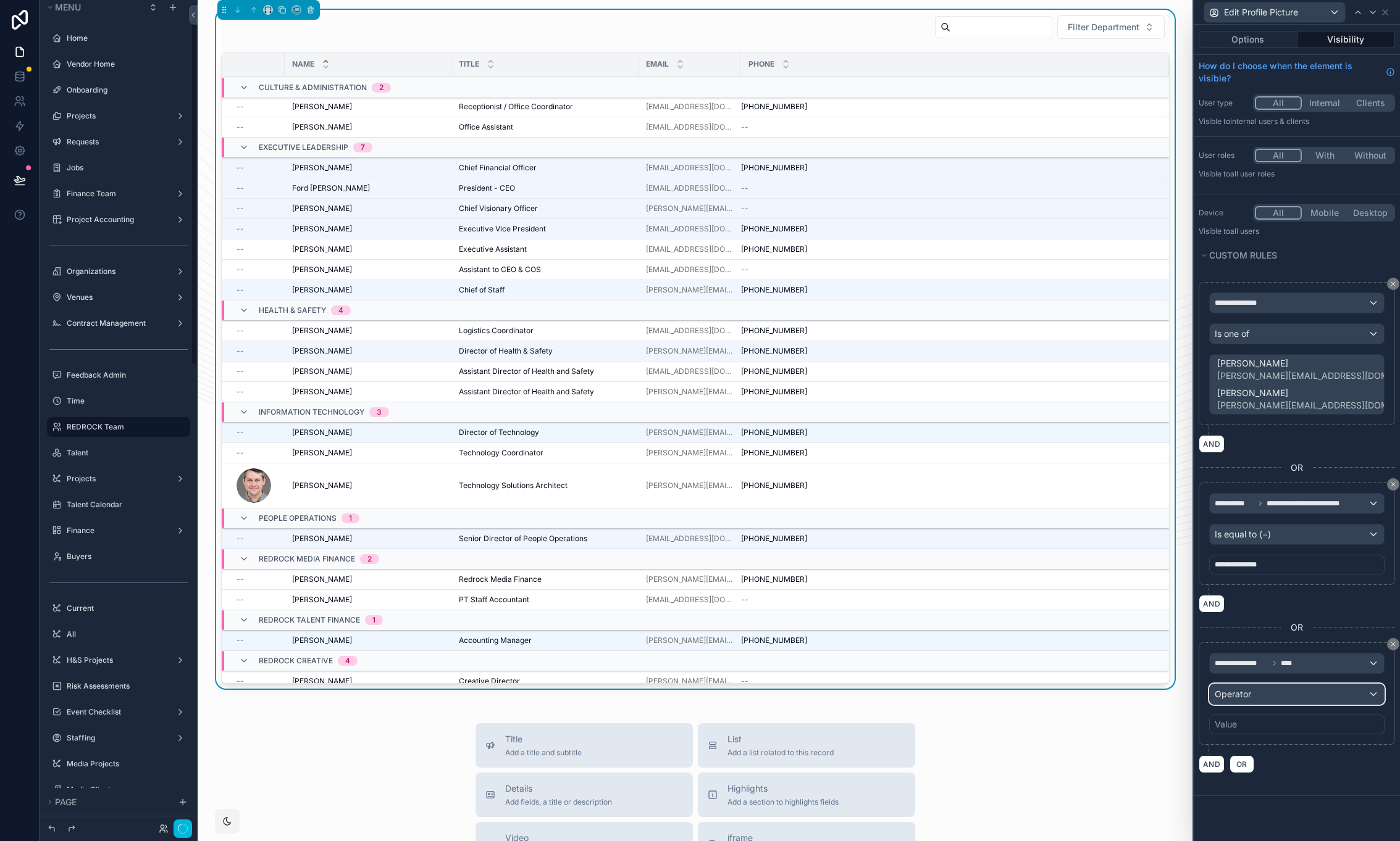
click at [1284, 702] on div "Operator" at bounding box center [1297, 694] width 174 height 19
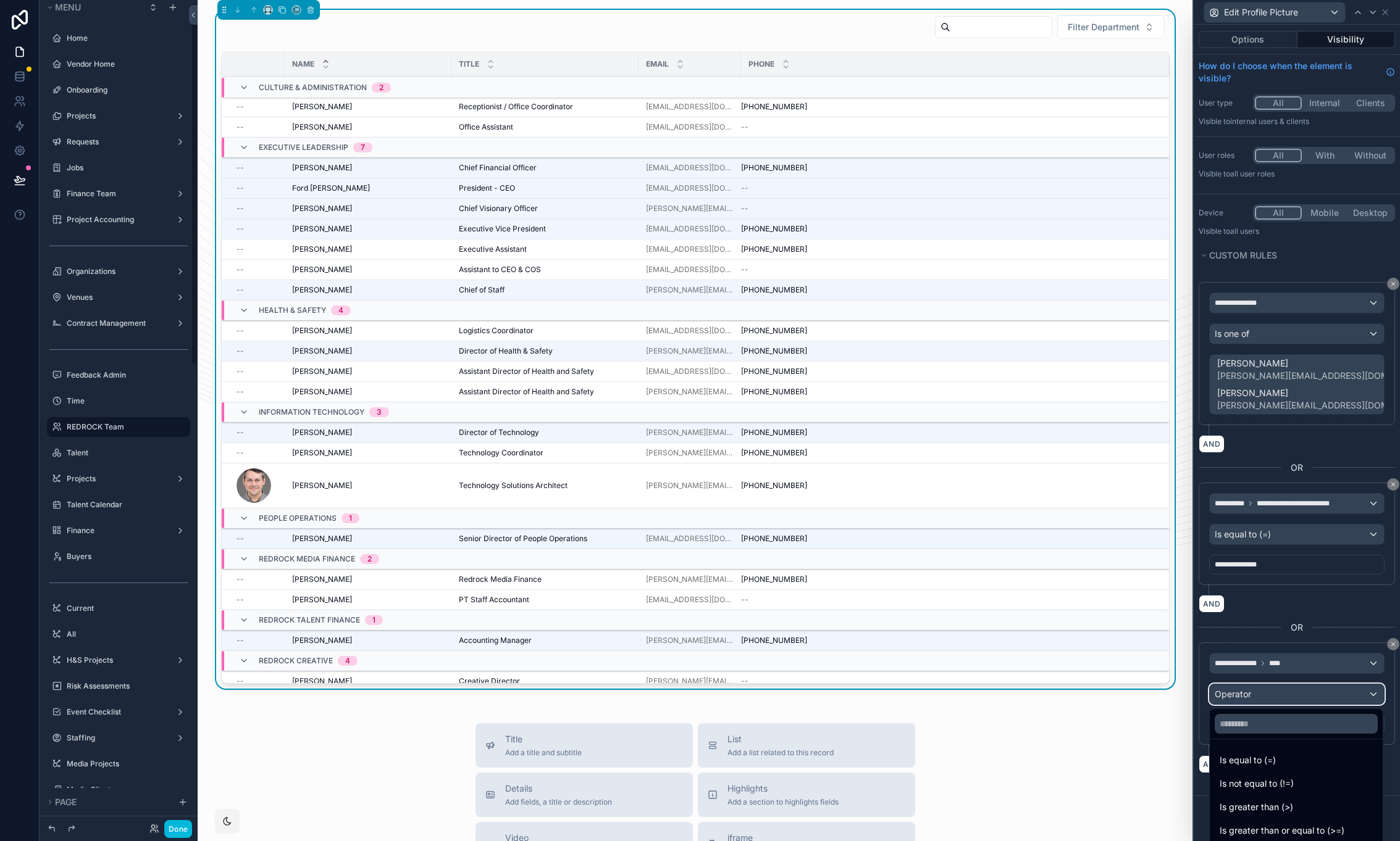
scroll to position [6, 0]
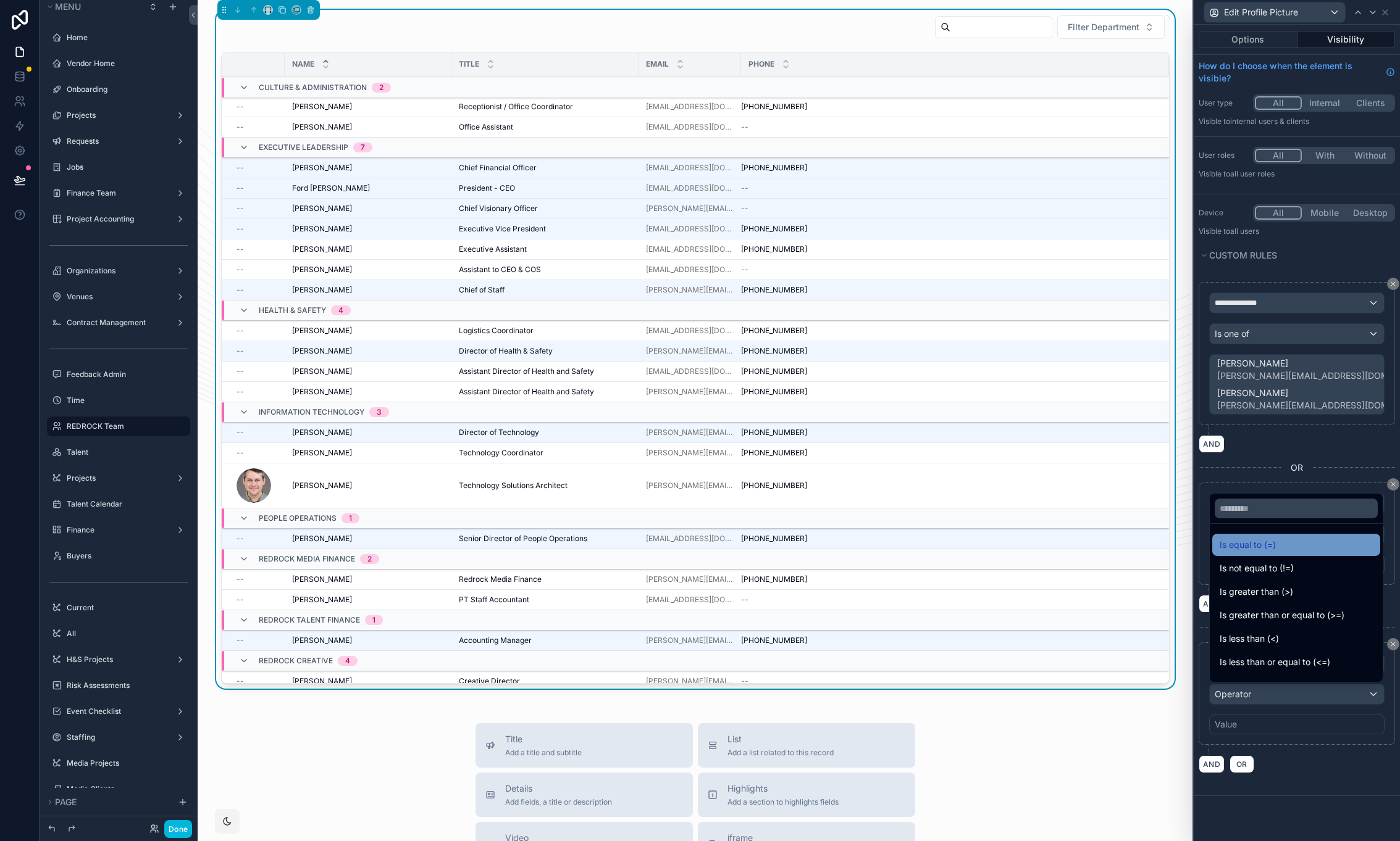
click at [1257, 542] on span "Is equal to (=)" at bounding box center [1247, 545] width 57 height 15
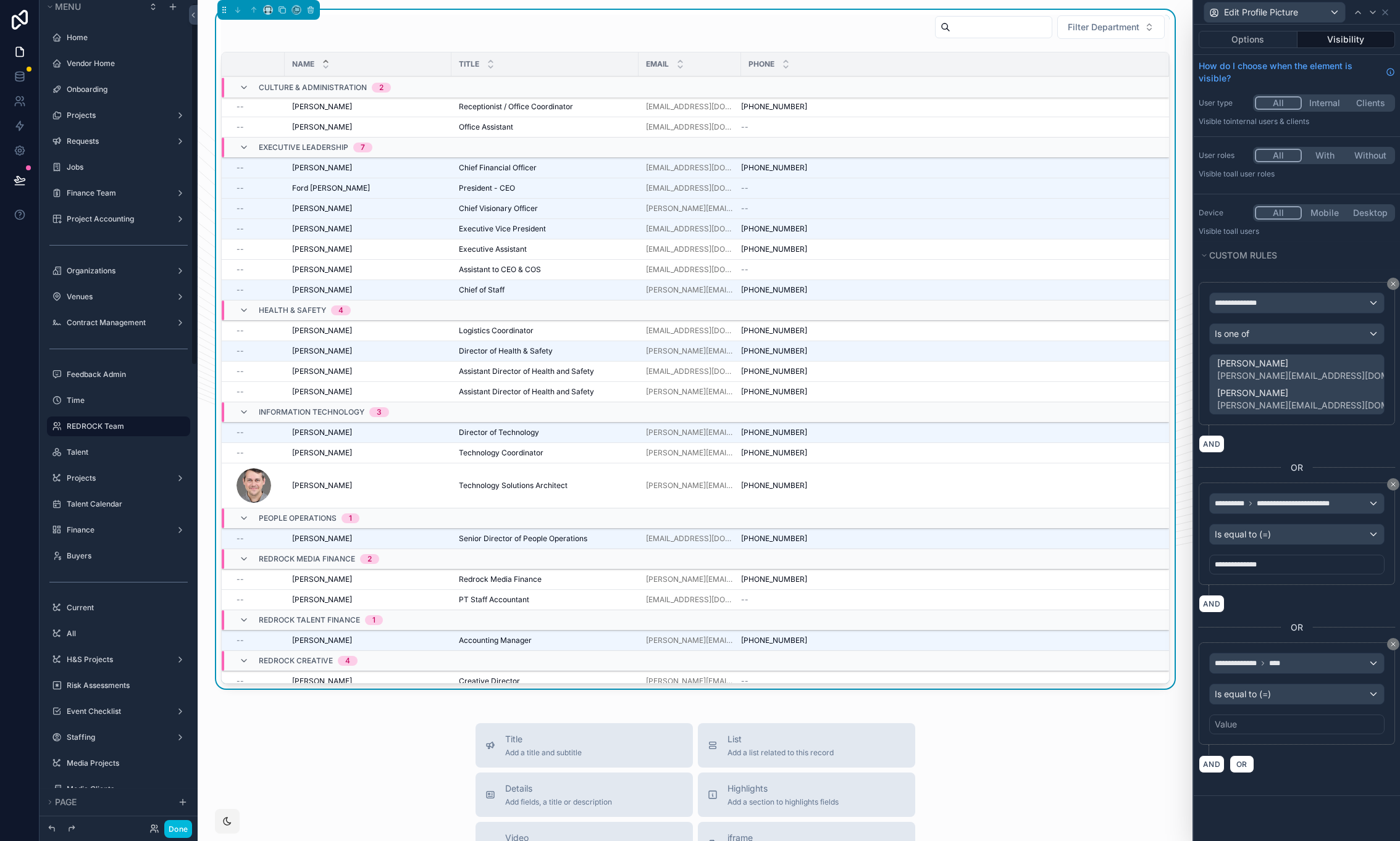
scroll to position [6, 0]
click at [1279, 720] on div "Value" at bounding box center [1296, 724] width 175 height 19
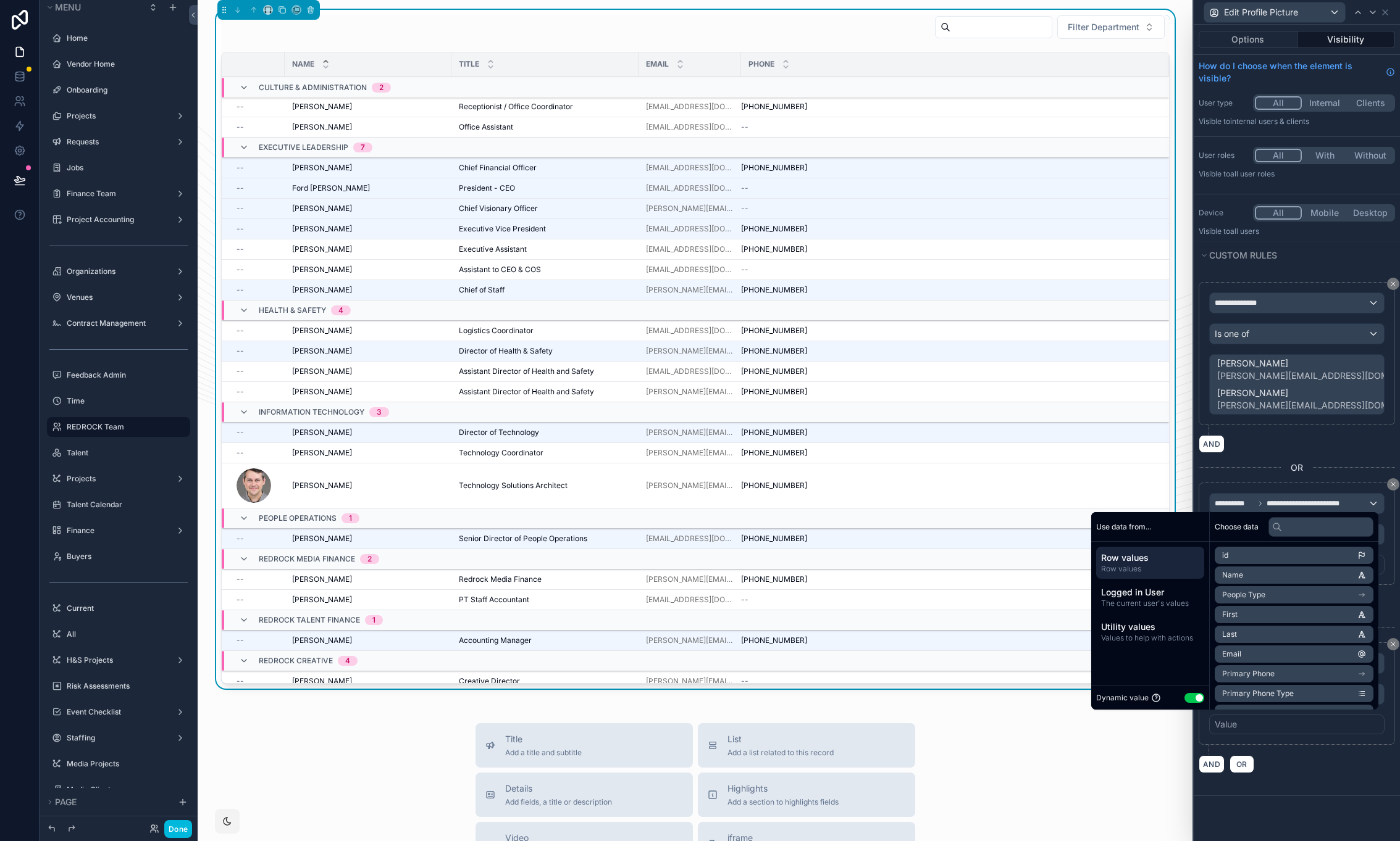
click at [1191, 697] on button "Use setting" at bounding box center [1193, 697] width 19 height 10
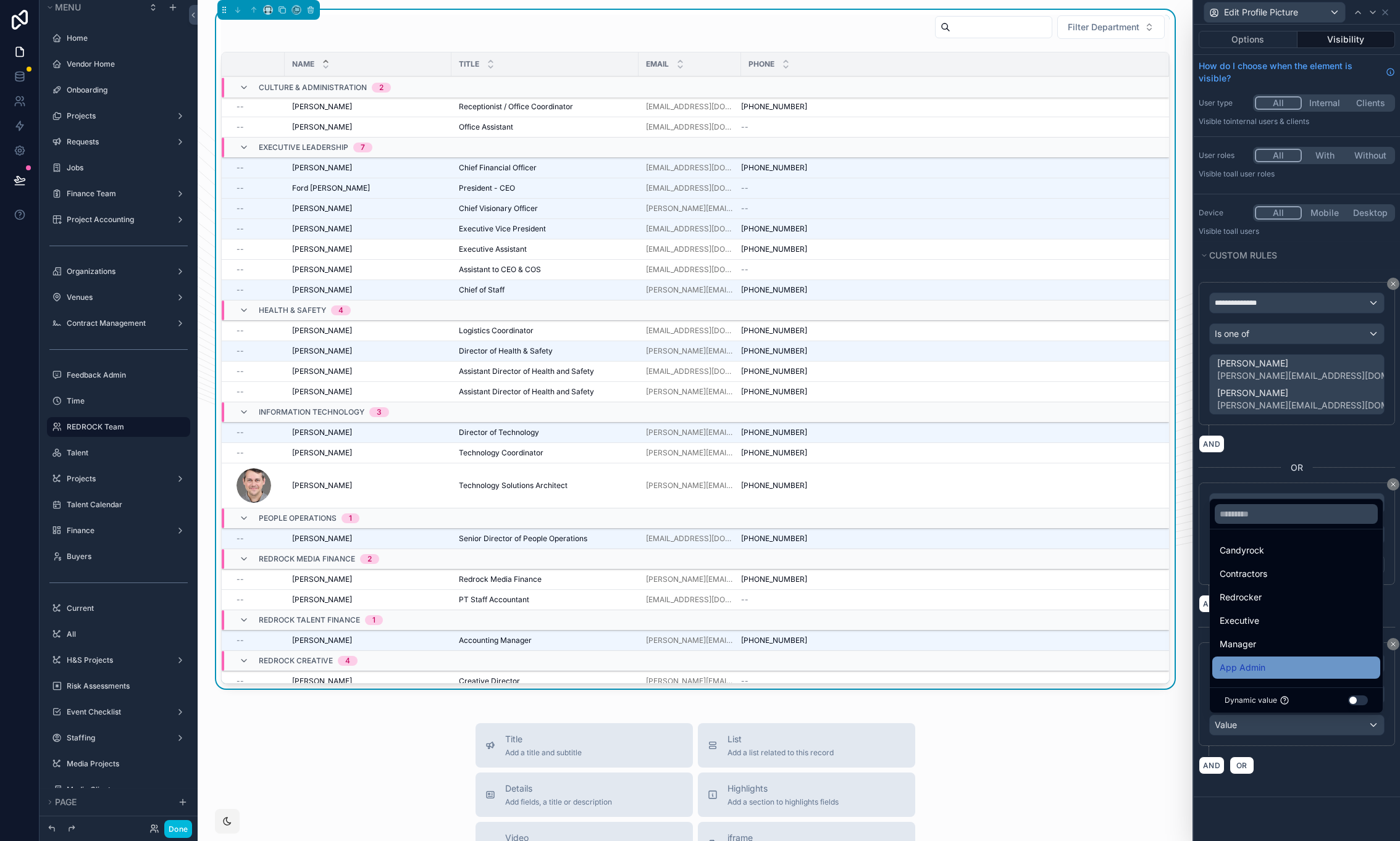
click at [1274, 666] on div "App Admin" at bounding box center [1295, 668] width 153 height 15
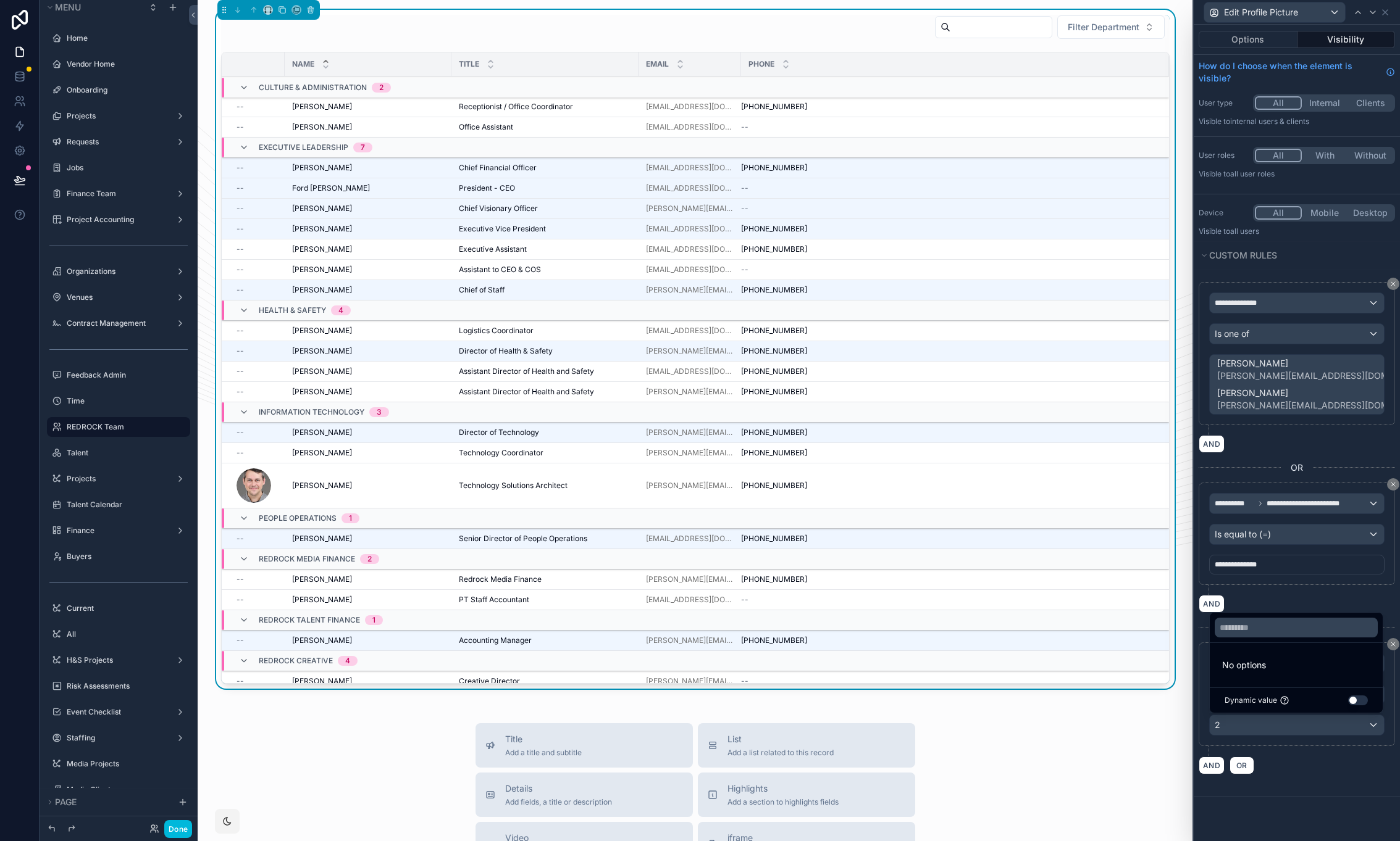
click at [1290, 768] on div "AND OR" at bounding box center [1297, 765] width 197 height 19
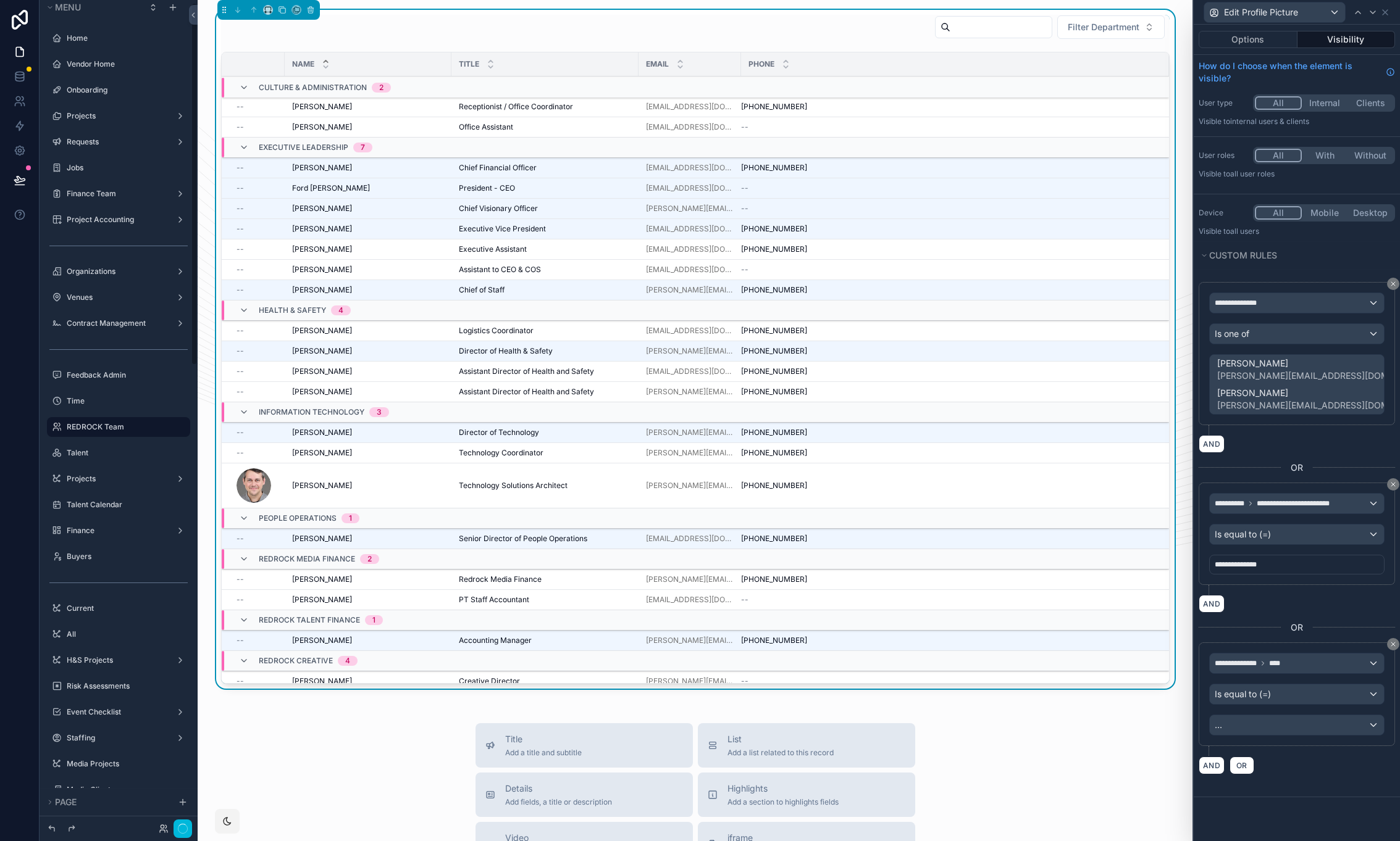
scroll to position [6, 0]
click at [24, 181] on icon at bounding box center [19, 179] width 10 height 6
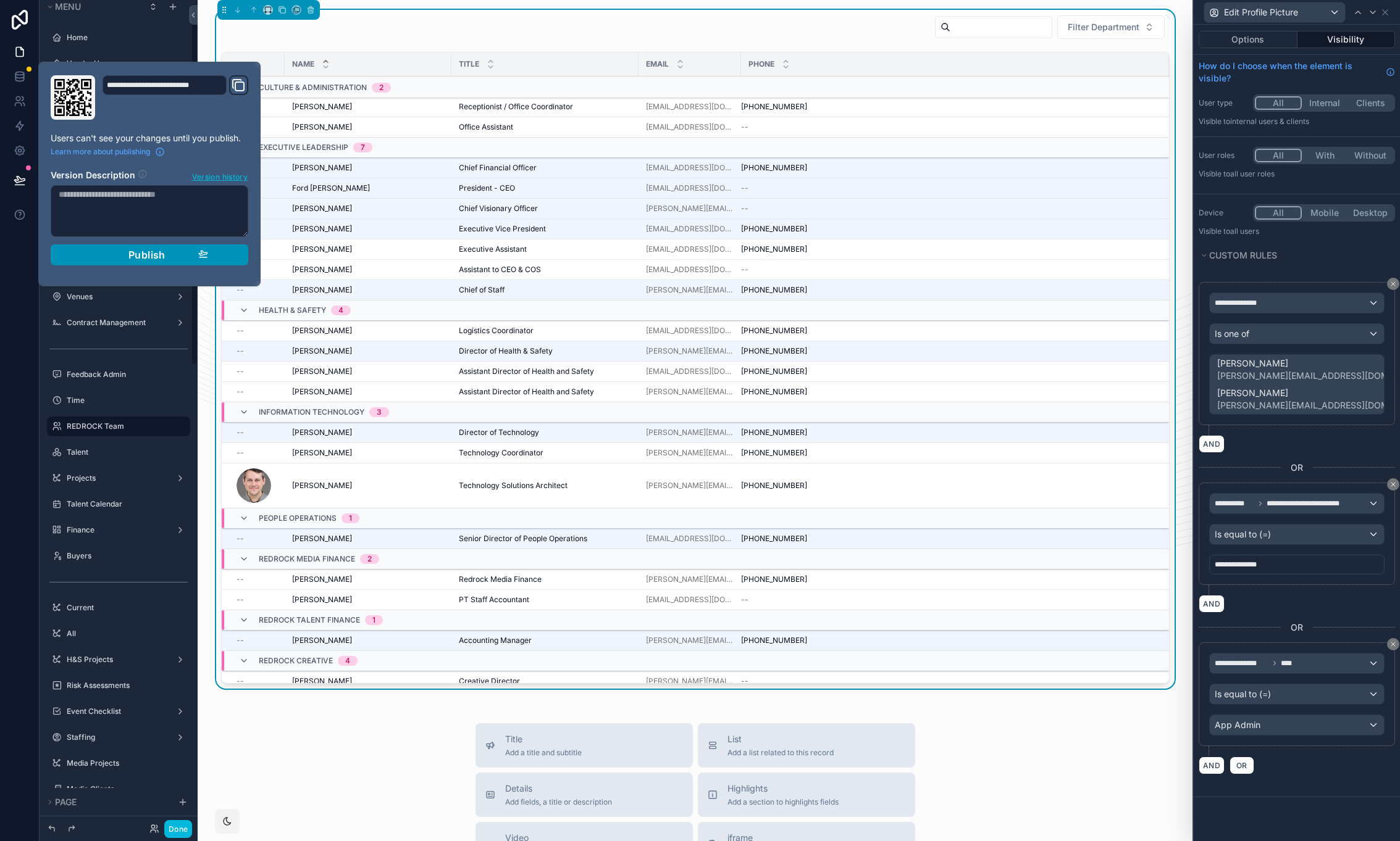
click at [115, 248] on div "Publish" at bounding box center [149, 254] width 117 height 12
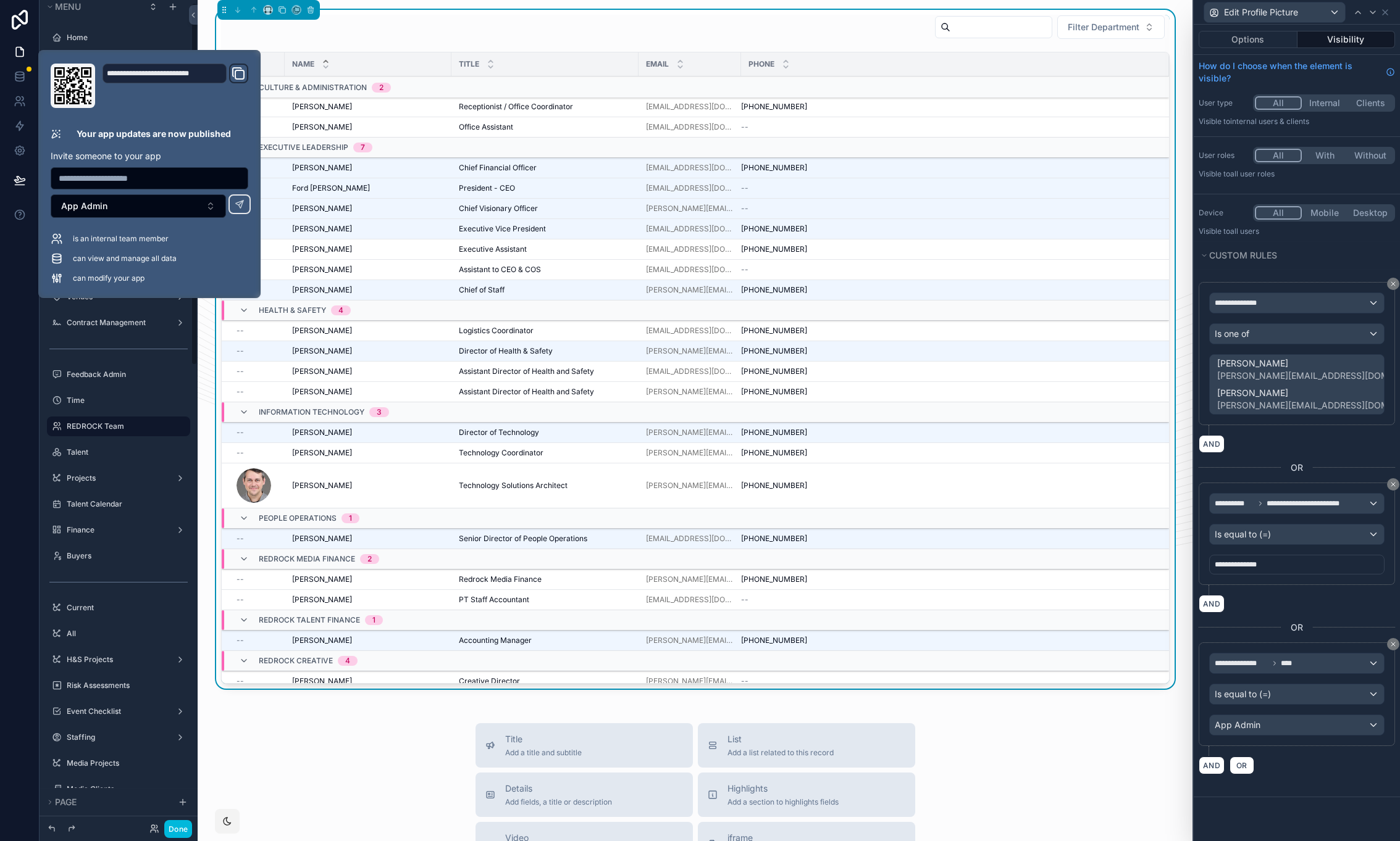
click at [267, 704] on div "Filter Department Name Title Email Phone Culture & Administration 2 -- [PERSON_…" at bounding box center [695, 631] width 995 height 1261
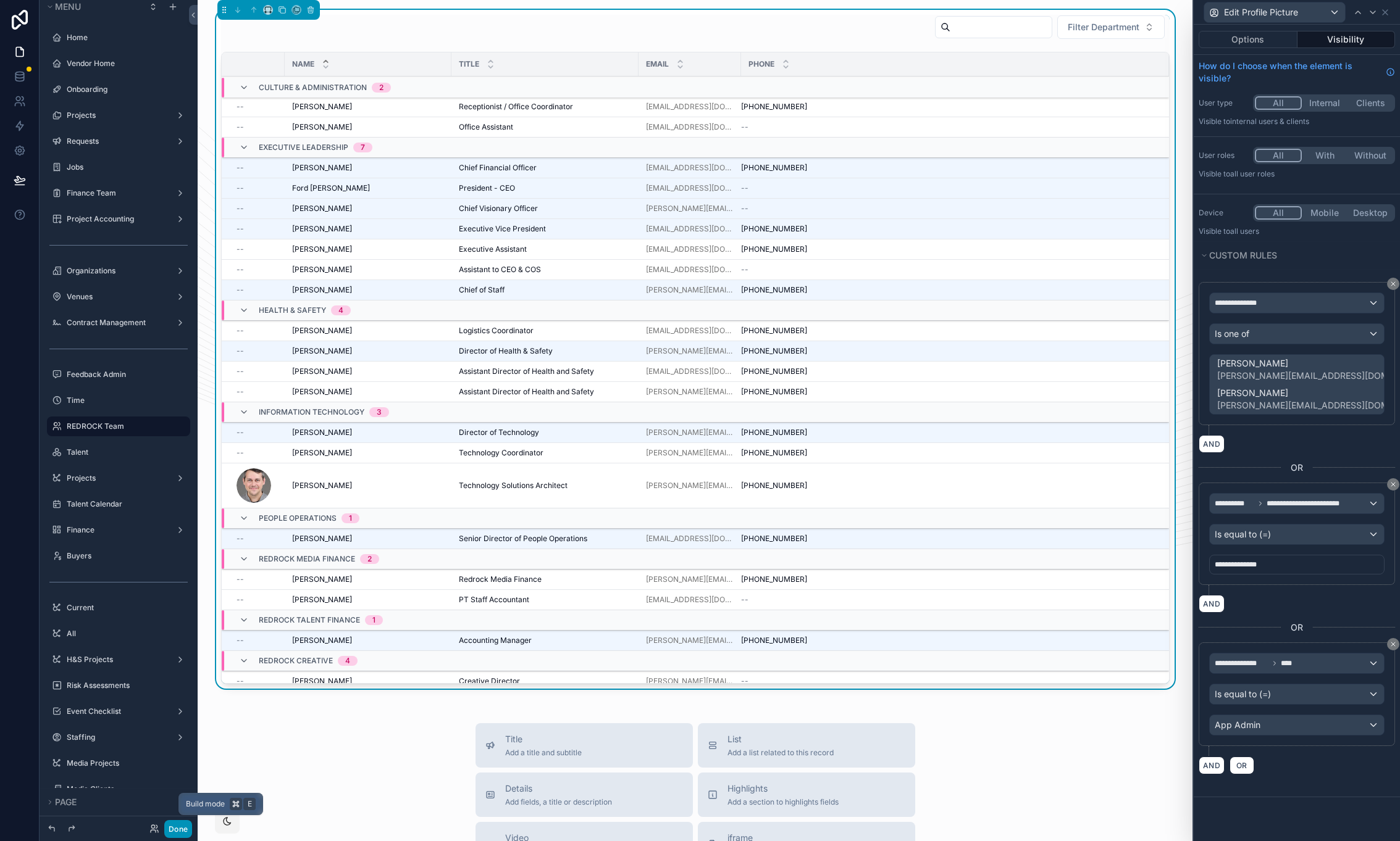
click at [177, 827] on button "Done" at bounding box center [178, 828] width 28 height 18
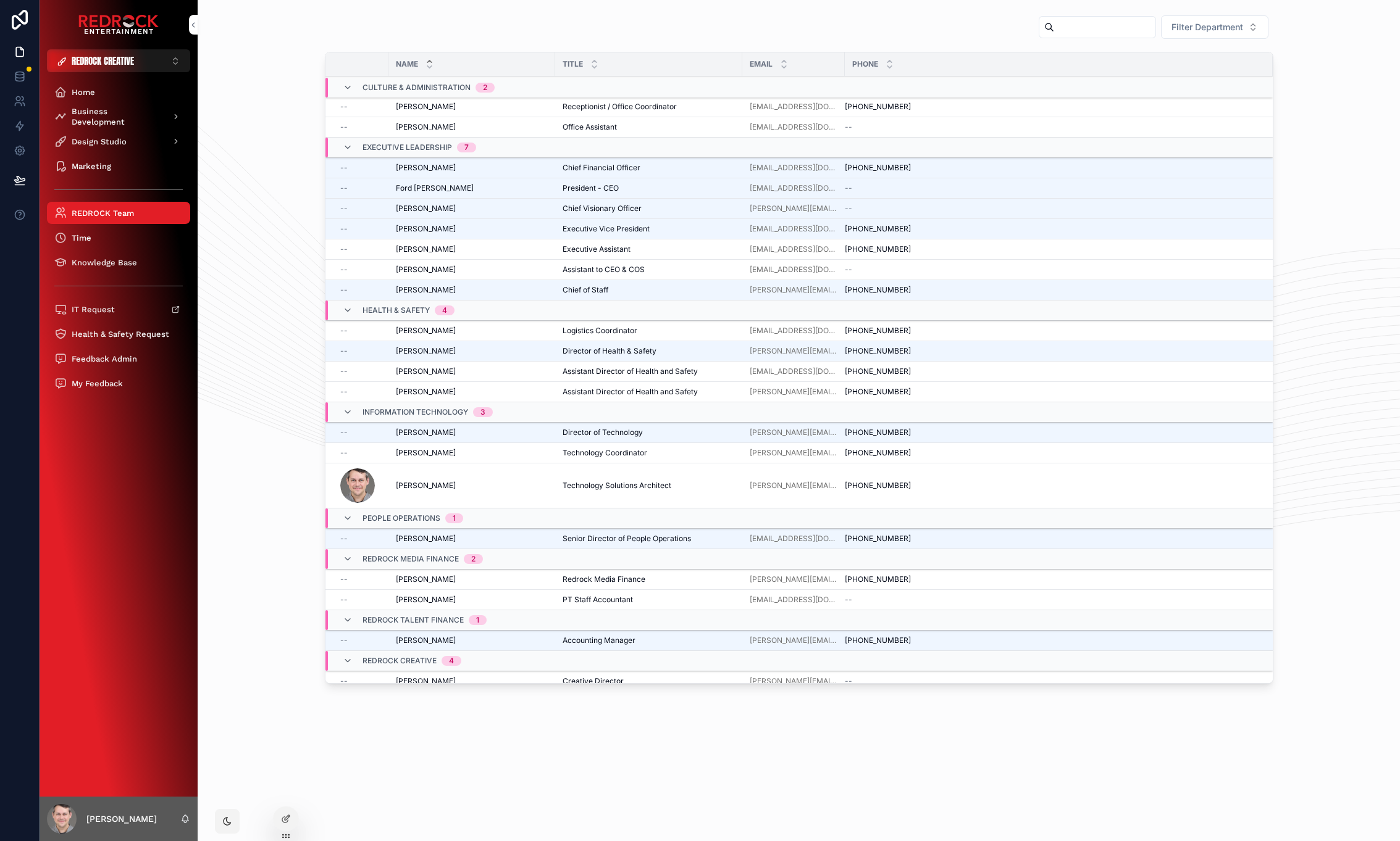
drag, startPoint x: 333, startPoint y: 32, endPoint x: 309, endPoint y: 32, distance: 24.0
drag, startPoint x: 309, startPoint y: 32, endPoint x: 294, endPoint y: 31, distance: 15.0
click at [0, 0] on span "Edit Profile Picture" at bounding box center [0, 0] width 0 height 0
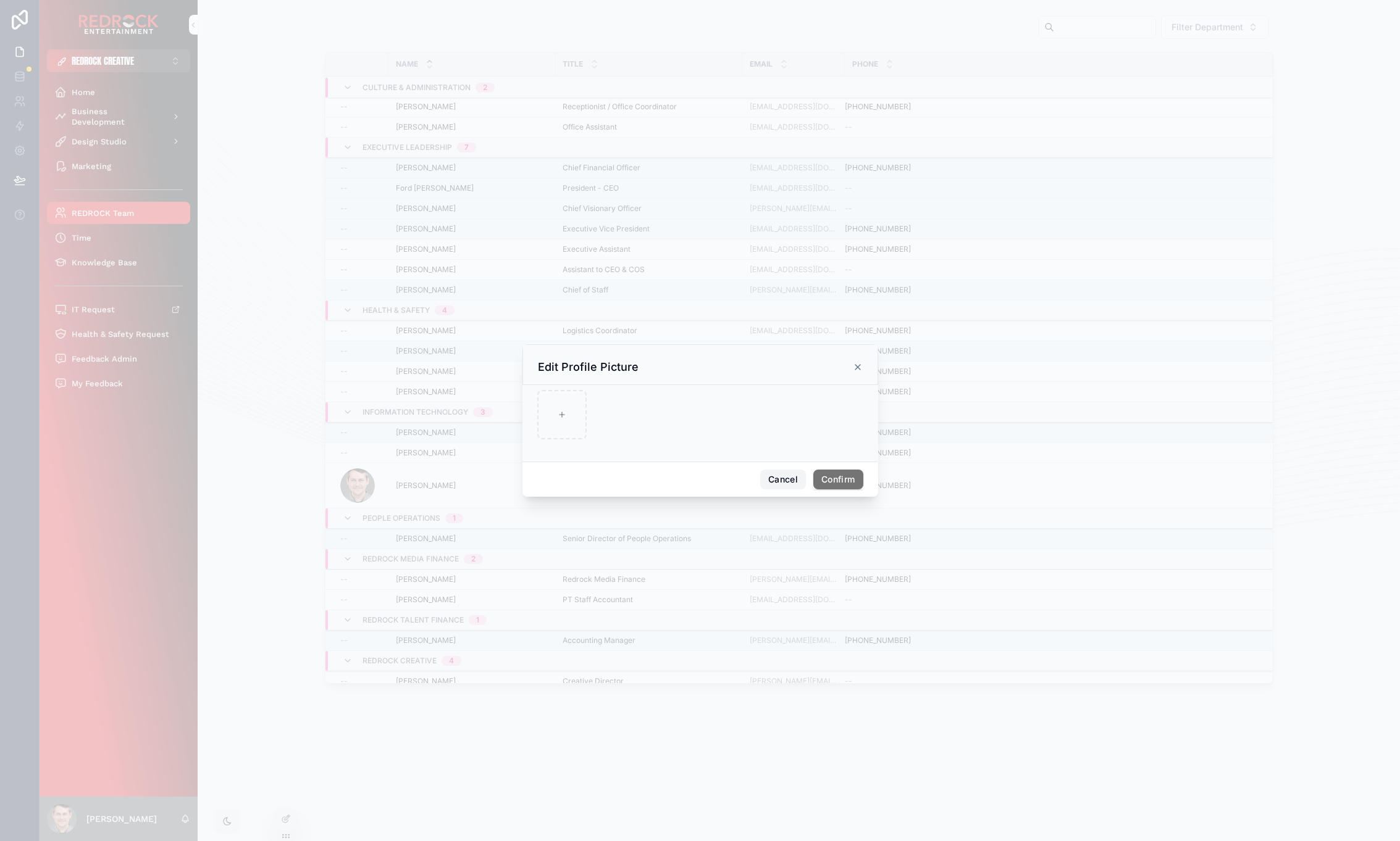
click at [797, 473] on button "Cancel" at bounding box center [782, 478] width 45 height 19
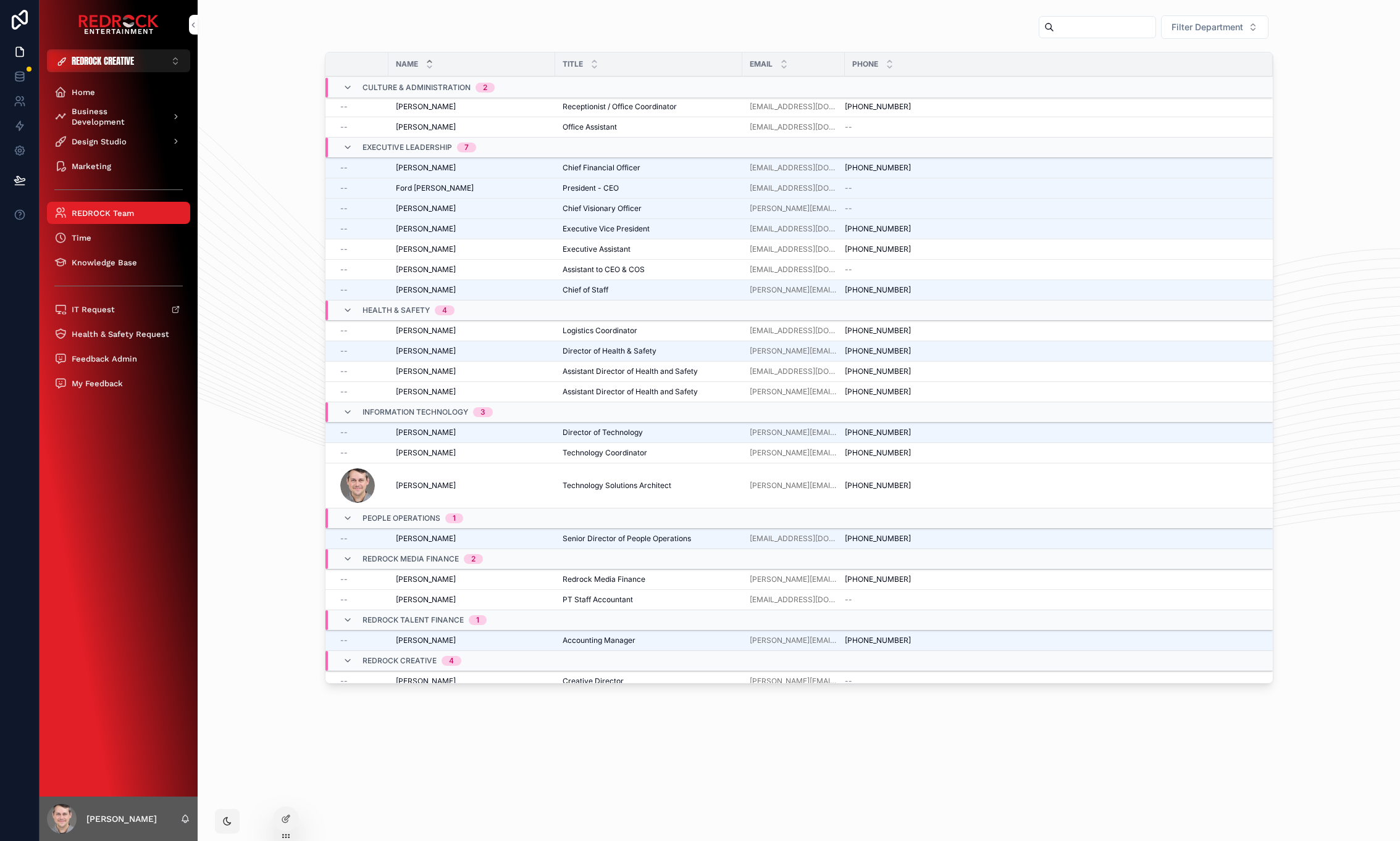
click at [524, 17] on div "Filter Department" at bounding box center [799, 30] width 948 height 30
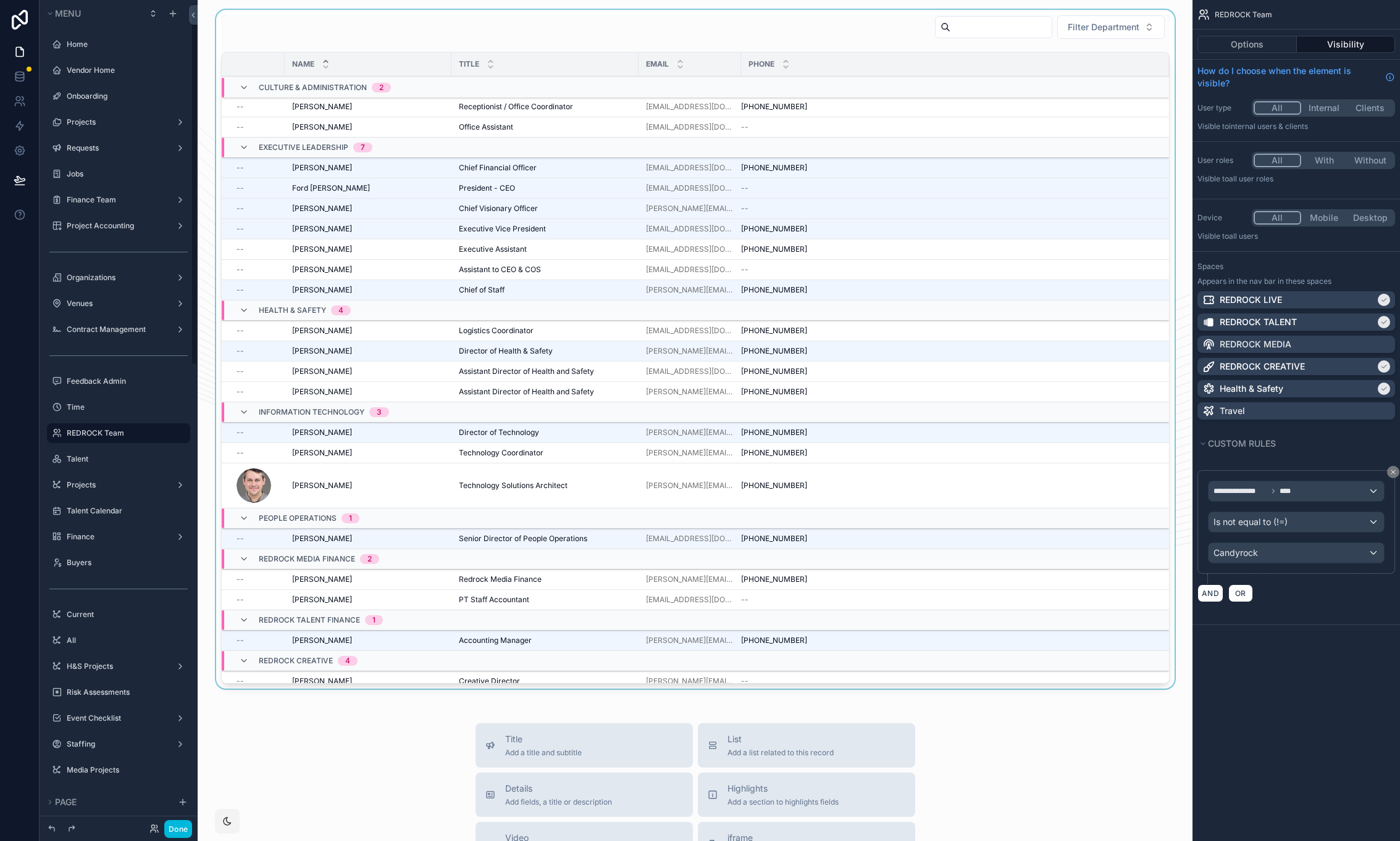
click at [842, 29] on div "scrollable content" at bounding box center [695, 351] width 975 height 683
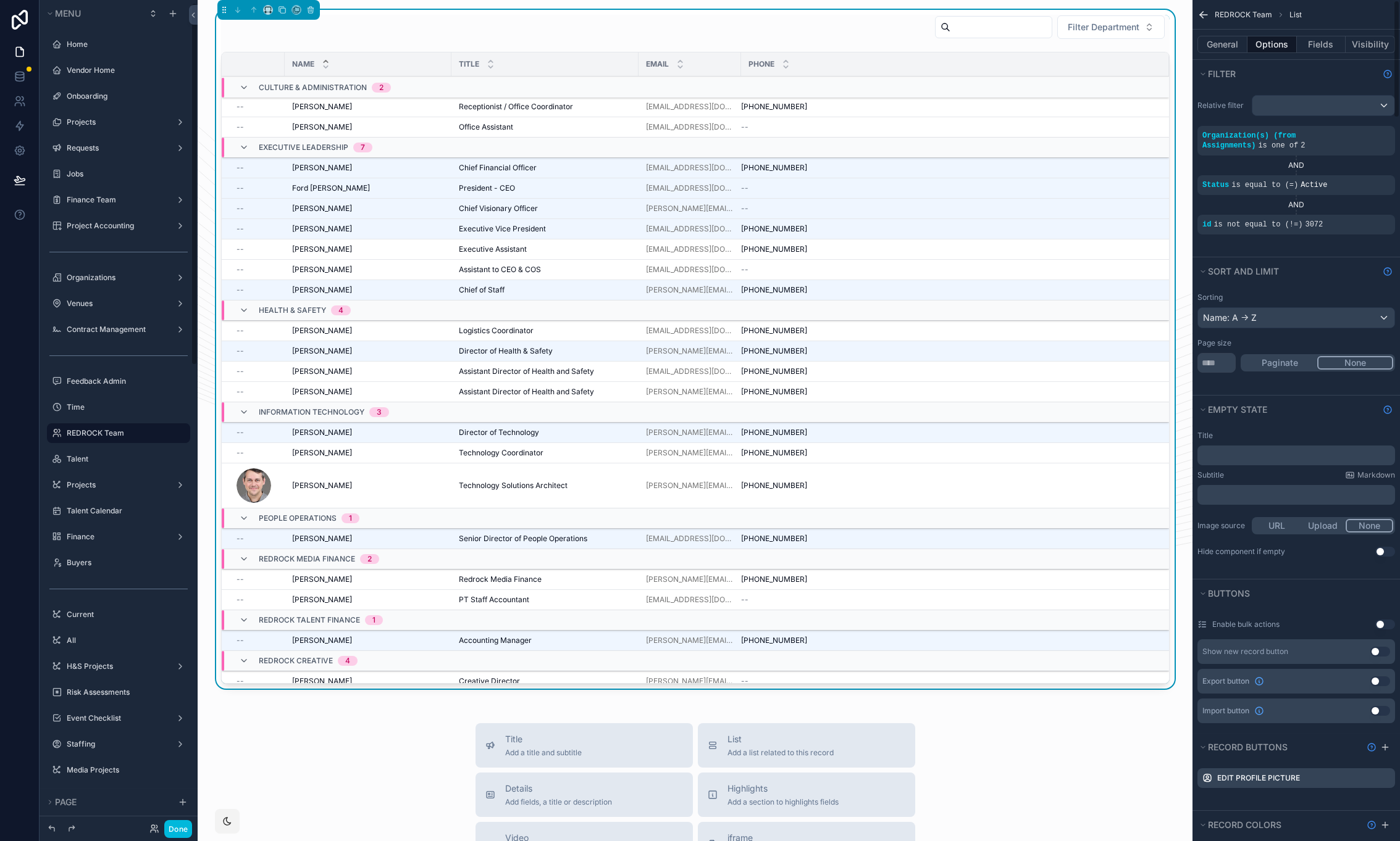
scroll to position [6, 0]
click at [0, 0] on icon "scrollable content" at bounding box center [0, 0] width 0 height 0
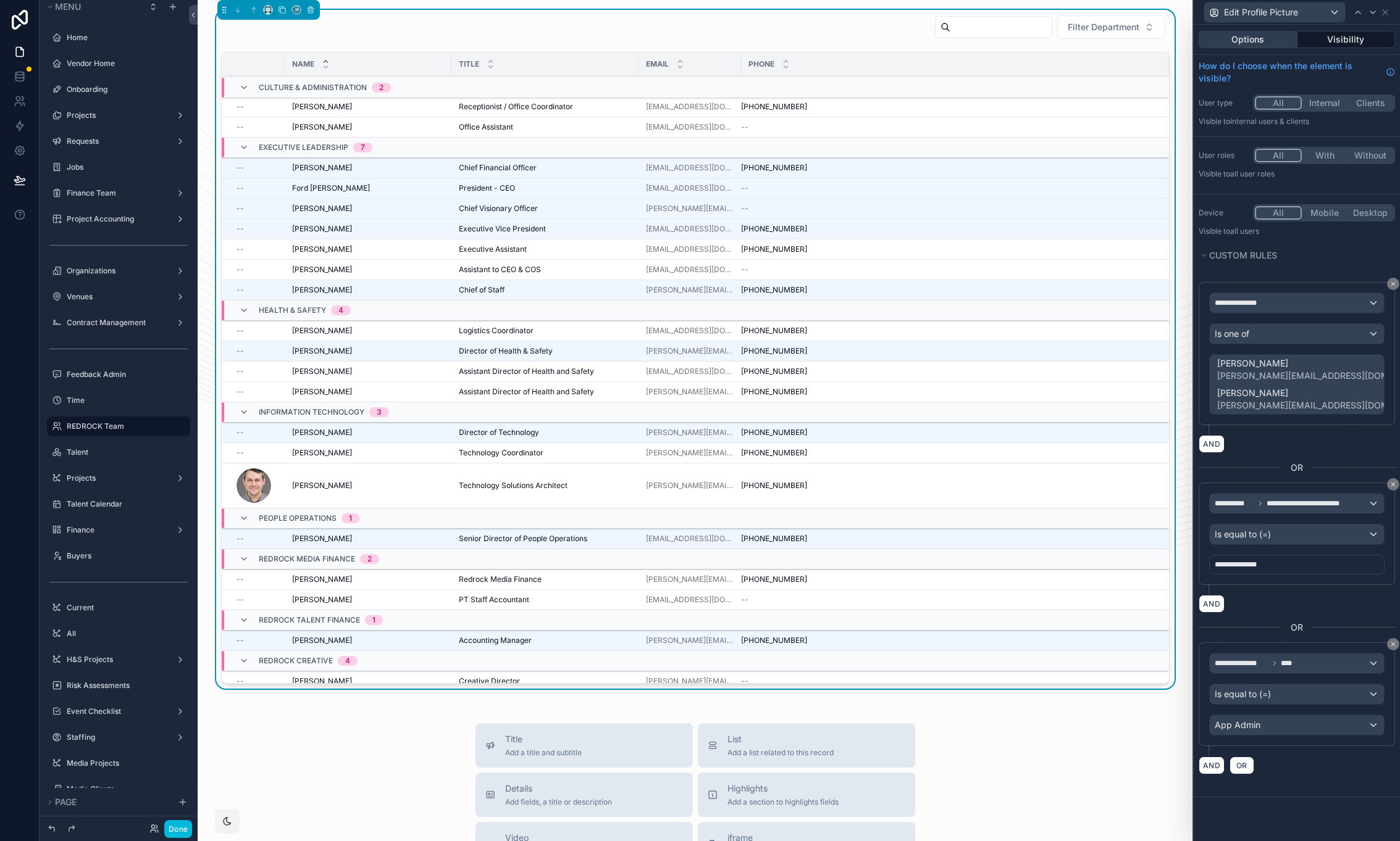
click at [1256, 42] on button "Options" at bounding box center [1248, 39] width 98 height 18
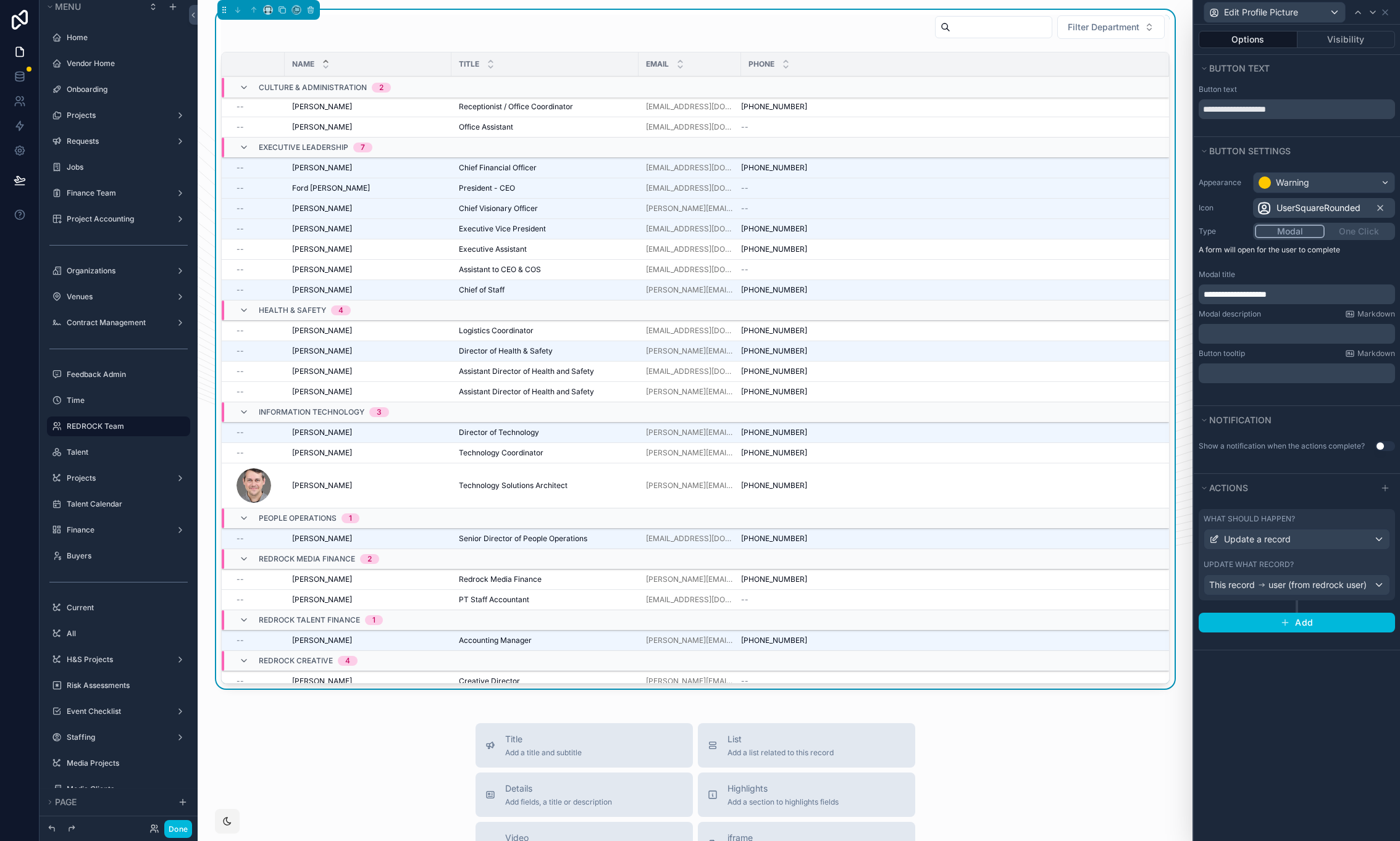
click at [1267, 329] on p "﻿" at bounding box center [1298, 333] width 189 height 12
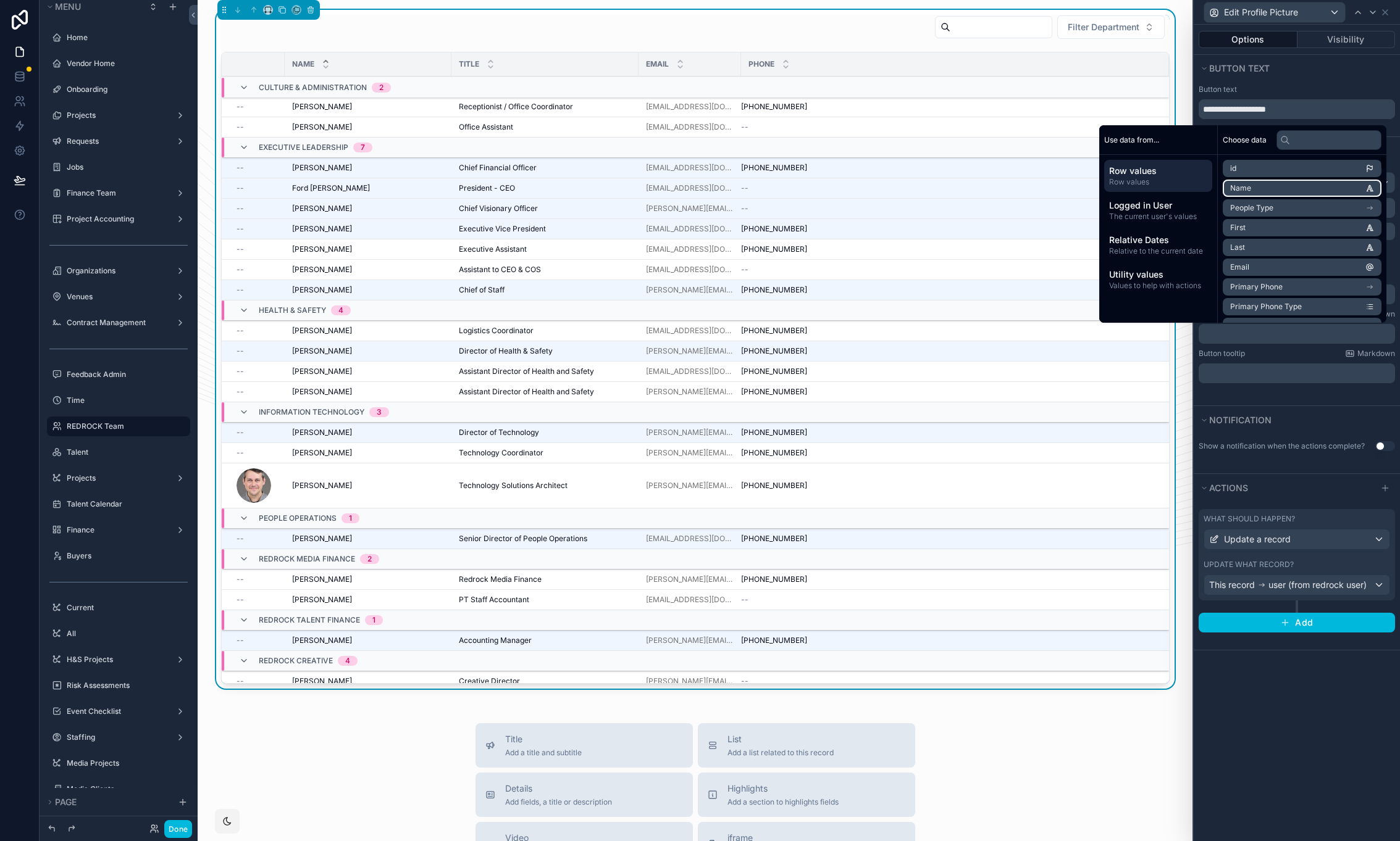
click at [1265, 189] on li "Name" at bounding box center [1302, 188] width 159 height 18
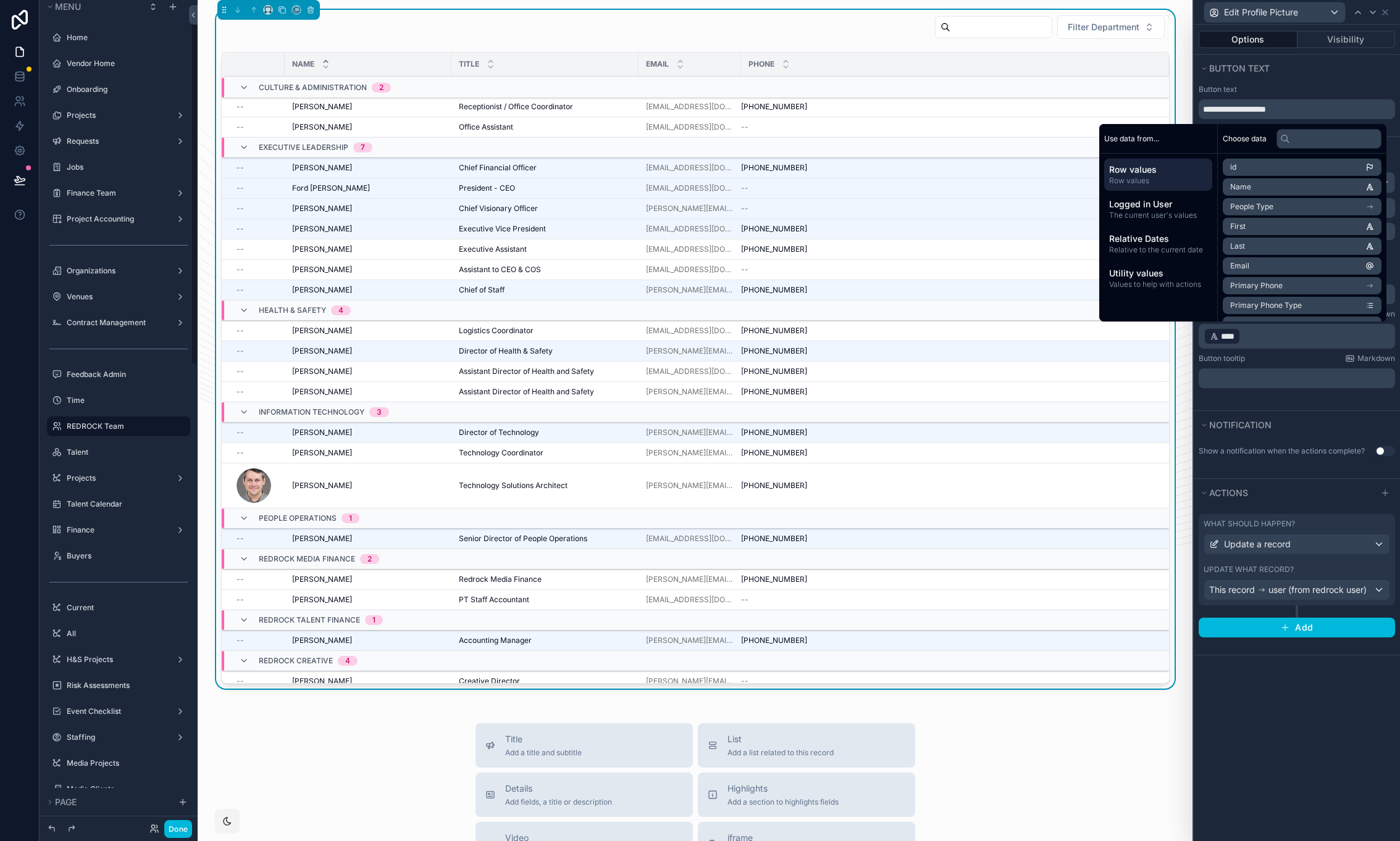
click at [22, 175] on icon at bounding box center [19, 180] width 12 height 12
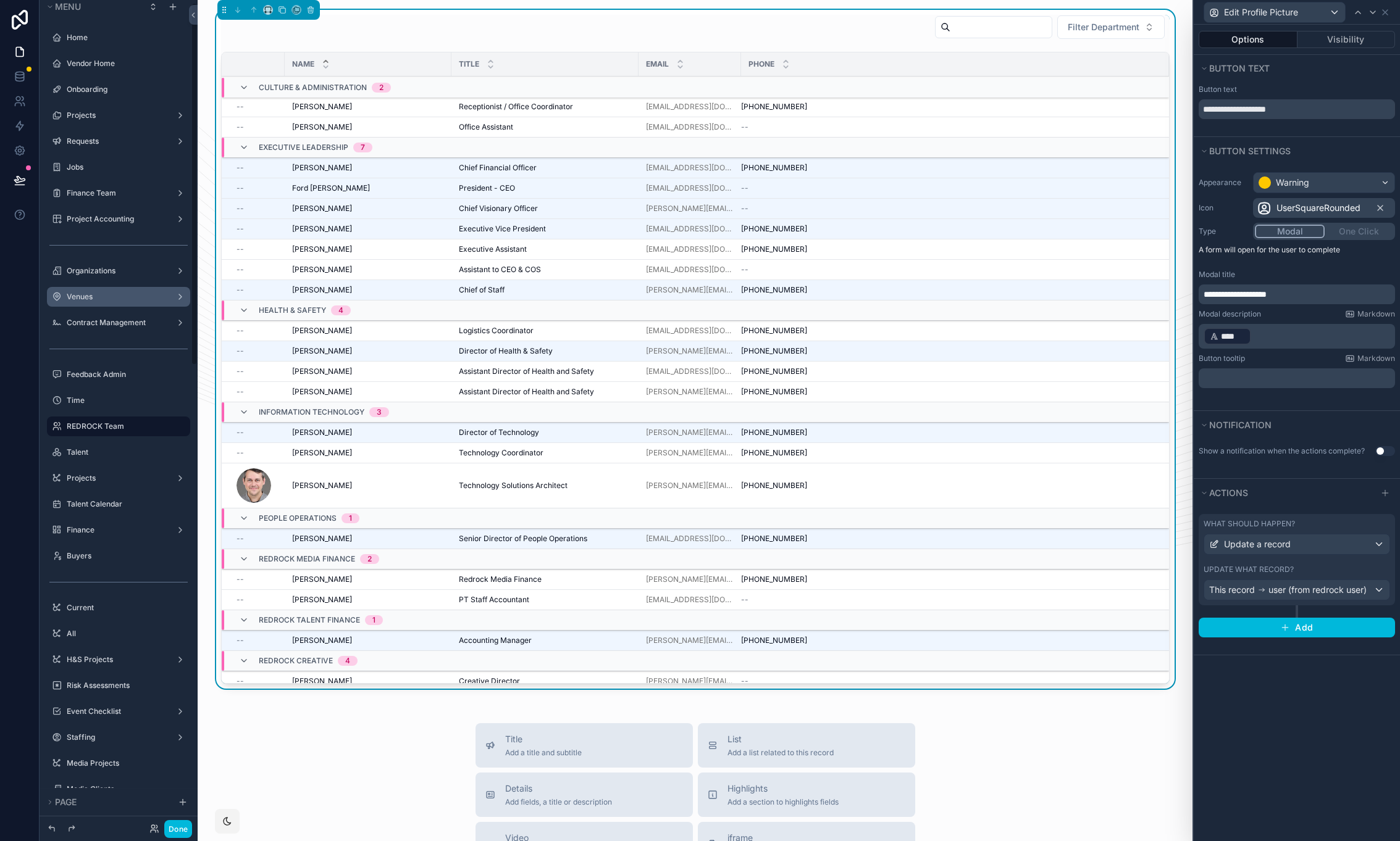
scroll to position [6, 0]
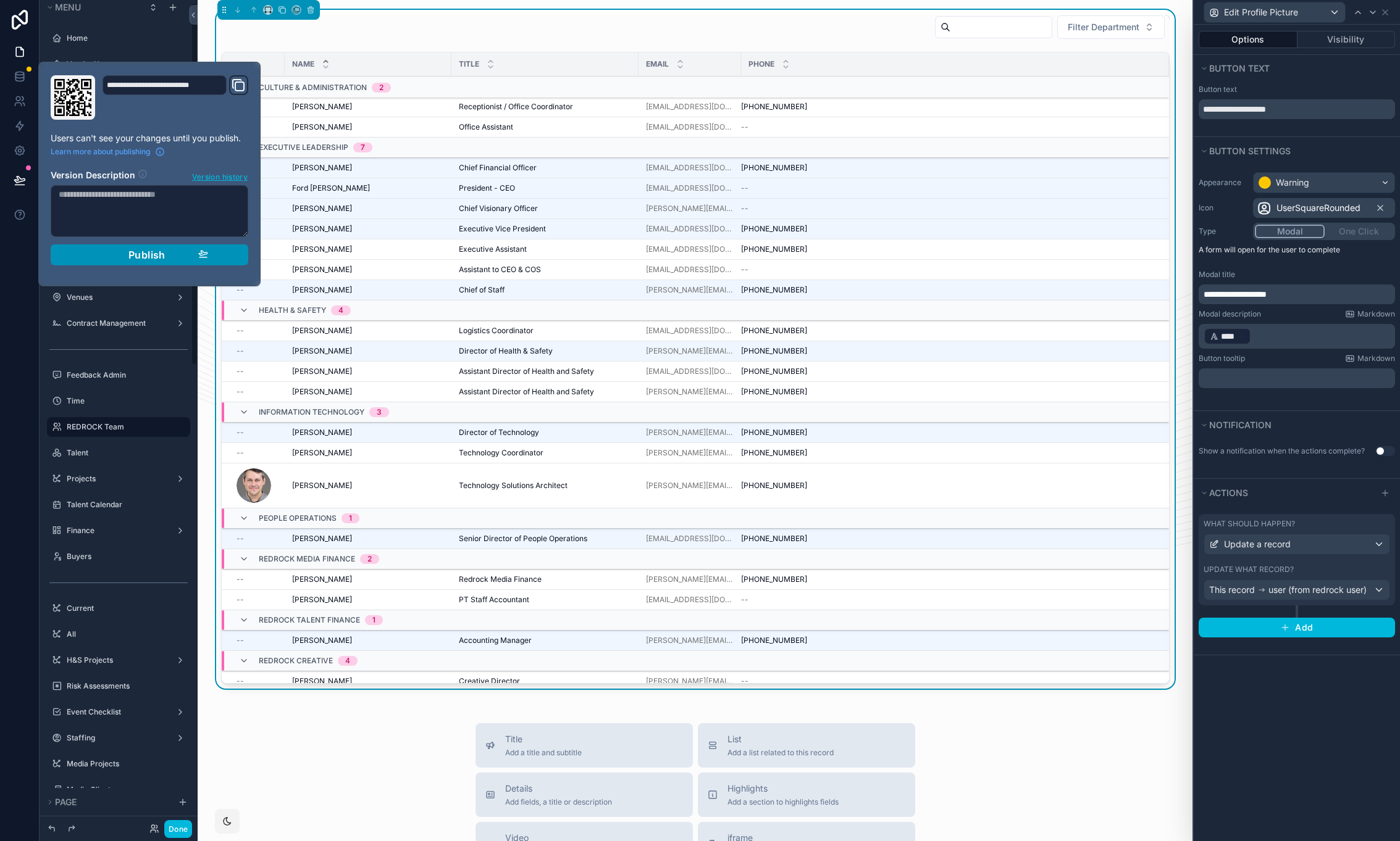
click at [147, 250] on span "Publish" at bounding box center [147, 254] width 37 height 12
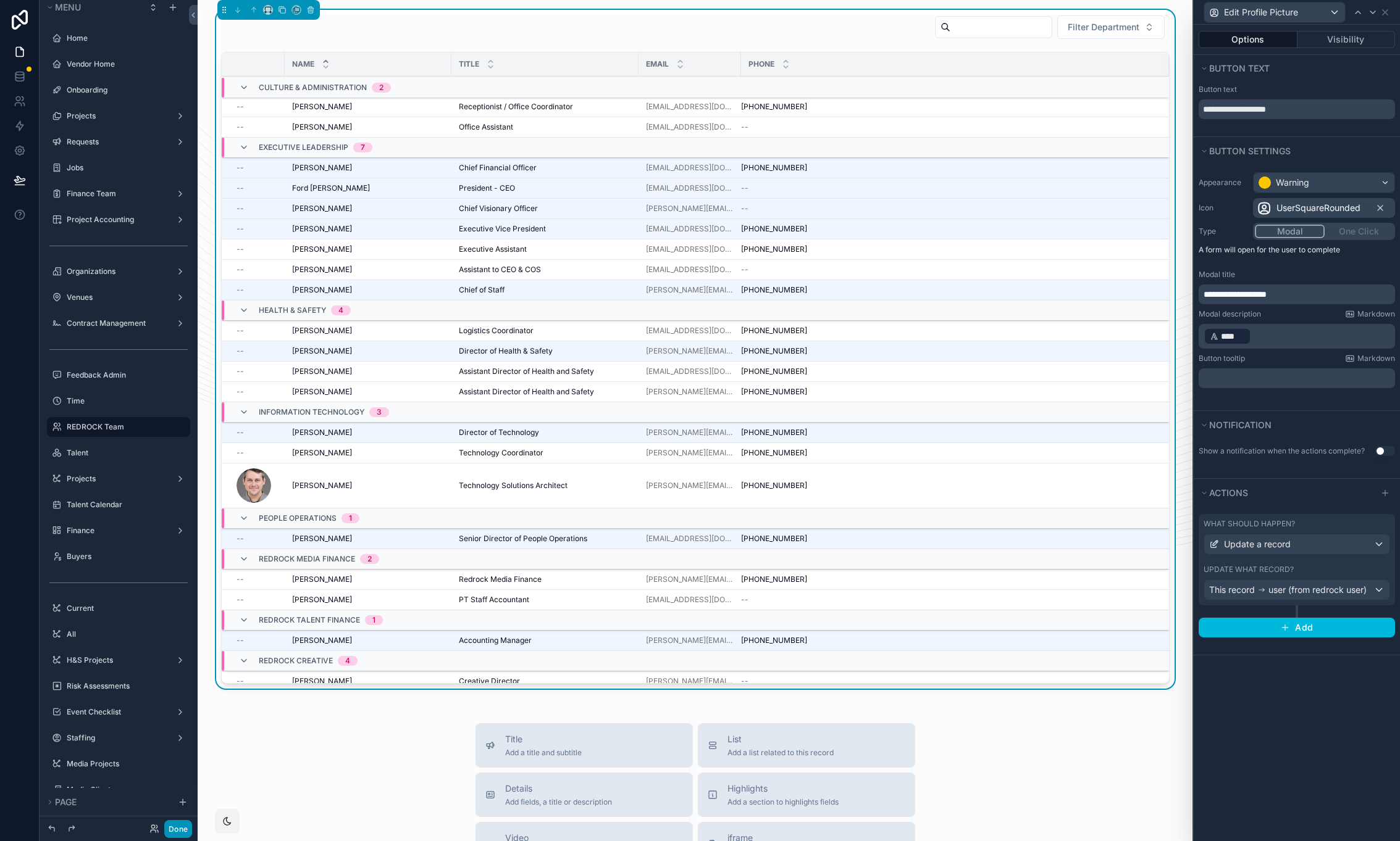
click at [177, 831] on button "Done" at bounding box center [178, 828] width 28 height 18
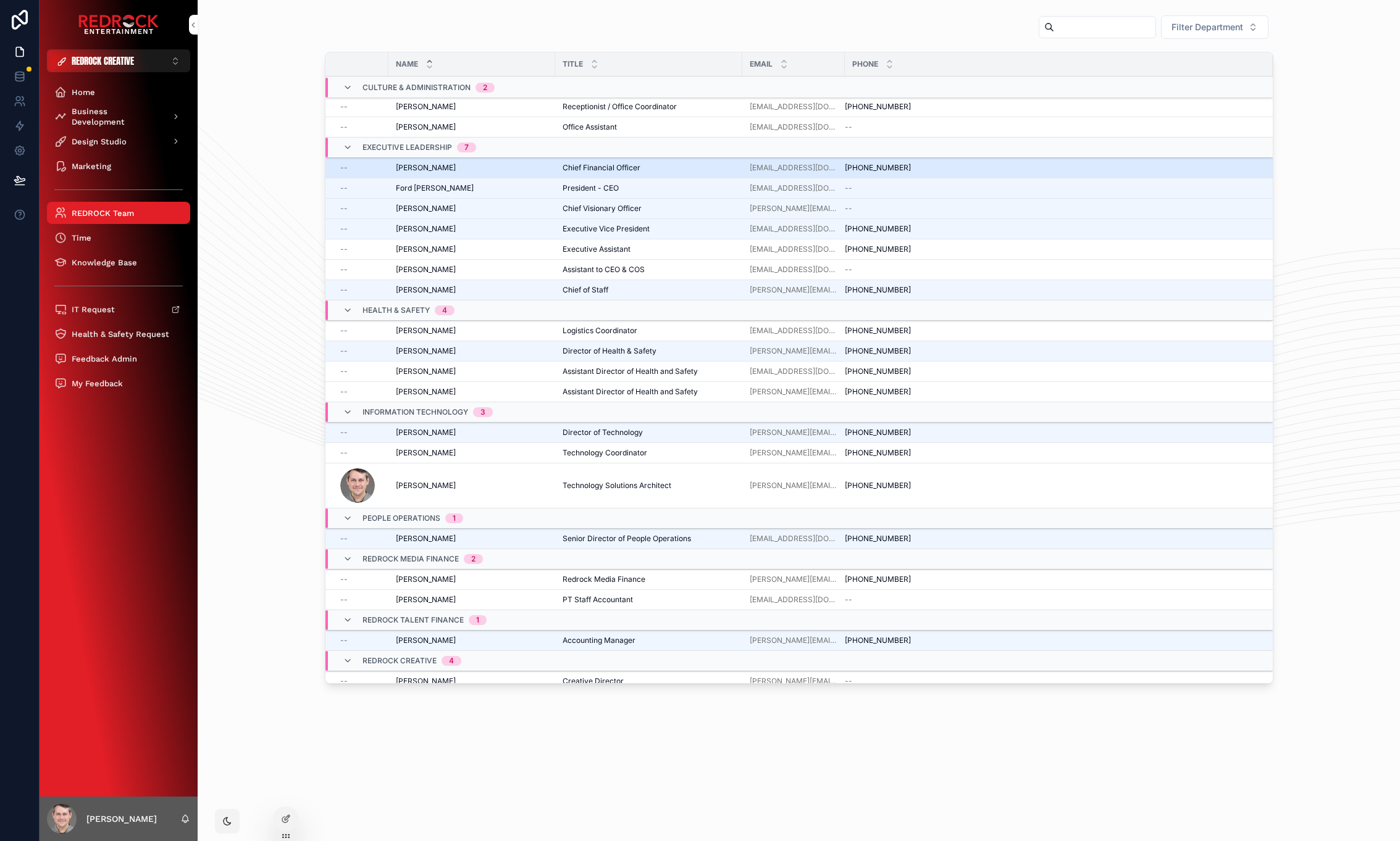
click at [0, 0] on span "Edit Profile Picture" at bounding box center [0, 0] width 0 height 0
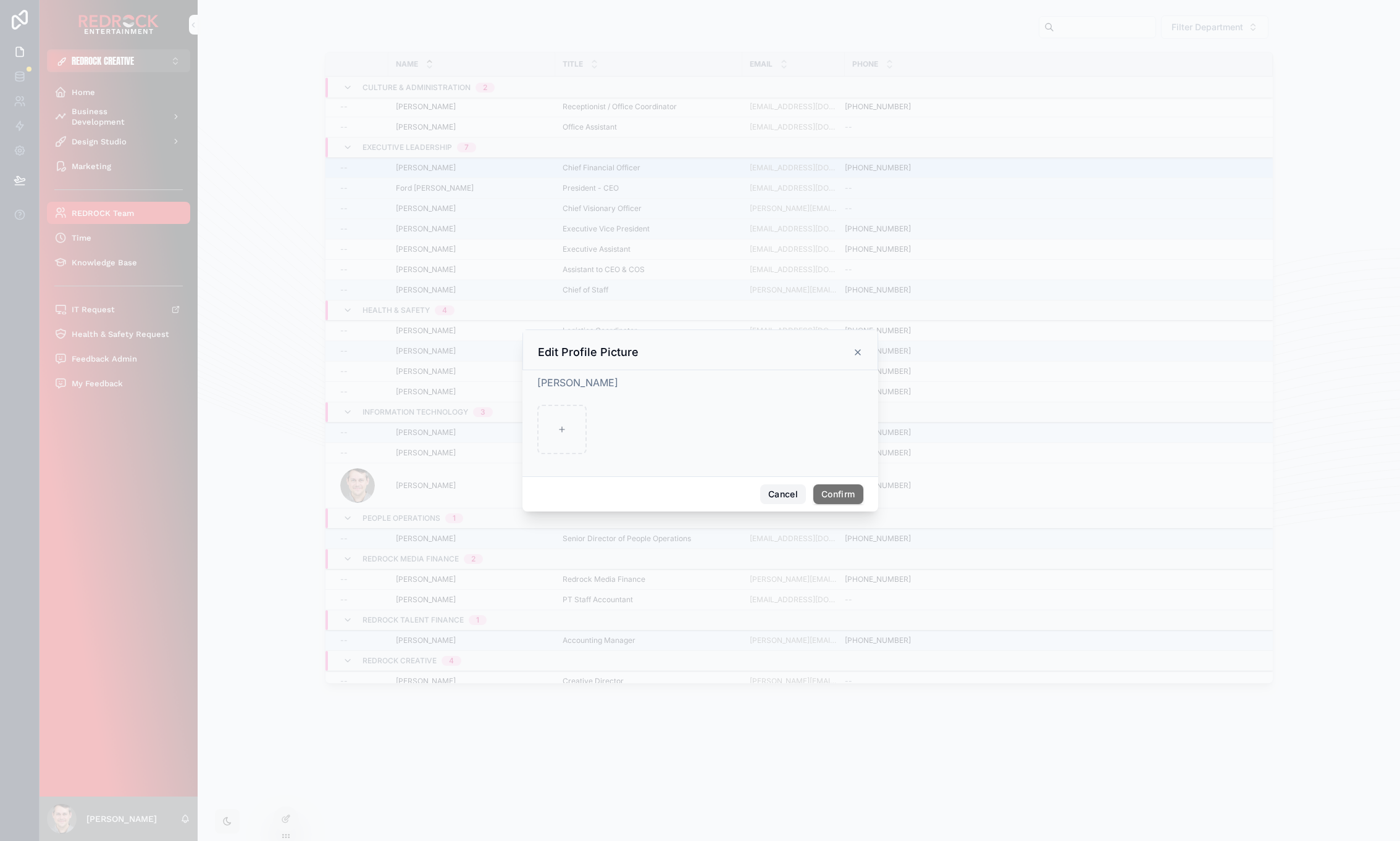
click at [789, 495] on button "Cancel" at bounding box center [782, 493] width 45 height 19
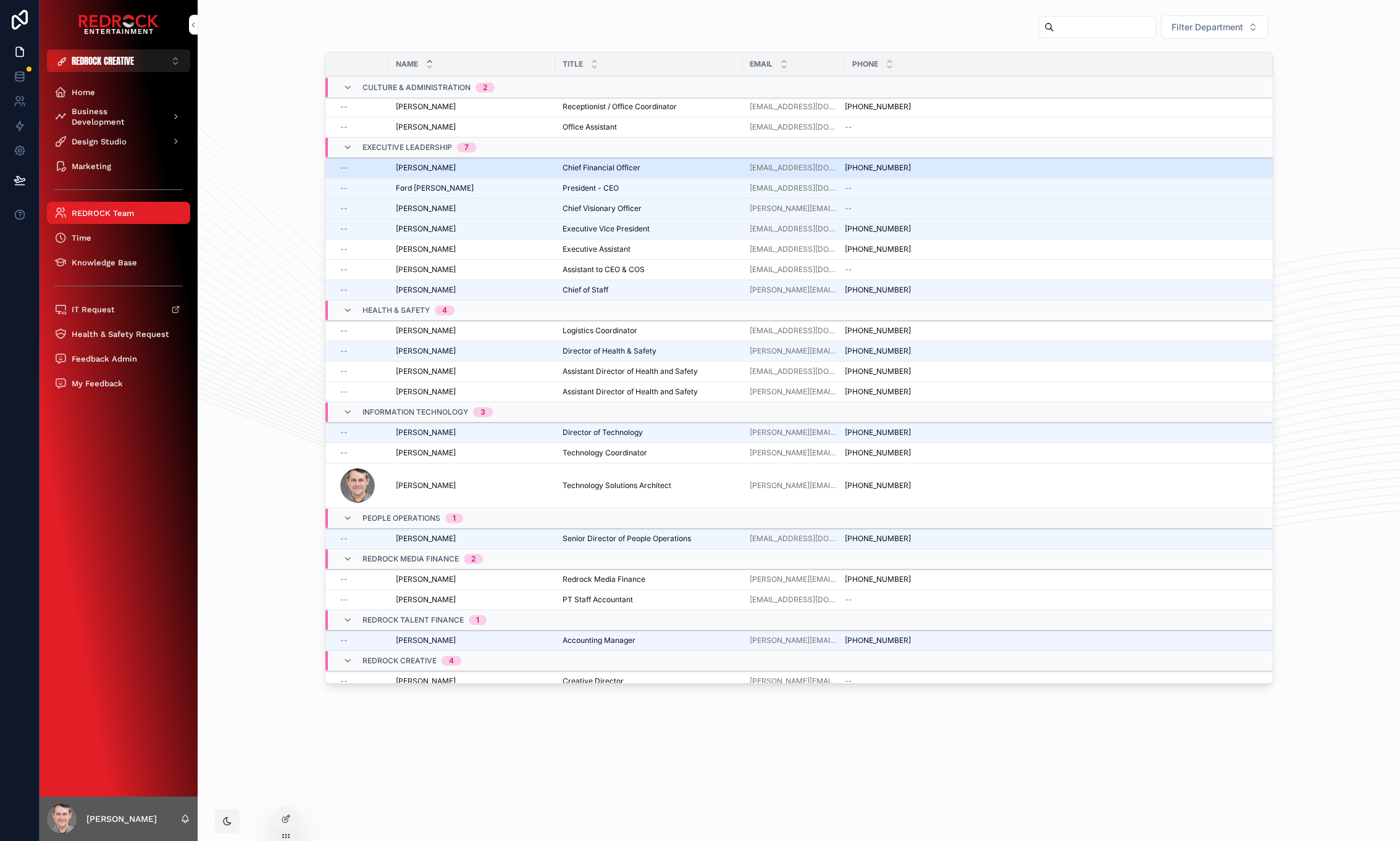
click at [260, 294] on div "Filter Department Name Title Email Phone Culture & Administration 2 -- [PERSON_…" at bounding box center [799, 351] width 1182 height 683
drag, startPoint x: 1384, startPoint y: 540, endPoint x: 295, endPoint y: 277, distance: 1120.3
